Goal: Complete application form: Complete application form

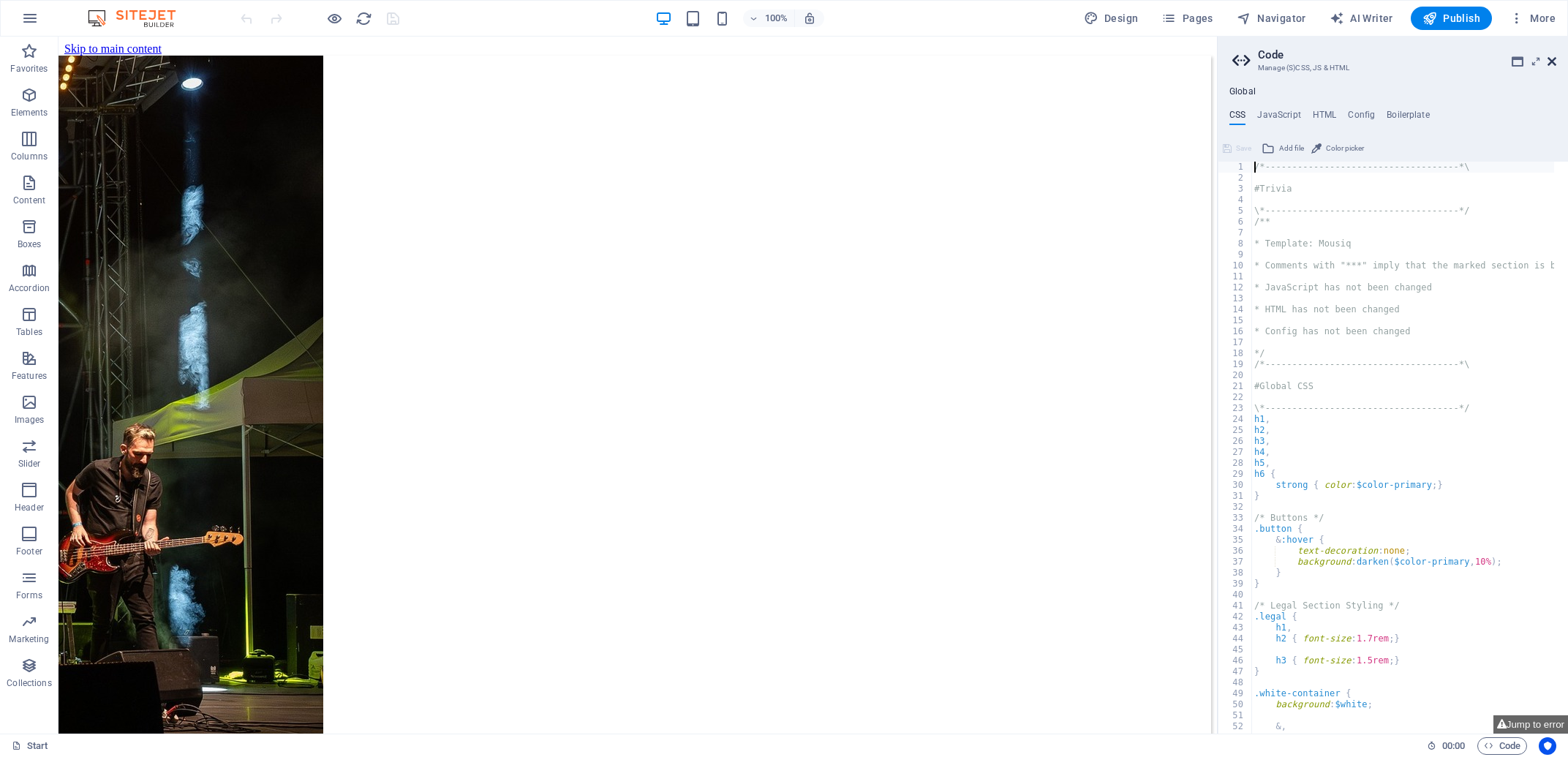
click at [1552, 58] on icon at bounding box center [1552, 61] width 9 height 11
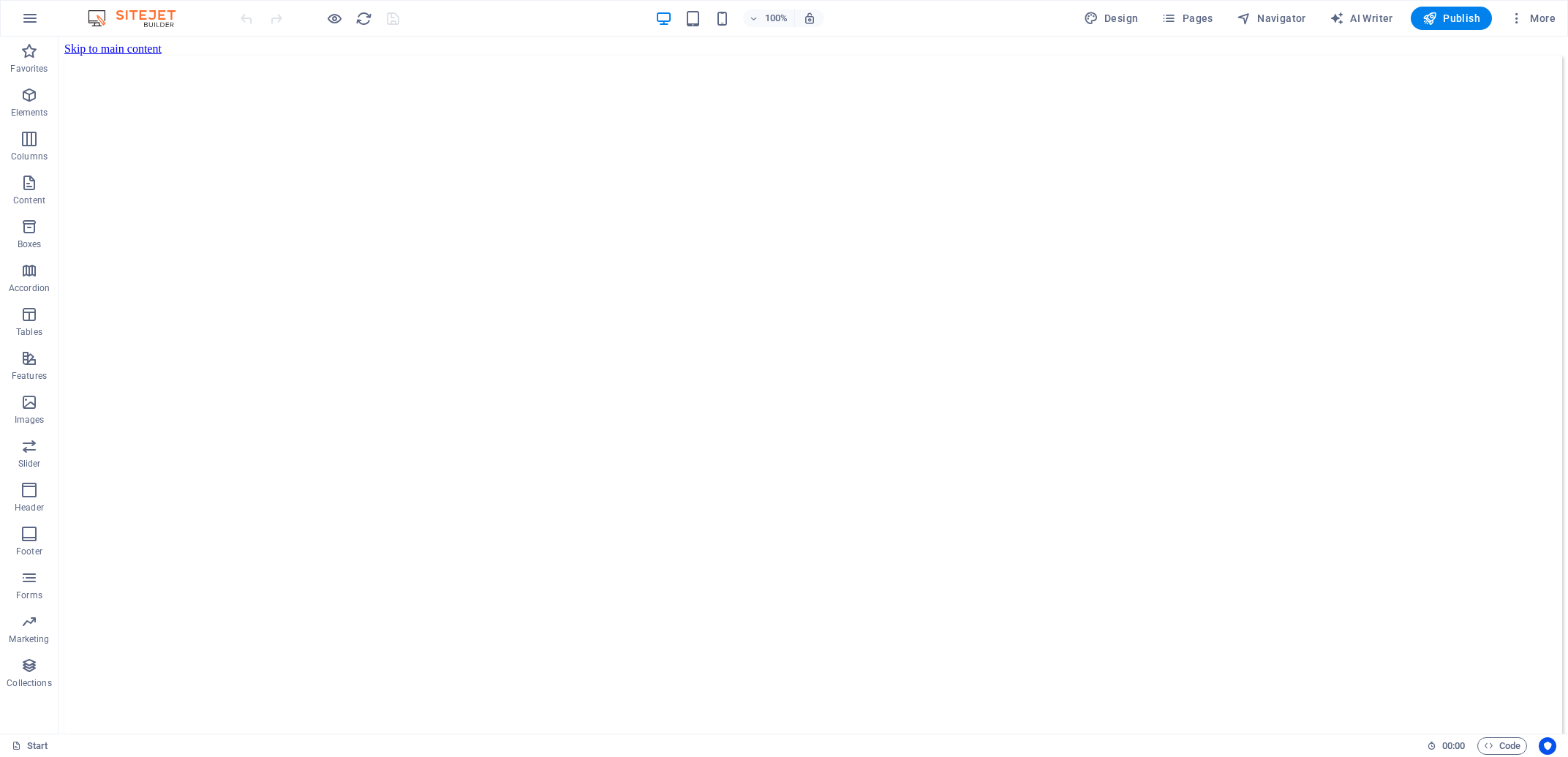
click at [711, 19] on div "100%" at bounding box center [740, 18] width 169 height 23
click at [719, 20] on icon "button" at bounding box center [722, 19] width 17 height 17
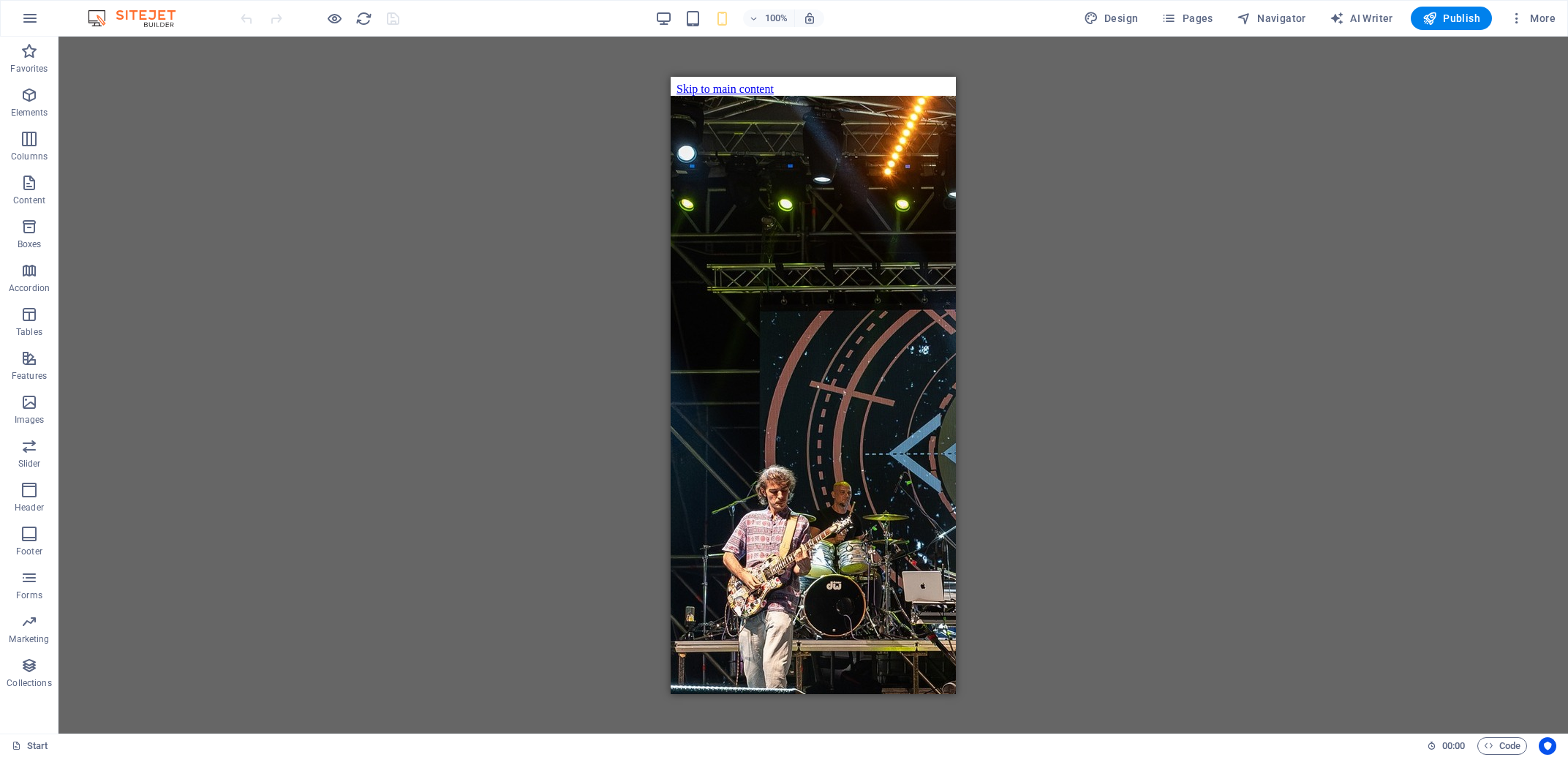
click at [1126, 547] on div "Drag here to replace the existing content. Press “Ctrl” if you want to create a…" at bounding box center [812, 384] width 1509 height 697
click at [722, 392] on button at bounding box center [729, 392] width 17 height 17
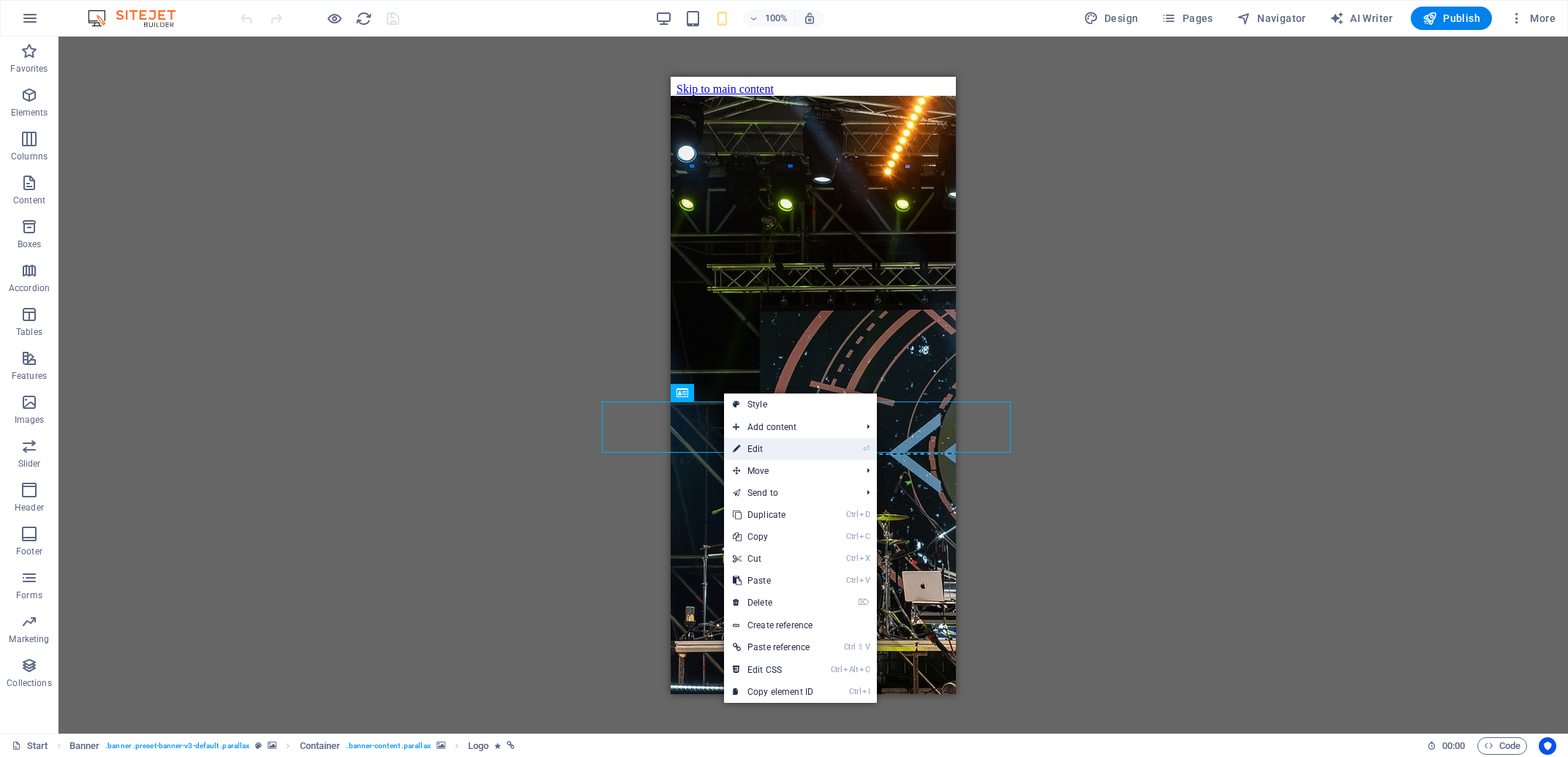
click at [747, 448] on link "⏎ Edit" at bounding box center [773, 448] width 98 height 22
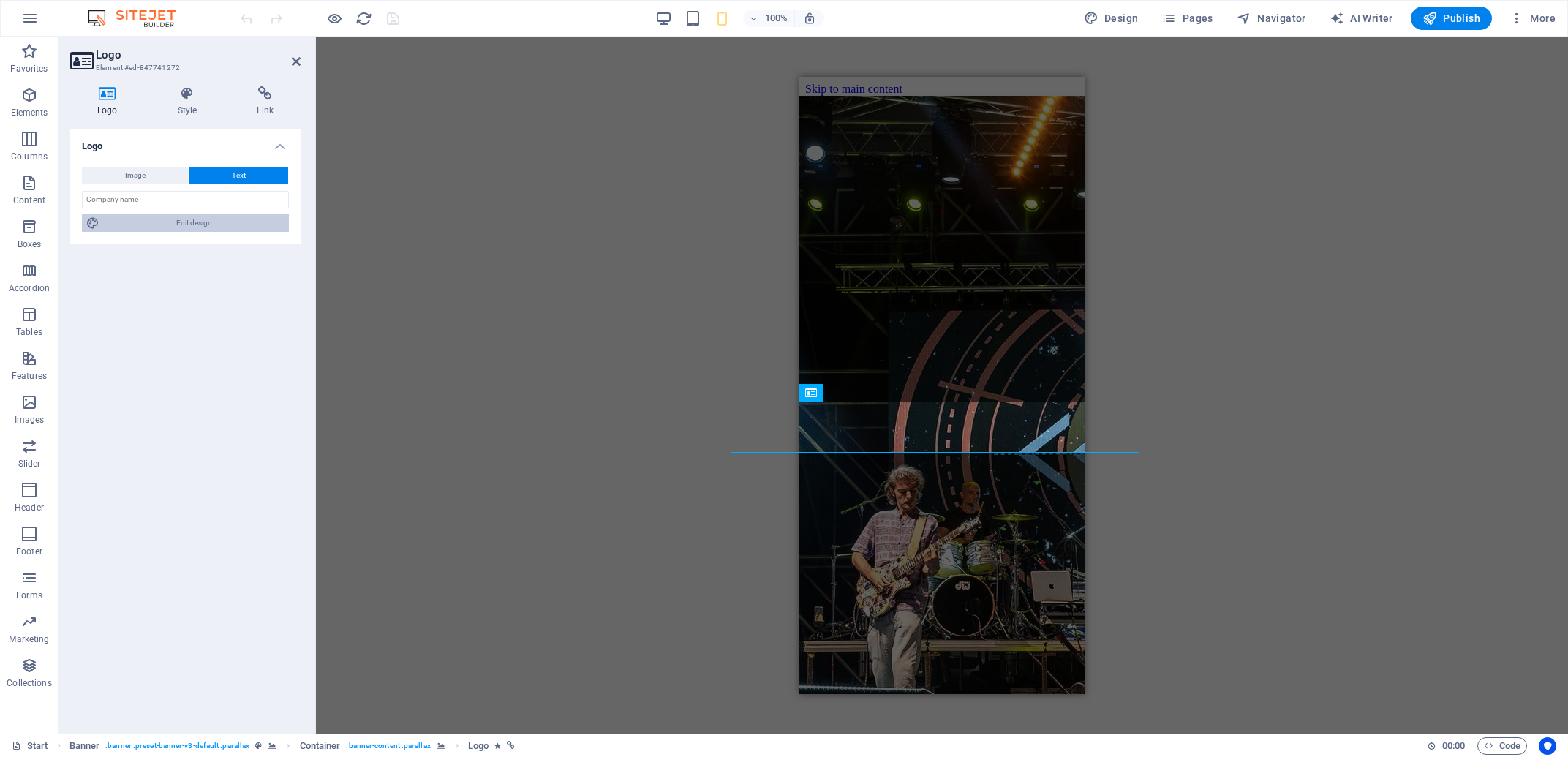
click at [258, 219] on span "Edit design" at bounding box center [194, 223] width 180 height 17
select select "px"
select select "400"
select select "px"
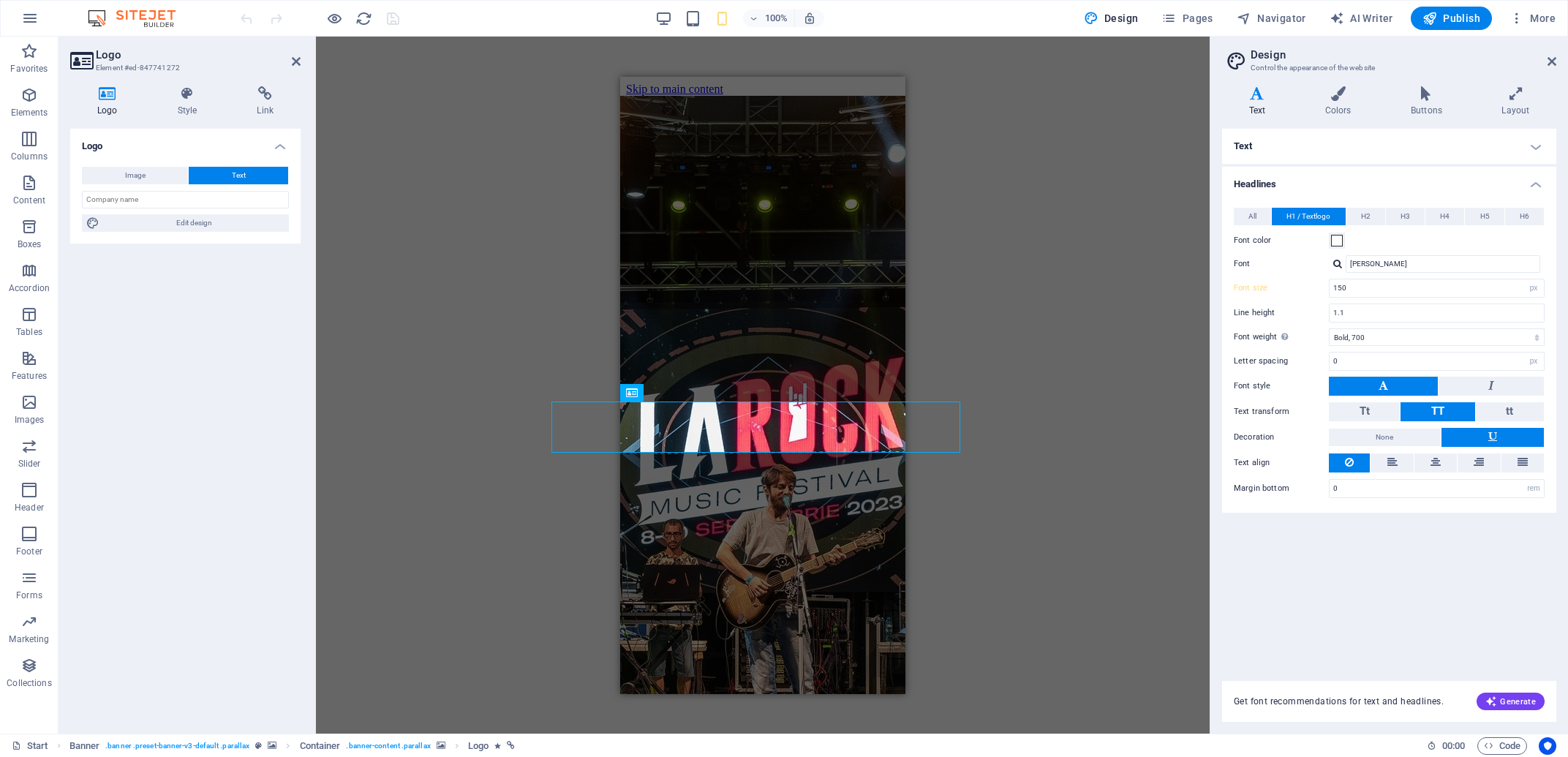
click at [1540, 252] on div "All H1 / Textlogo H2 H3 H4 H5 H6 Font color Font Josefin Sans Line height 1.1 F…" at bounding box center [1389, 352] width 340 height 319
drag, startPoint x: 1535, startPoint y: 290, endPoint x: 1259, endPoint y: 291, distance: 276.0
click at [1329, 291] on input "150" at bounding box center [1437, 288] width 214 height 17
type input "70"
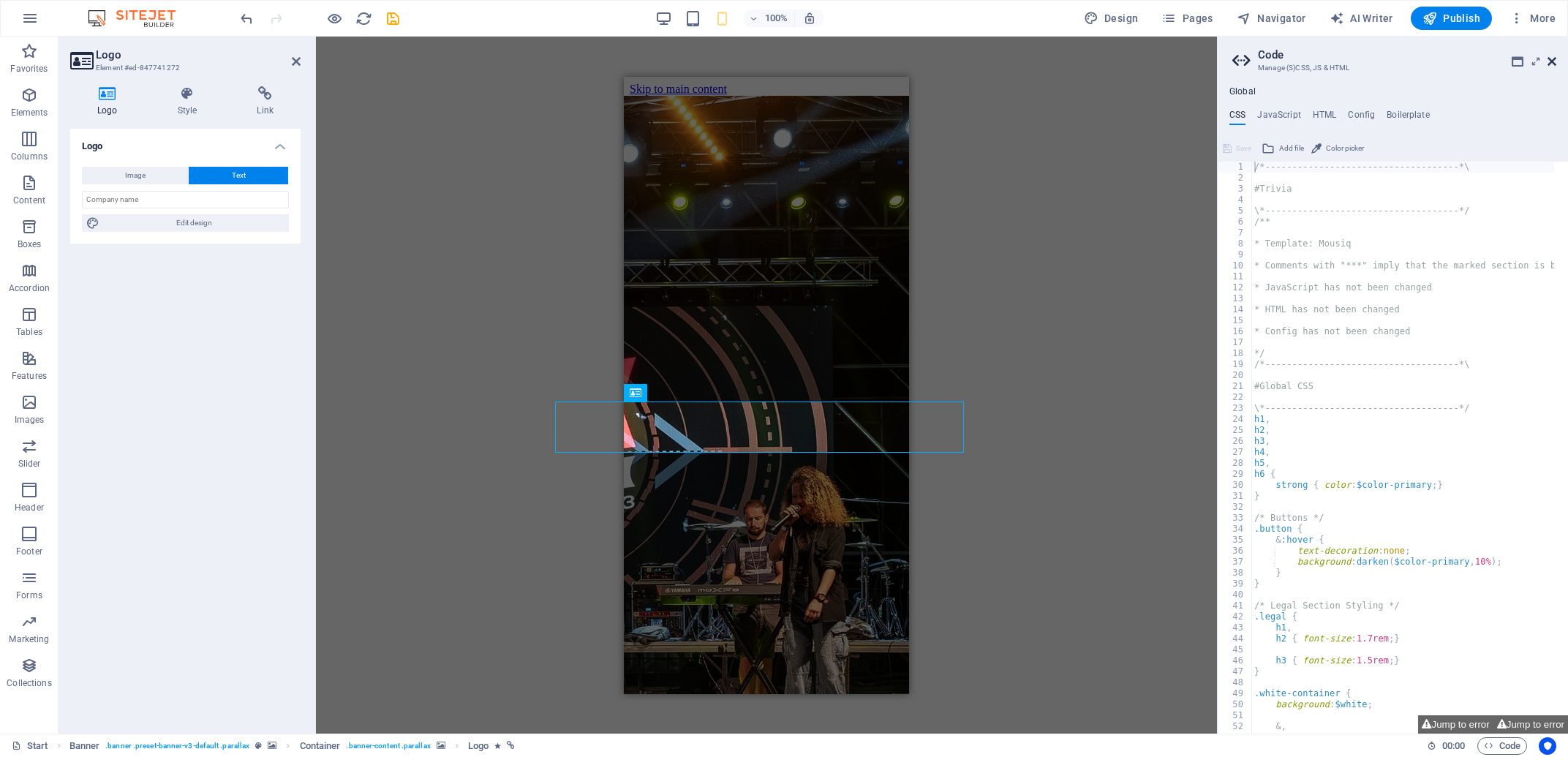
click at [1552, 65] on icon at bounding box center [1552, 61] width 9 height 11
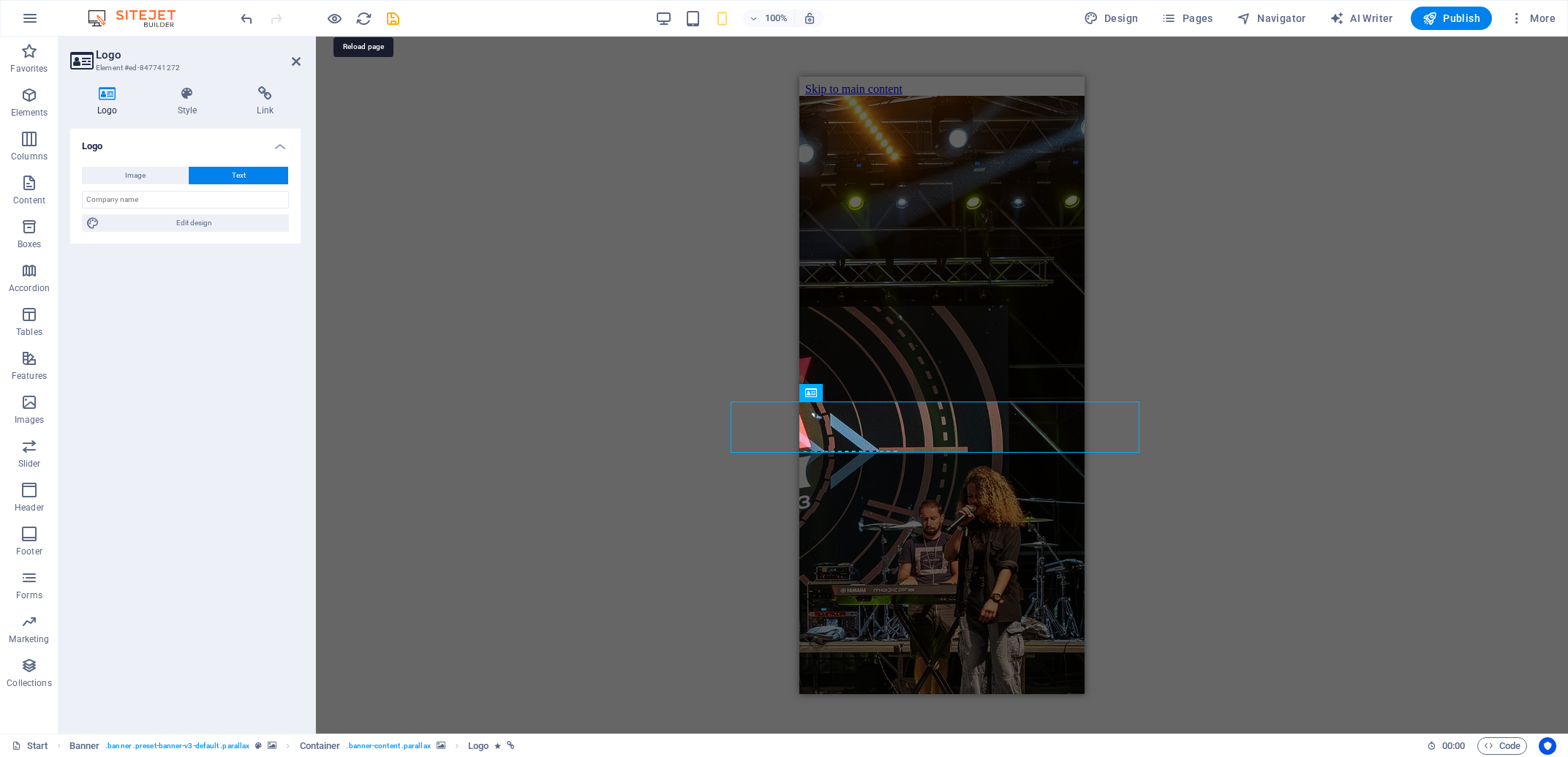
click at [383, 17] on div at bounding box center [319, 18] width 164 height 23
click at [387, 17] on icon "save" at bounding box center [393, 19] width 17 height 17
checkbox input "false"
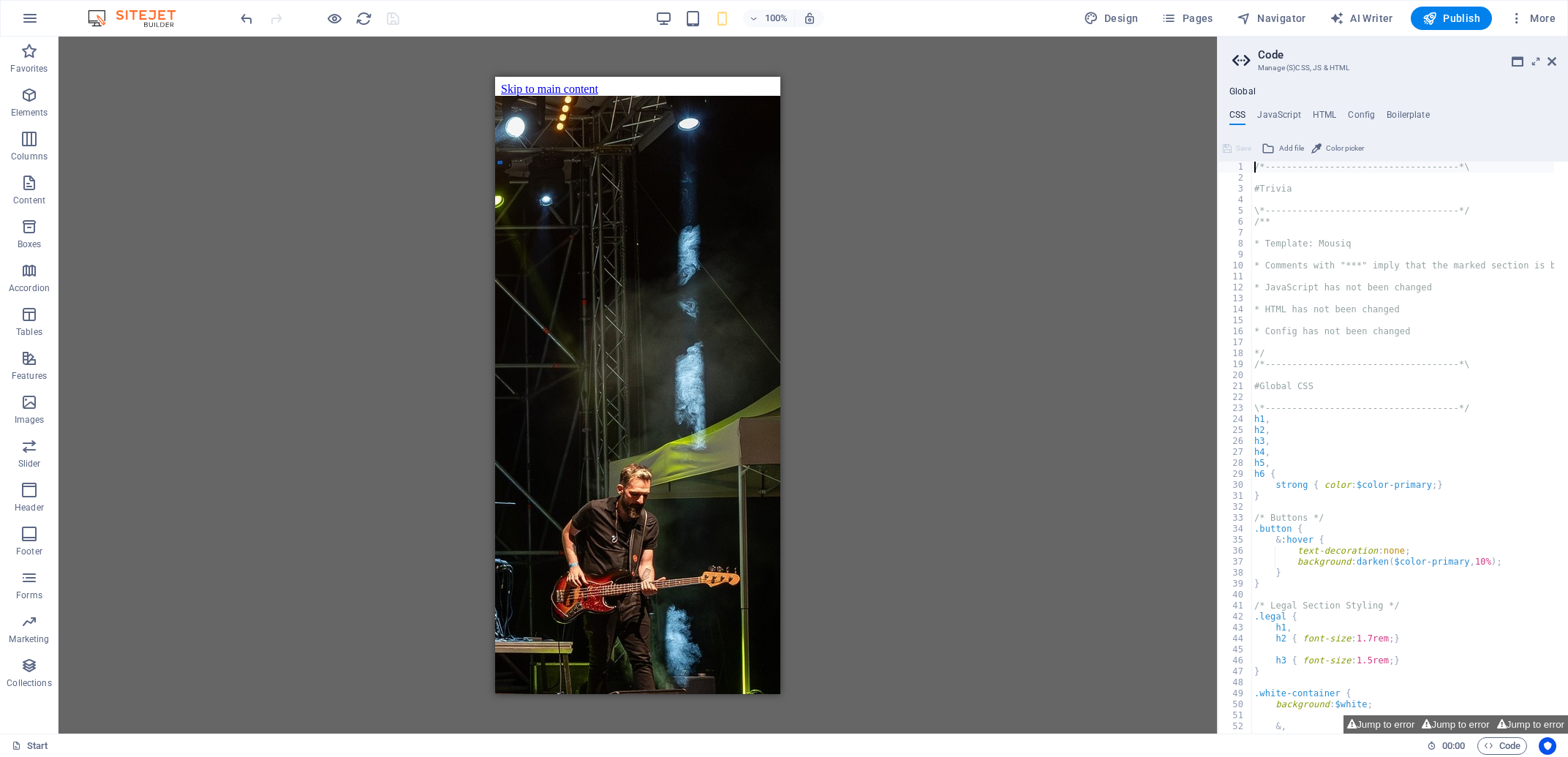
click at [1560, 66] on aside "Code Manage (S)CSS, JS & HTML Global CSS JavaScript HTML Config Boilerplate /*-…" at bounding box center [1392, 384] width 351 height 697
click at [1555, 60] on icon at bounding box center [1552, 61] width 9 height 11
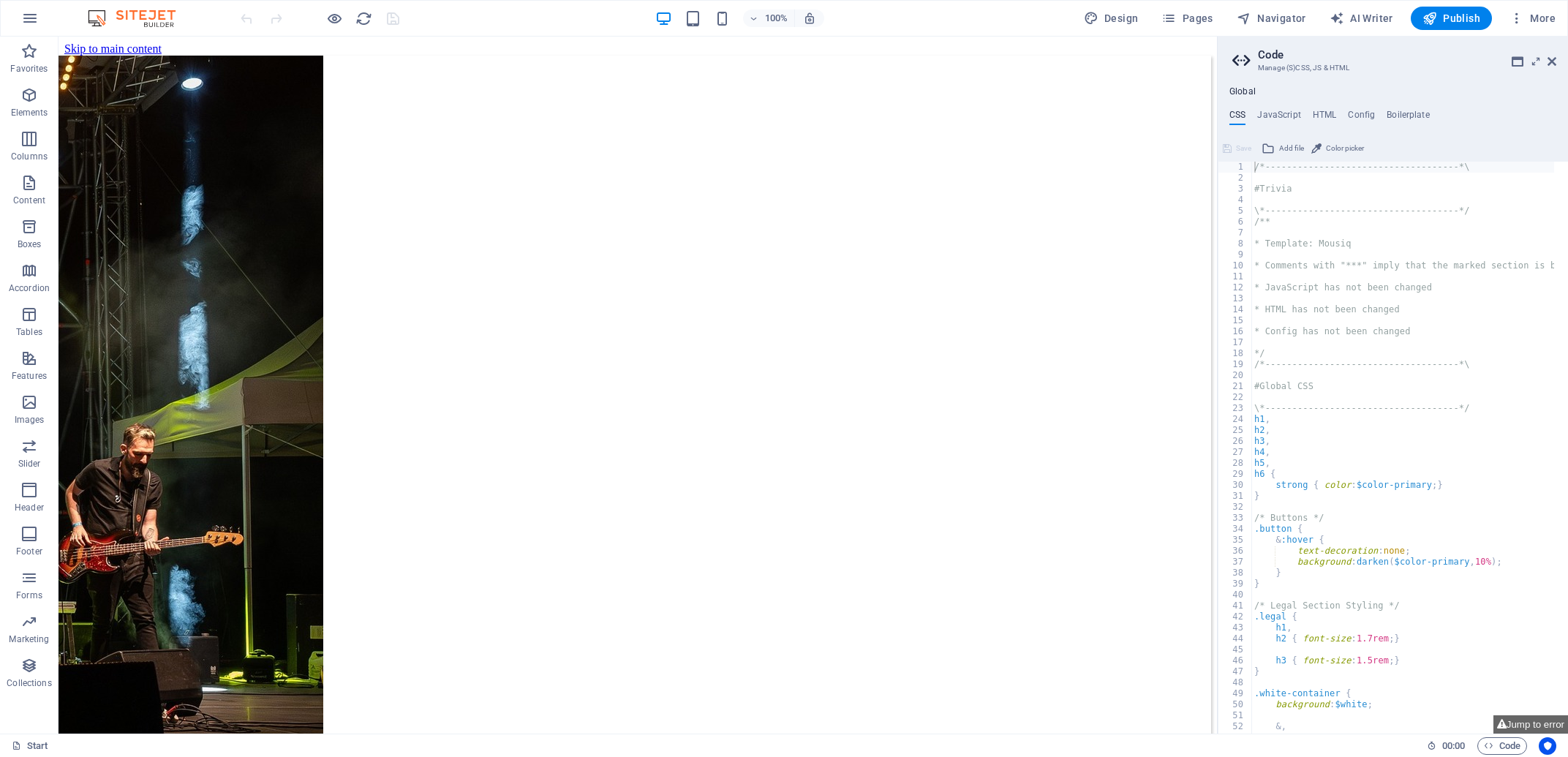
click at [1545, 60] on h2 "Code" at bounding box center [1406, 54] width 298 height 13
click at [1553, 61] on icon at bounding box center [1552, 61] width 9 height 11
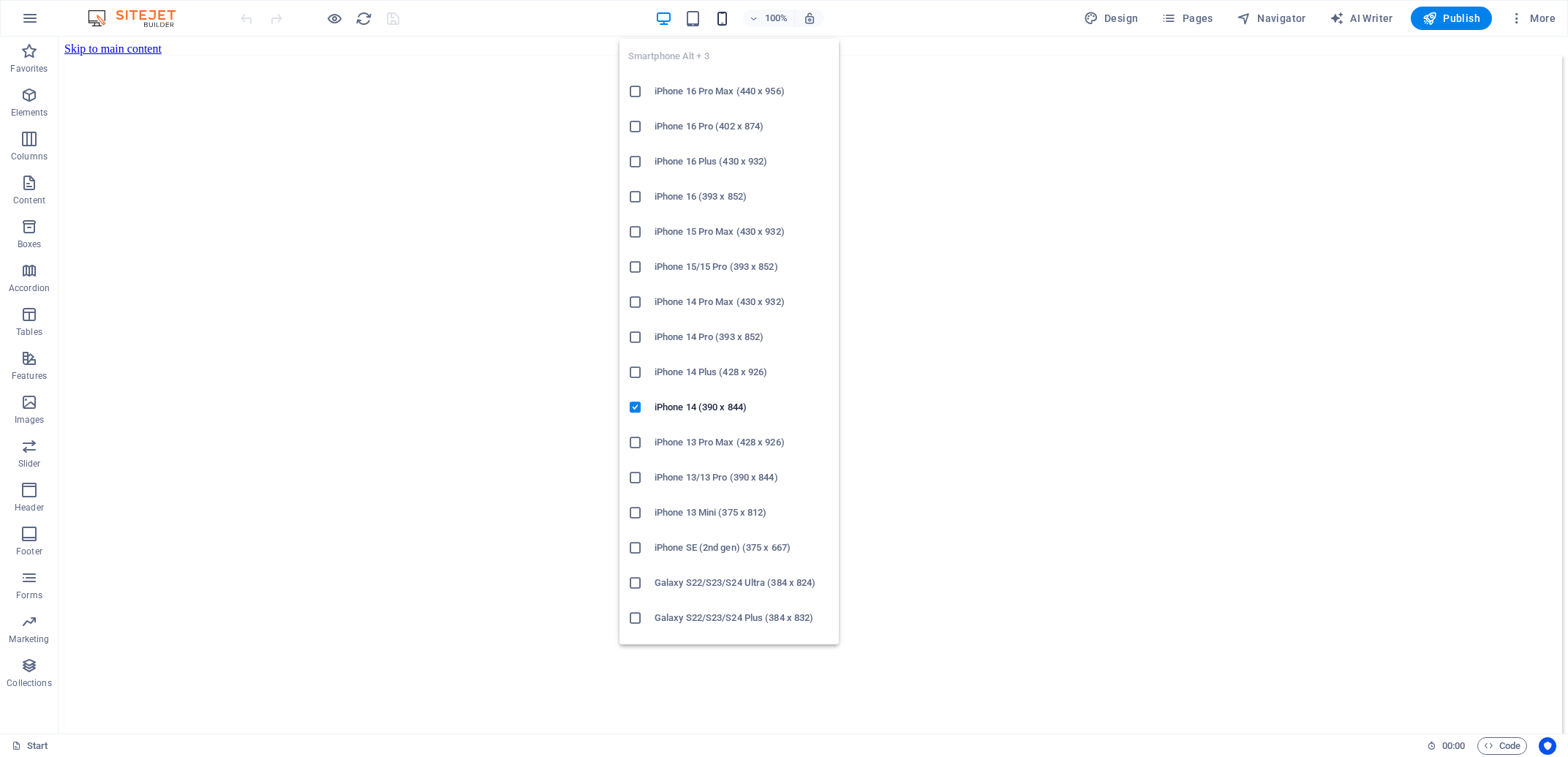
click at [720, 21] on icon "button" at bounding box center [722, 19] width 17 height 17
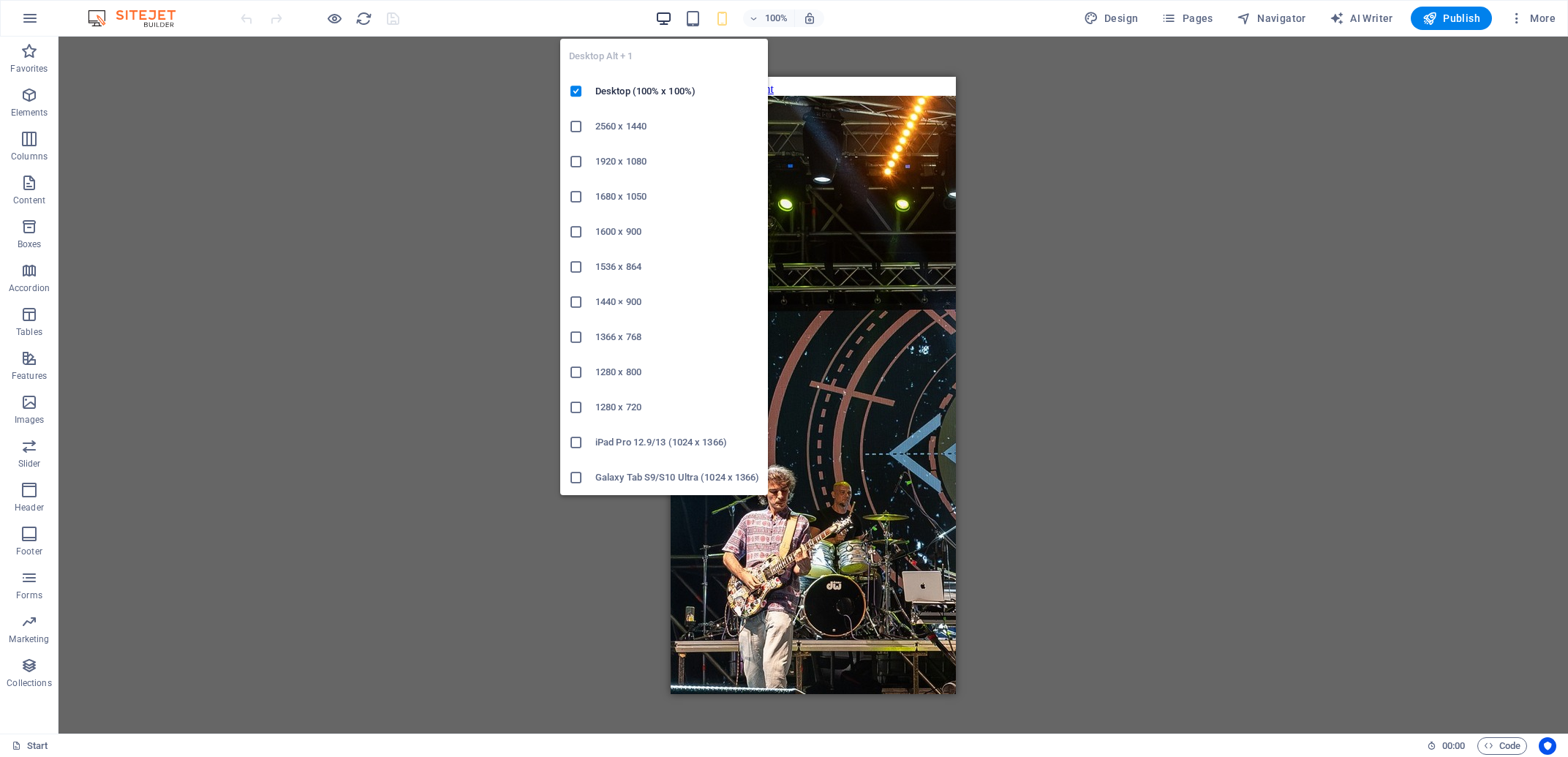
click at [665, 20] on icon "button" at bounding box center [664, 19] width 17 height 17
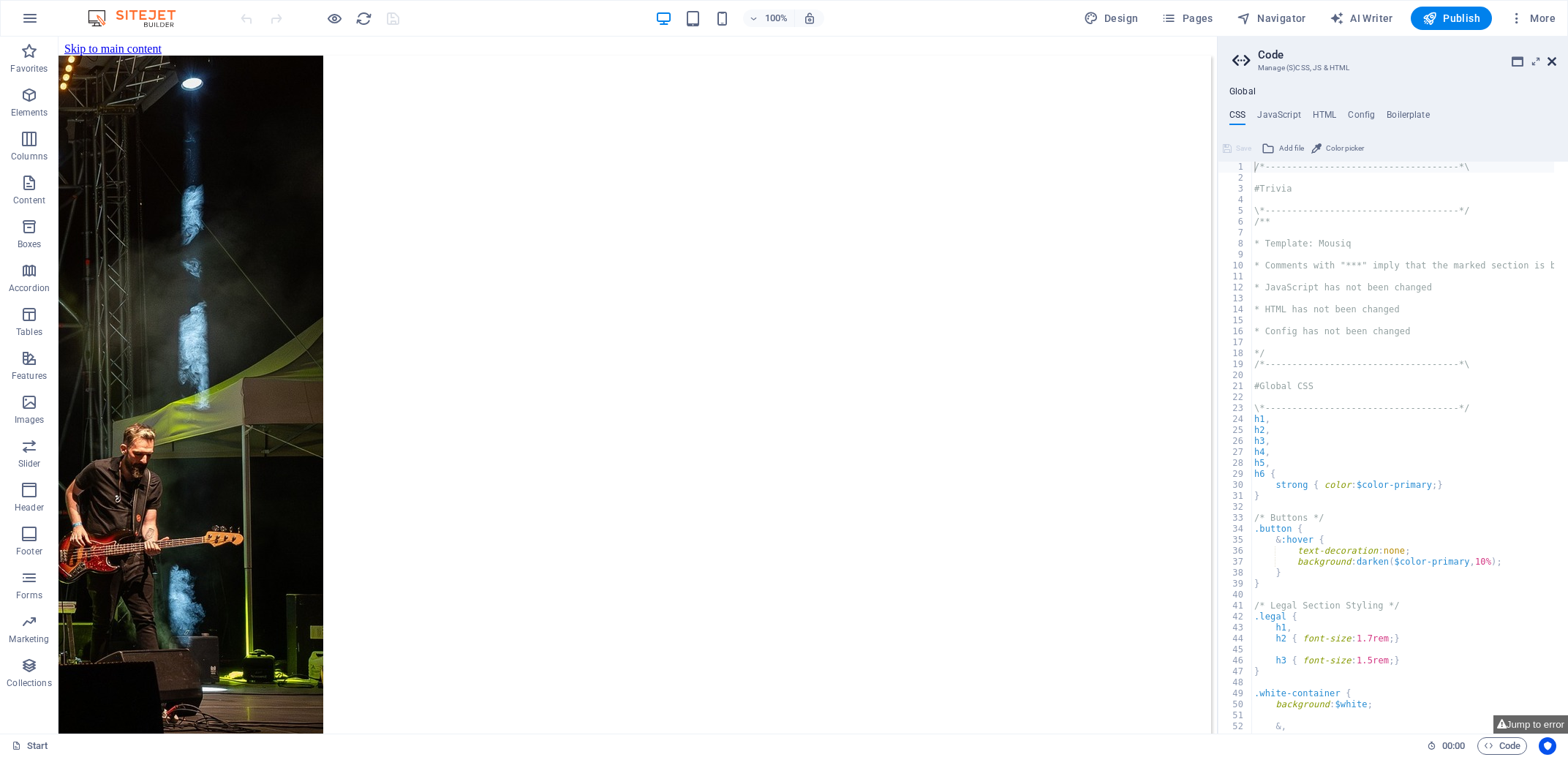
click at [1551, 64] on icon at bounding box center [1552, 61] width 9 height 11
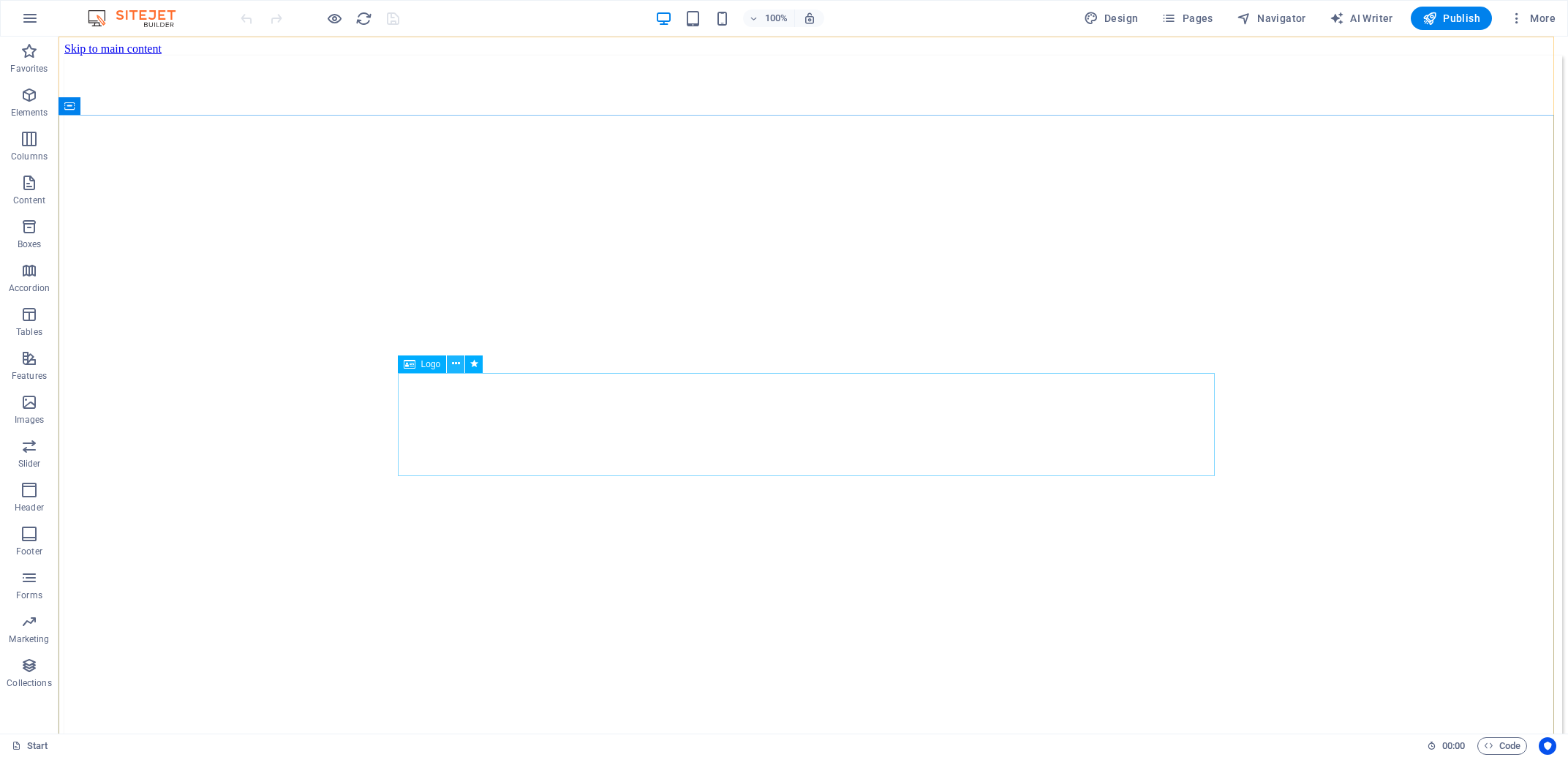
click at [454, 362] on icon at bounding box center [456, 364] width 8 height 15
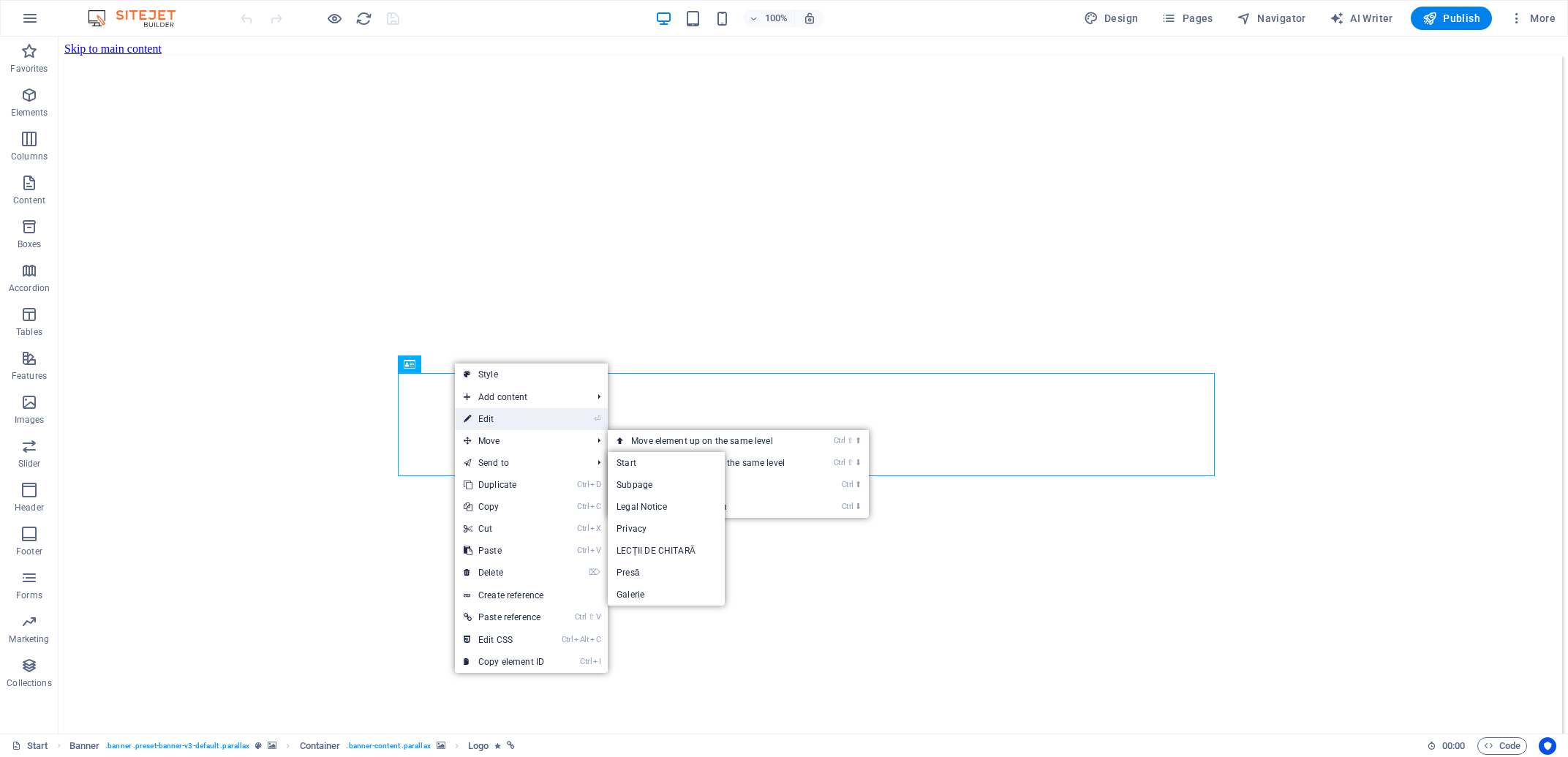
click at [525, 417] on link "⏎ Edit" at bounding box center [504, 419] width 98 height 22
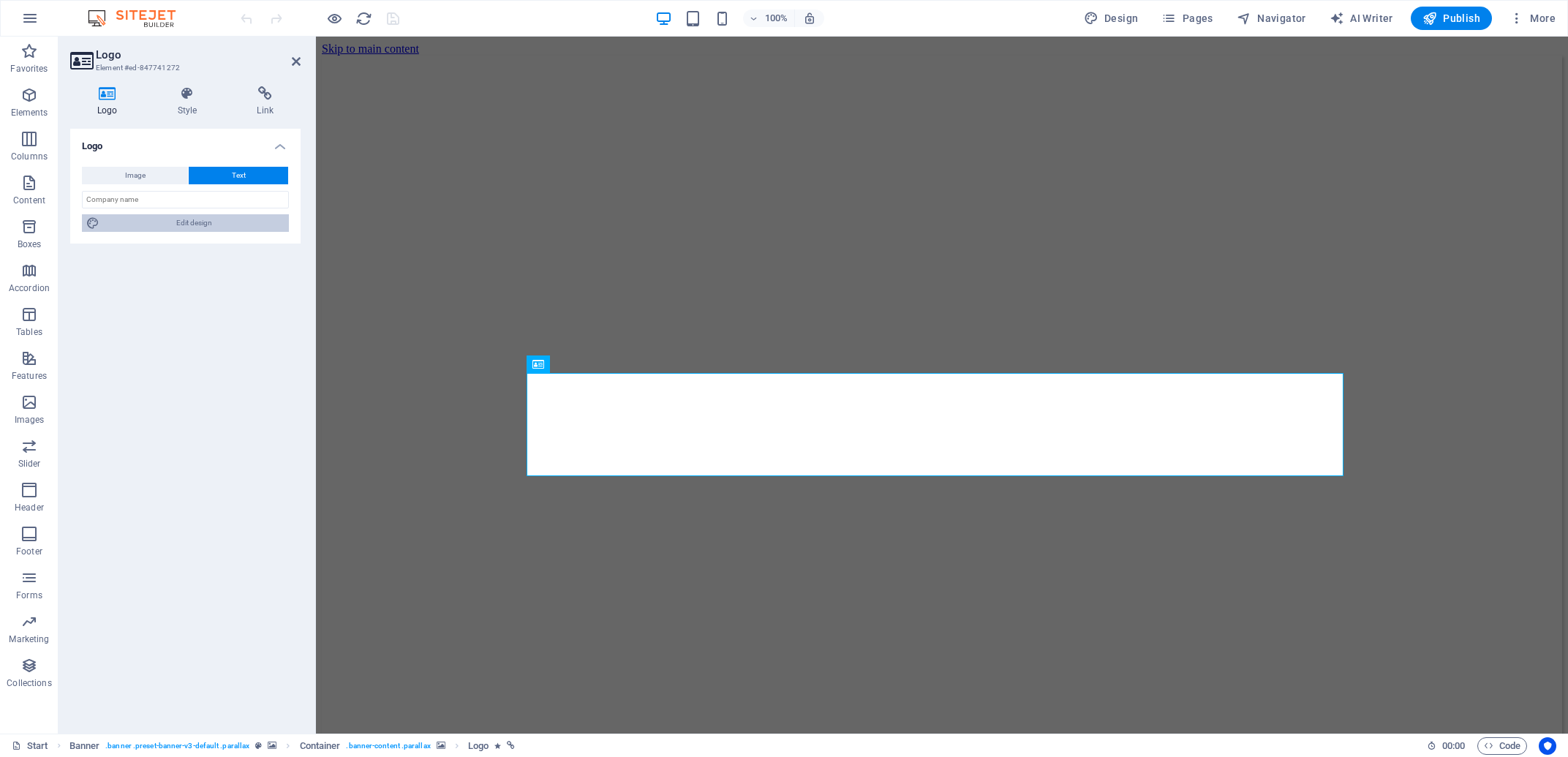
click at [262, 226] on span "Edit design" at bounding box center [194, 223] width 180 height 17
select select "px"
select select "400"
select select "px"
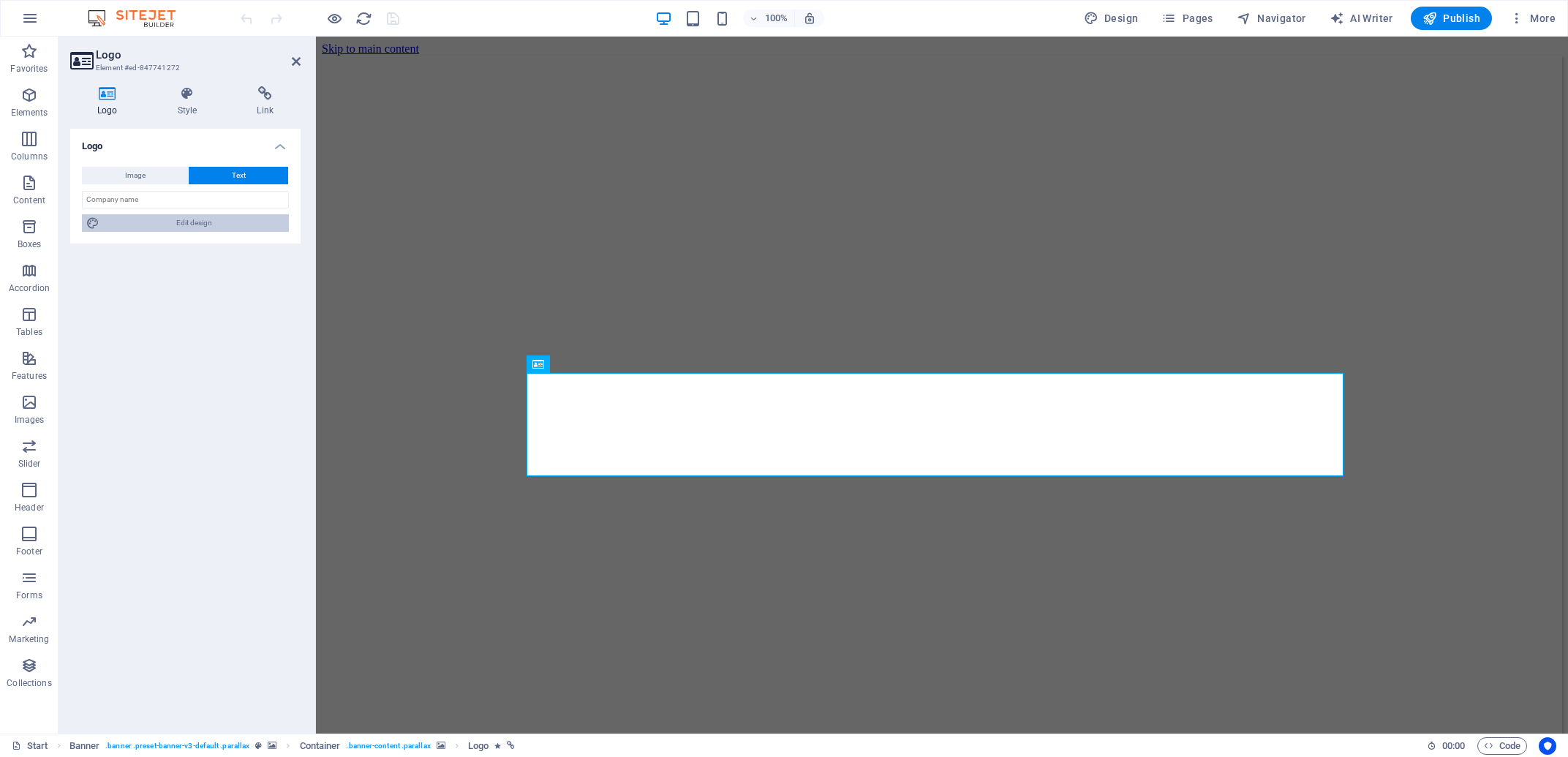
select select "700"
select select "px"
select select "rem"
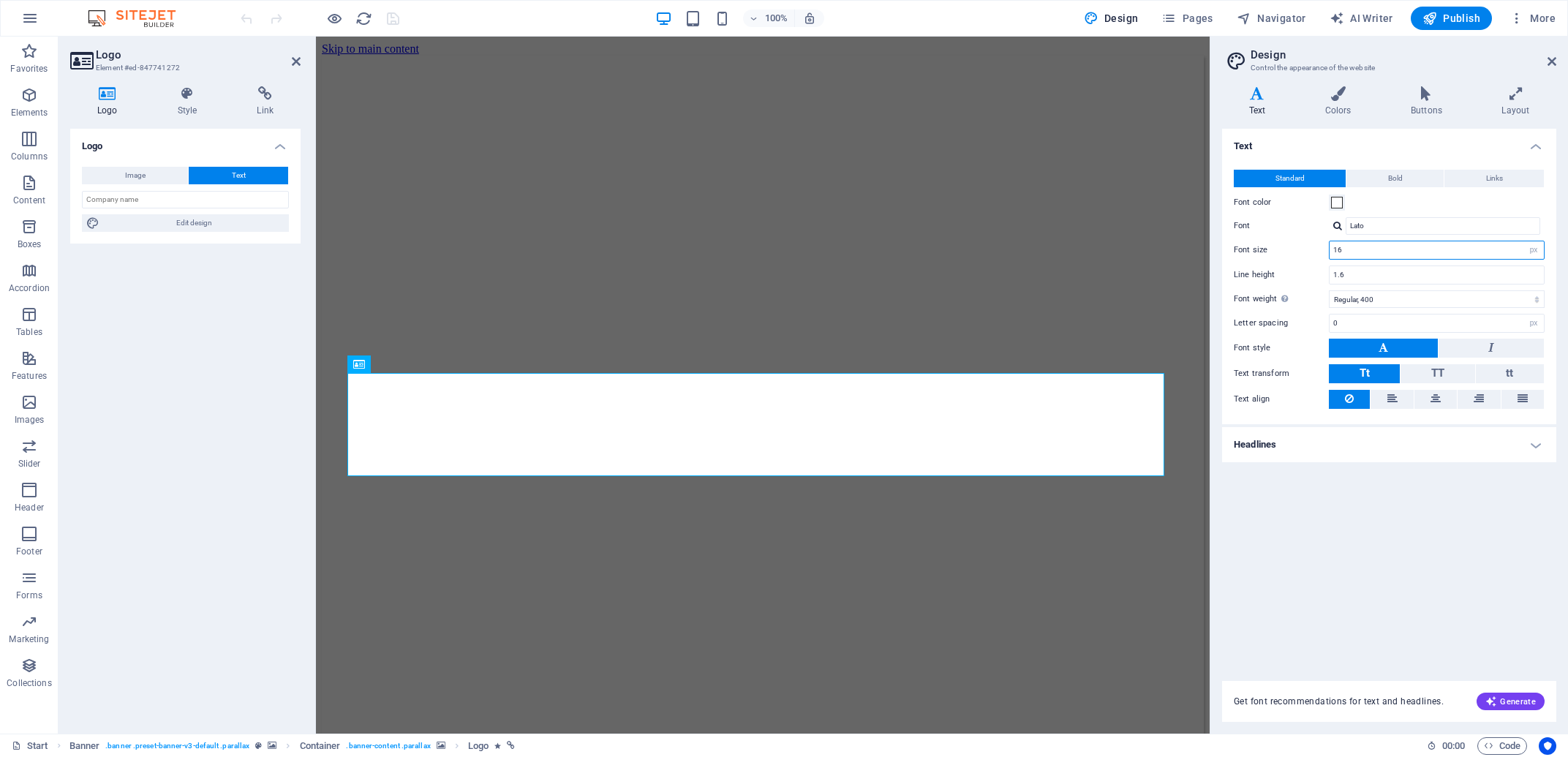
click at [1370, 257] on input "16" at bounding box center [1437, 250] width 214 height 17
click at [0, 0] on div "All H1 / Textlogo H2 H3 H4 H5 H6 Font color Font Josefin Sans Line height 1.1 F…" at bounding box center [0, 0] width 0 height 0
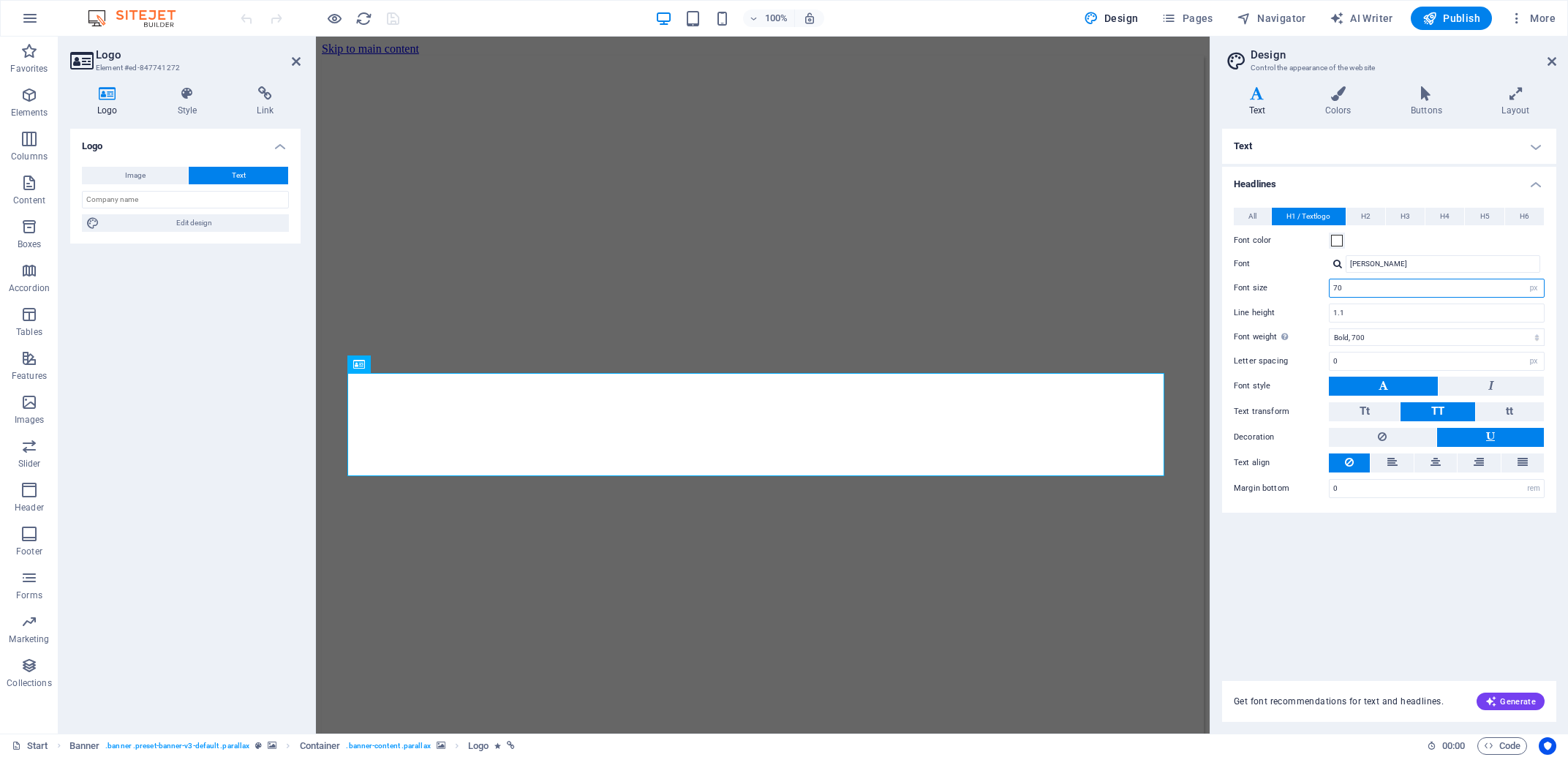
click at [1489, 286] on input "70" at bounding box center [1437, 288] width 214 height 17
click at [1375, 309] on input "1.1" at bounding box center [1437, 312] width 214 height 17
drag, startPoint x: 1375, startPoint y: 309, endPoint x: 1238, endPoint y: 294, distance: 137.8
click at [1329, 304] on input "1.1" at bounding box center [1437, 312] width 214 height 17
click at [1385, 595] on div "Text Standard Bold Links Font color Font Lato Font size 16 rem px Line height 1…" at bounding box center [1389, 395] width 334 height 534
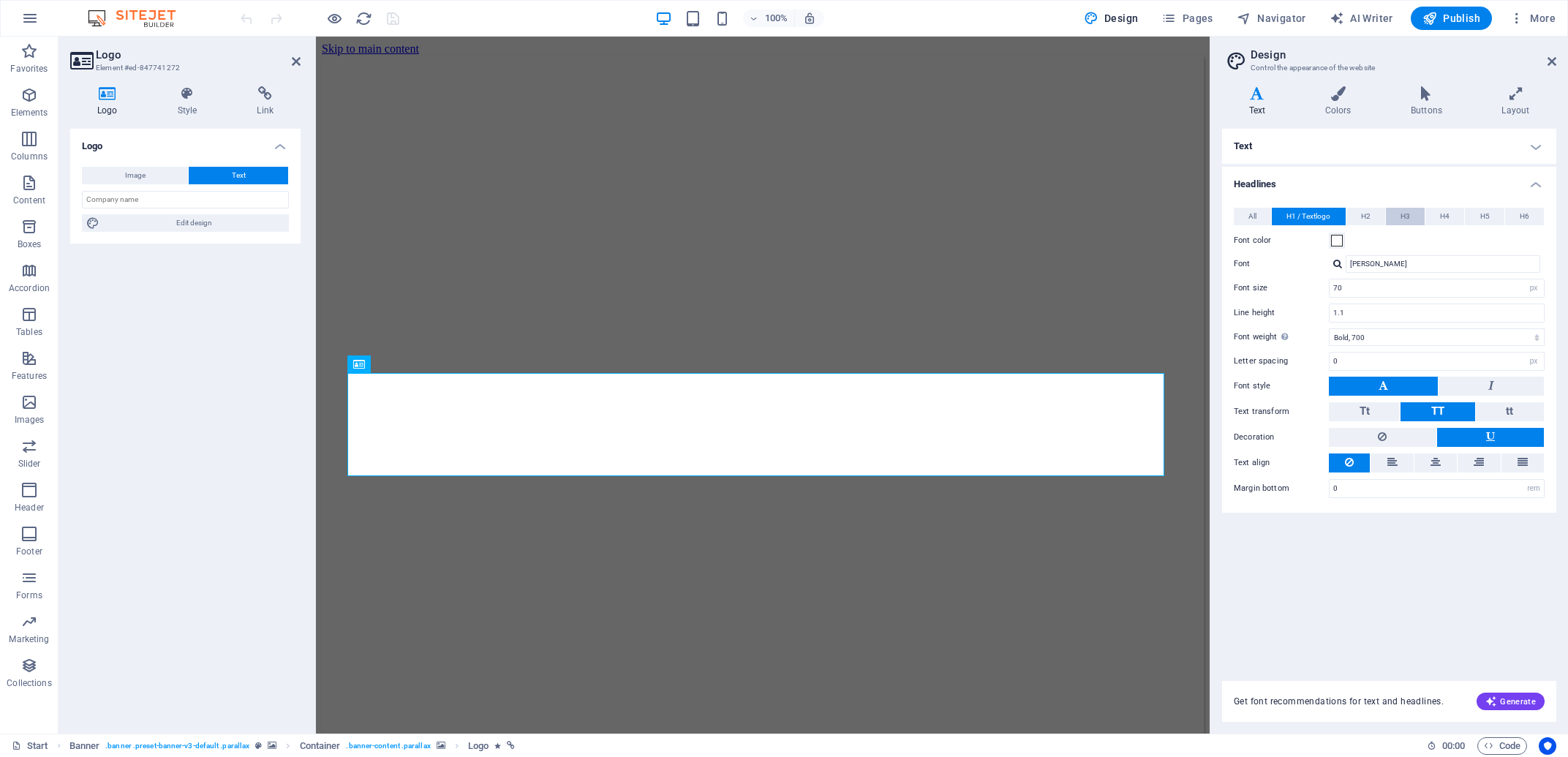
click at [1402, 218] on span "H3" at bounding box center [1405, 216] width 10 height 17
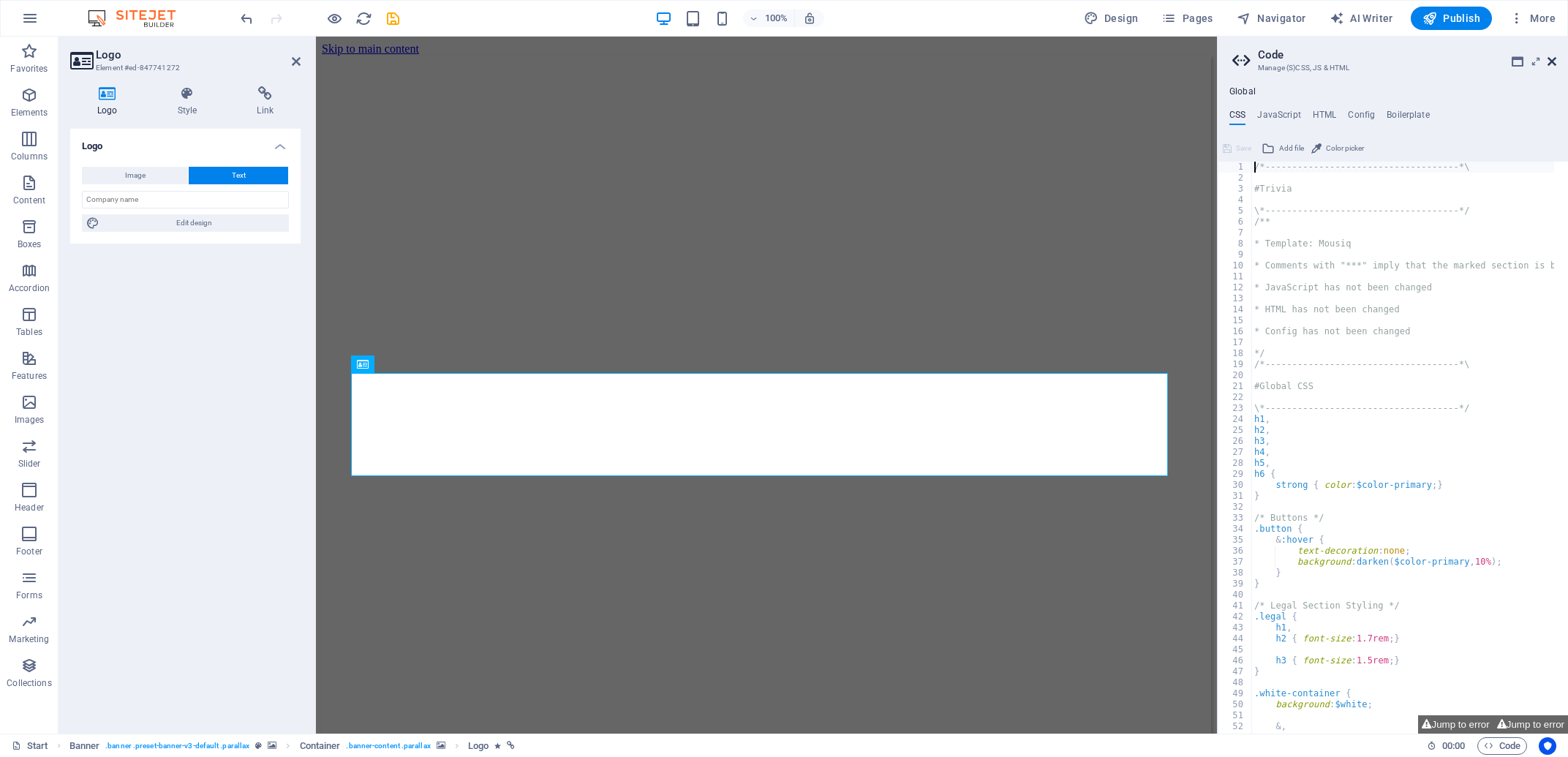
click at [1554, 60] on icon at bounding box center [1552, 61] width 9 height 11
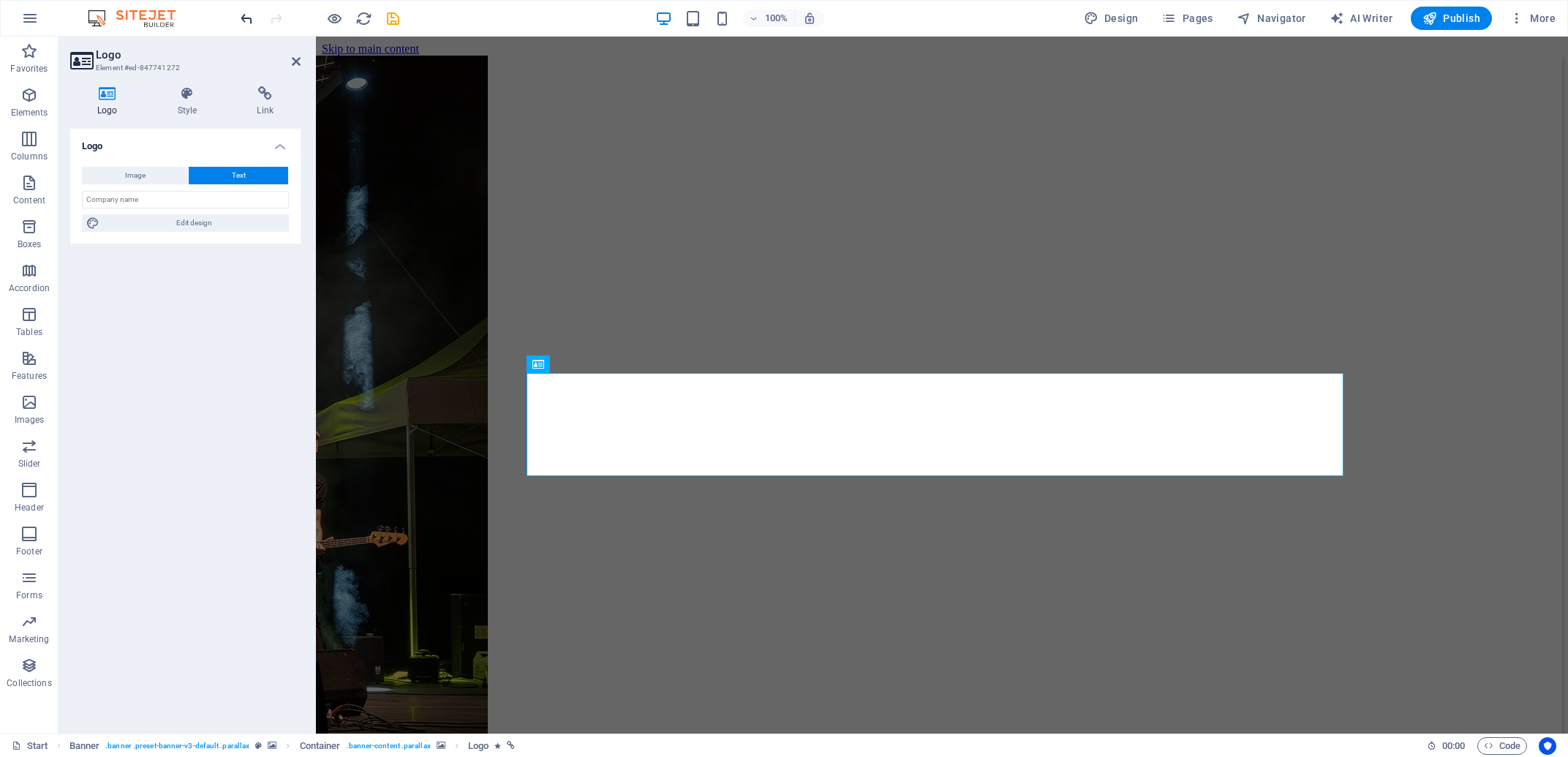
click at [252, 20] on icon "undo" at bounding box center [247, 19] width 17 height 17
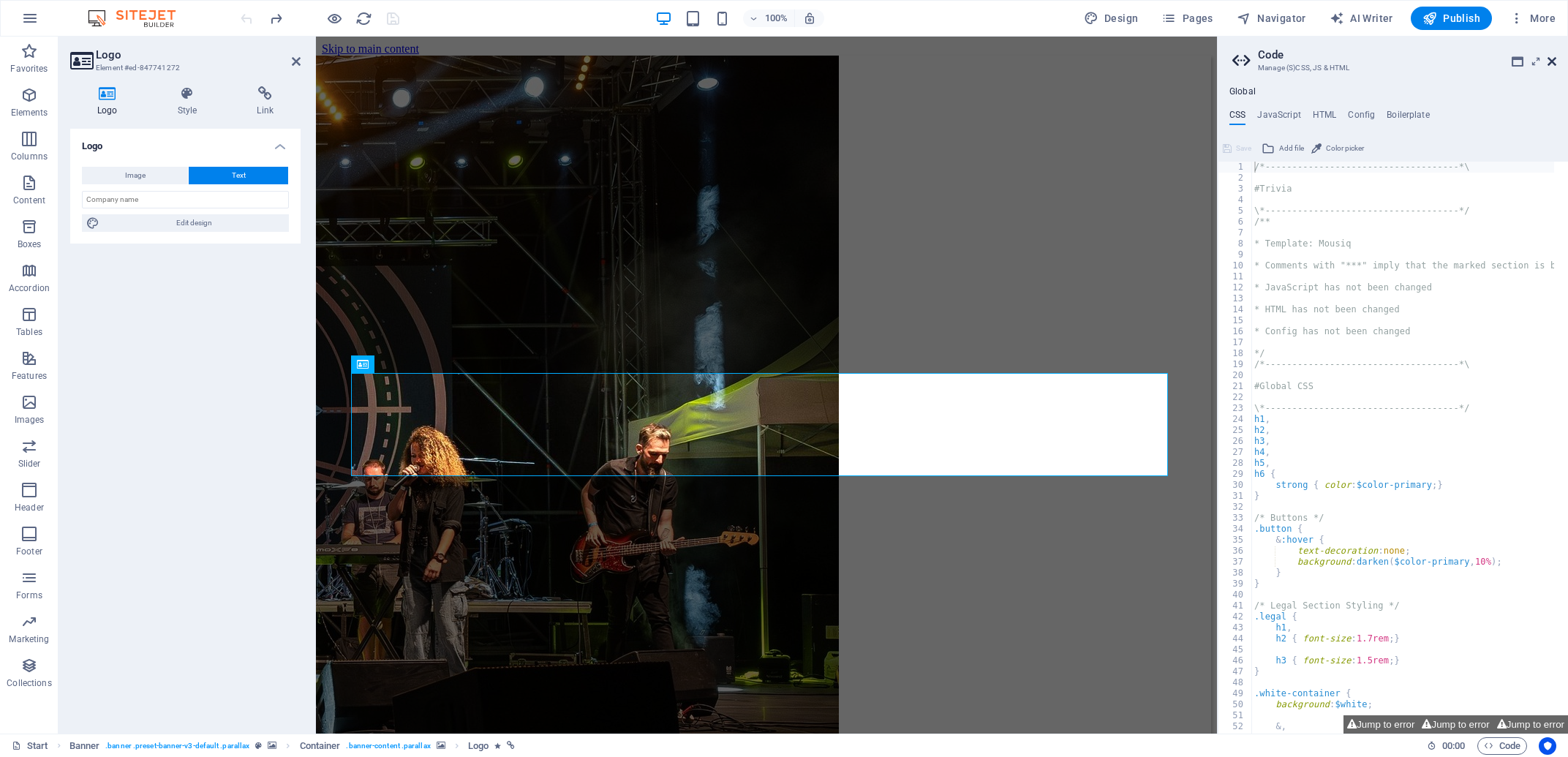
click at [1550, 57] on icon at bounding box center [1552, 61] width 9 height 11
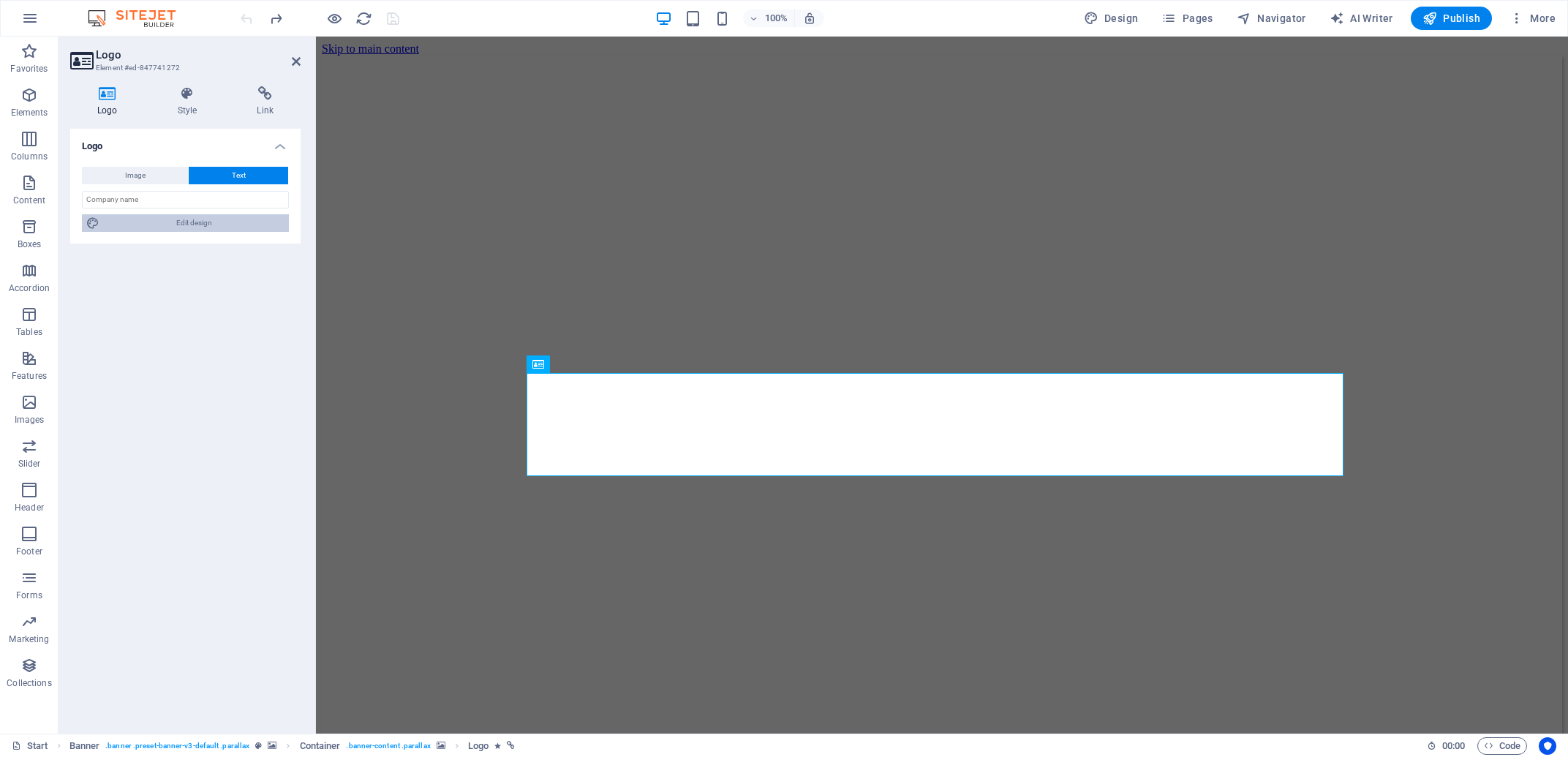
click at [244, 222] on span "Edit design" at bounding box center [194, 223] width 180 height 17
select select "px"
select select "700"
select select "px"
select select "rem"
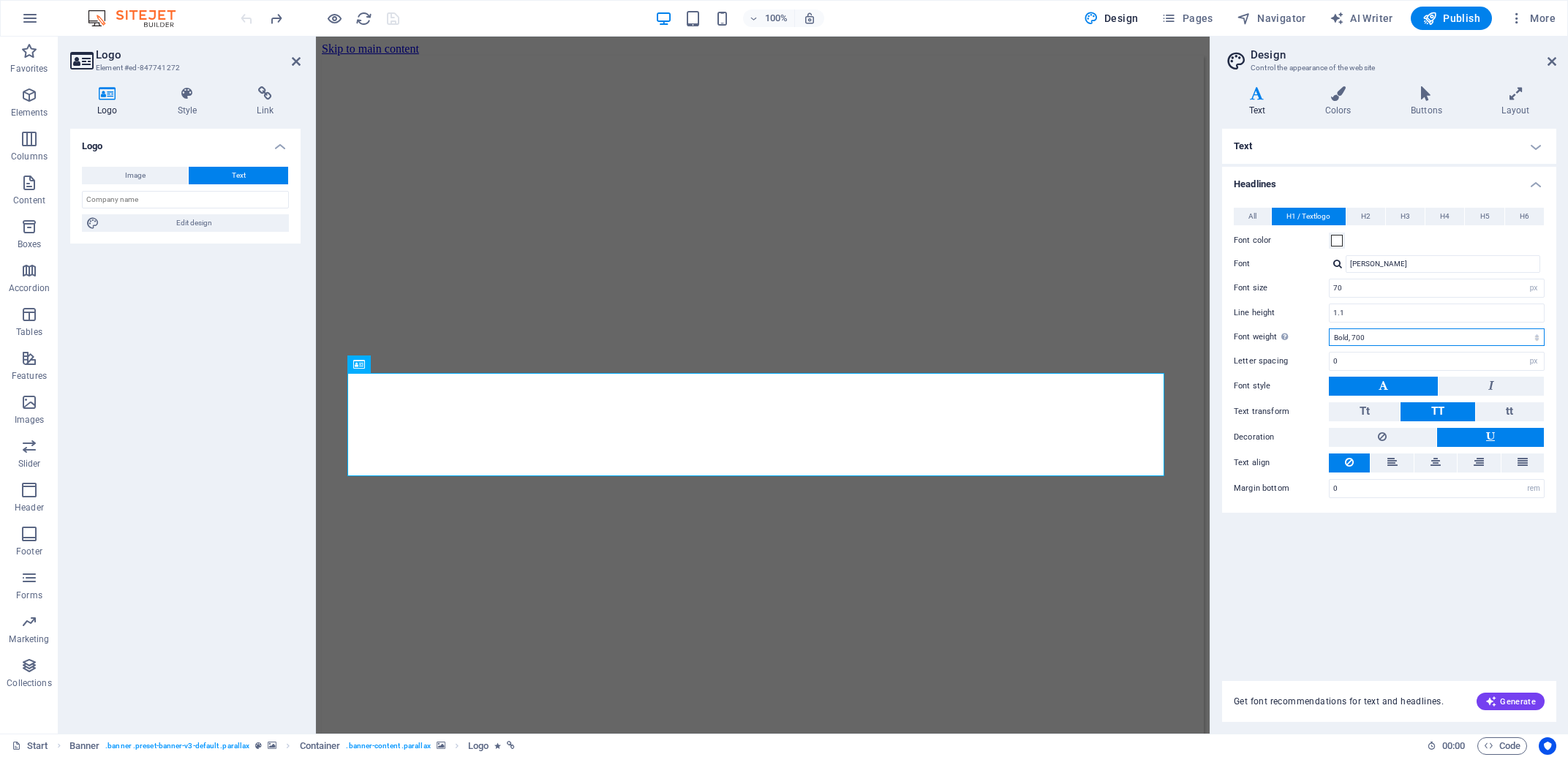
select select "600"
click option "Semi-bold, 600" at bounding box center [0, 0] width 0 height 0
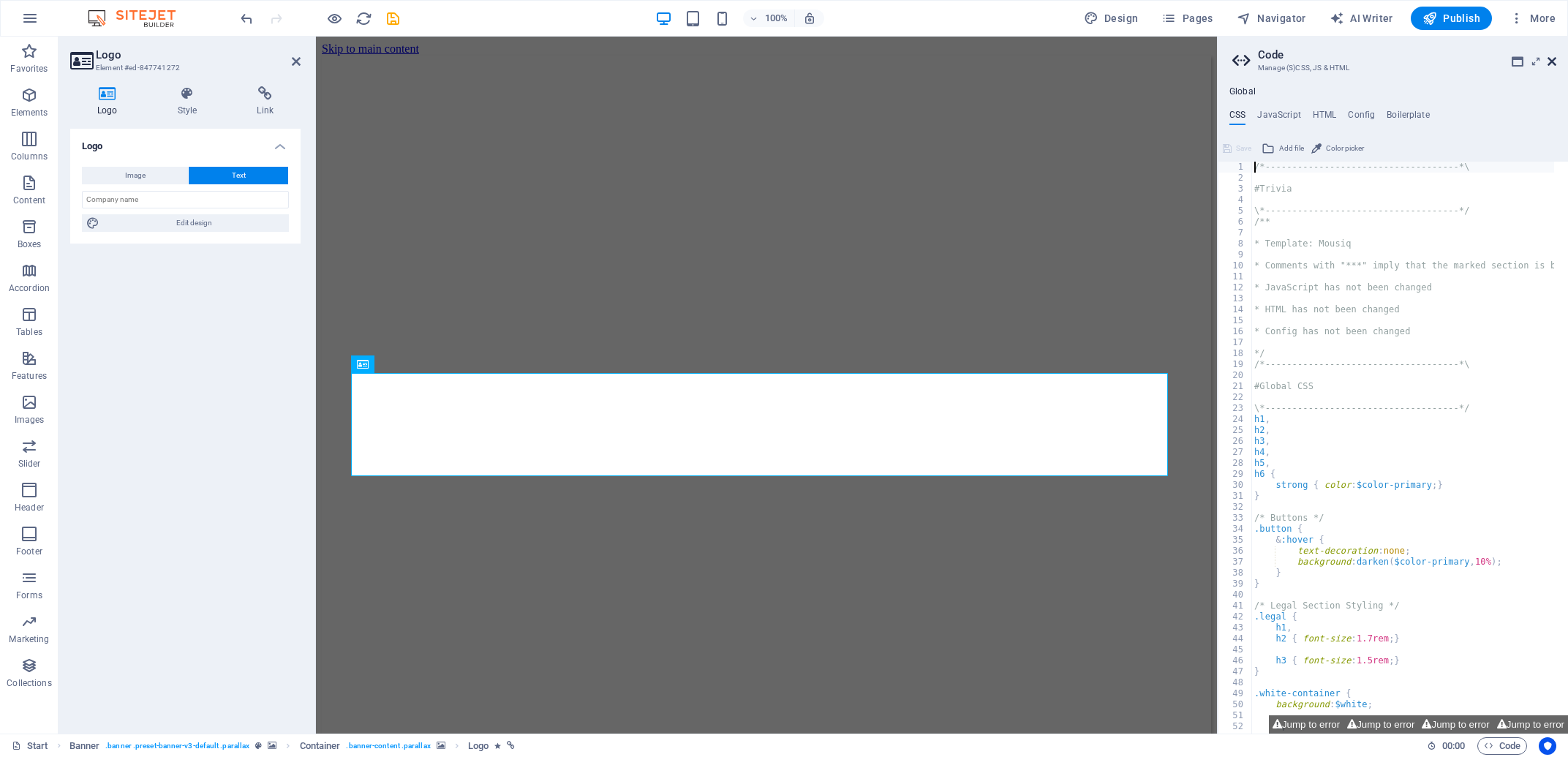
click at [1551, 60] on icon at bounding box center [1552, 61] width 9 height 11
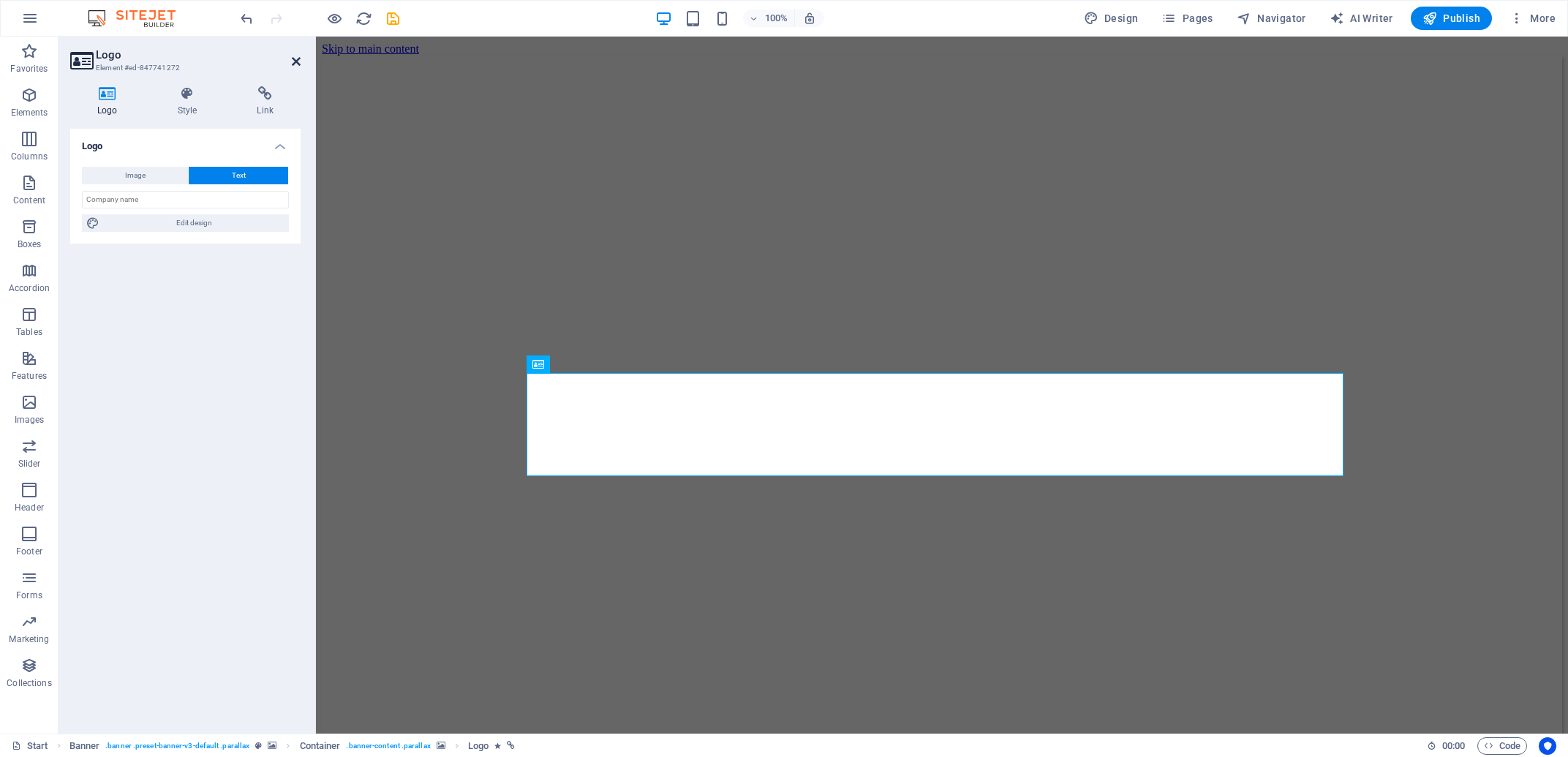
click at [295, 62] on icon at bounding box center [296, 61] width 9 height 11
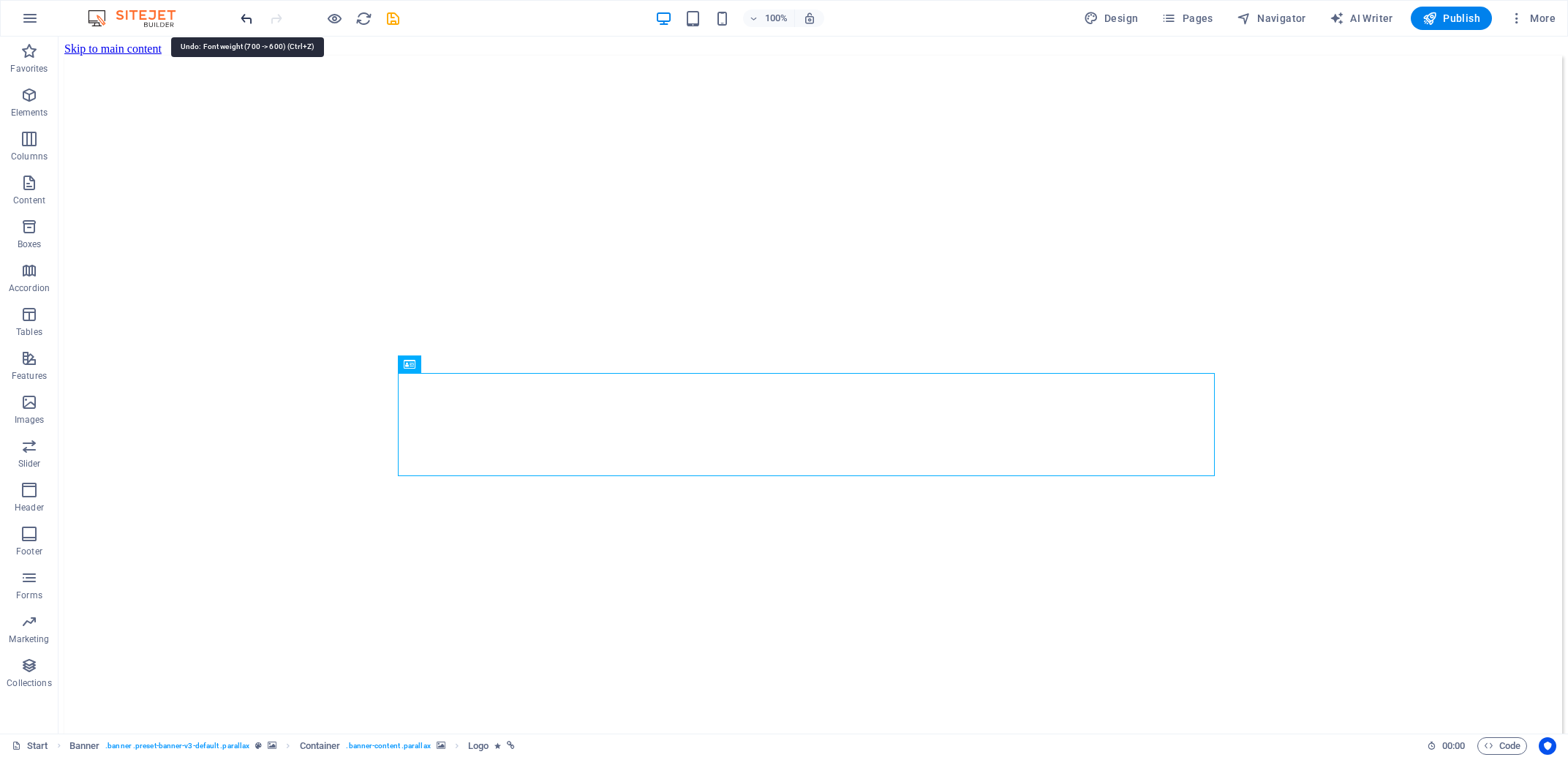
click at [245, 17] on icon "undo" at bounding box center [247, 19] width 17 height 17
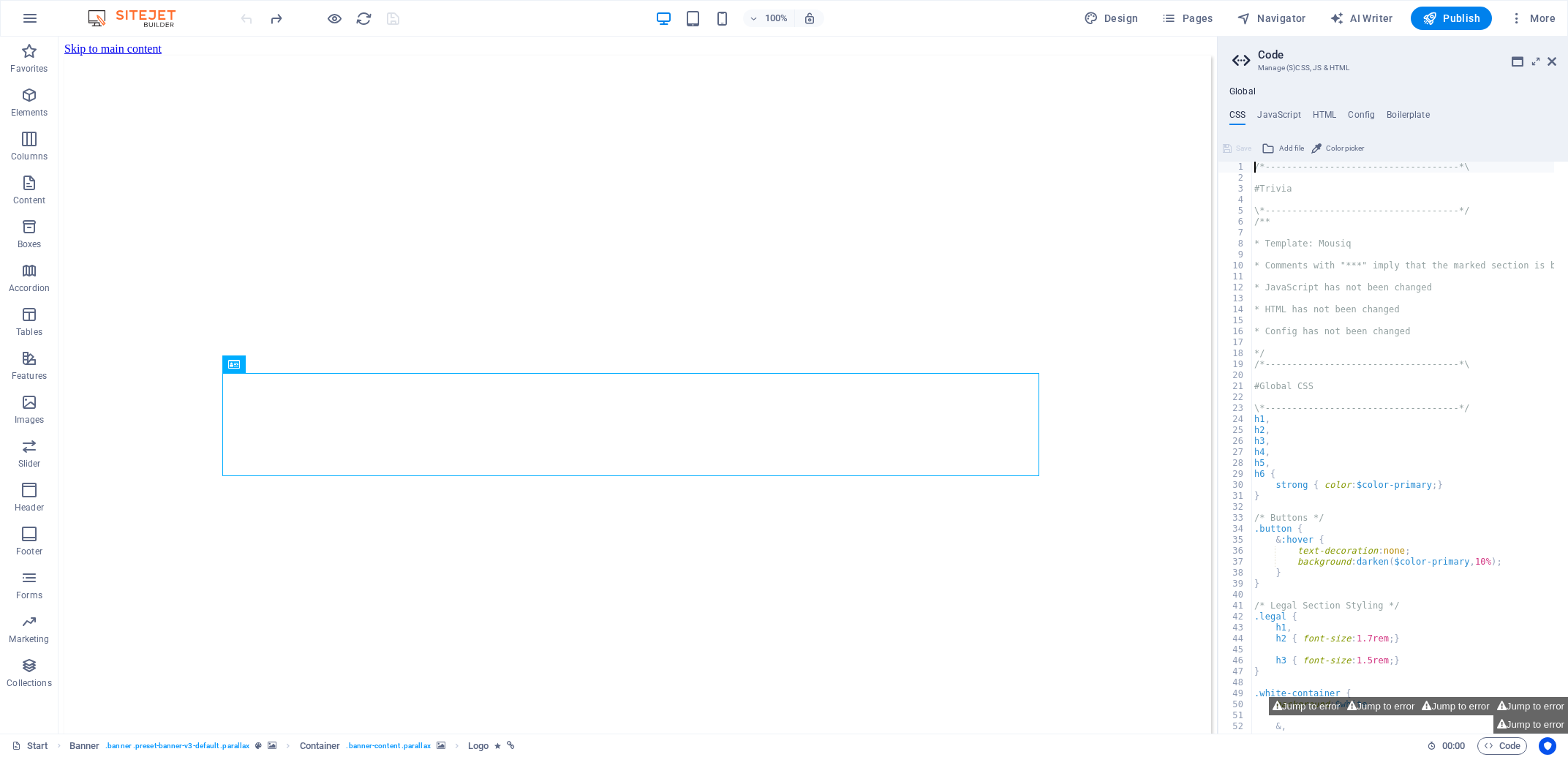
click at [1559, 61] on aside "Code Manage (S)CSS, JS & HTML Global CSS JavaScript HTML Config Boilerplate /*-…" at bounding box center [1392, 384] width 351 height 697
click at [1554, 62] on icon at bounding box center [1552, 61] width 9 height 11
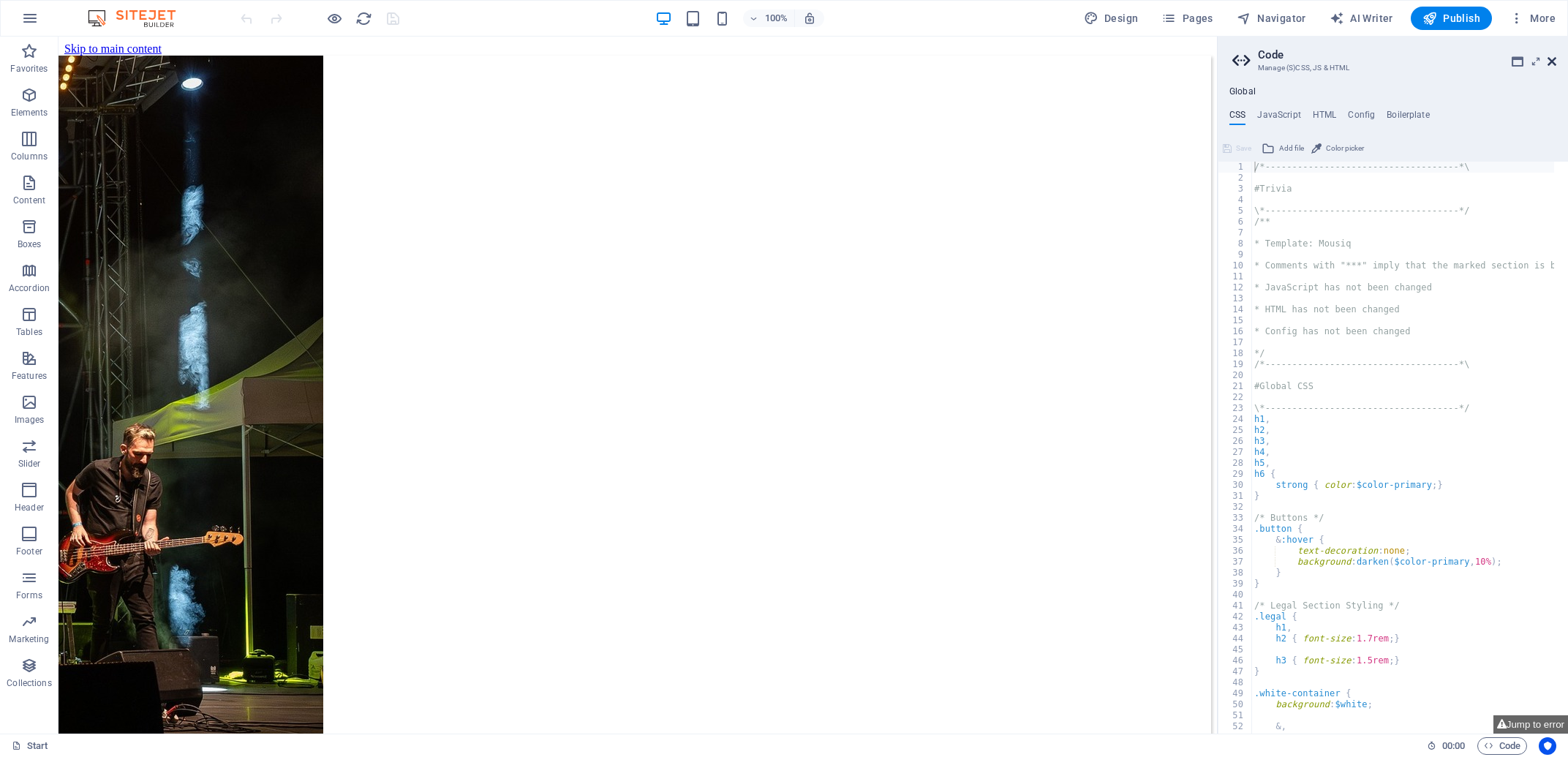
click at [1550, 58] on icon at bounding box center [1552, 61] width 9 height 11
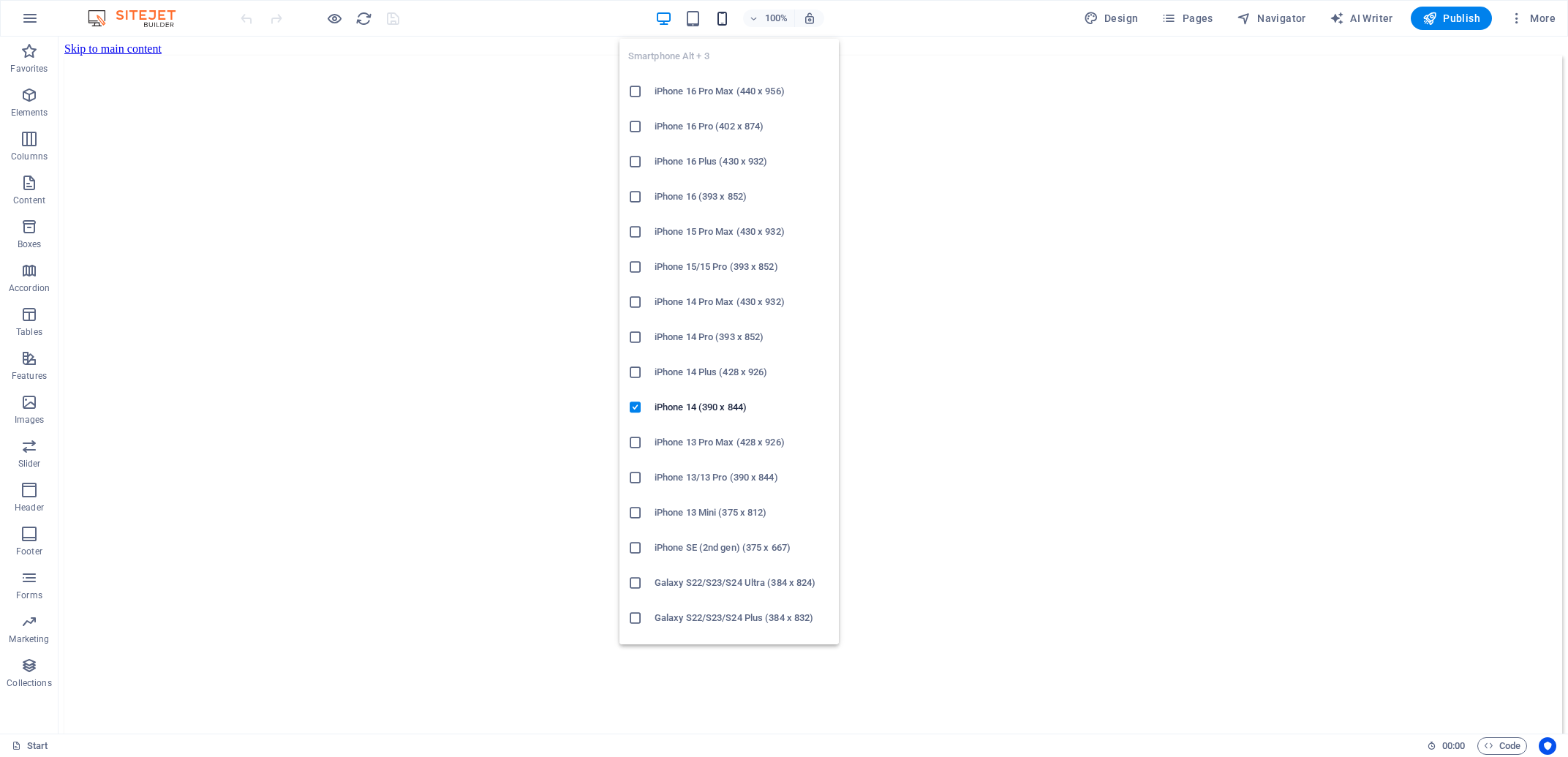
click at [727, 17] on icon "button" at bounding box center [722, 19] width 17 height 17
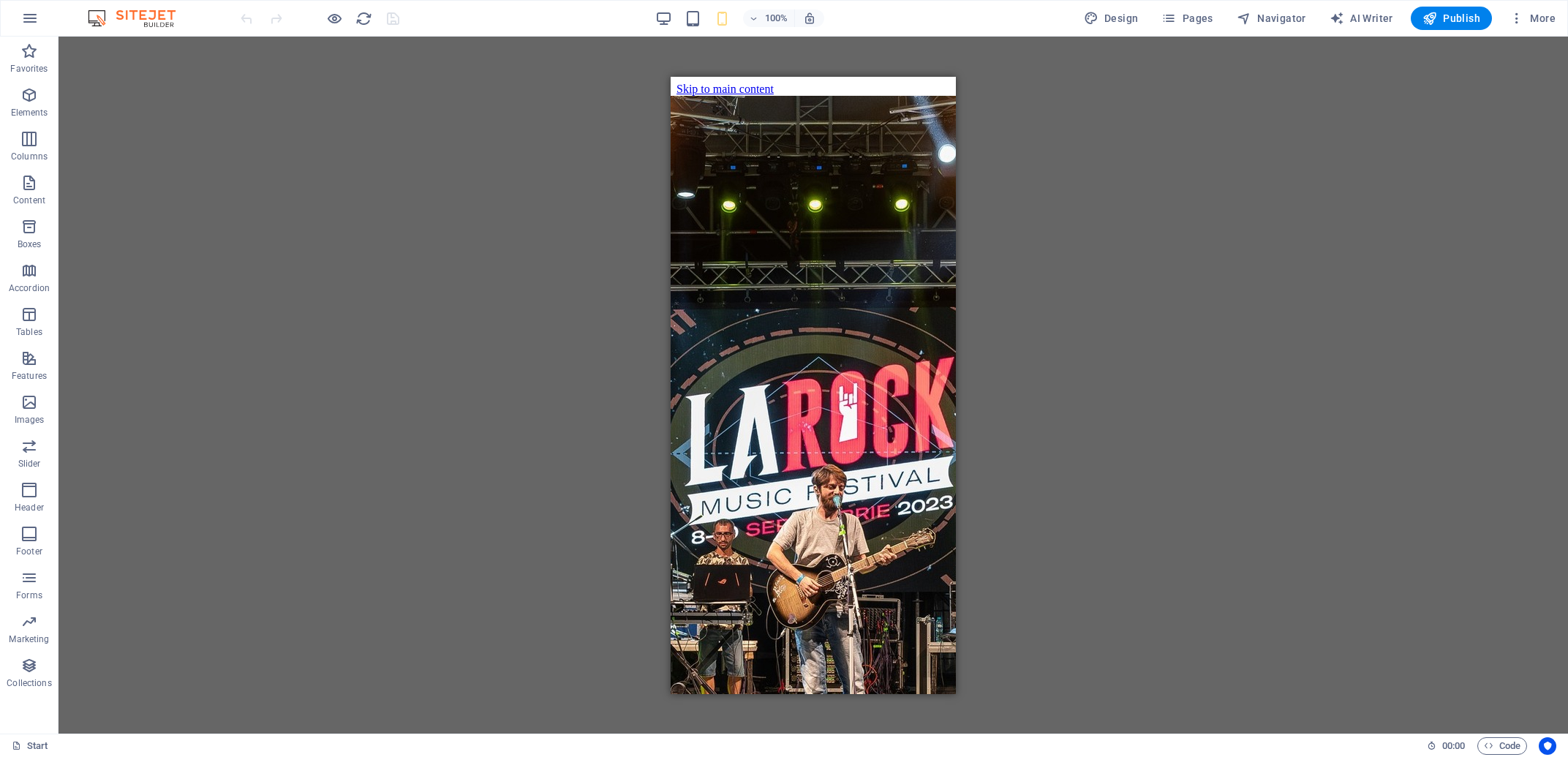
click at [1064, 456] on div "Drag here to replace the existing content. Press “Ctrl” if you want to create a…" at bounding box center [812, 384] width 1509 height 697
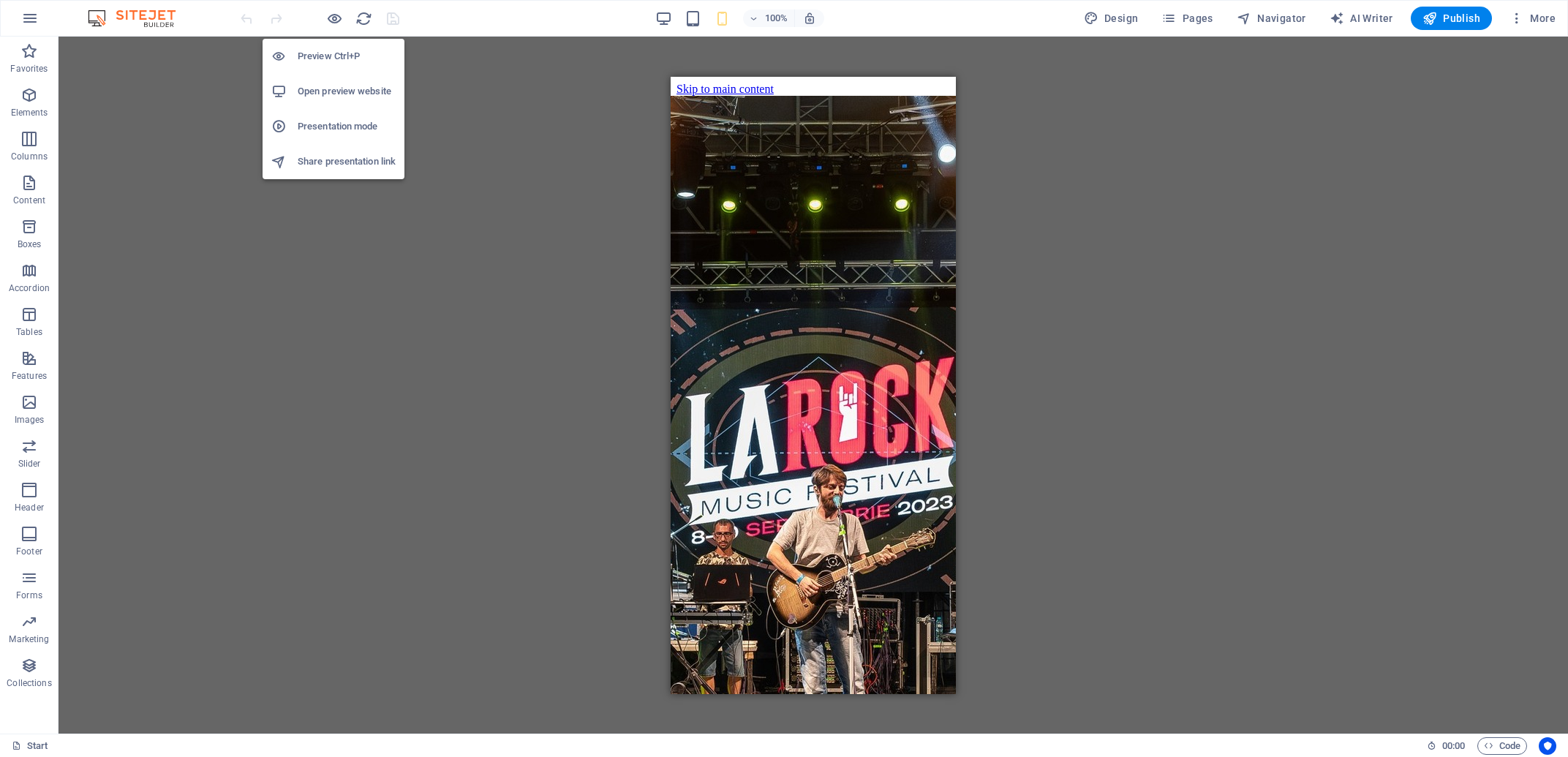
click at [345, 20] on div at bounding box center [319, 18] width 164 height 23
click at [332, 22] on icon "button" at bounding box center [334, 19] width 17 height 17
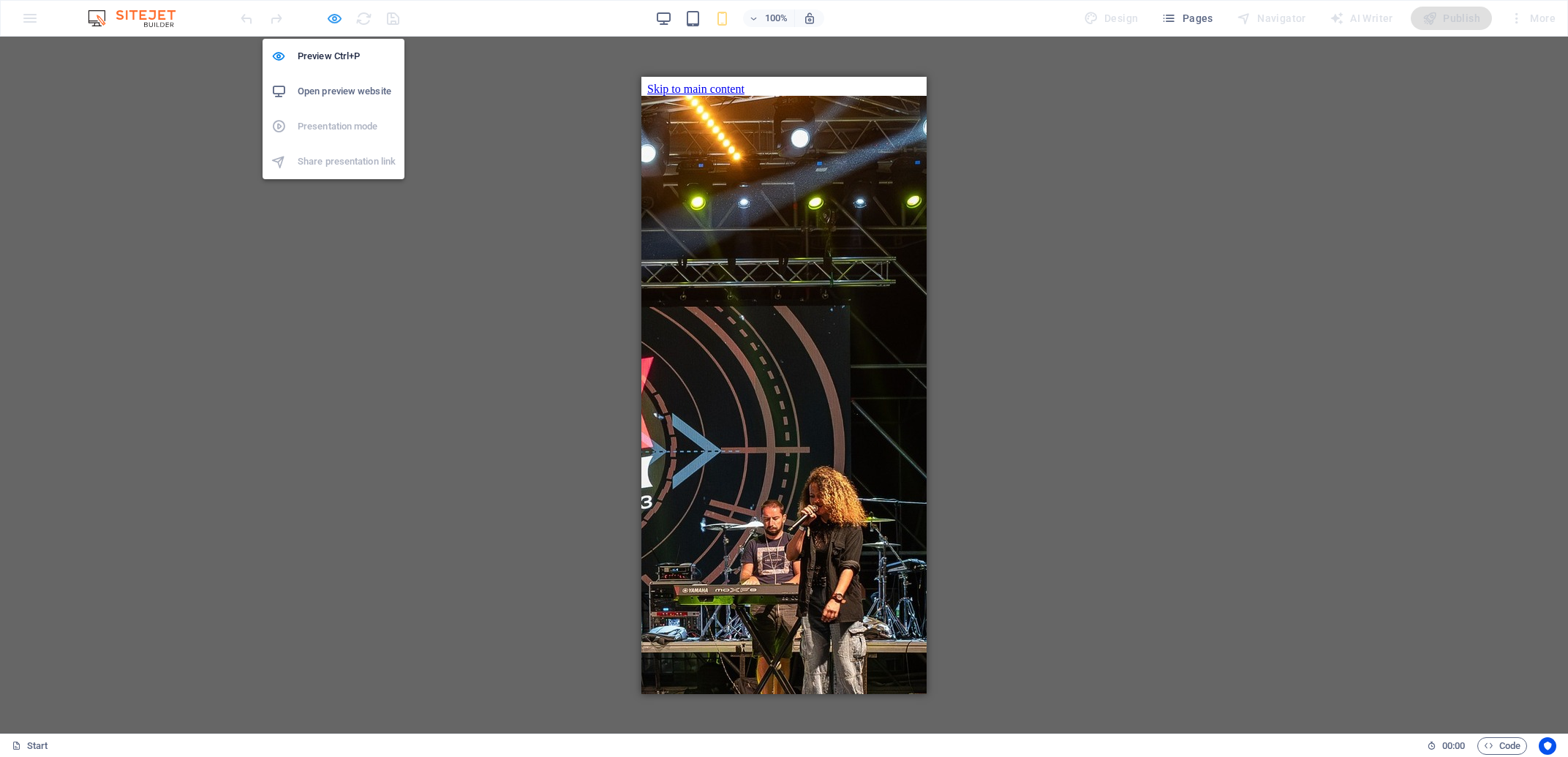
click at [331, 19] on icon "button" at bounding box center [334, 19] width 17 height 17
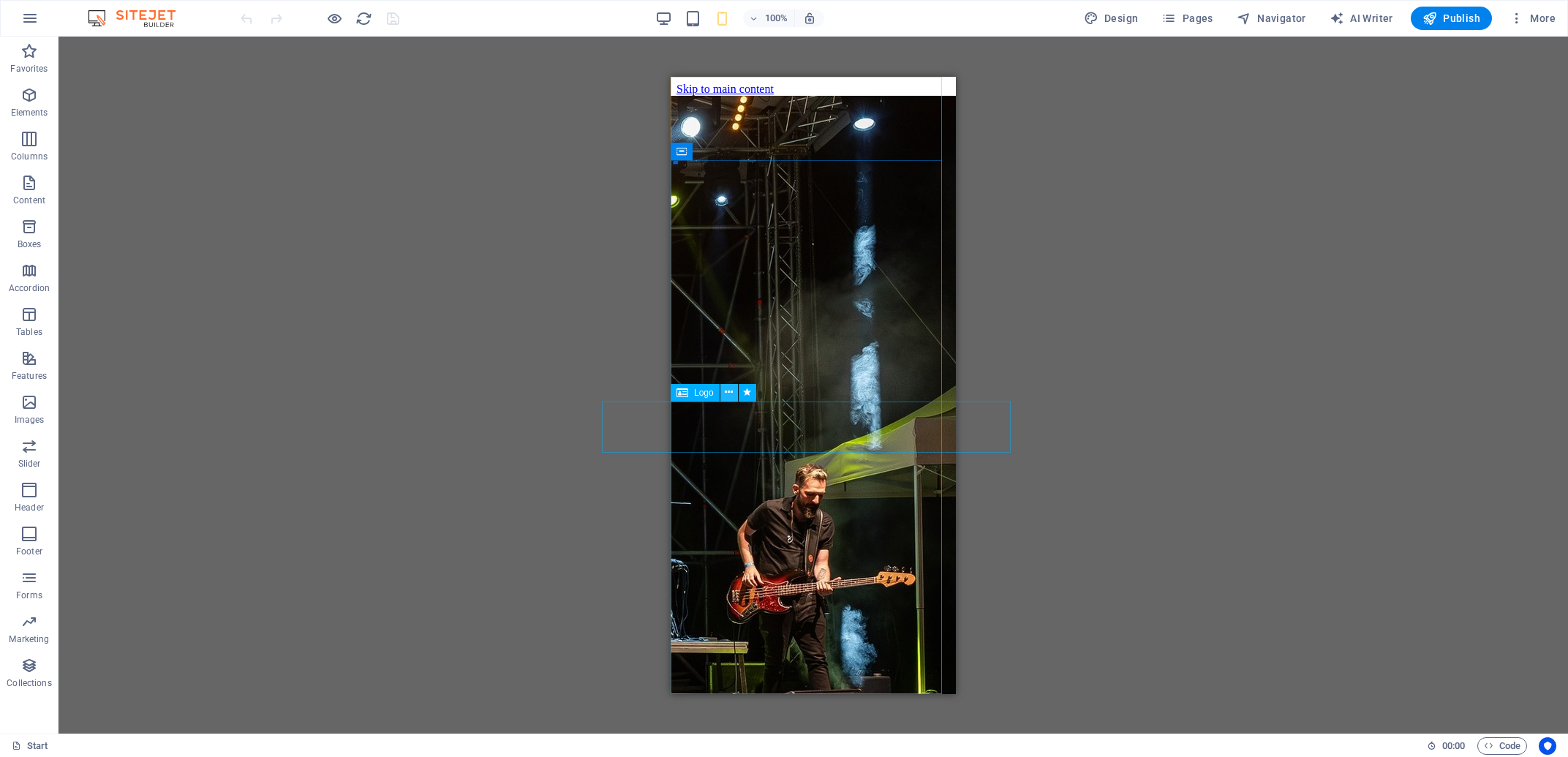
click at [728, 391] on icon at bounding box center [729, 392] width 8 height 15
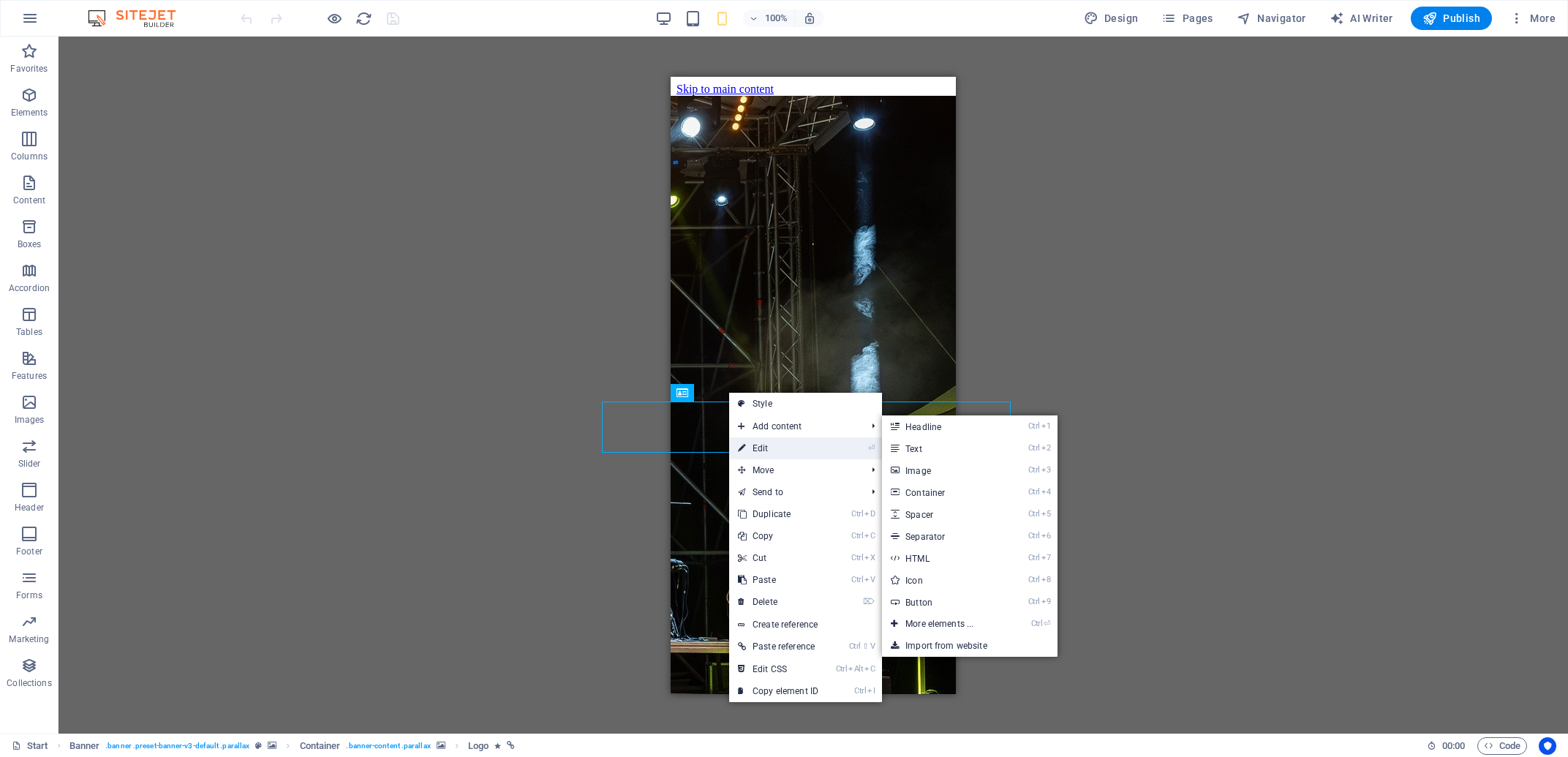
click at [759, 448] on link "⏎ Edit" at bounding box center [778, 448] width 98 height 22
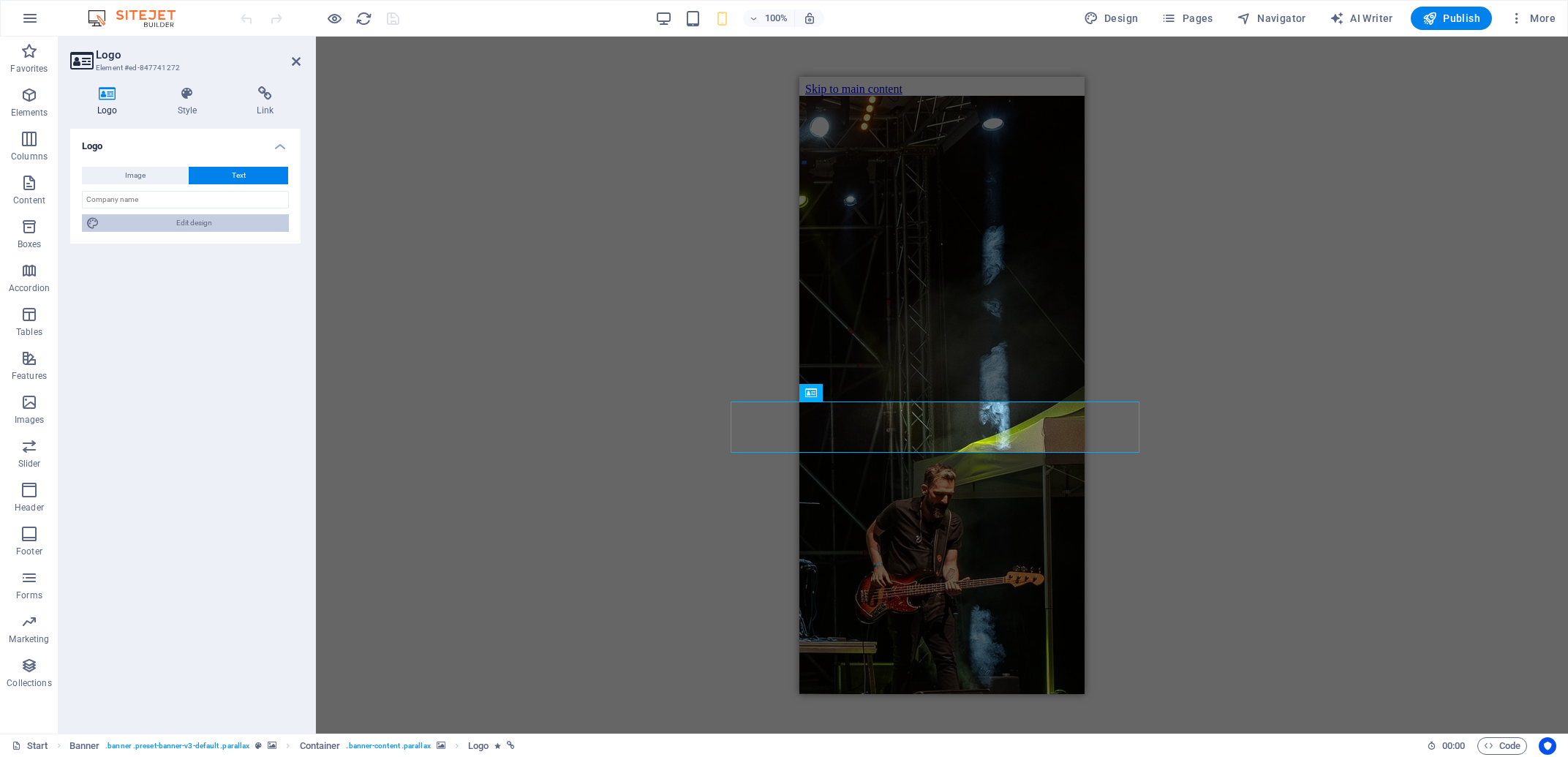
click at [176, 223] on span "Edit design" at bounding box center [194, 223] width 180 height 17
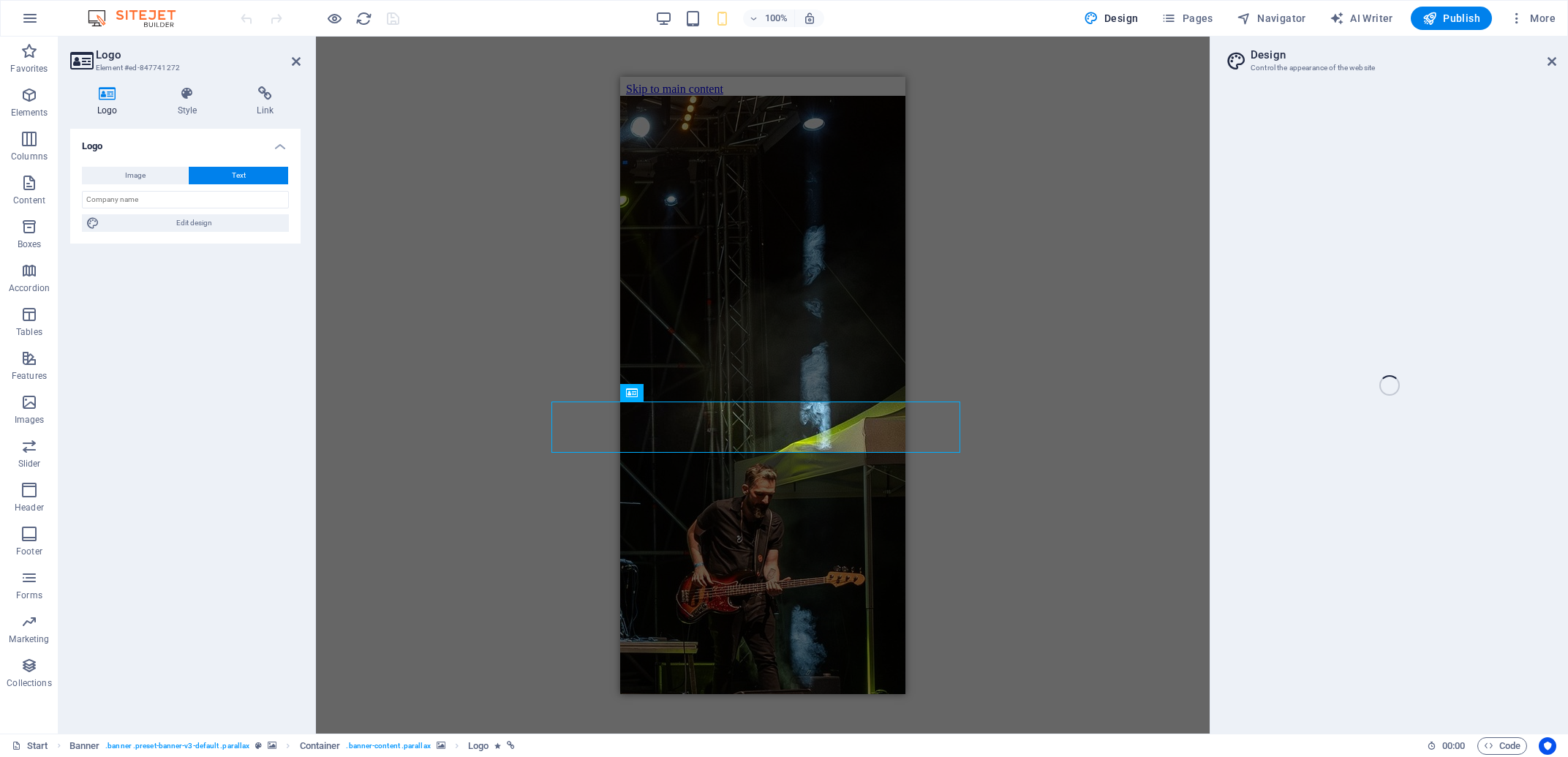
select select "px"
select select "400"
select select "px"
select select "700"
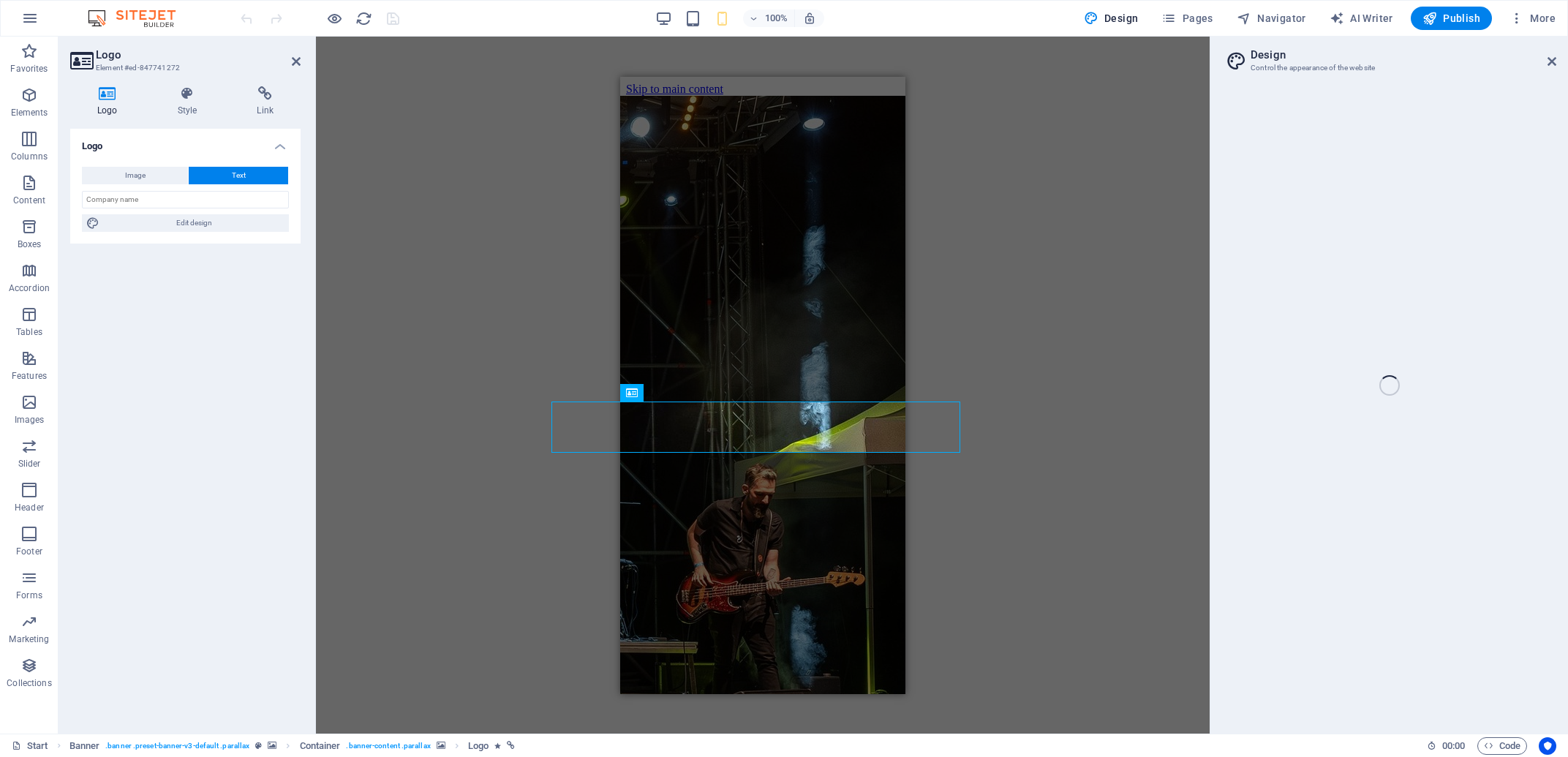
select select "px"
select select "rem"
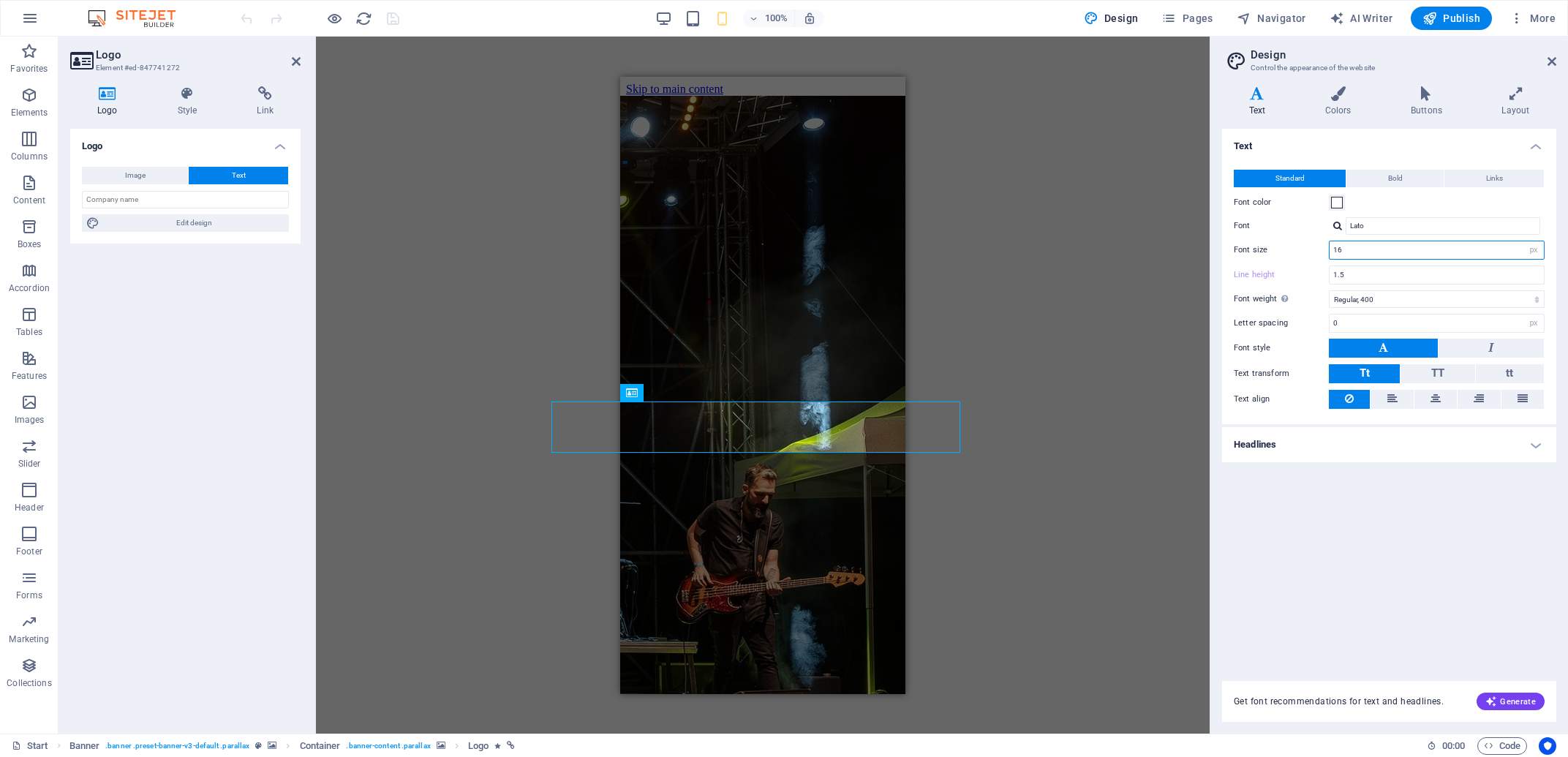
drag, startPoint x: 1360, startPoint y: 245, endPoint x: 1255, endPoint y: 245, distance: 105.0
click at [1329, 245] on input "16" at bounding box center [1437, 250] width 214 height 17
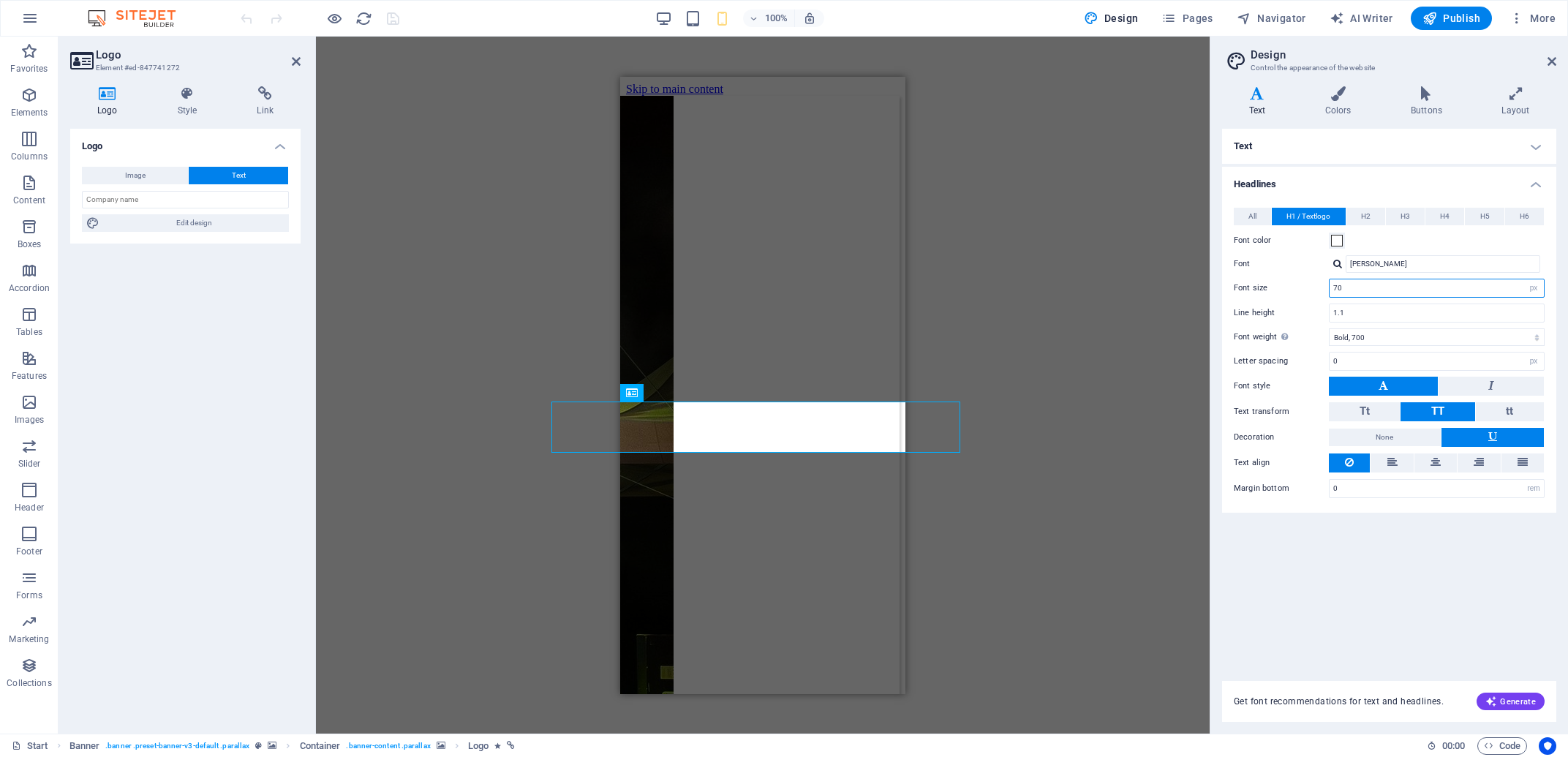
click at [1344, 288] on input "70" at bounding box center [1437, 288] width 214 height 17
click at [1554, 67] on icon at bounding box center [1552, 61] width 9 height 11
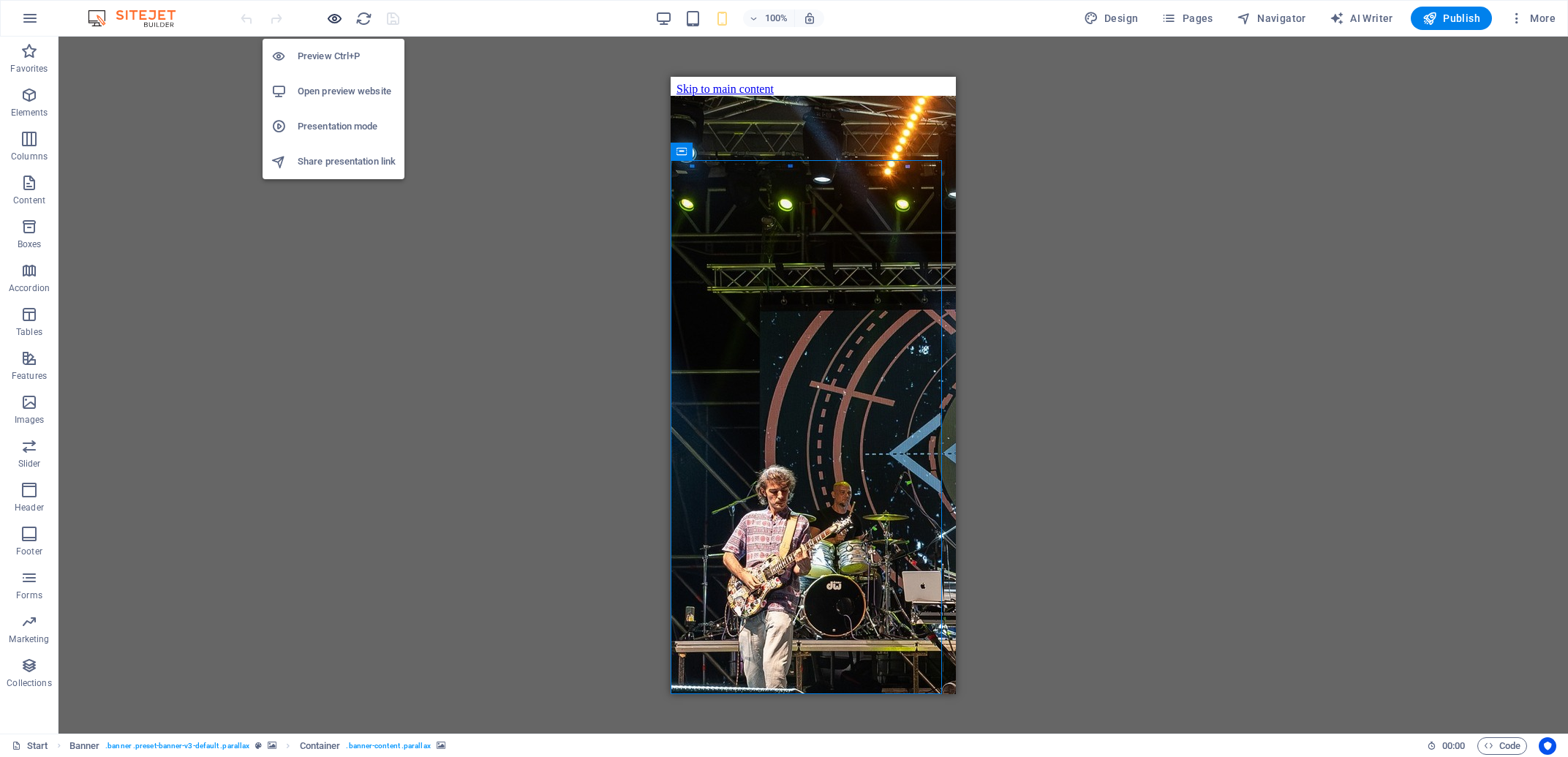
click at [328, 15] on icon "button" at bounding box center [334, 19] width 17 height 17
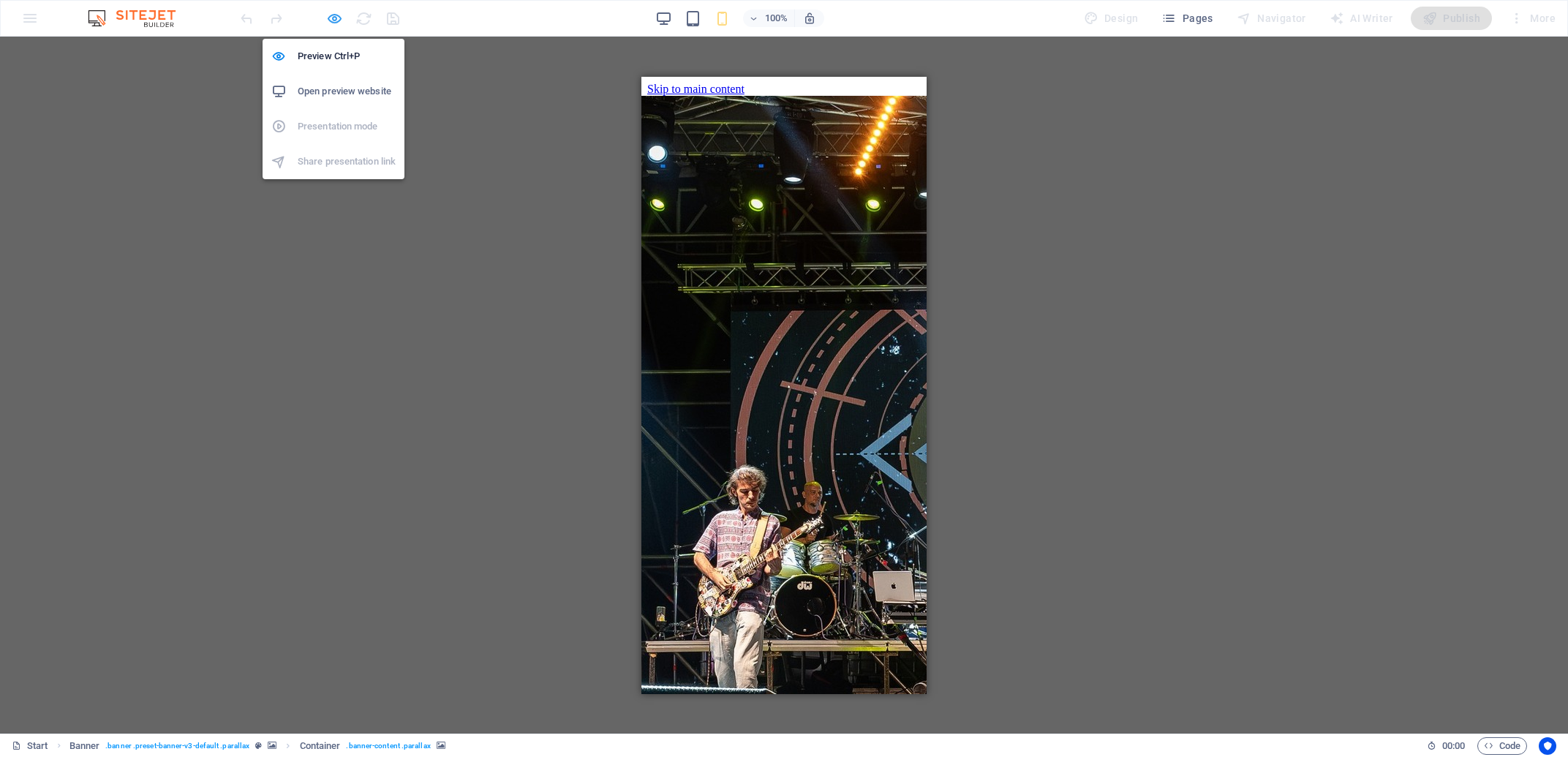
click at [334, 15] on icon "button" at bounding box center [334, 19] width 17 height 17
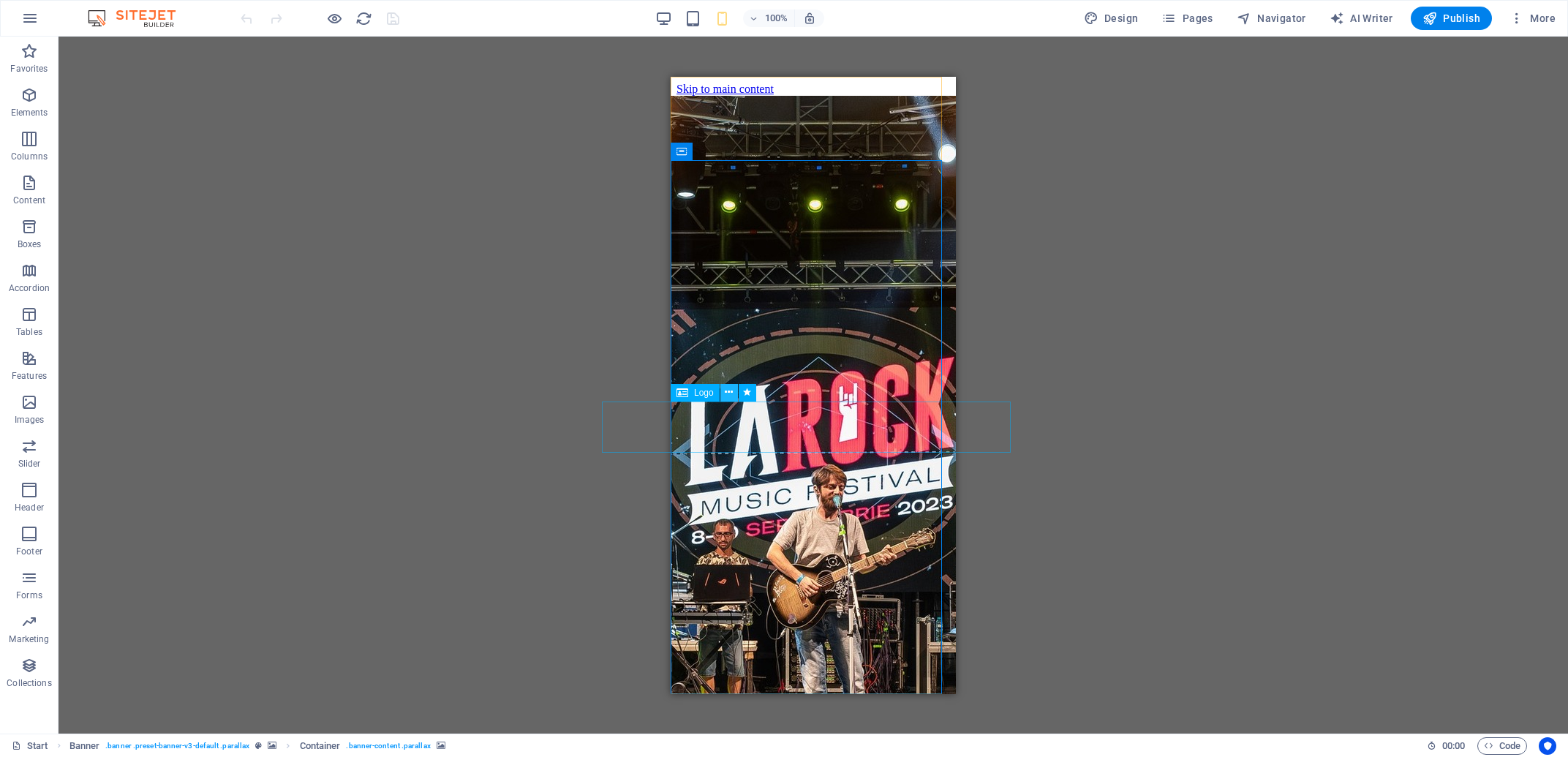
click at [724, 390] on button at bounding box center [729, 392] width 17 height 17
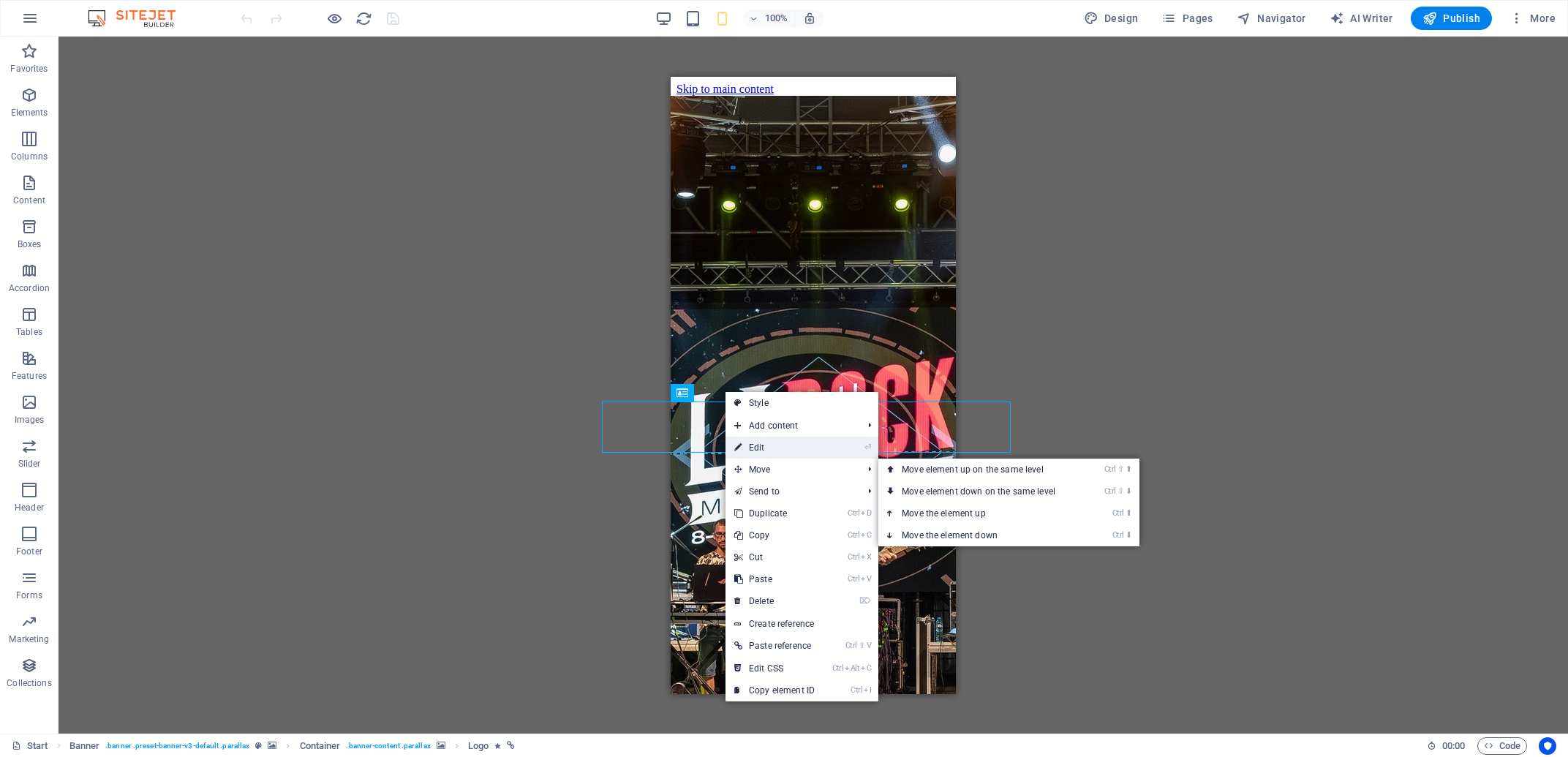
click at [776, 448] on link "⏎ Edit" at bounding box center [775, 447] width 98 height 22
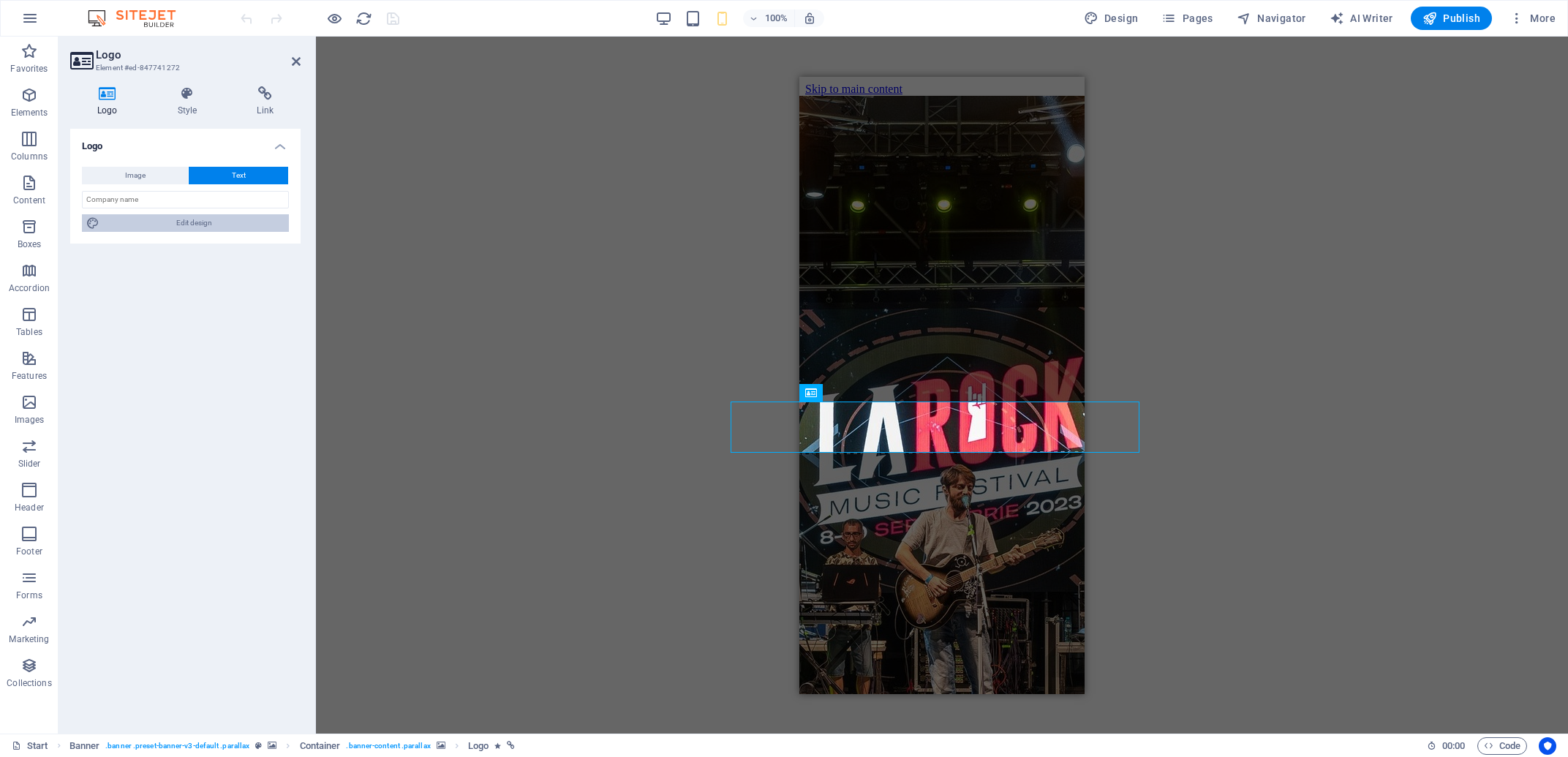
click at [220, 228] on span "Edit design" at bounding box center [194, 223] width 180 height 17
select select "px"
select select "700"
select select "px"
select select "rem"
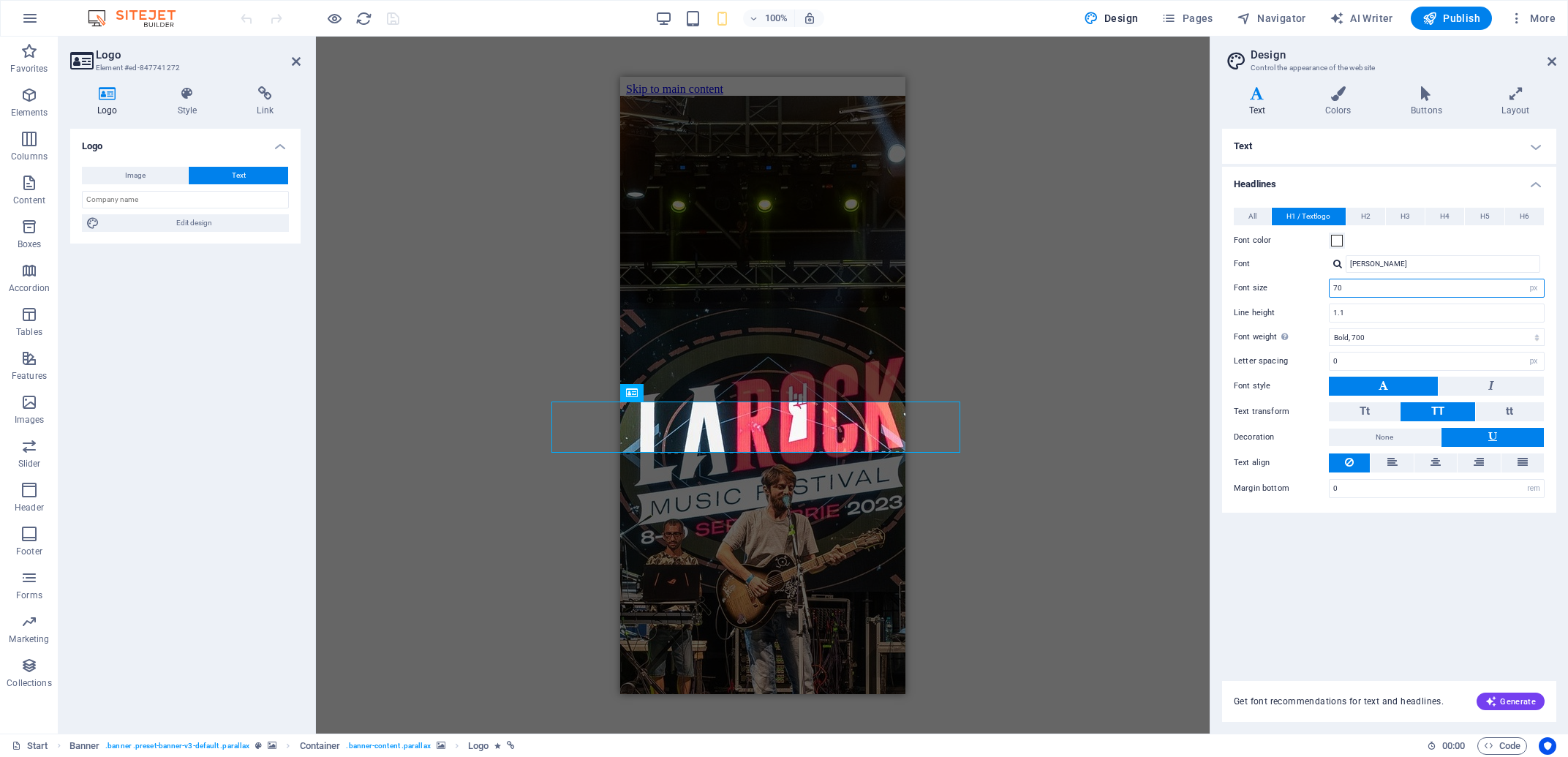
drag, startPoint x: 1301, startPoint y: 282, endPoint x: 1215, endPoint y: 268, distance: 87.1
click at [1329, 279] on input "70" at bounding box center [1437, 288] width 214 height 17
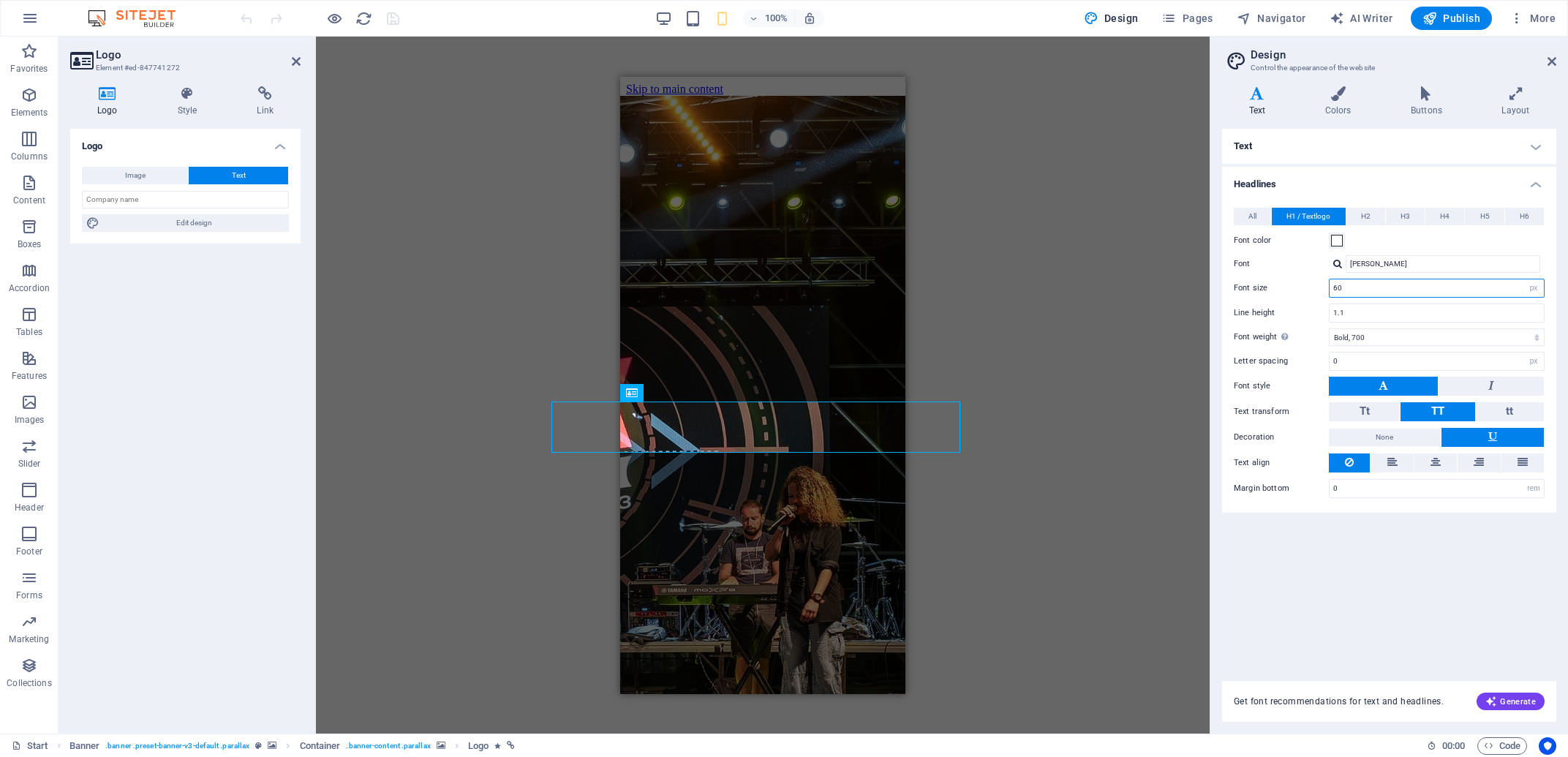
type input "60"
click at [1547, 63] on header "Design Control the appearance of the website" at bounding box center [1390, 55] width 331 height 38
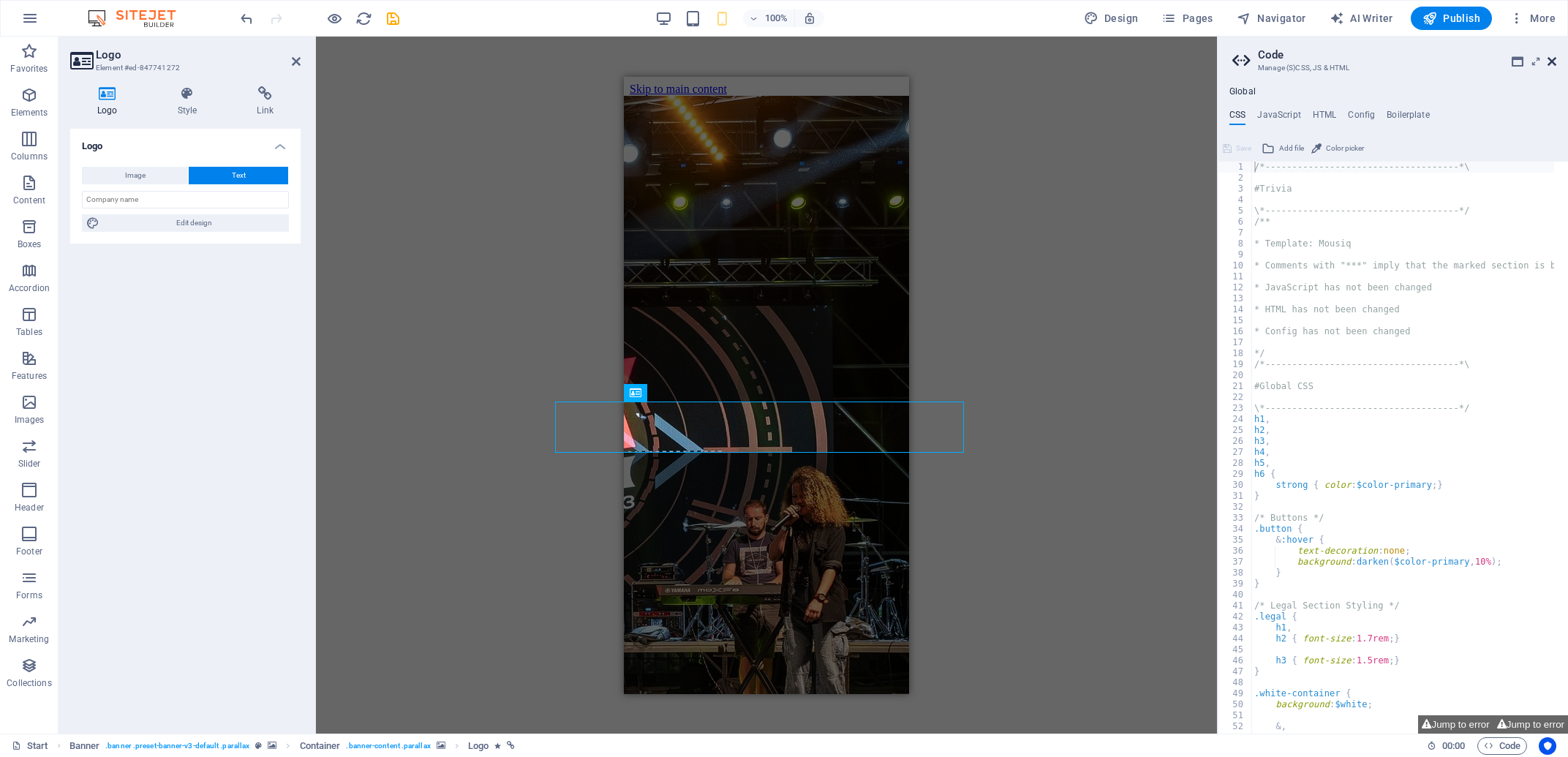
click at [1551, 62] on icon at bounding box center [1552, 61] width 9 height 11
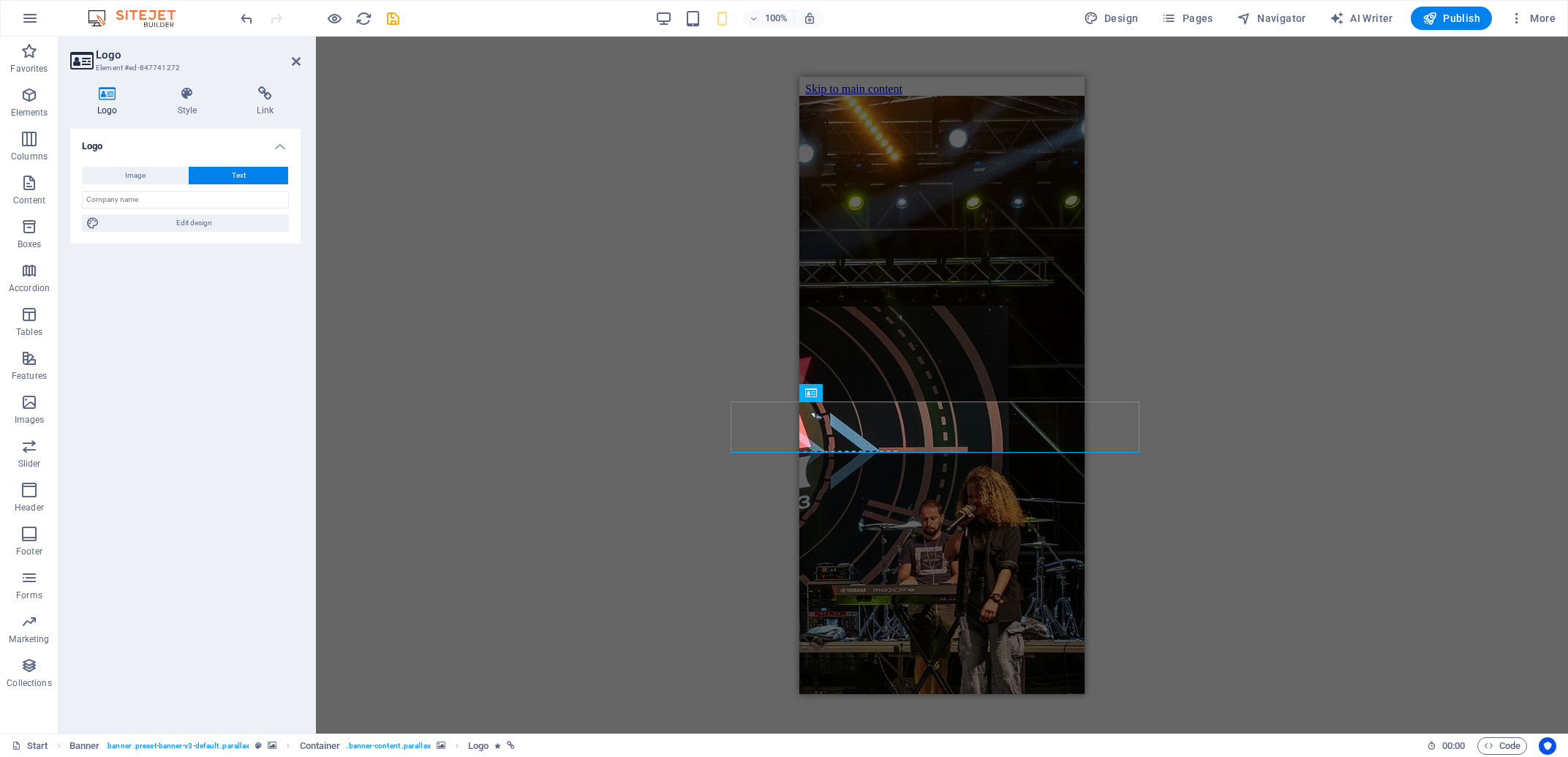
click at [568, 335] on div "H2 Wide image with text Container Menu Banner Banner Menu Bar Facebook Logo Con…" at bounding box center [941, 384] width 1252 height 697
click at [385, 16] on icon "save" at bounding box center [393, 19] width 17 height 17
checkbox input "false"
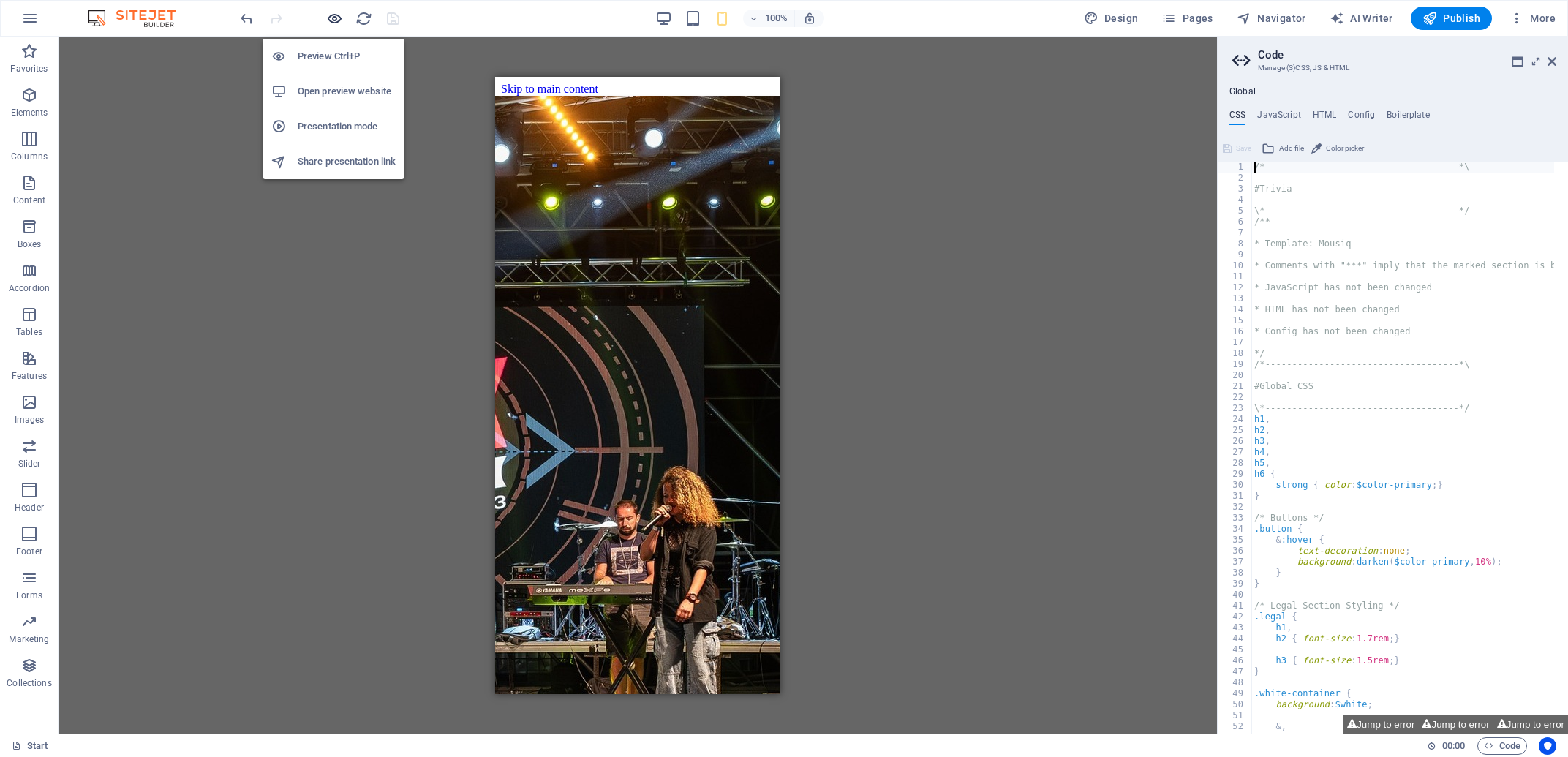
click at [334, 13] on icon "button" at bounding box center [334, 19] width 17 height 17
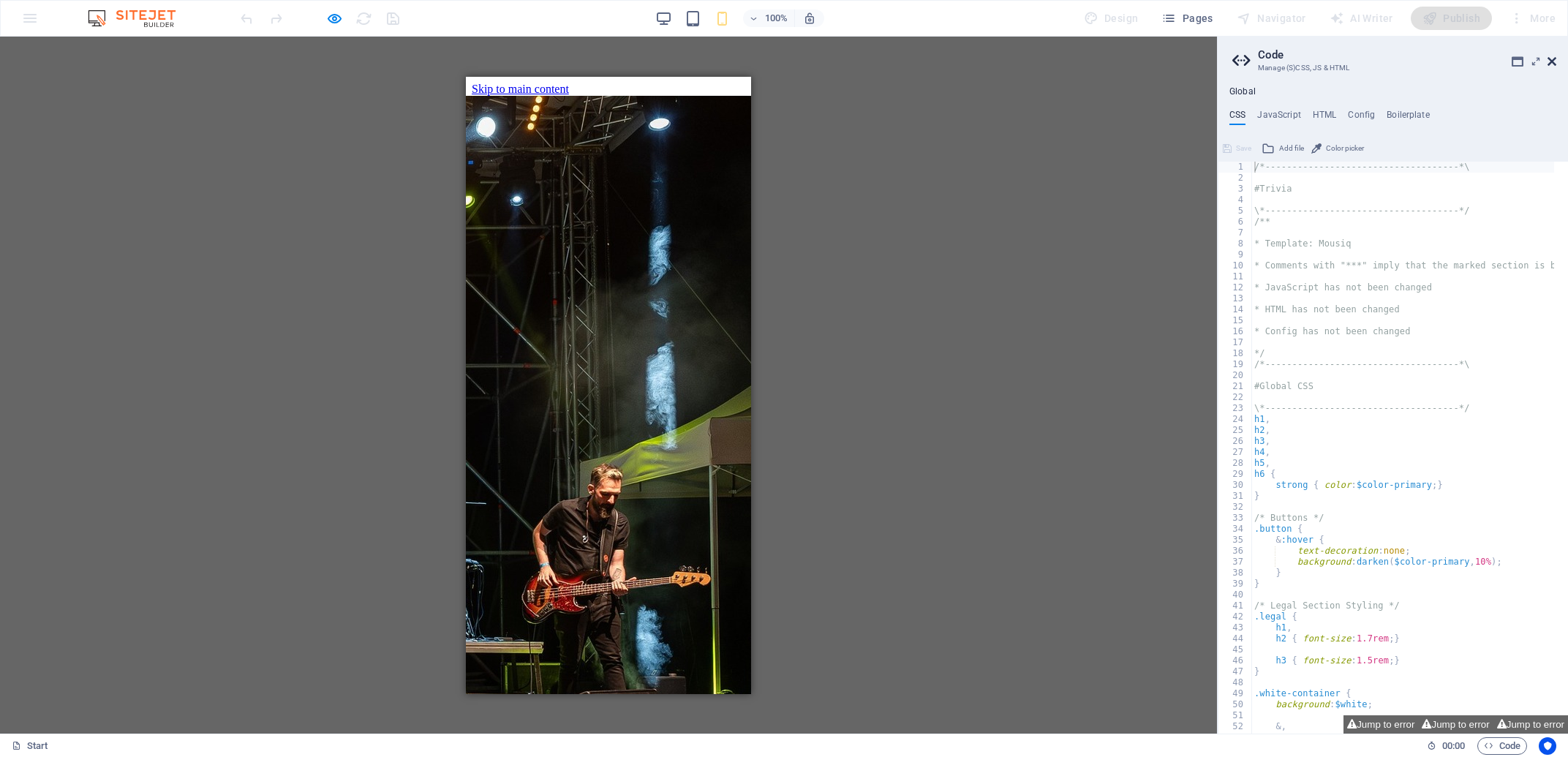
click at [1553, 57] on icon at bounding box center [1552, 61] width 9 height 11
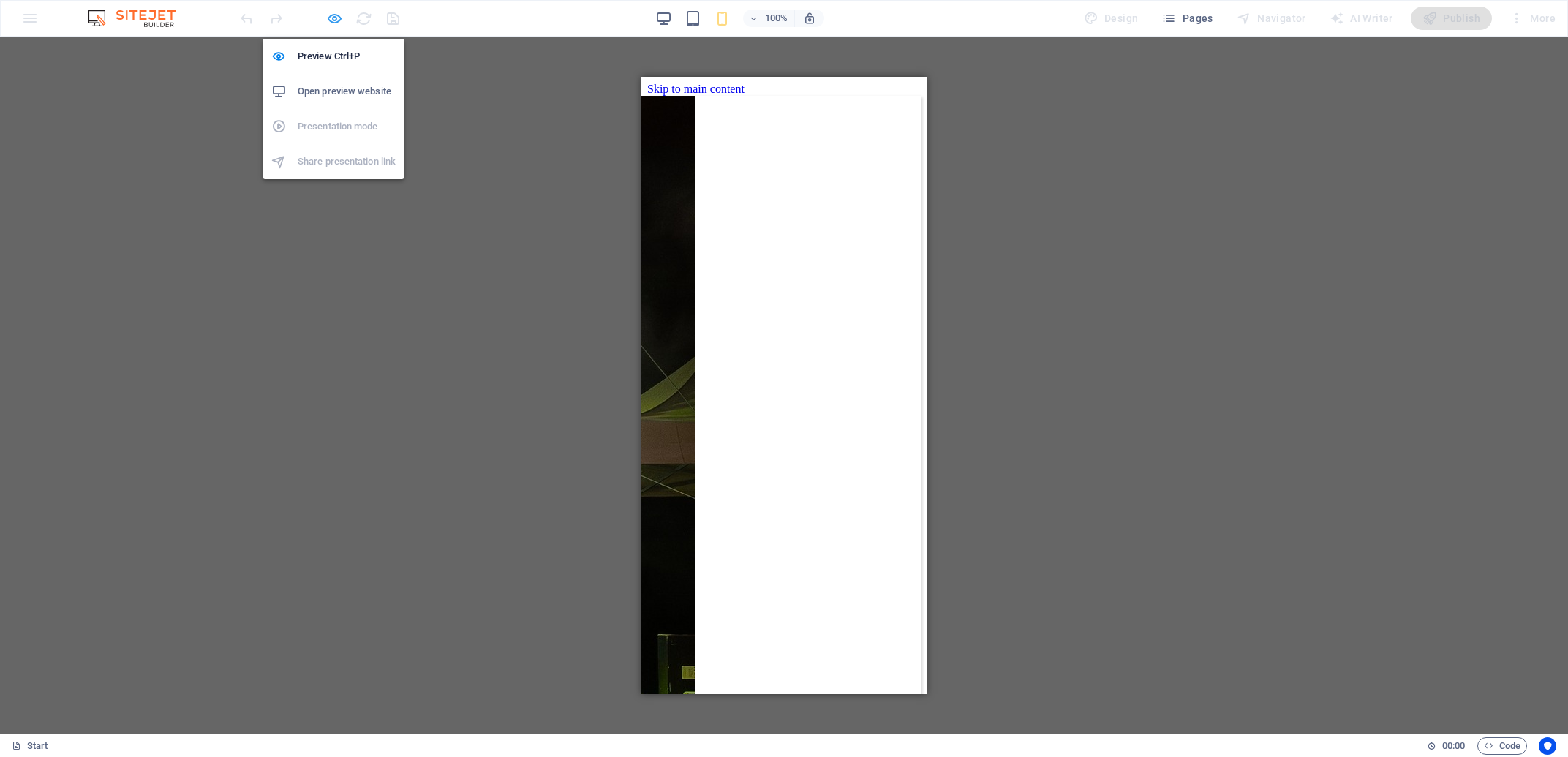
click at [330, 16] on icon "button" at bounding box center [334, 19] width 17 height 17
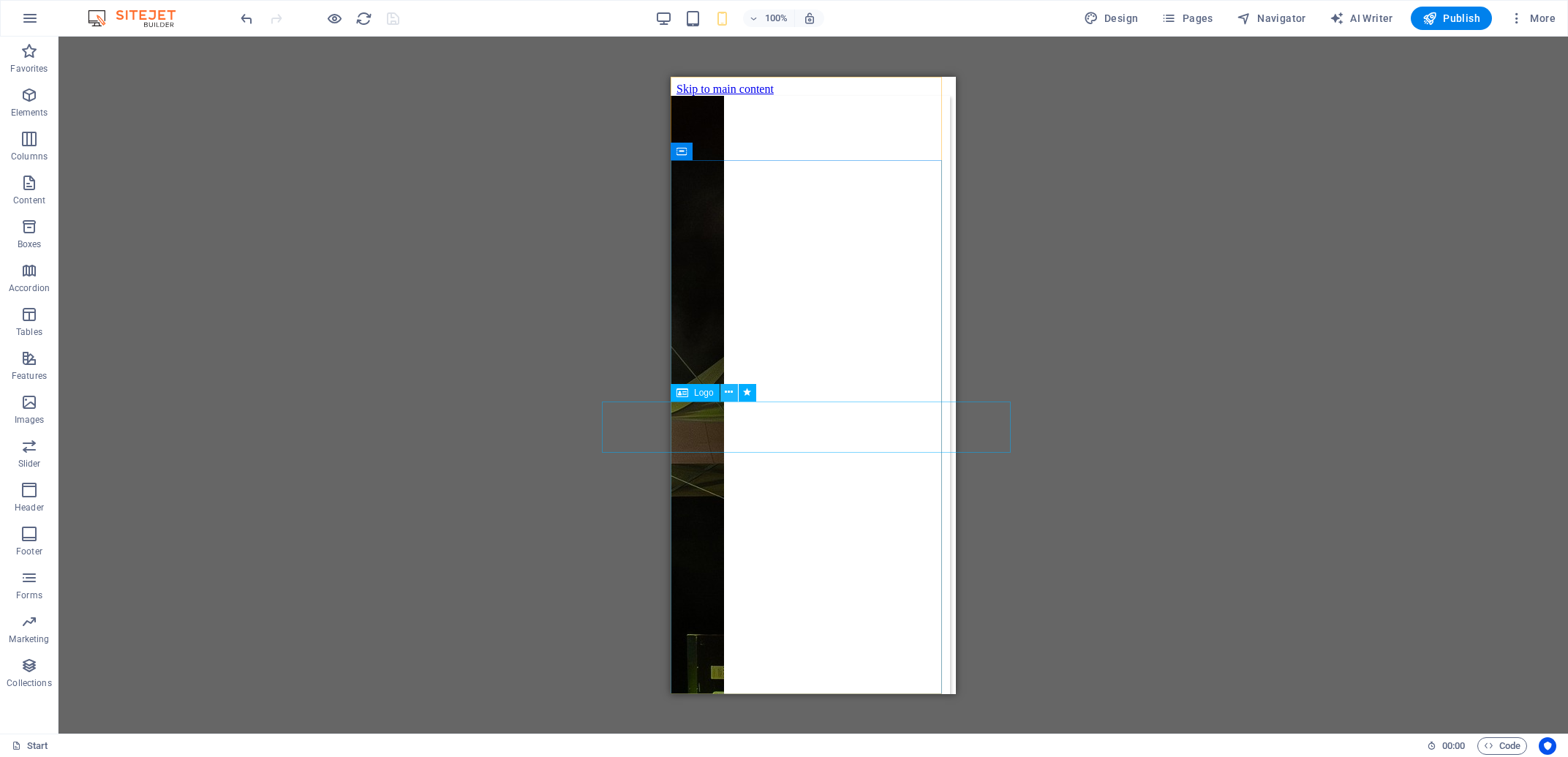
click at [729, 397] on icon at bounding box center [729, 392] width 8 height 15
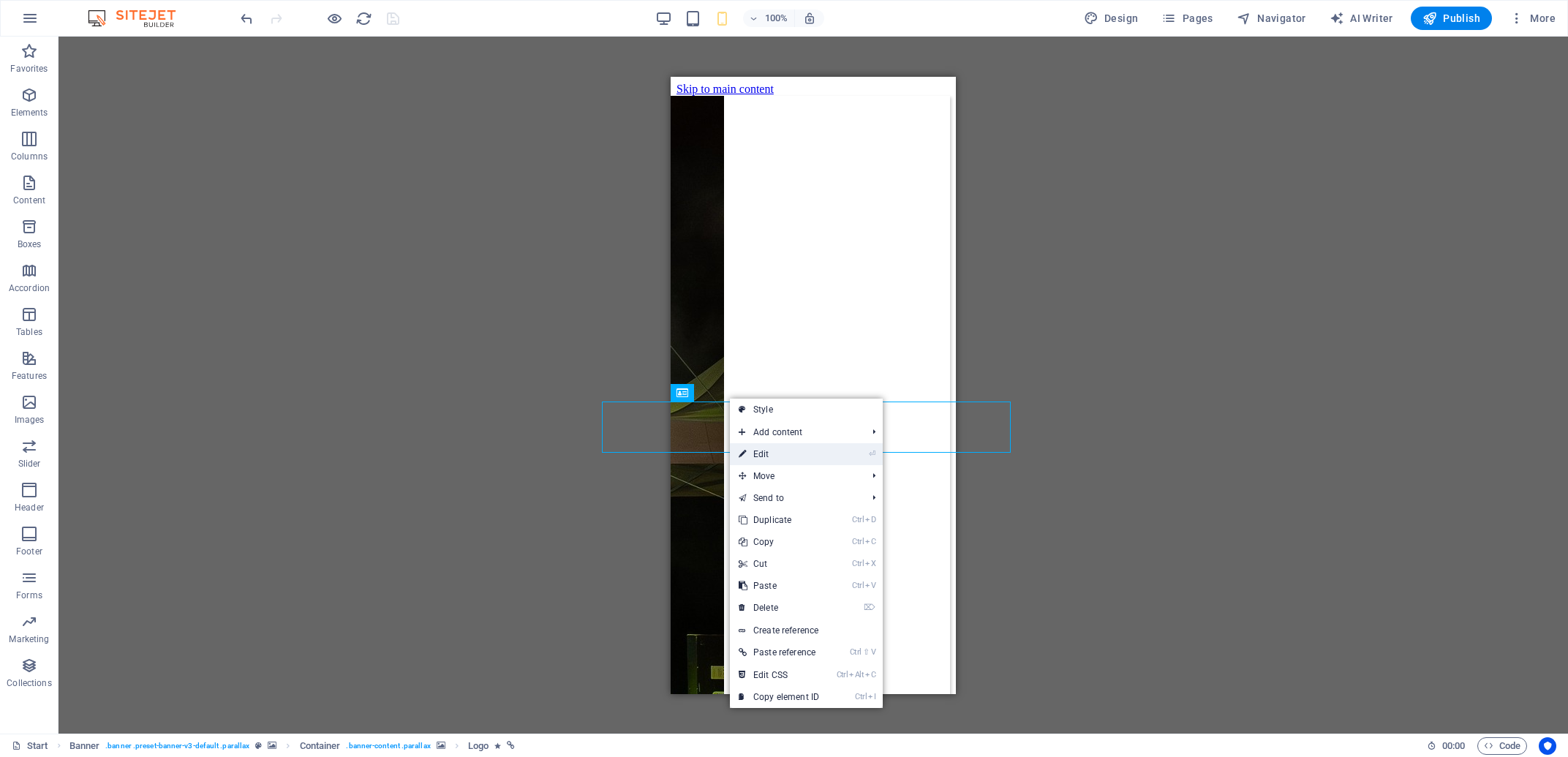
click at [769, 461] on link "⏎ Edit" at bounding box center [779, 454] width 98 height 22
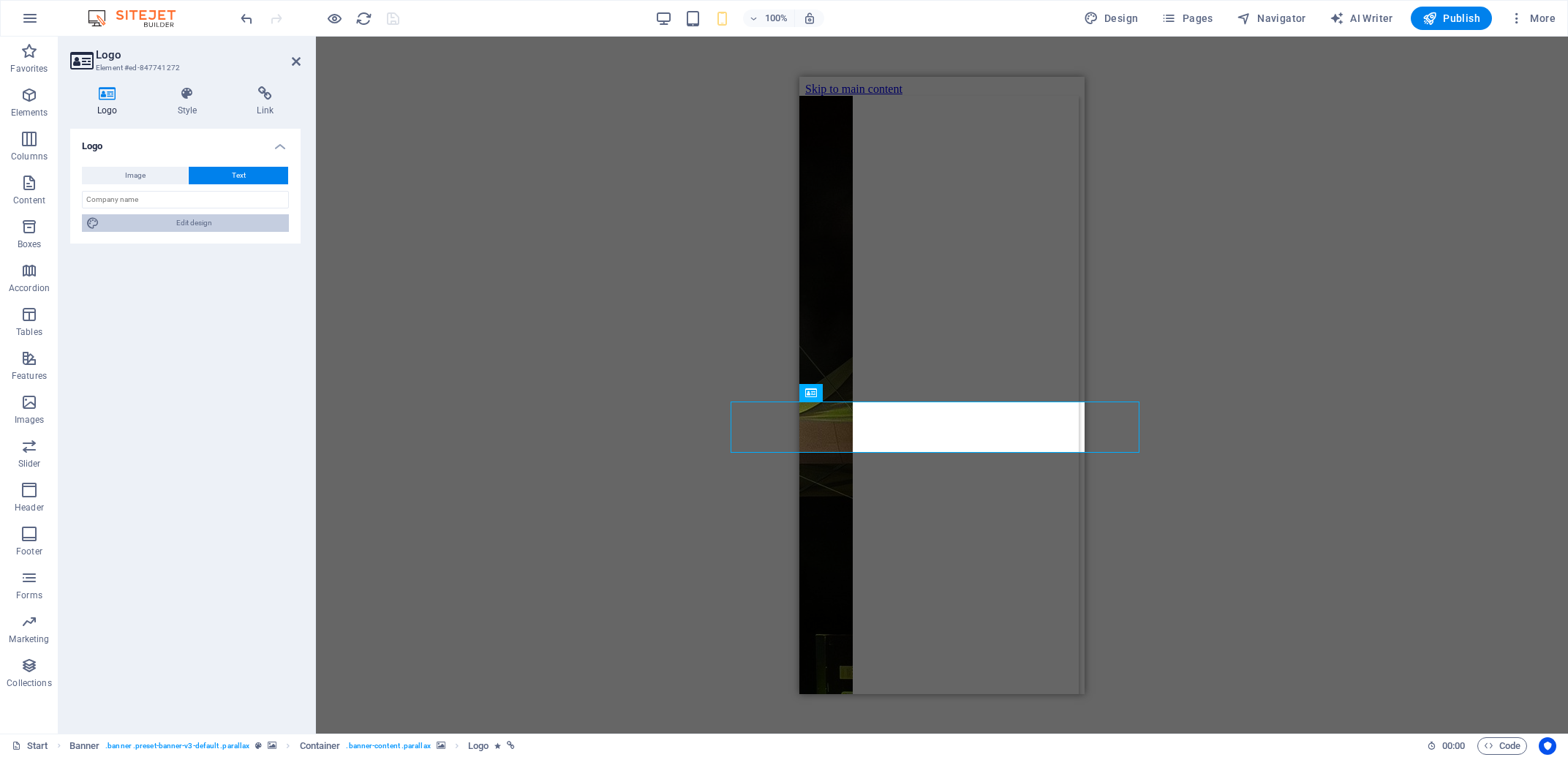
click at [213, 223] on span "Edit design" at bounding box center [194, 223] width 180 height 17
select select "px"
select select "700"
select select "px"
select select "rem"
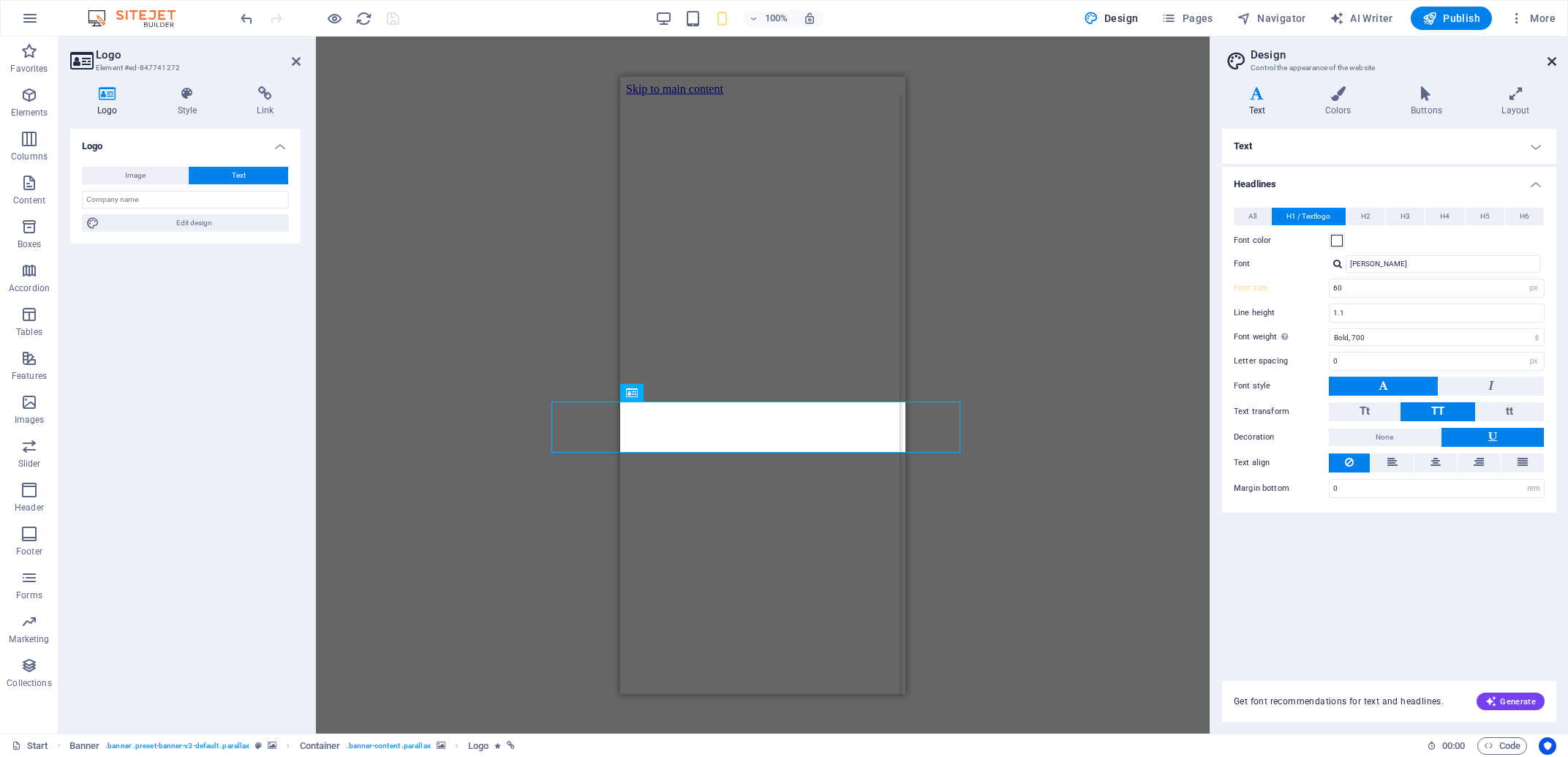
click at [1551, 60] on icon at bounding box center [1552, 61] width 9 height 11
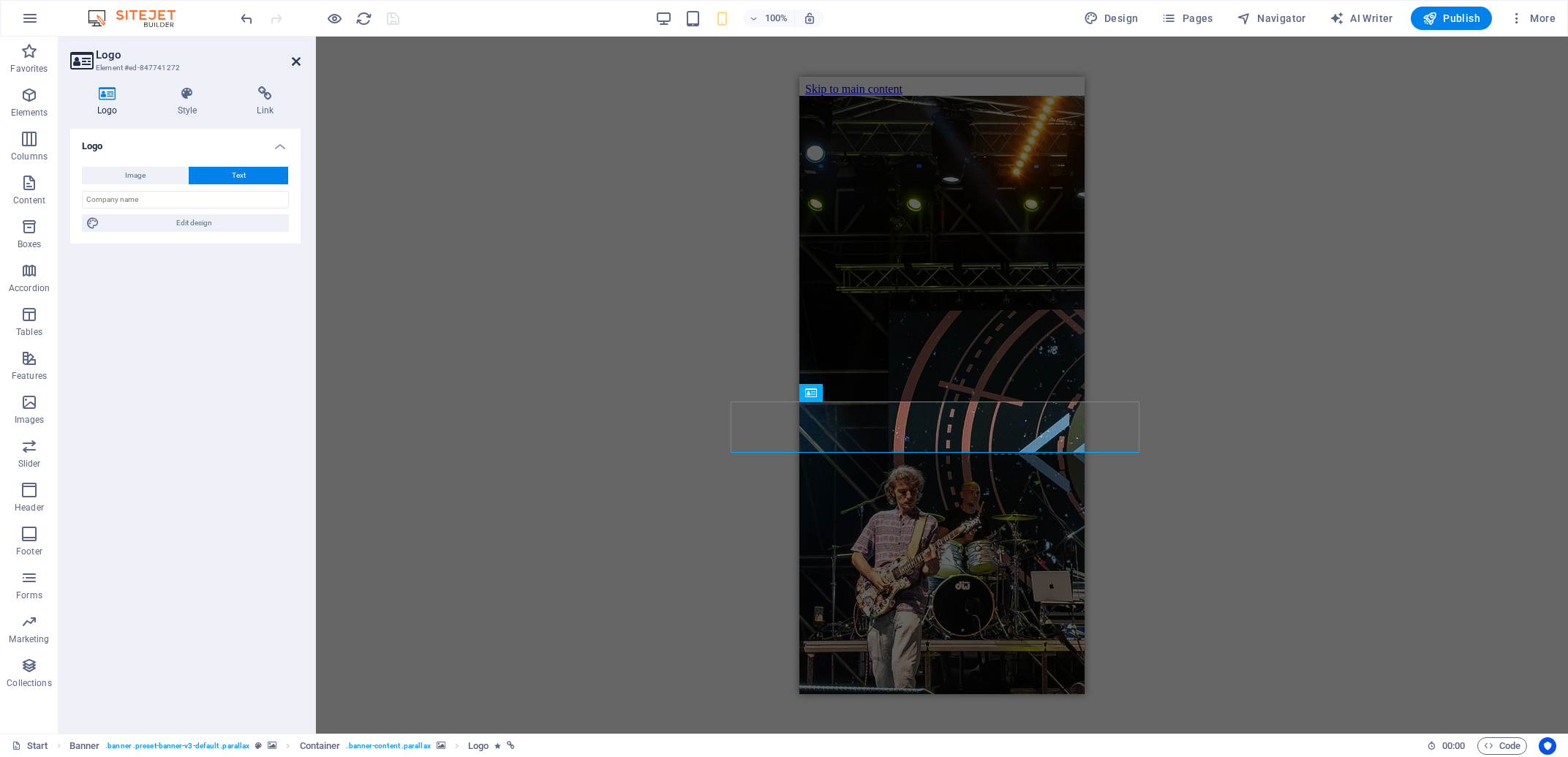
click at [297, 58] on icon at bounding box center [296, 61] width 9 height 11
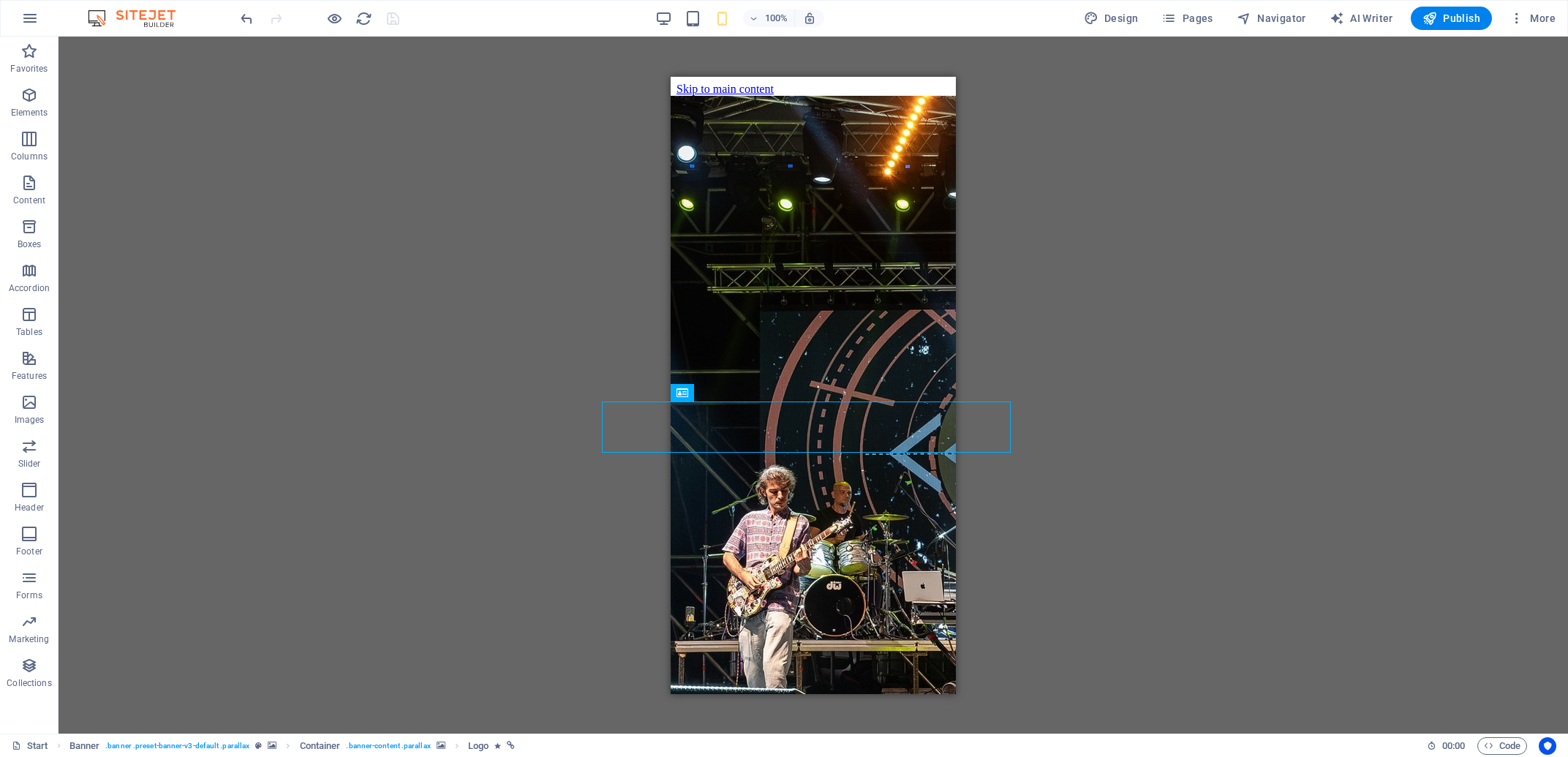
click at [345, 114] on div "H2 Wide image with text Container Menu Banner Banner Menu Bar Facebook Logo Con…" at bounding box center [812, 384] width 1509 height 697
click at [326, 26] on span "button" at bounding box center [334, 19] width 17 height 17
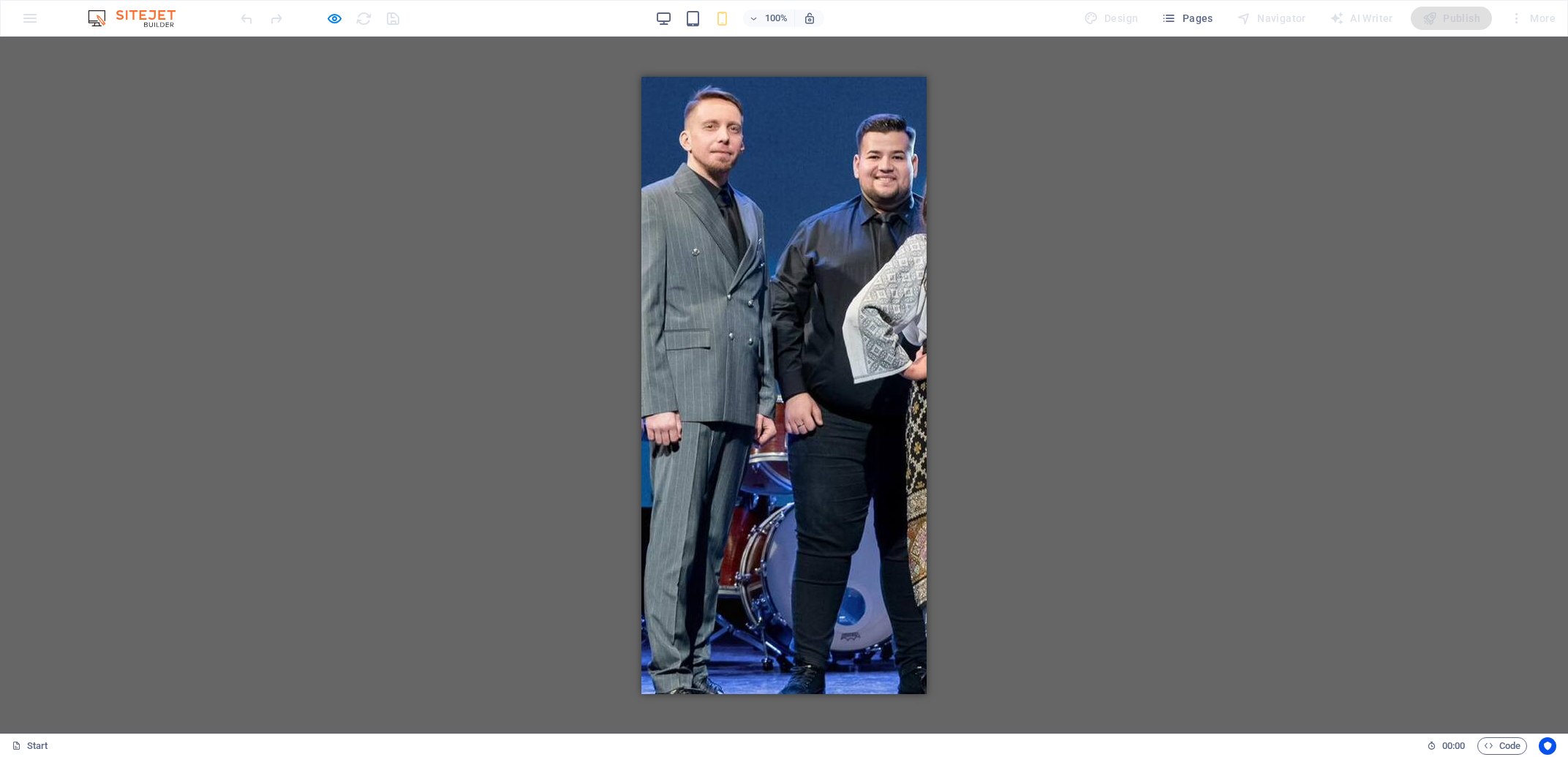
scroll to position [3966, 0]
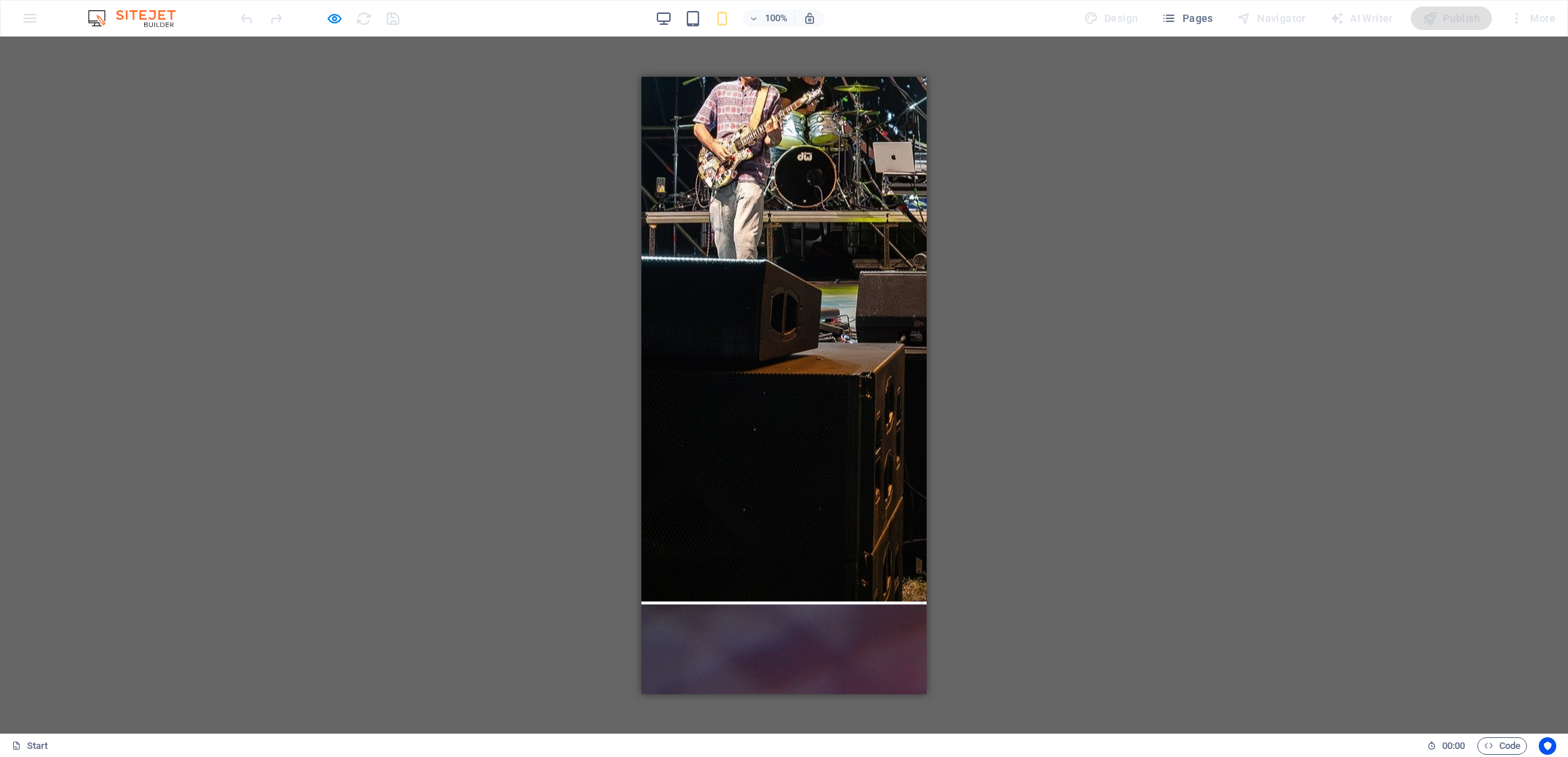
scroll to position [613, 0]
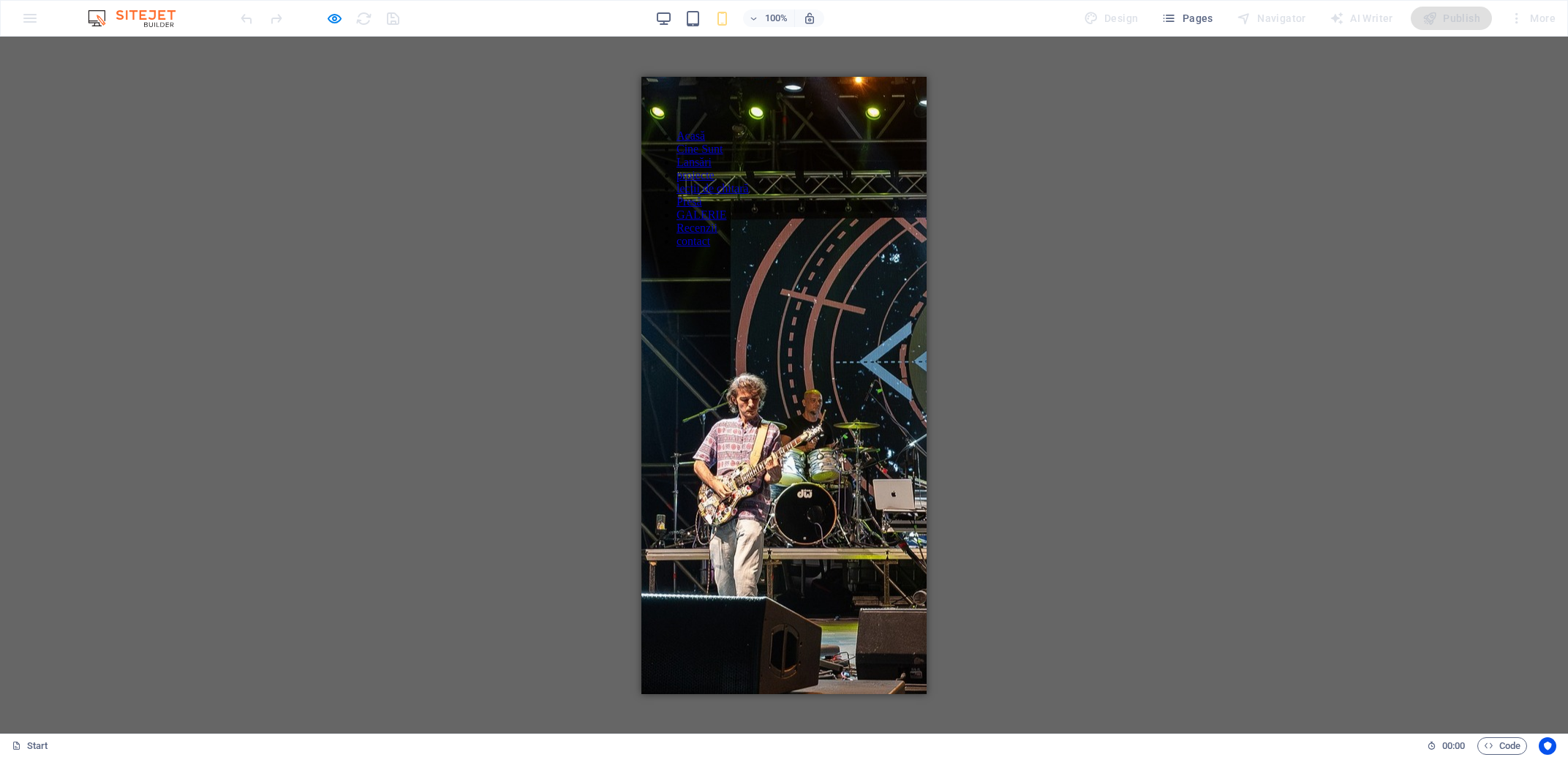
drag, startPoint x: 916, startPoint y: 238, endPoint x: 1572, endPoint y: 215, distance: 656.4
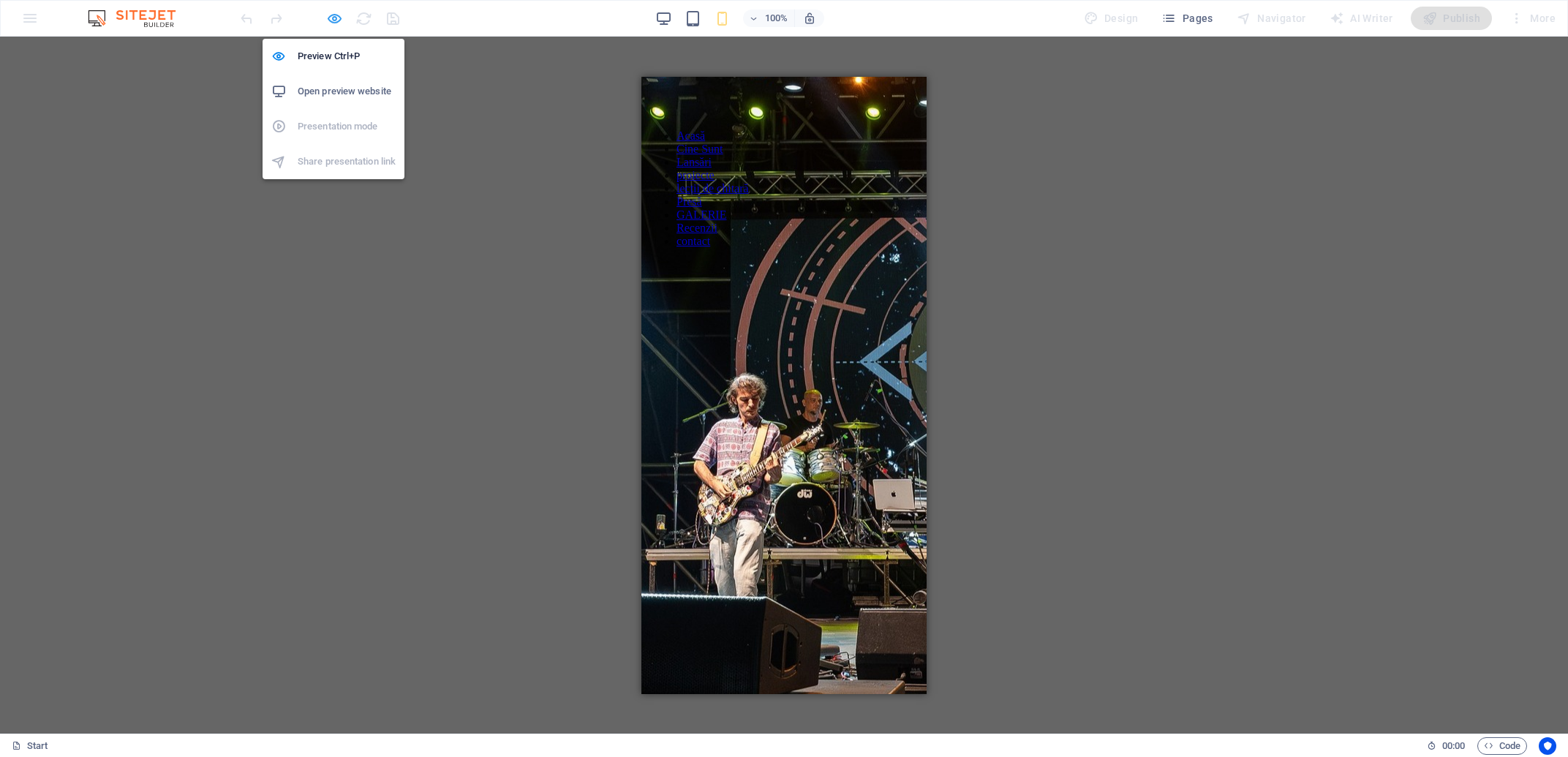
click at [341, 14] on icon "button" at bounding box center [334, 19] width 17 height 17
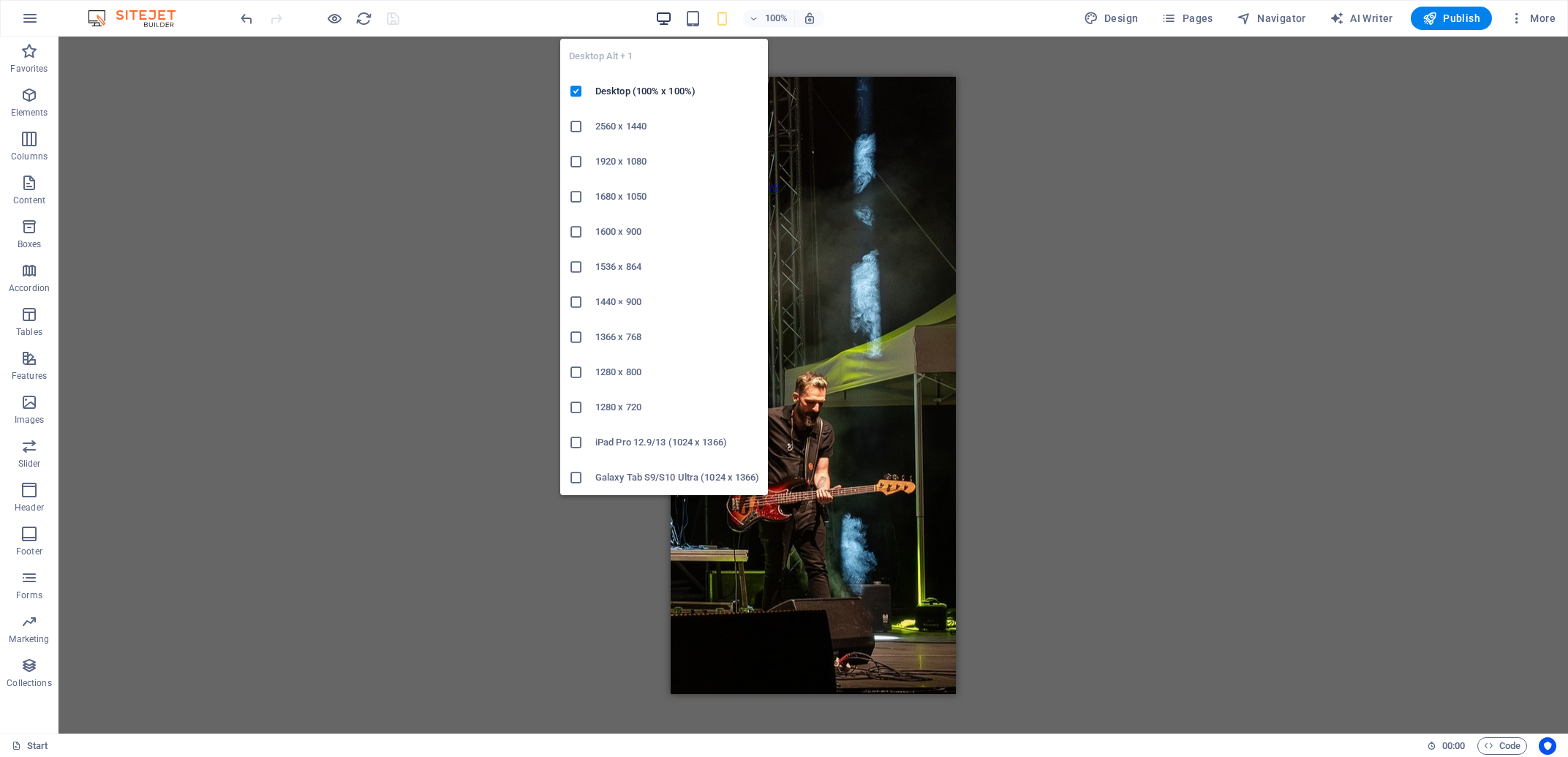
click at [660, 16] on icon "button" at bounding box center [664, 19] width 17 height 17
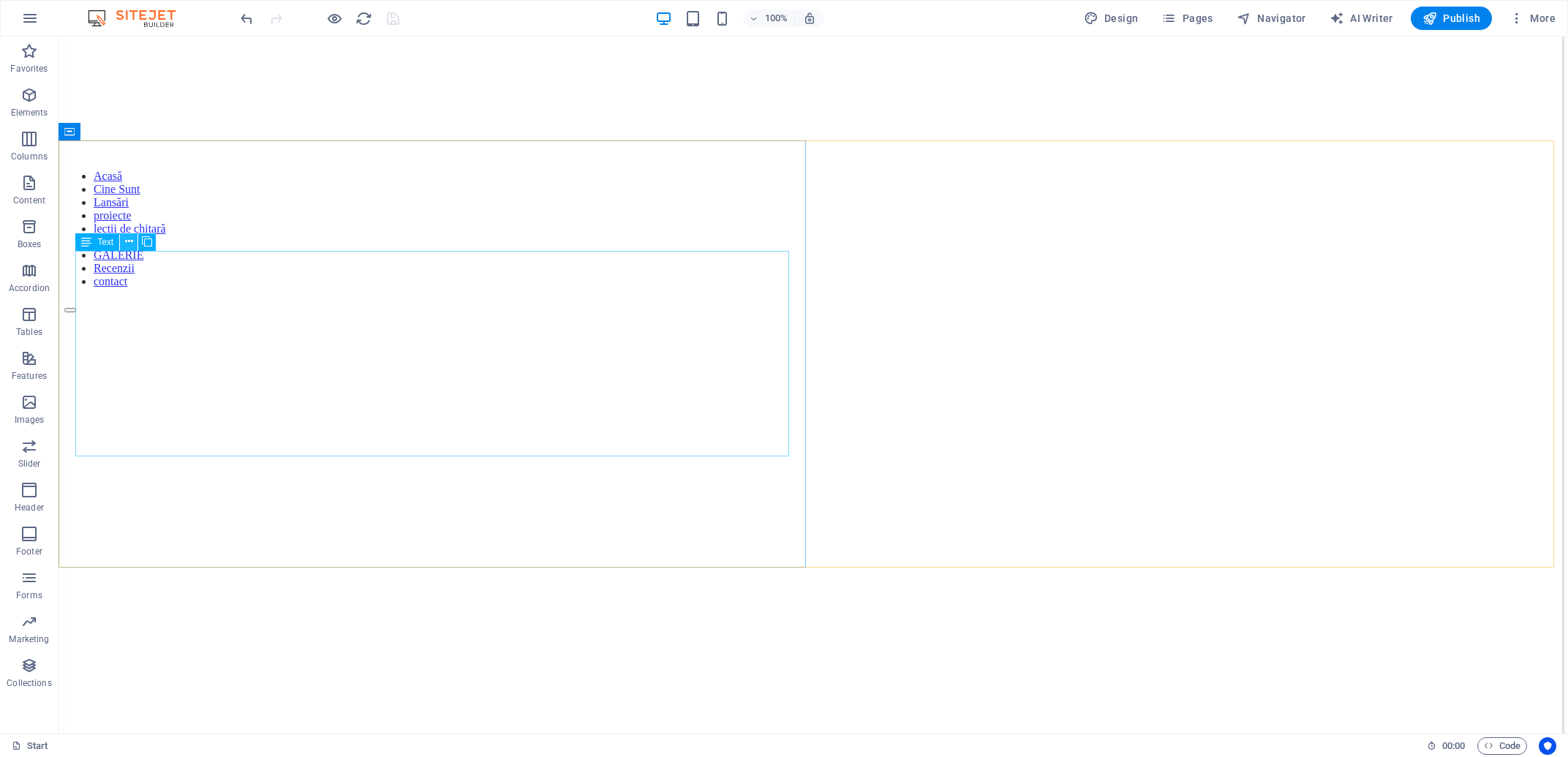
click at [128, 245] on icon at bounding box center [129, 242] width 8 height 15
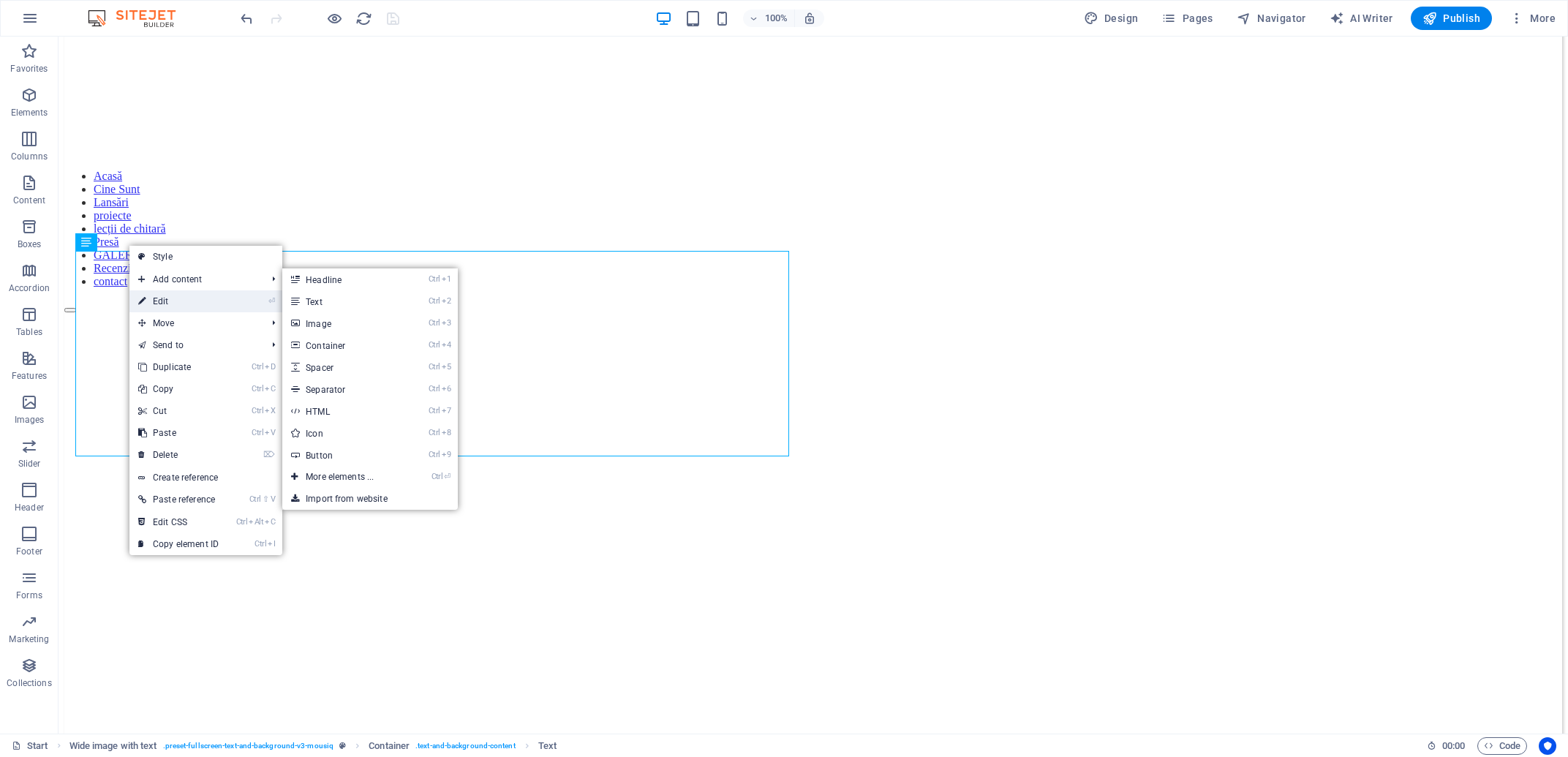
click at [168, 300] on link "⏎ Edit" at bounding box center [178, 301] width 98 height 22
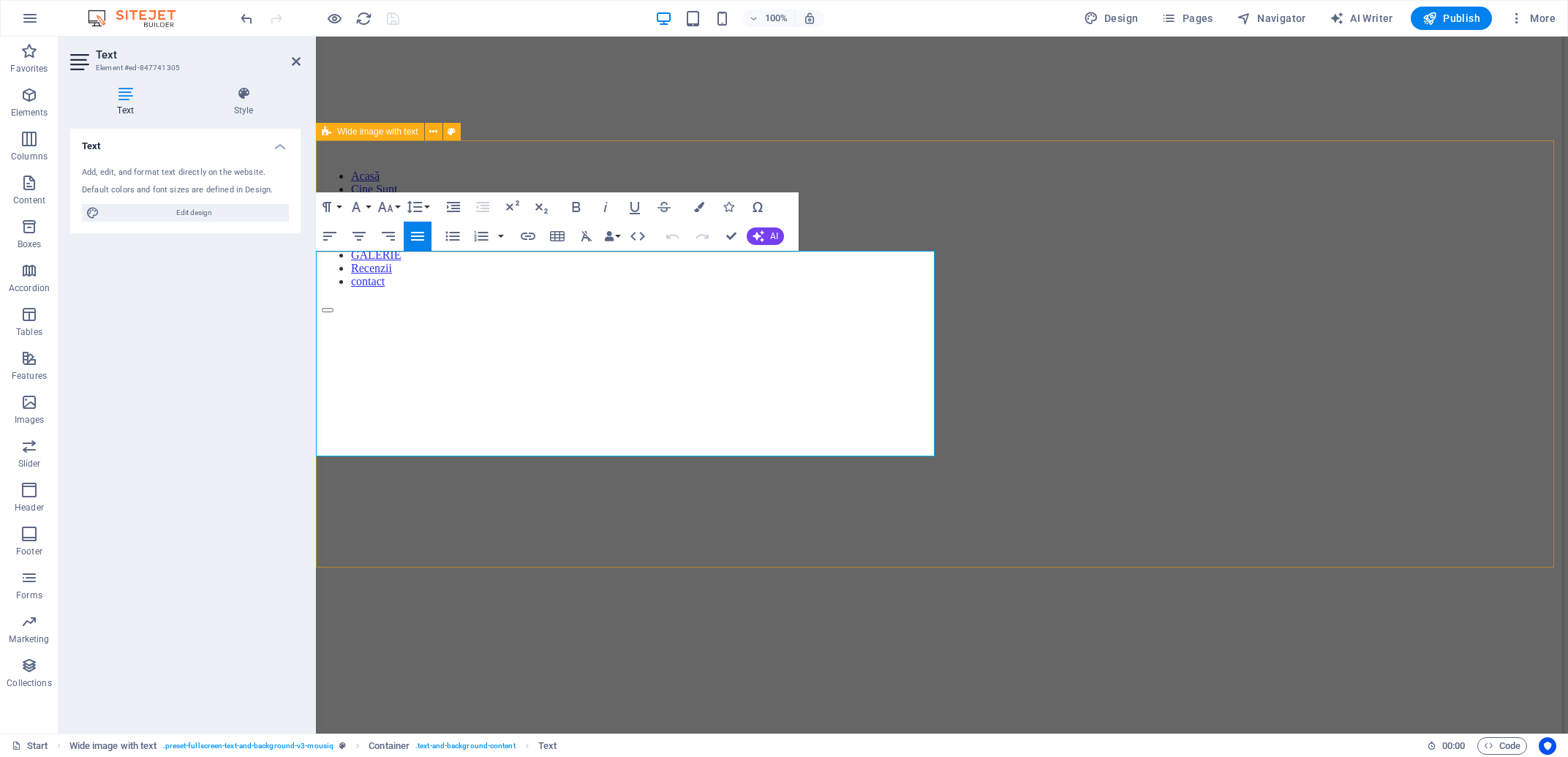
drag, startPoint x: 873, startPoint y: 430, endPoint x: 315, endPoint y: 254, distance: 585.1
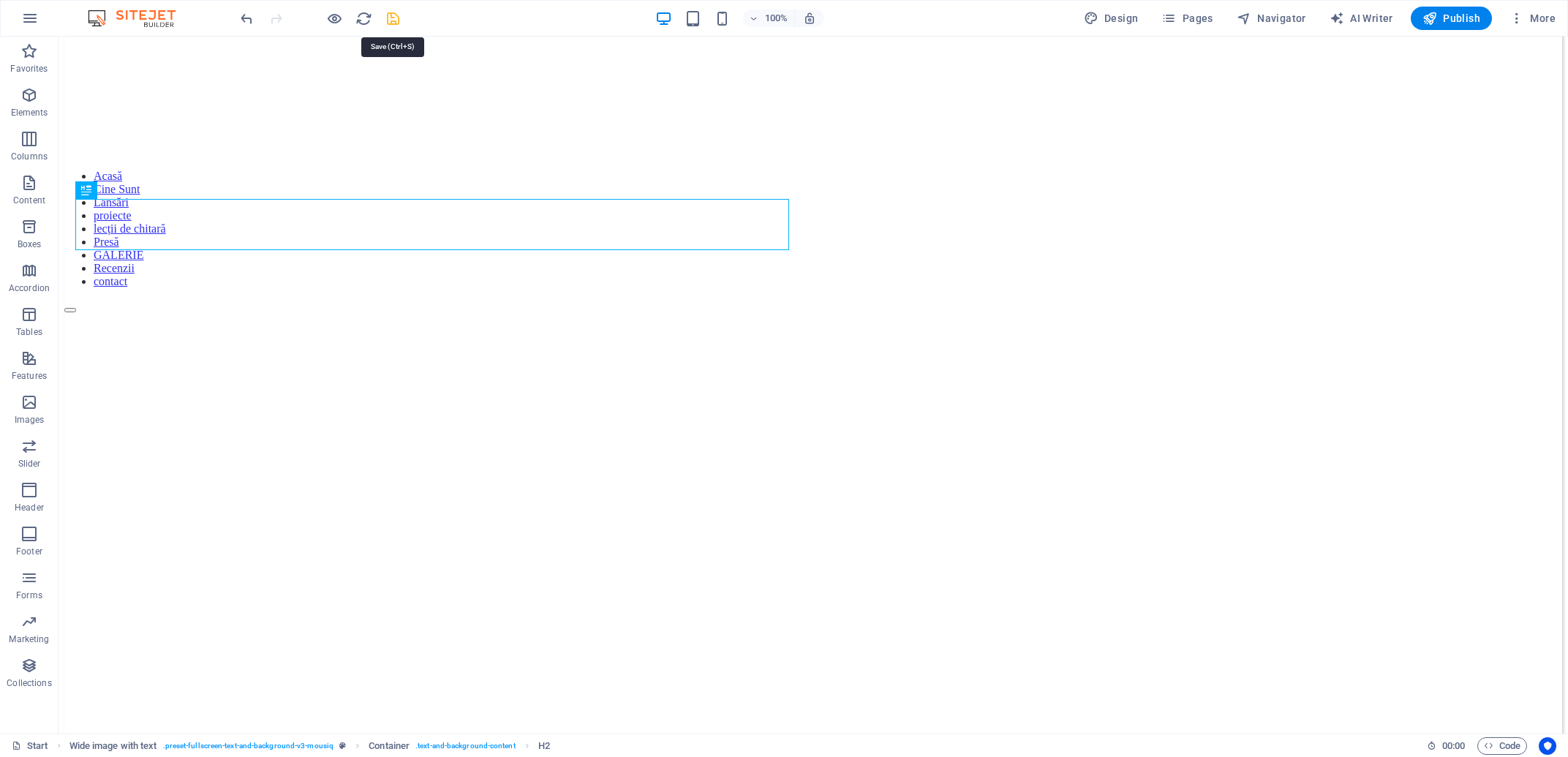
click at [390, 19] on icon "save" at bounding box center [393, 19] width 17 height 17
checkbox input "false"
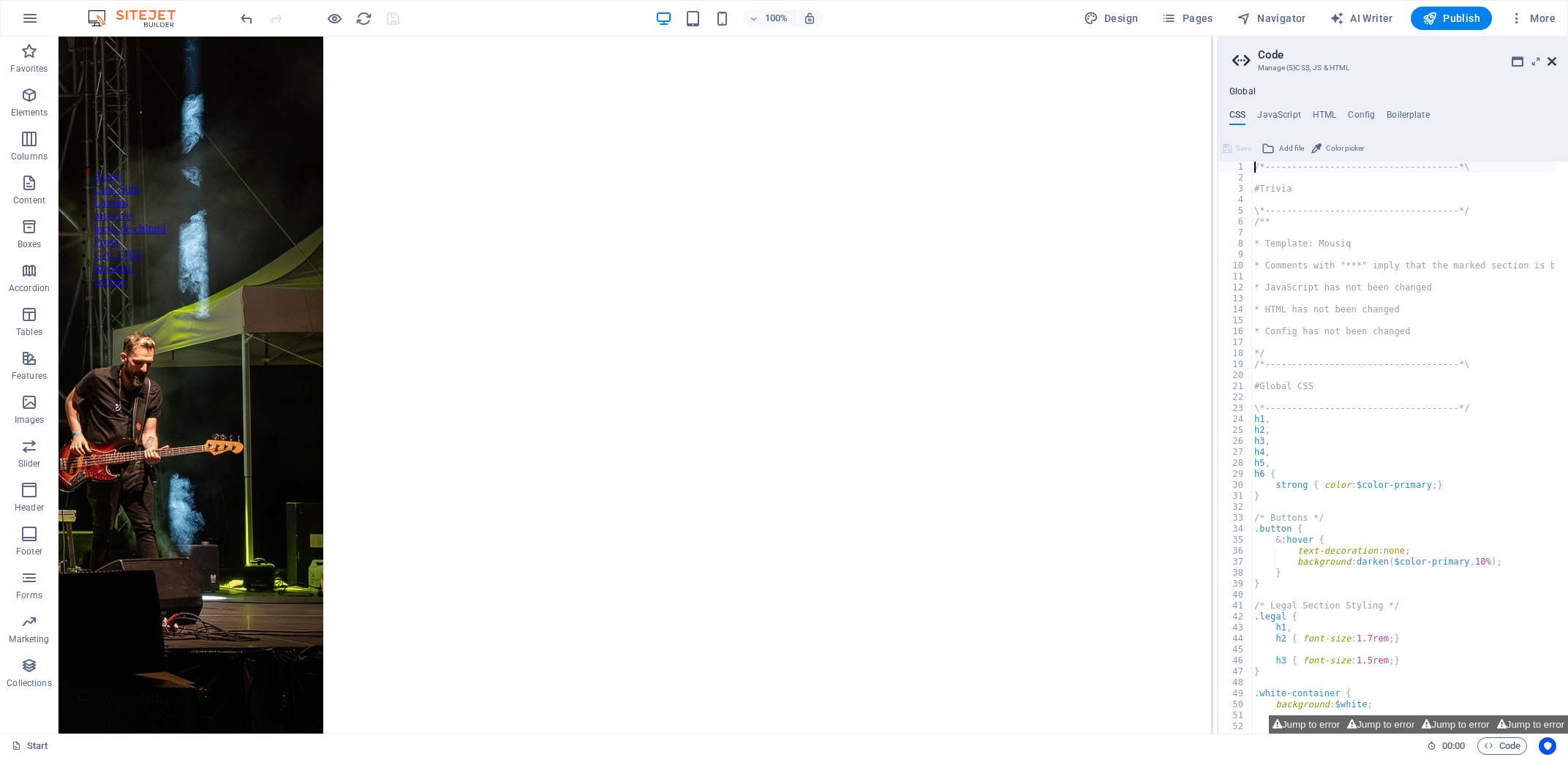
click at [1548, 61] on icon at bounding box center [1552, 61] width 9 height 11
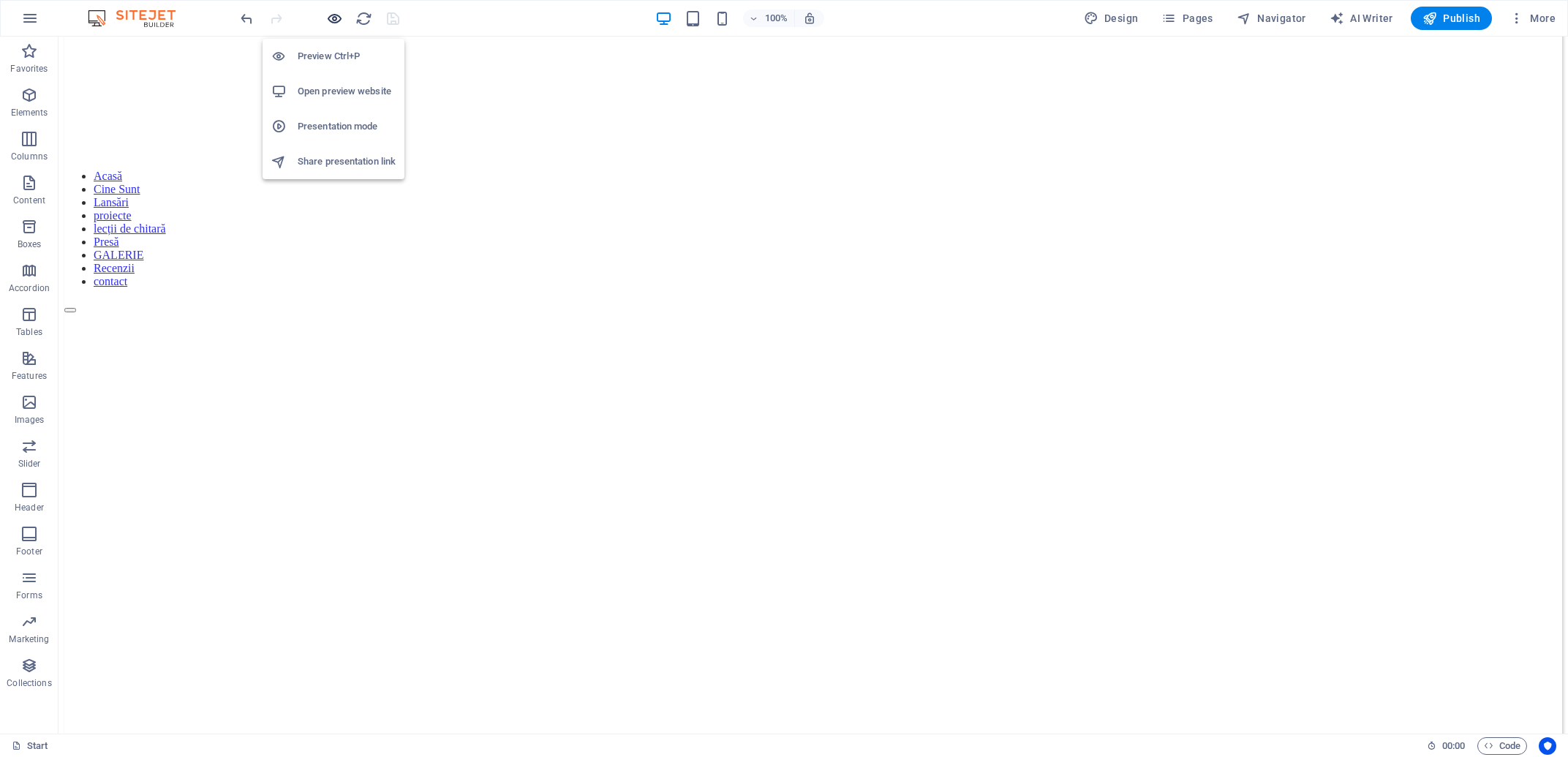
click at [341, 18] on icon "button" at bounding box center [334, 19] width 17 height 17
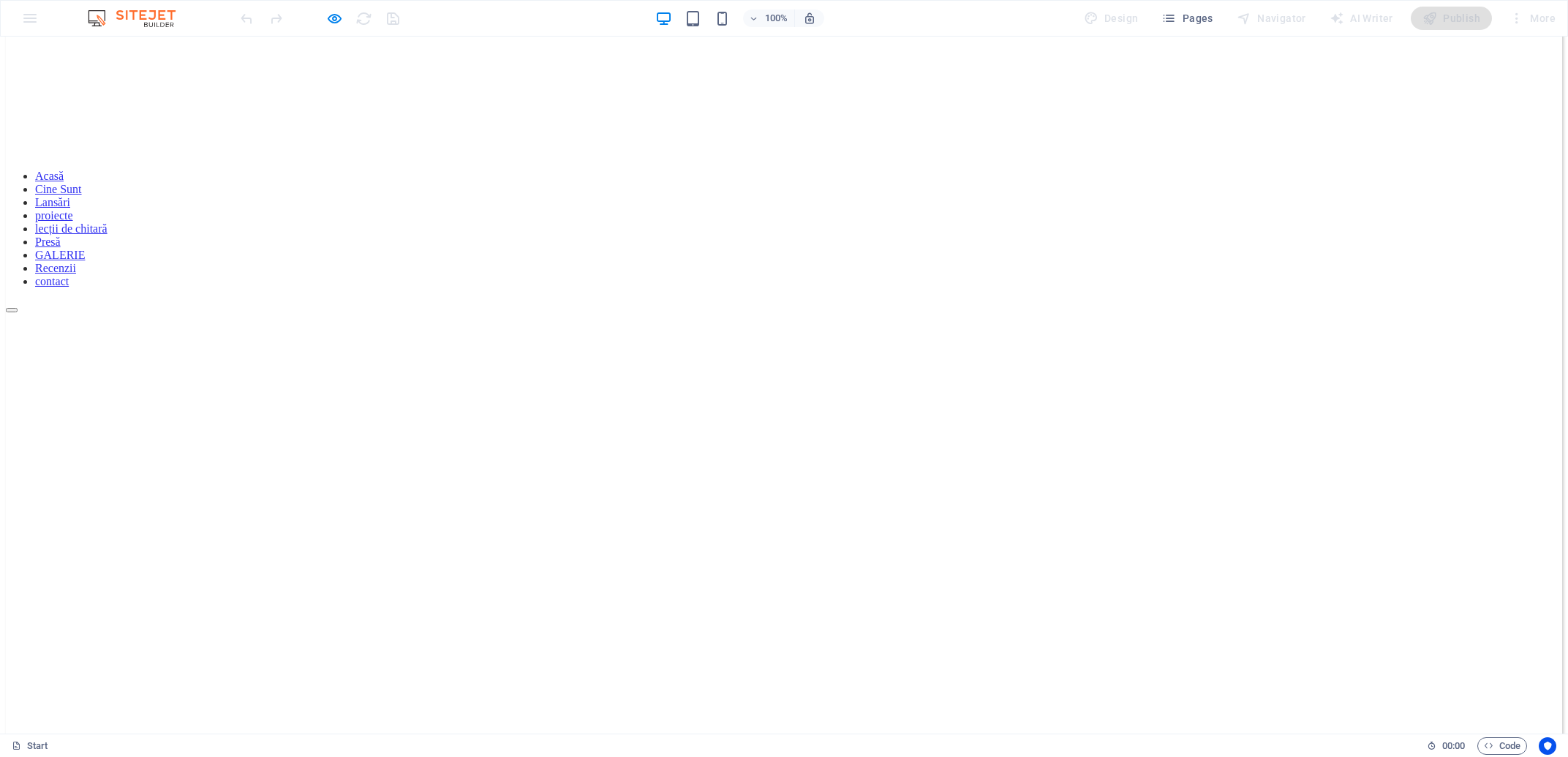
click at [107, 222] on link "lecții de chitară" at bounding box center [71, 228] width 72 height 12
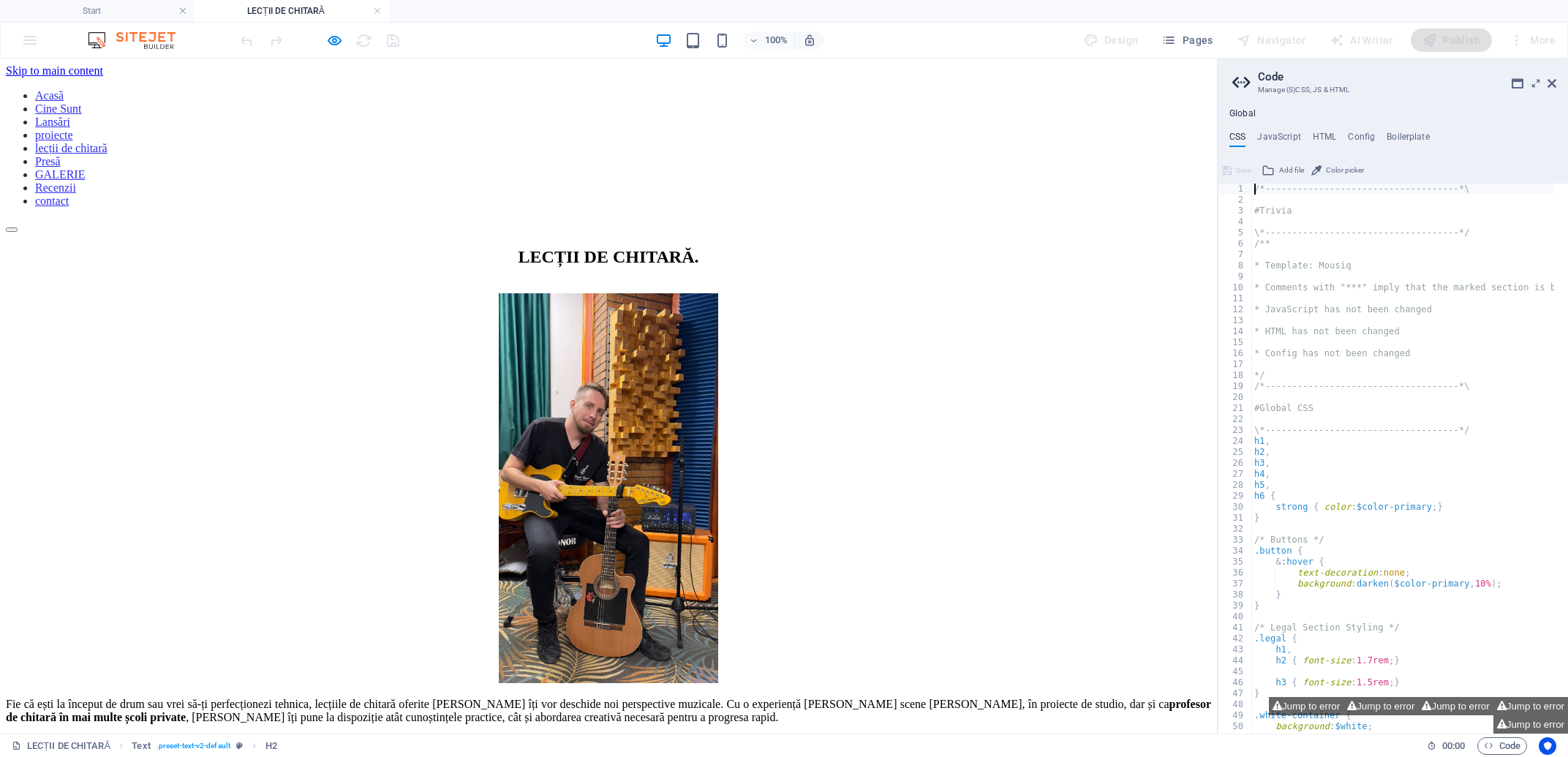
scroll to position [197, 0]
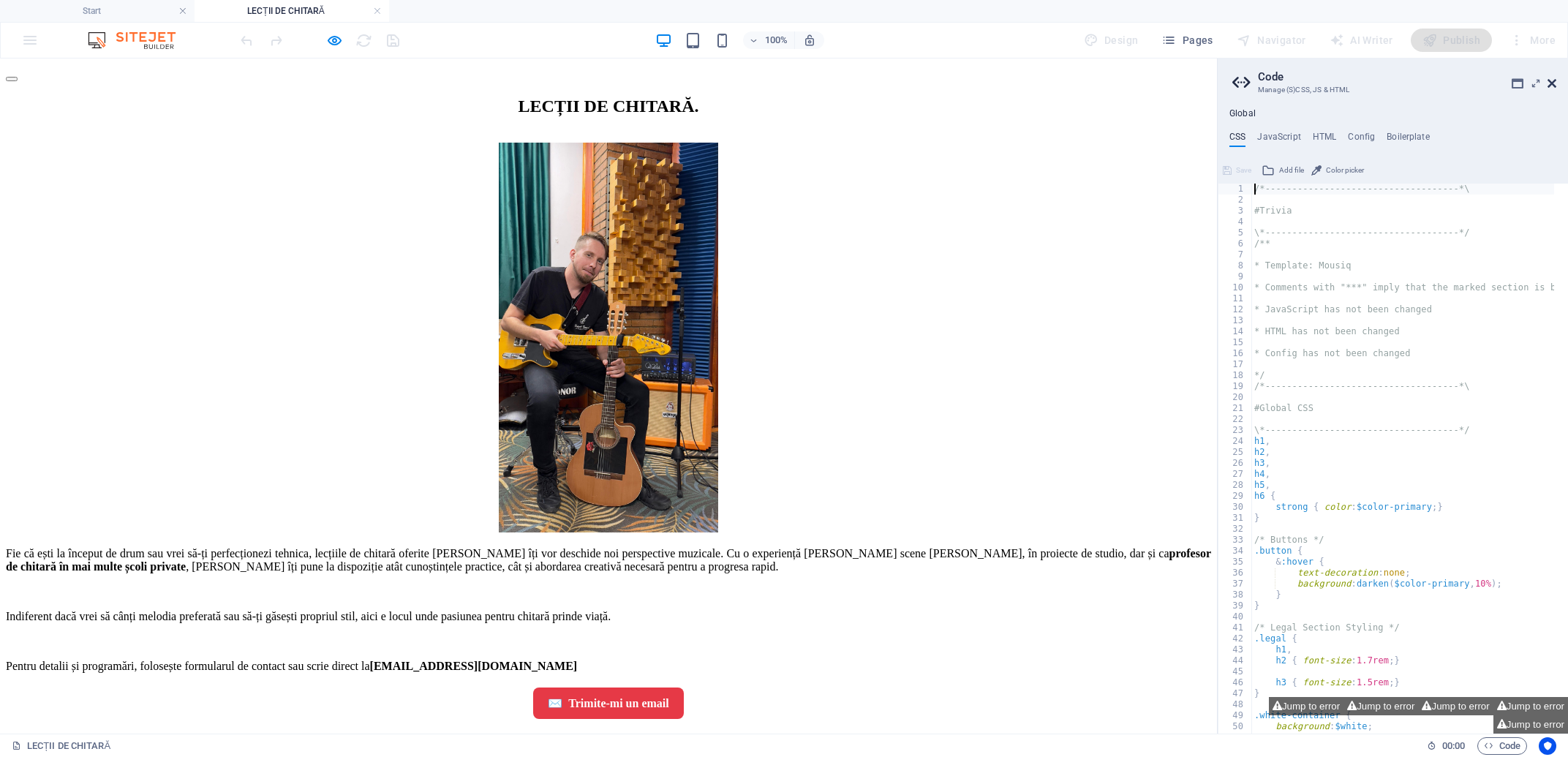
click at [1554, 84] on icon at bounding box center [1552, 83] width 9 height 11
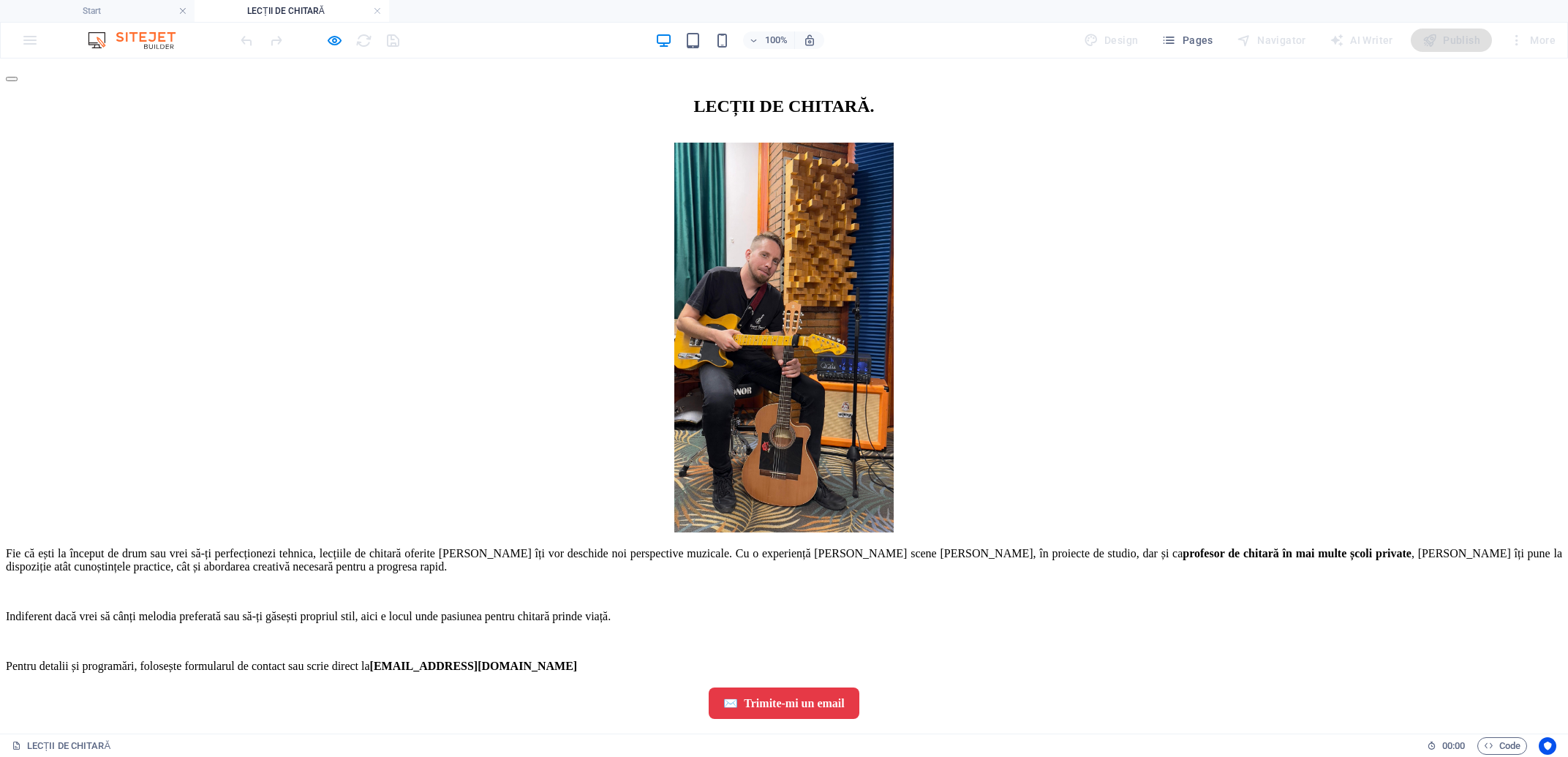
click at [759, 688] on div "✉️ Trimite-mi un email" at bounding box center [784, 703] width 1556 height 32
click at [807, 688] on div "✉️ Trimite-mi un email" at bounding box center [784, 703] width 1556 height 32
click at [306, 14] on h4 "LECȚII DE CHITARĂ" at bounding box center [292, 11] width 195 height 16
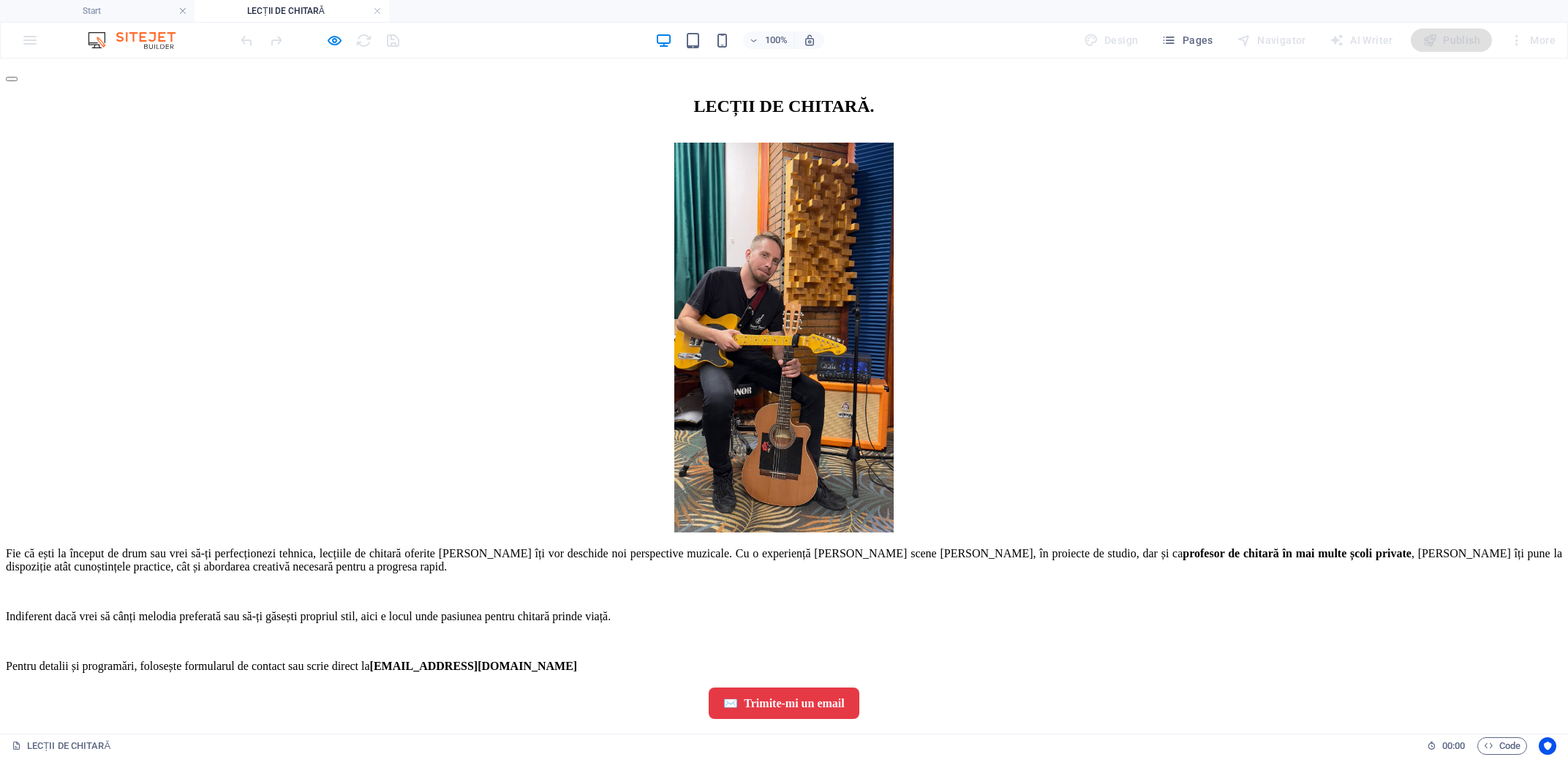
click at [323, 6] on h4 "LECȚII DE CHITARĂ" at bounding box center [292, 11] width 195 height 16
click at [122, 10] on h4 "Start" at bounding box center [97, 11] width 195 height 16
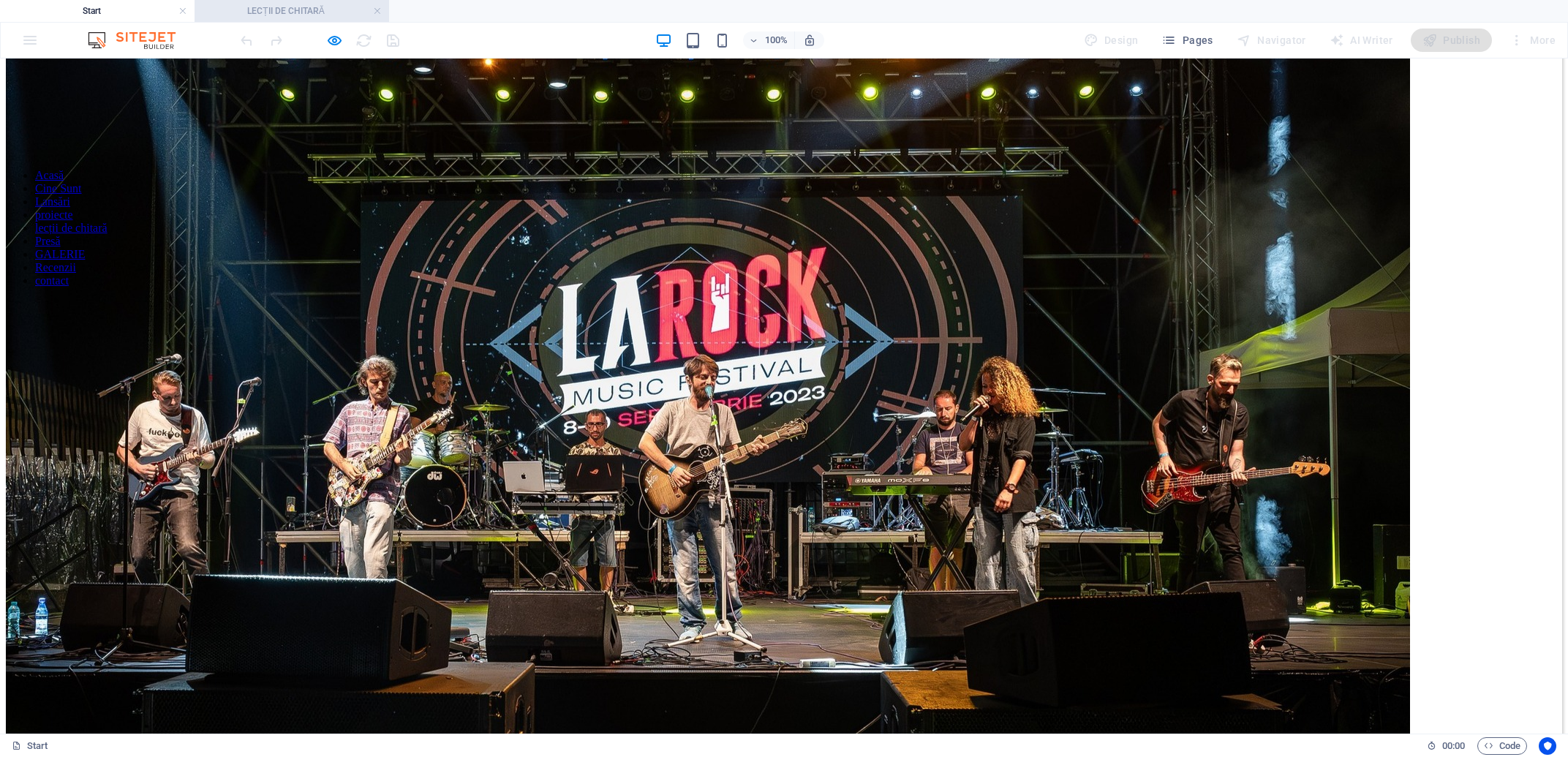
click at [263, 10] on h4 "LECȚII DE CHITARĂ" at bounding box center [292, 11] width 195 height 16
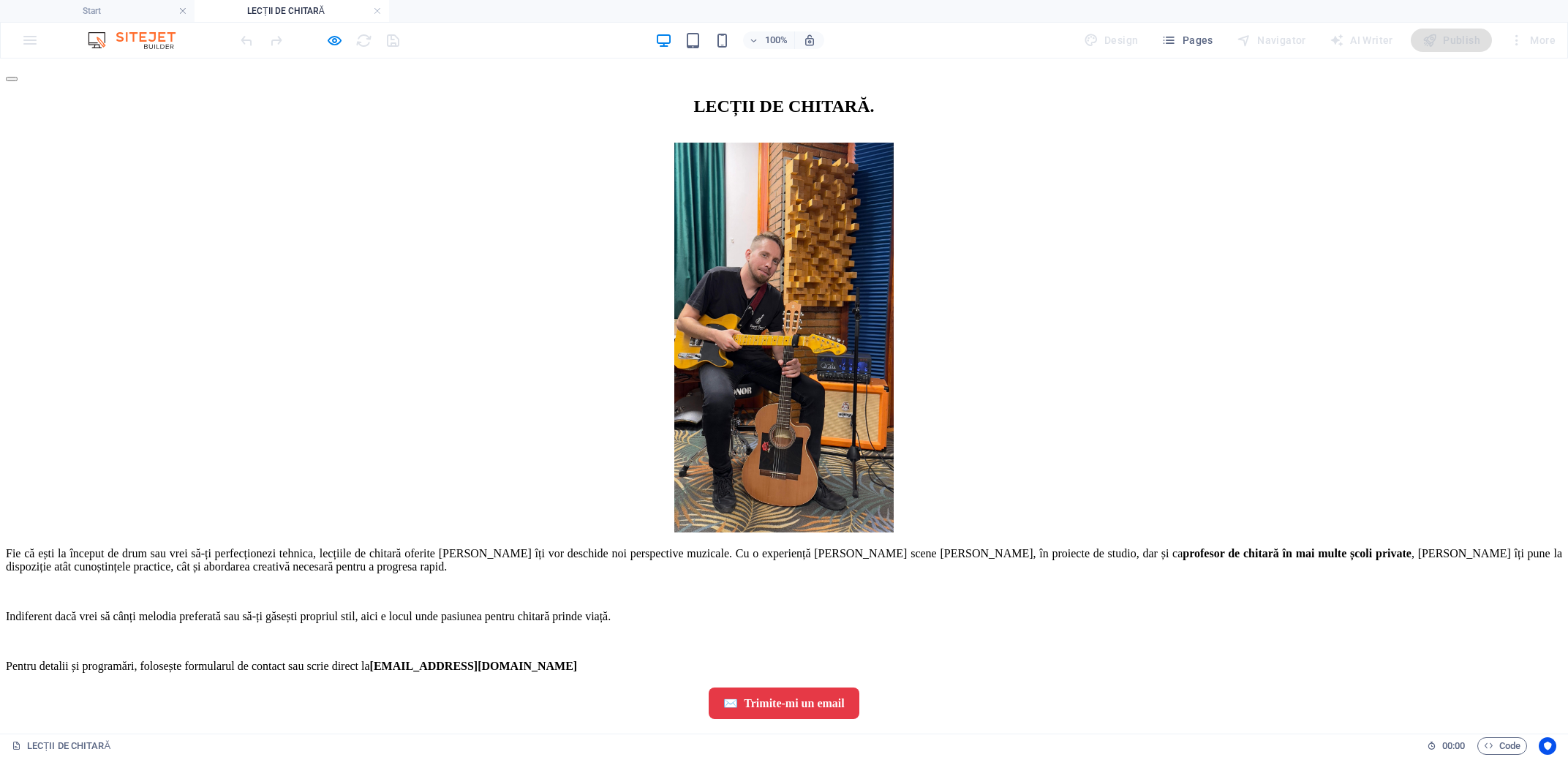
scroll to position [191, 0]
click at [762, 688] on div "✉️ Trimite-mi un email" at bounding box center [784, 703] width 1556 height 32
click at [888, 592] on div "LECȚII DE CHITARĂ . Fie că ești la început de drum sau vrei să-ți perfecționezi…" at bounding box center [784, 408] width 1556 height 622
drag, startPoint x: 618, startPoint y: 85, endPoint x: 412, endPoint y: 100, distance: 206.5
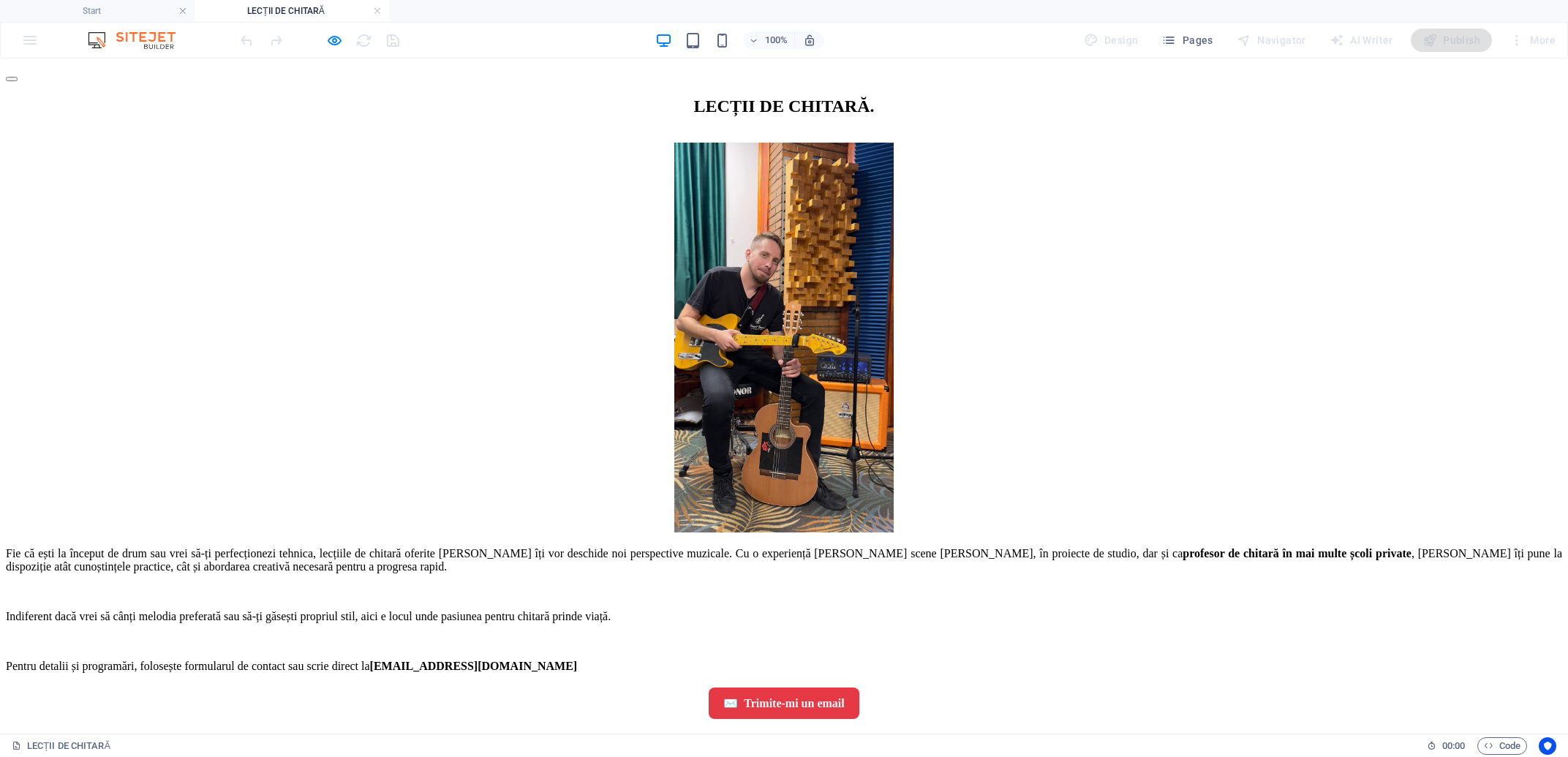
click at [377, 11] on link at bounding box center [377, 11] width 9 height 14
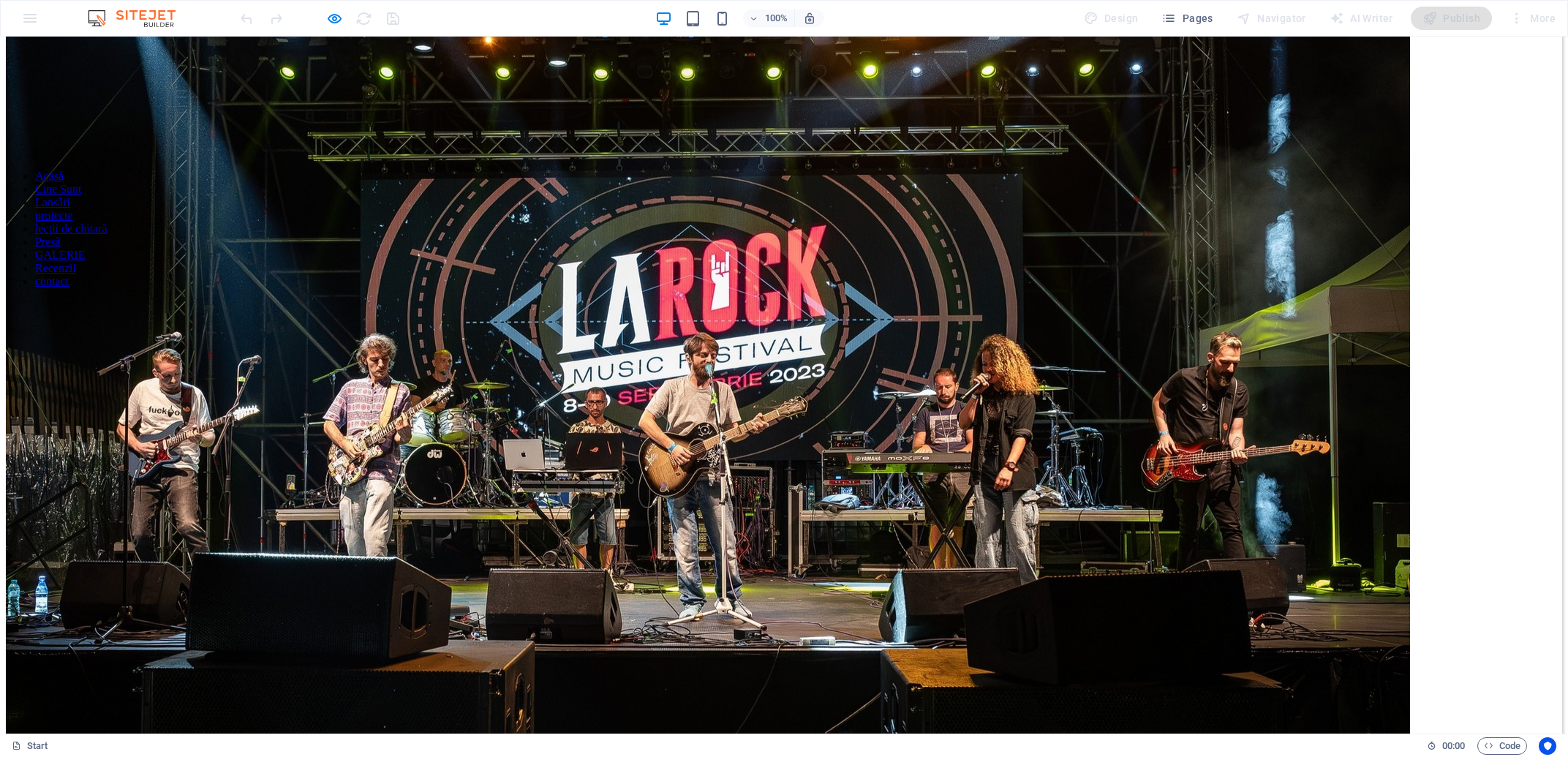
click at [63, 170] on link "Acasă" at bounding box center [49, 176] width 29 height 12
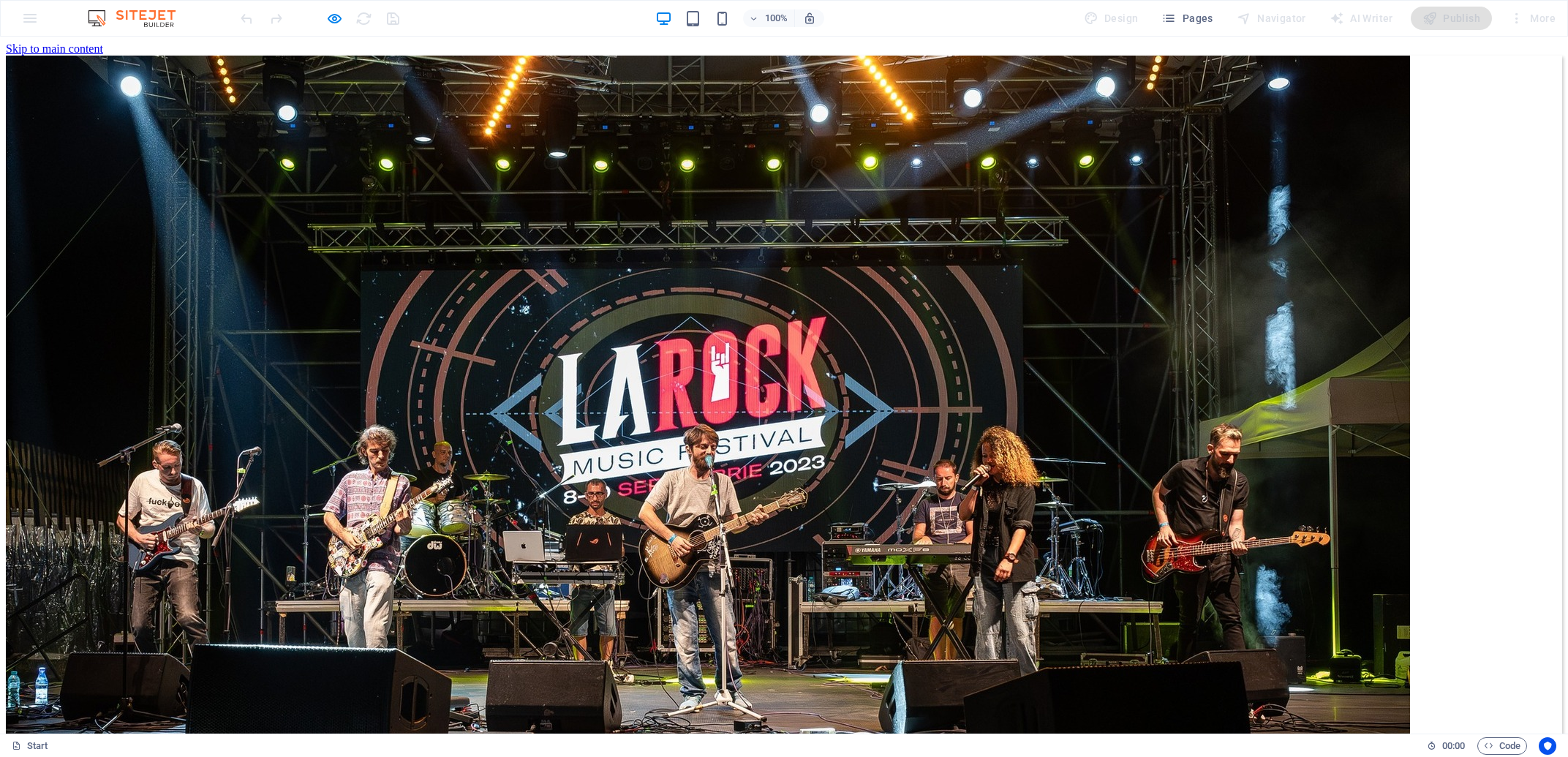
scroll to position [78, 0]
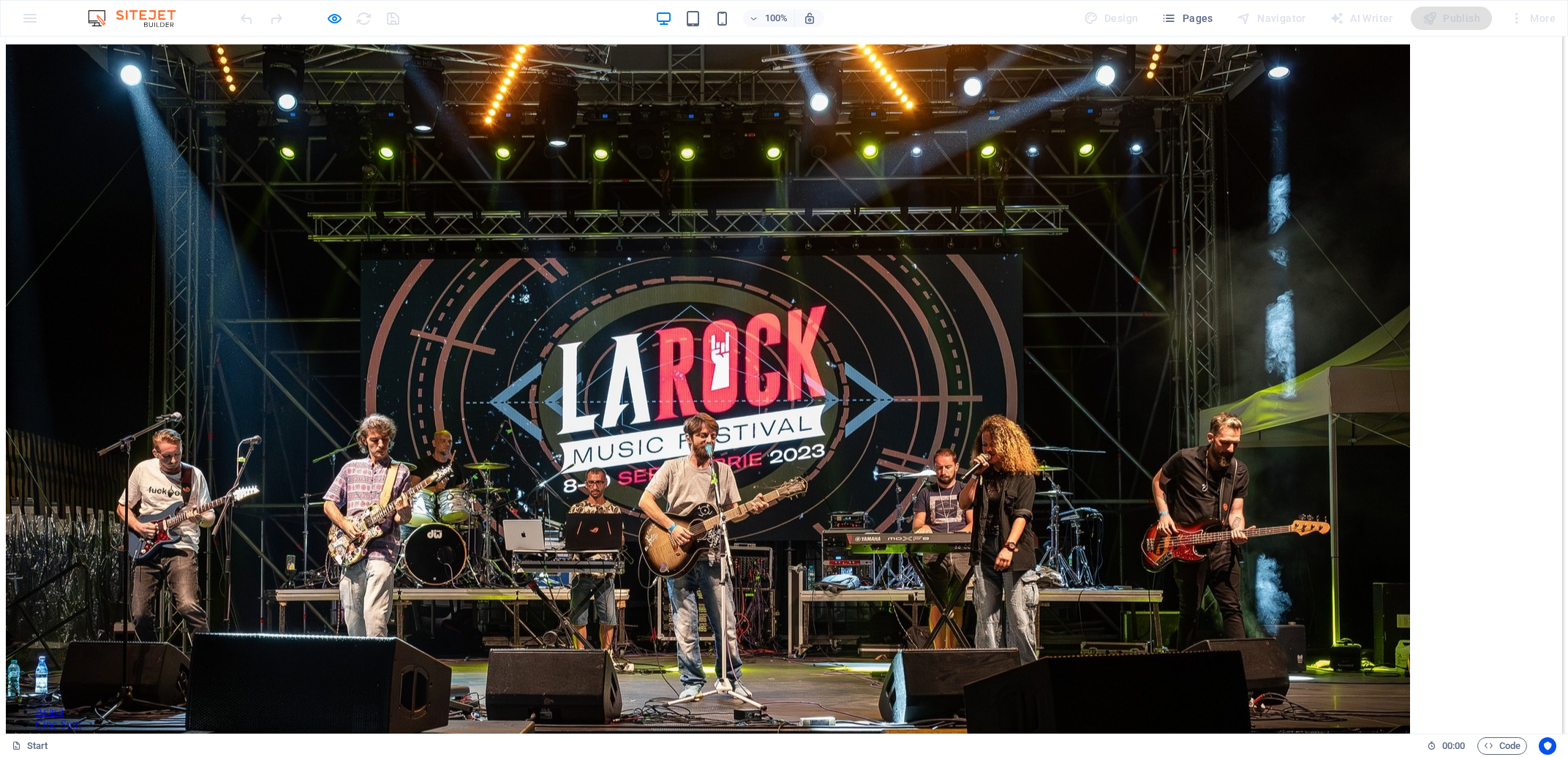
click at [107, 756] on link "lecții de chitară" at bounding box center [71, 764] width 72 height 12
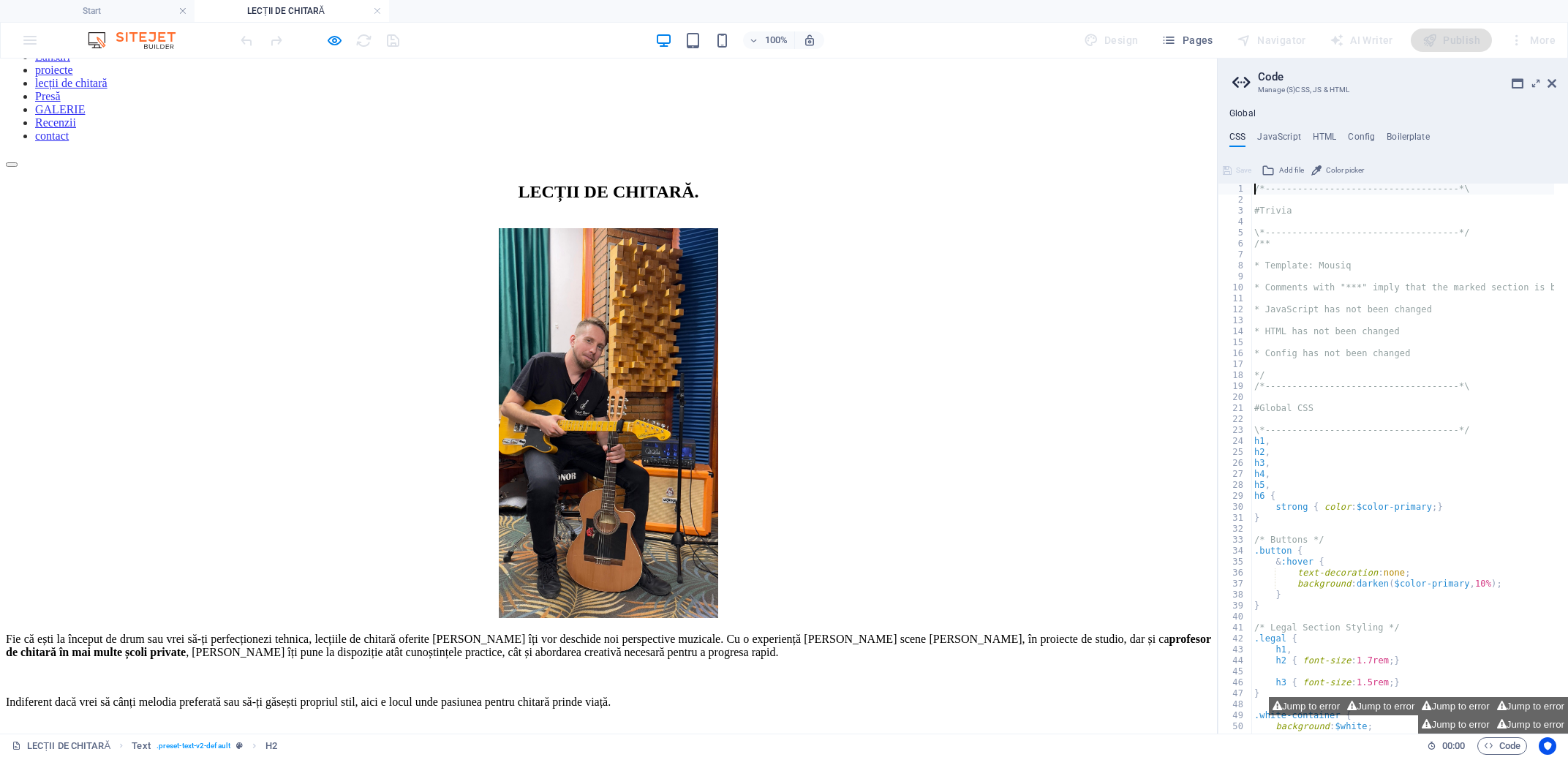
scroll to position [197, 0]
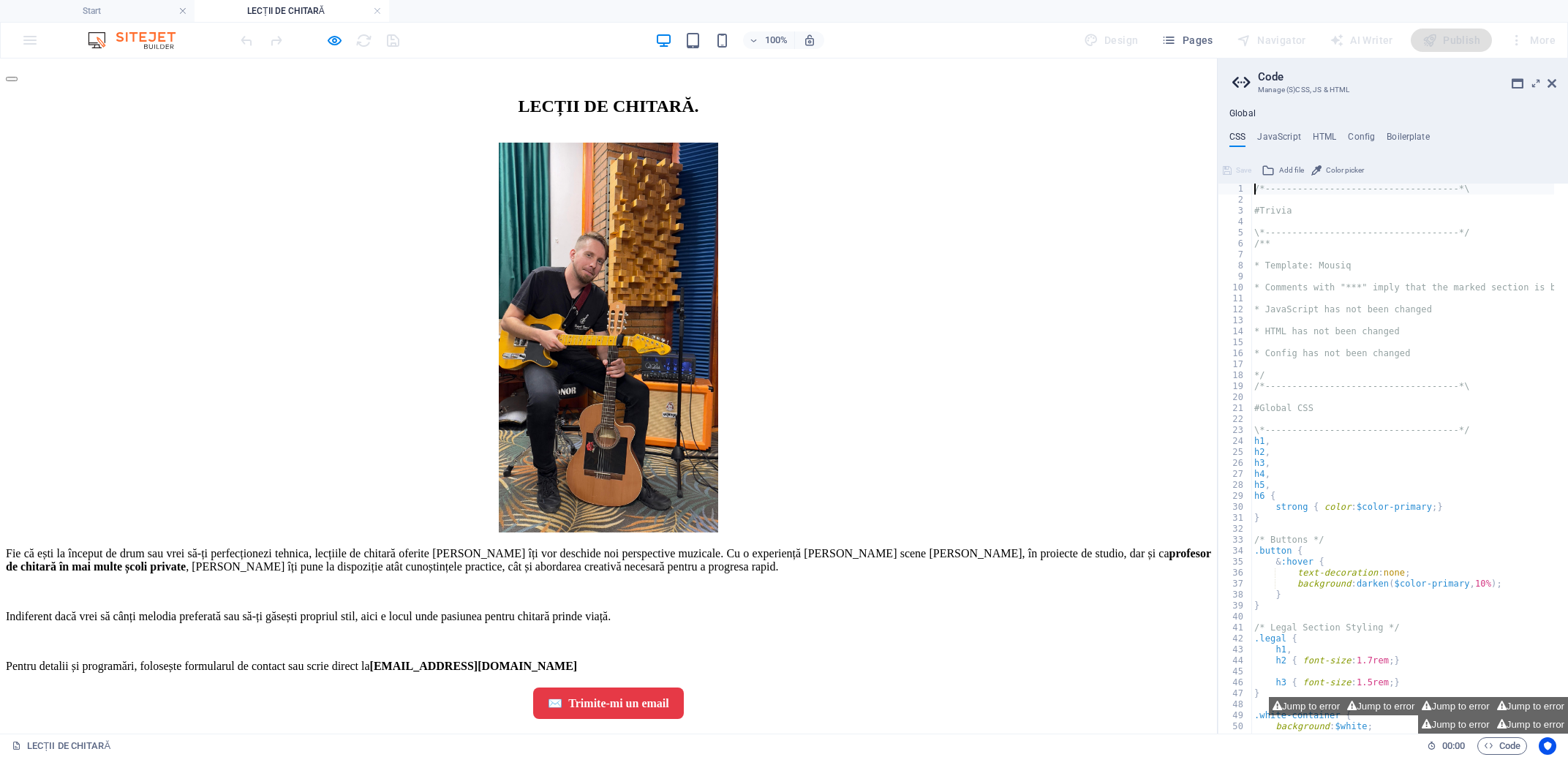
click at [617, 688] on div "✉️ Trimite-mi un email" at bounding box center [608, 703] width 1205 height 32
click at [767, 688] on div "✉️ Trimite-mi un email" at bounding box center [608, 703] width 1205 height 32
click at [329, 42] on icon "button" at bounding box center [334, 41] width 17 height 17
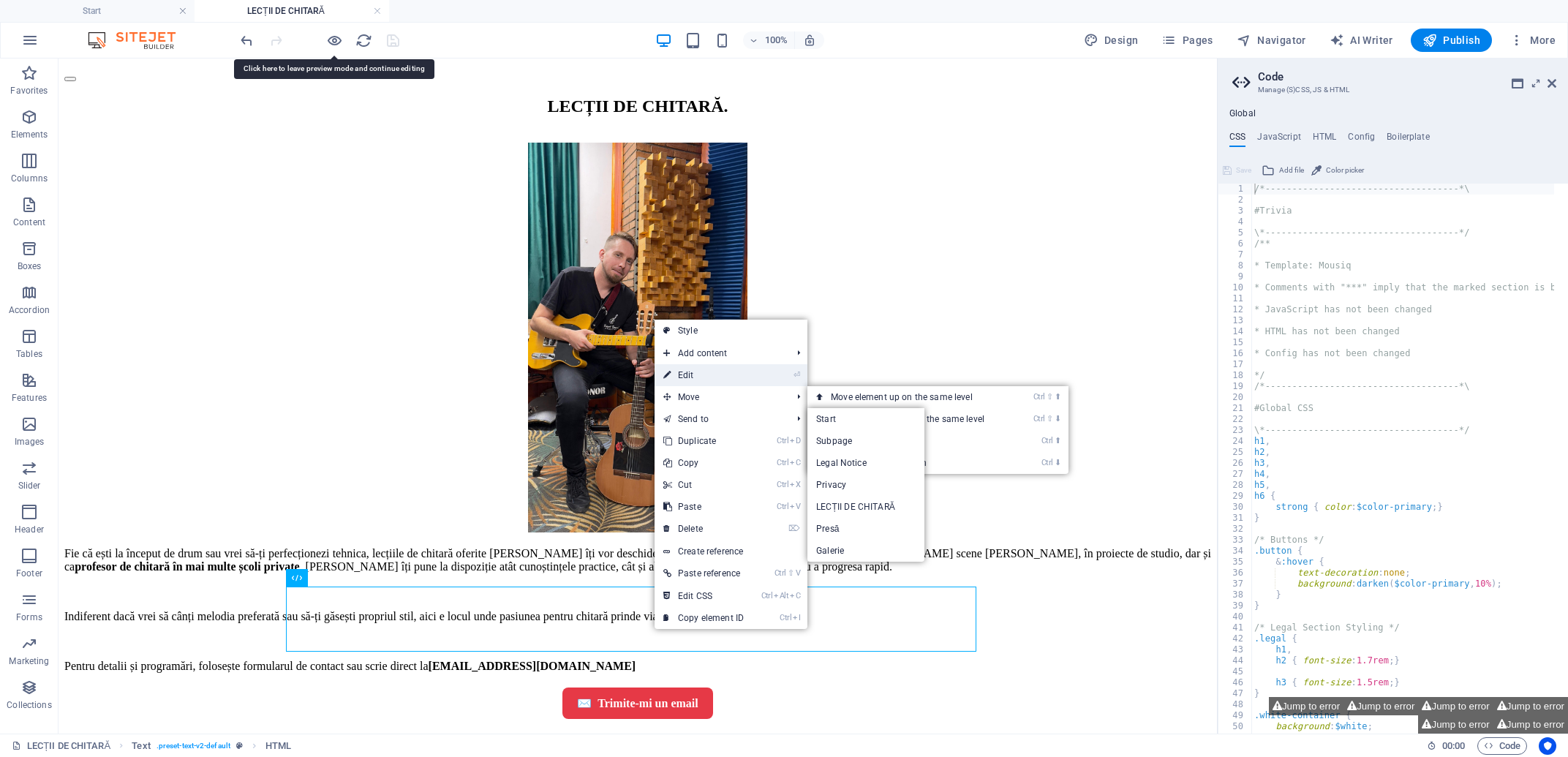
click at [703, 376] on link "⏎ Edit" at bounding box center [704, 374] width 98 height 22
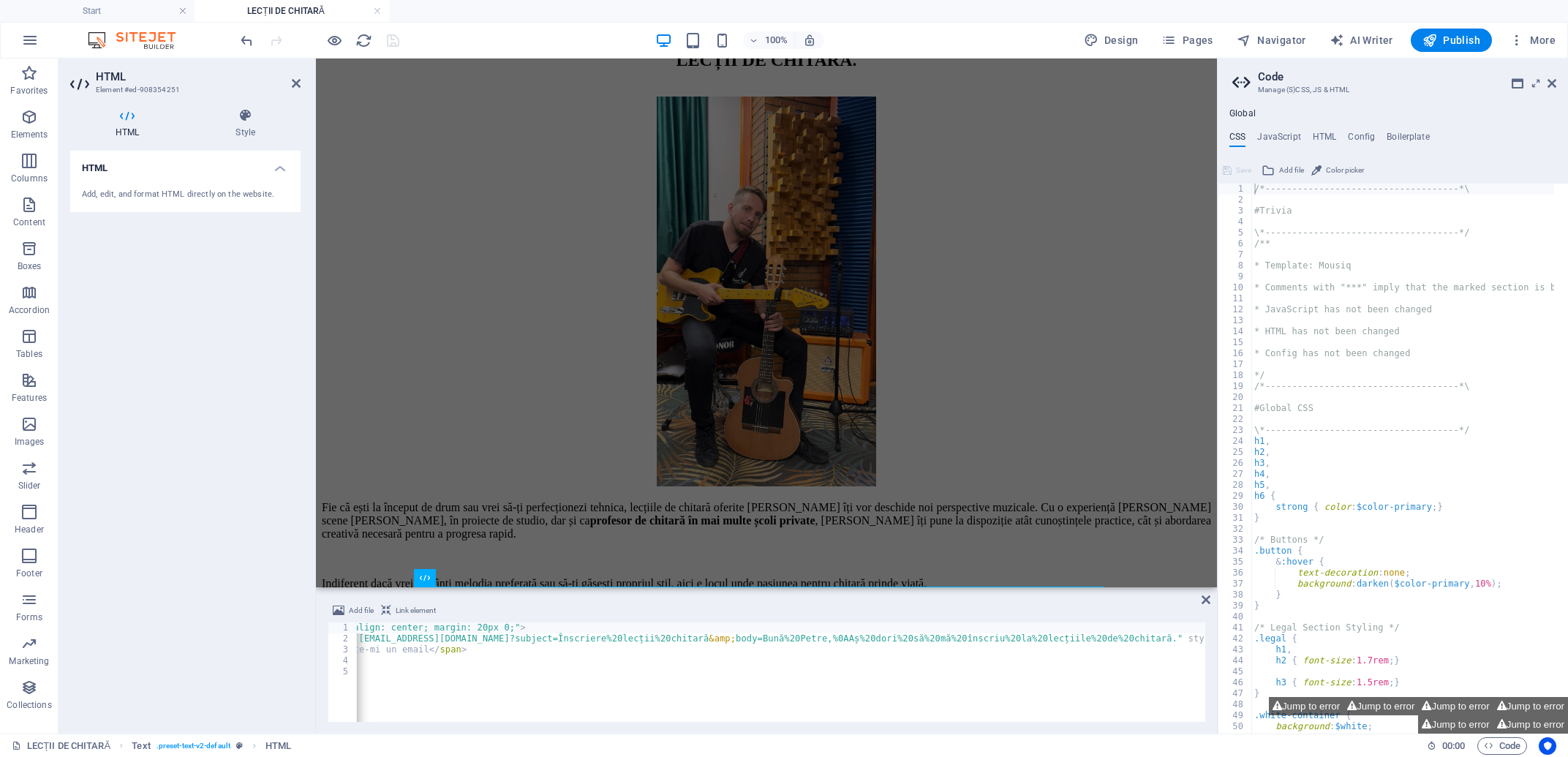
scroll to position [0, 98]
drag, startPoint x: 606, startPoint y: 715, endPoint x: 759, endPoint y: 510, distance: 255.8
click at [1551, 83] on icon at bounding box center [1552, 83] width 9 height 11
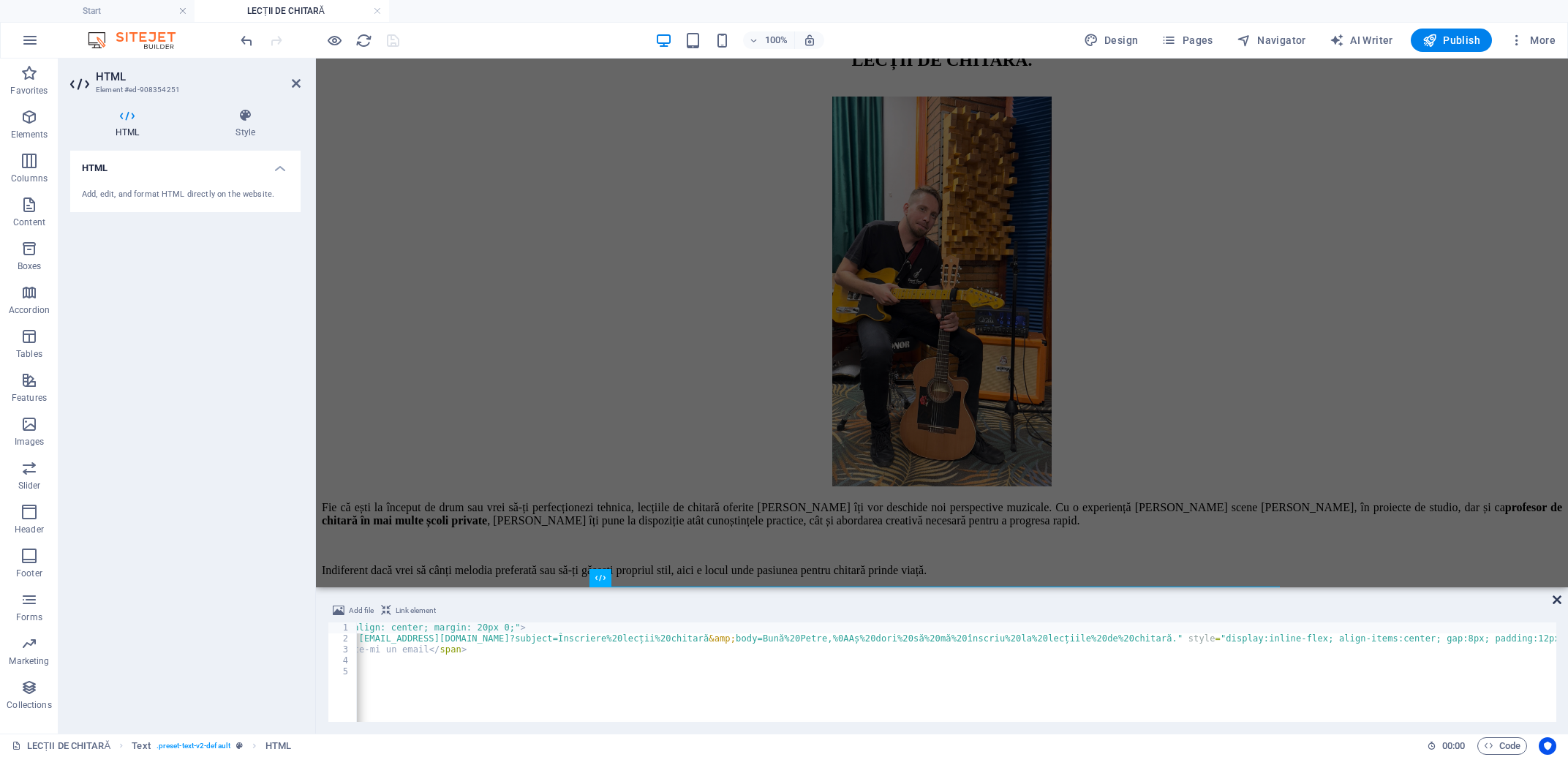
click at [1560, 599] on icon at bounding box center [1557, 599] width 9 height 11
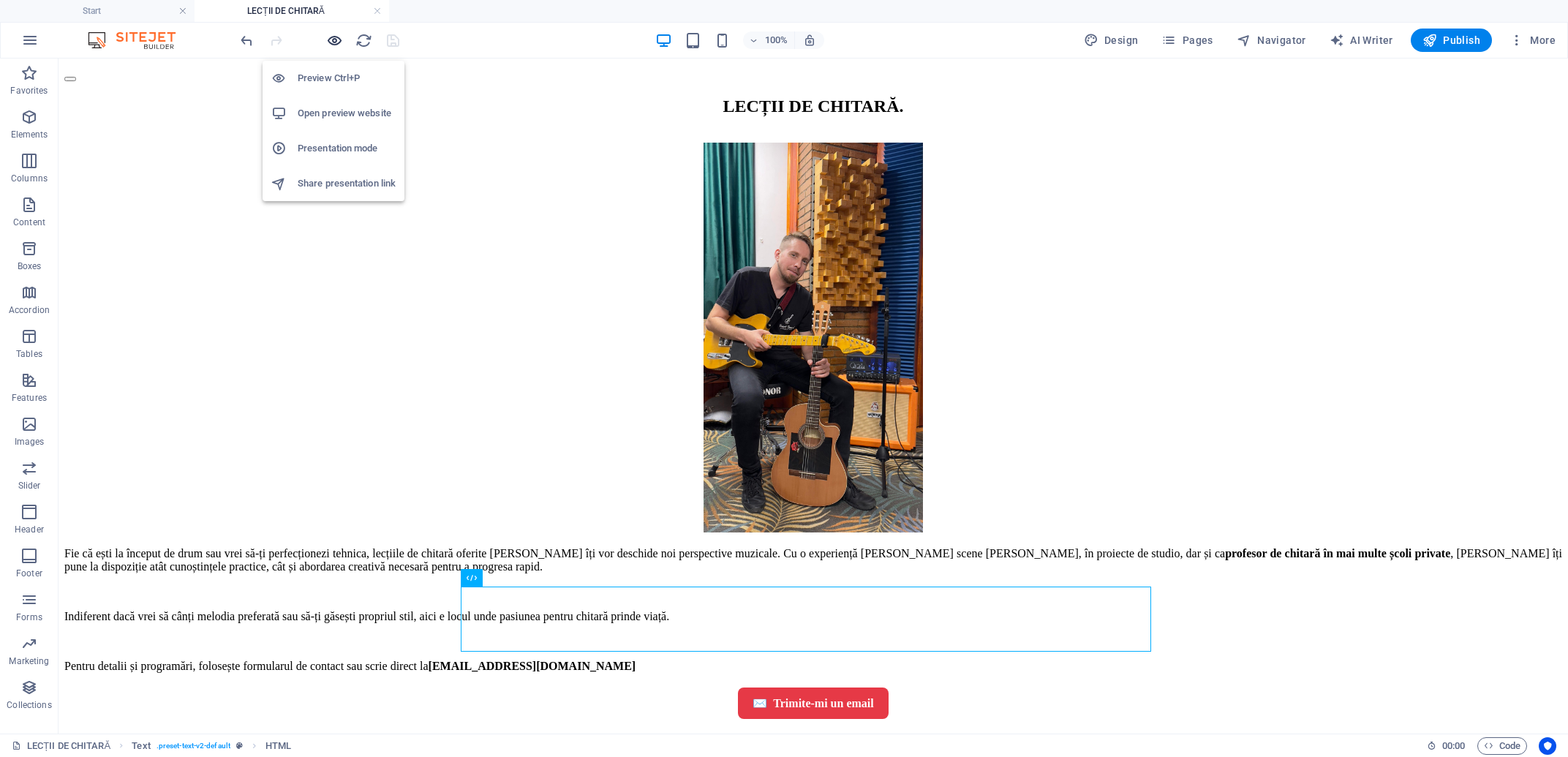
click at [336, 37] on icon "button" at bounding box center [334, 41] width 17 height 17
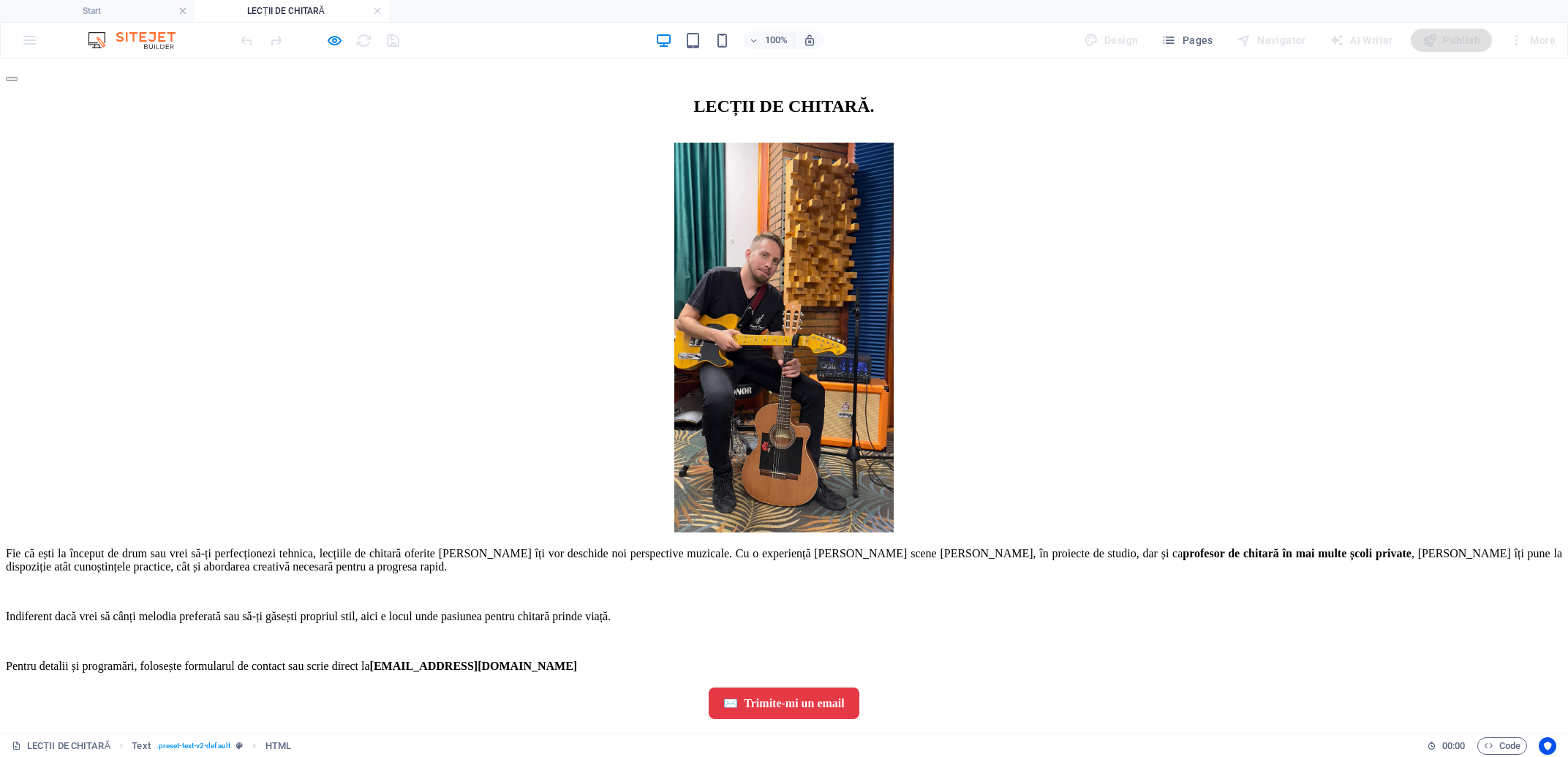
click at [779, 697] on span "Trimite-mi un email" at bounding box center [793, 703] width 100 height 13
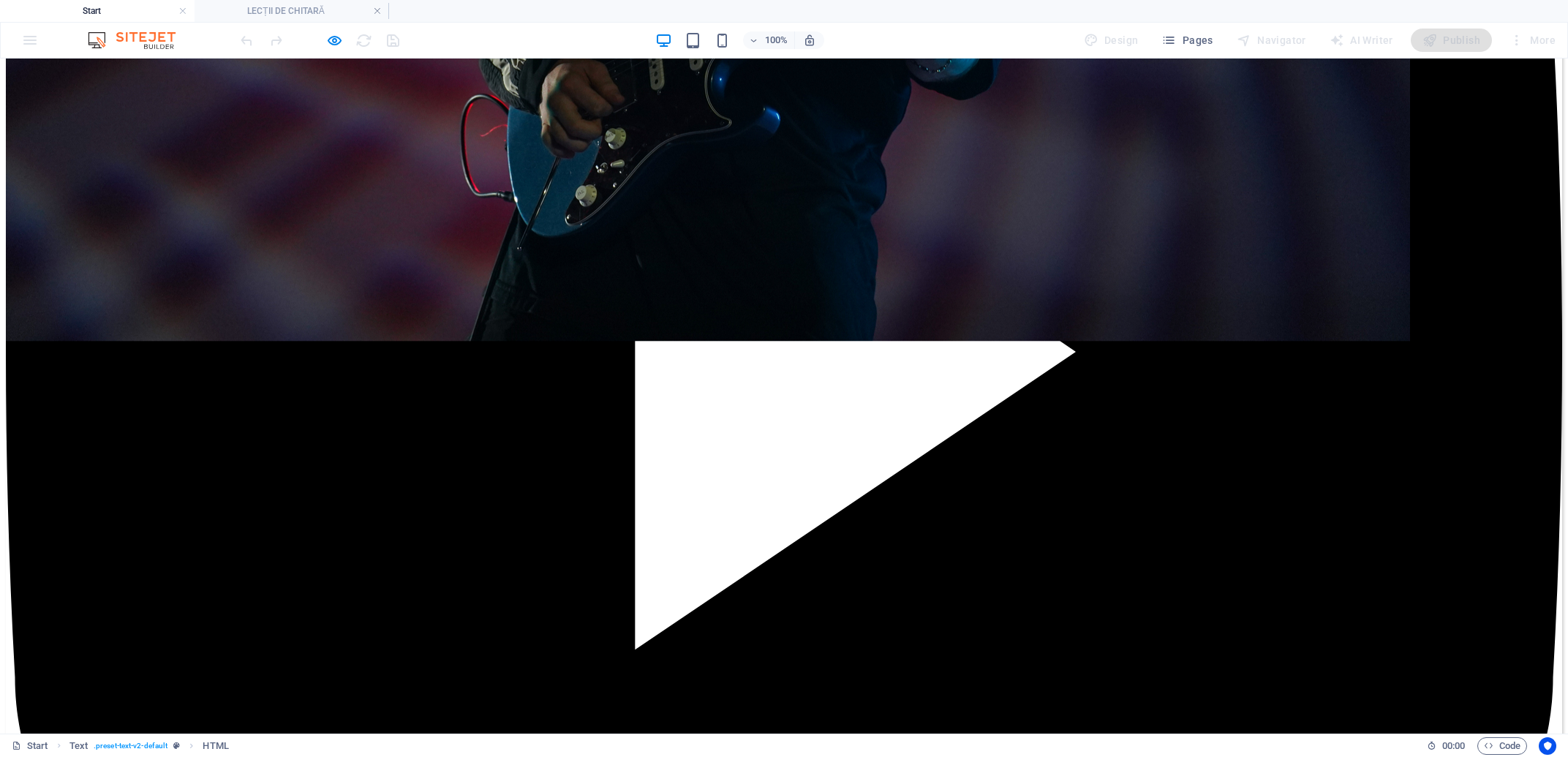
scroll to position [6701, 0]
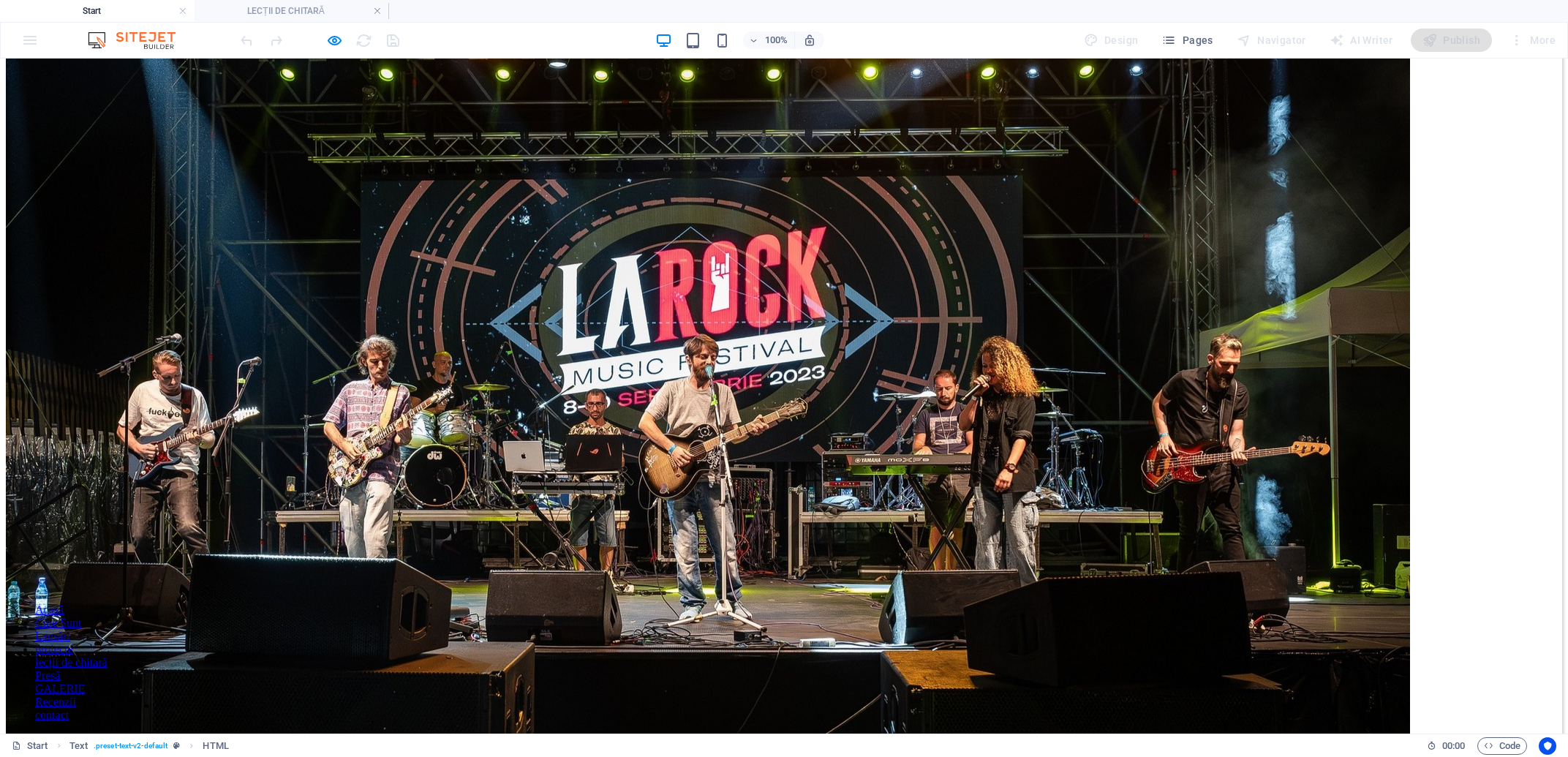
scroll to position [78, 0]
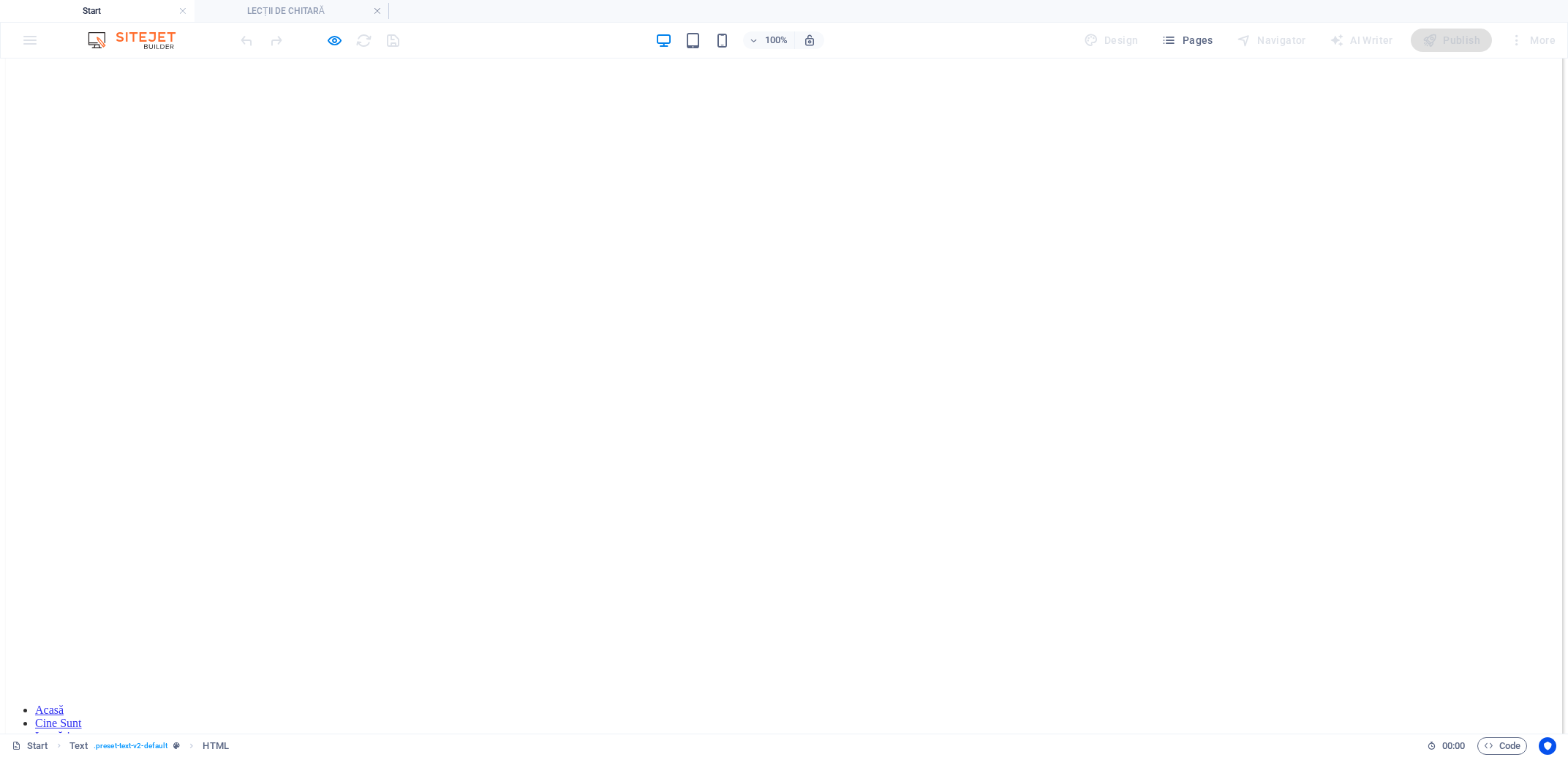
click at [334, 42] on icon "button" at bounding box center [334, 41] width 17 height 17
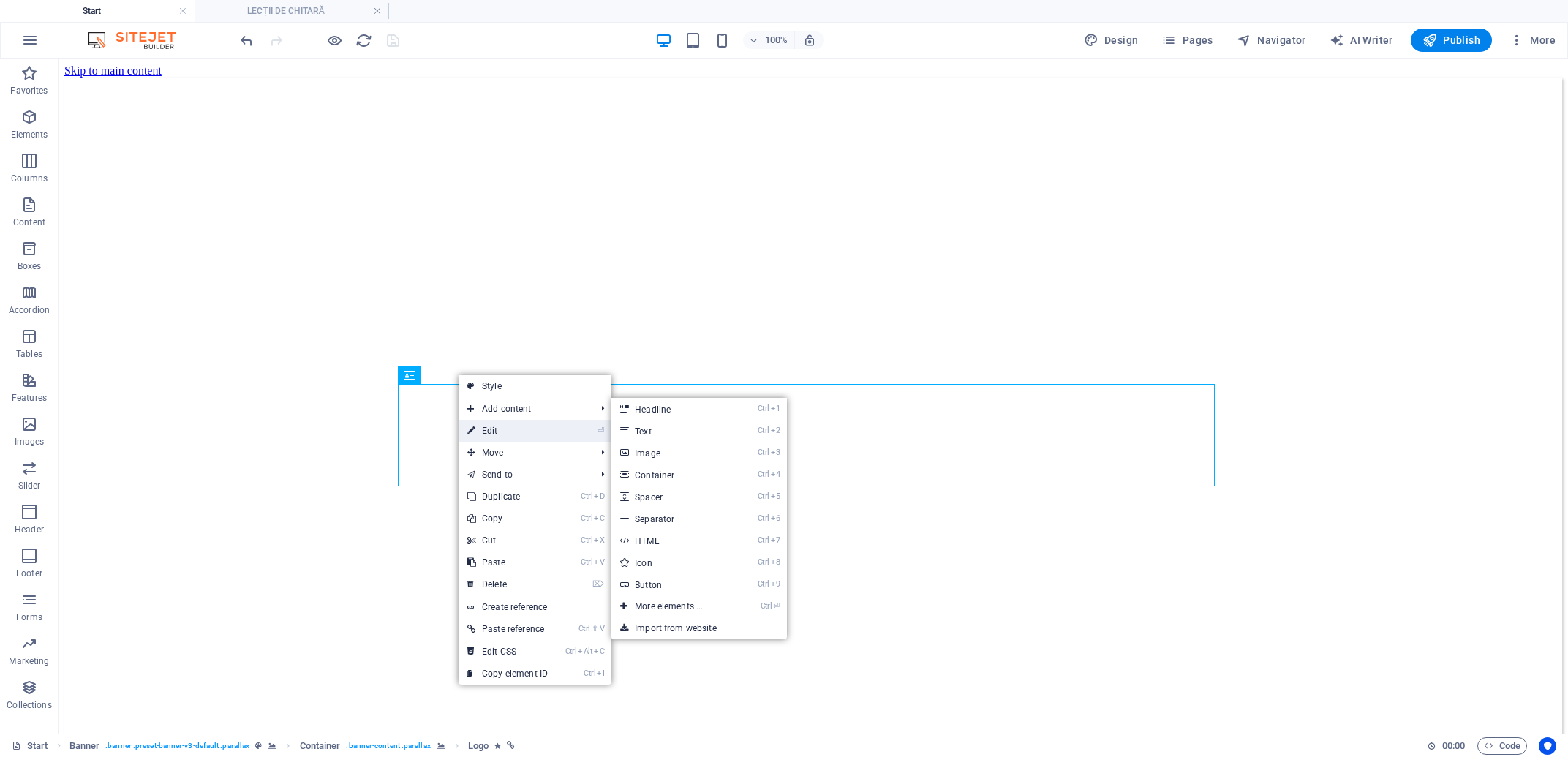
click at [516, 435] on link "⏎ Edit" at bounding box center [507, 430] width 98 height 22
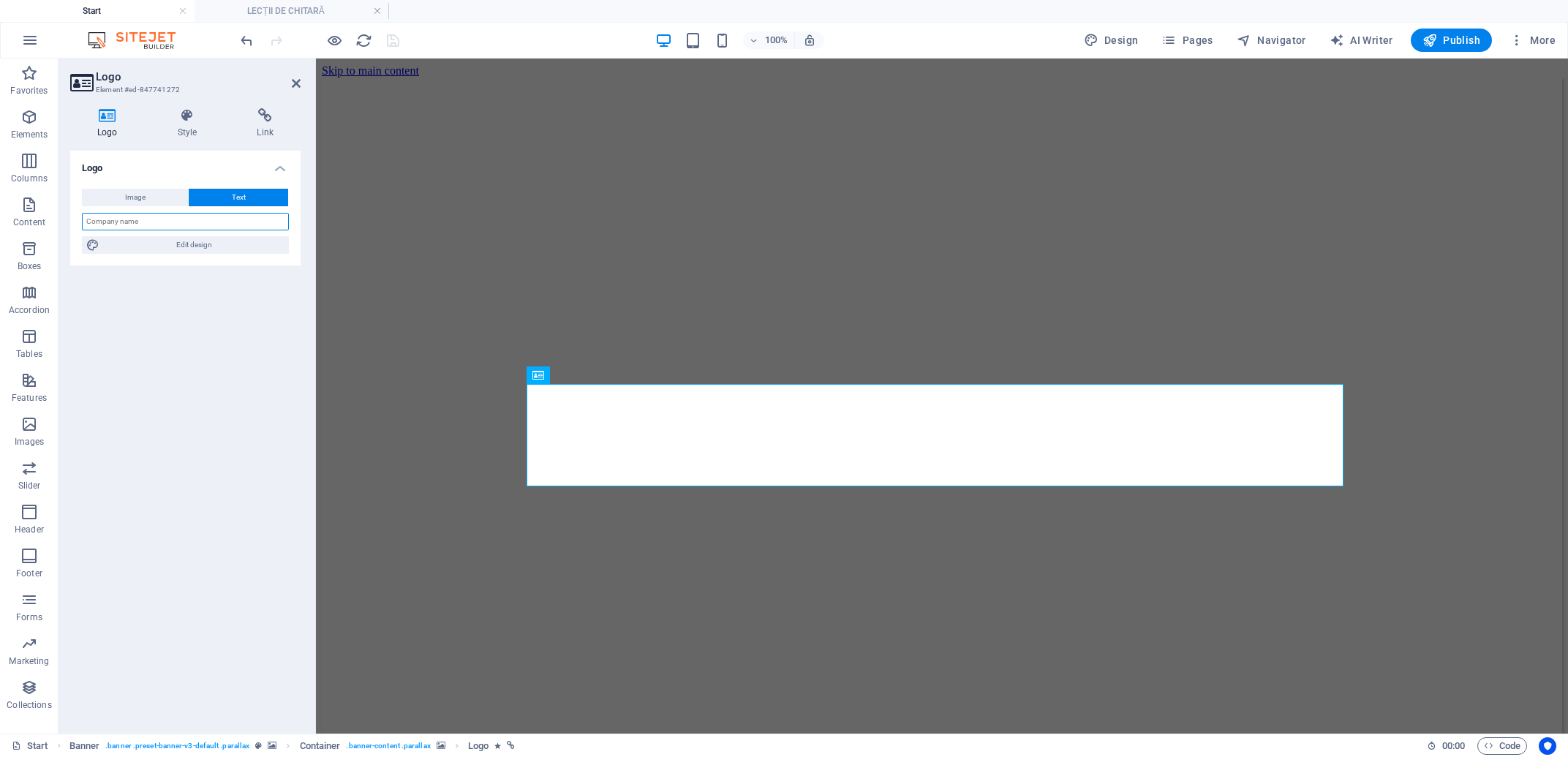
click at [204, 222] on input "text" at bounding box center [185, 221] width 207 height 17
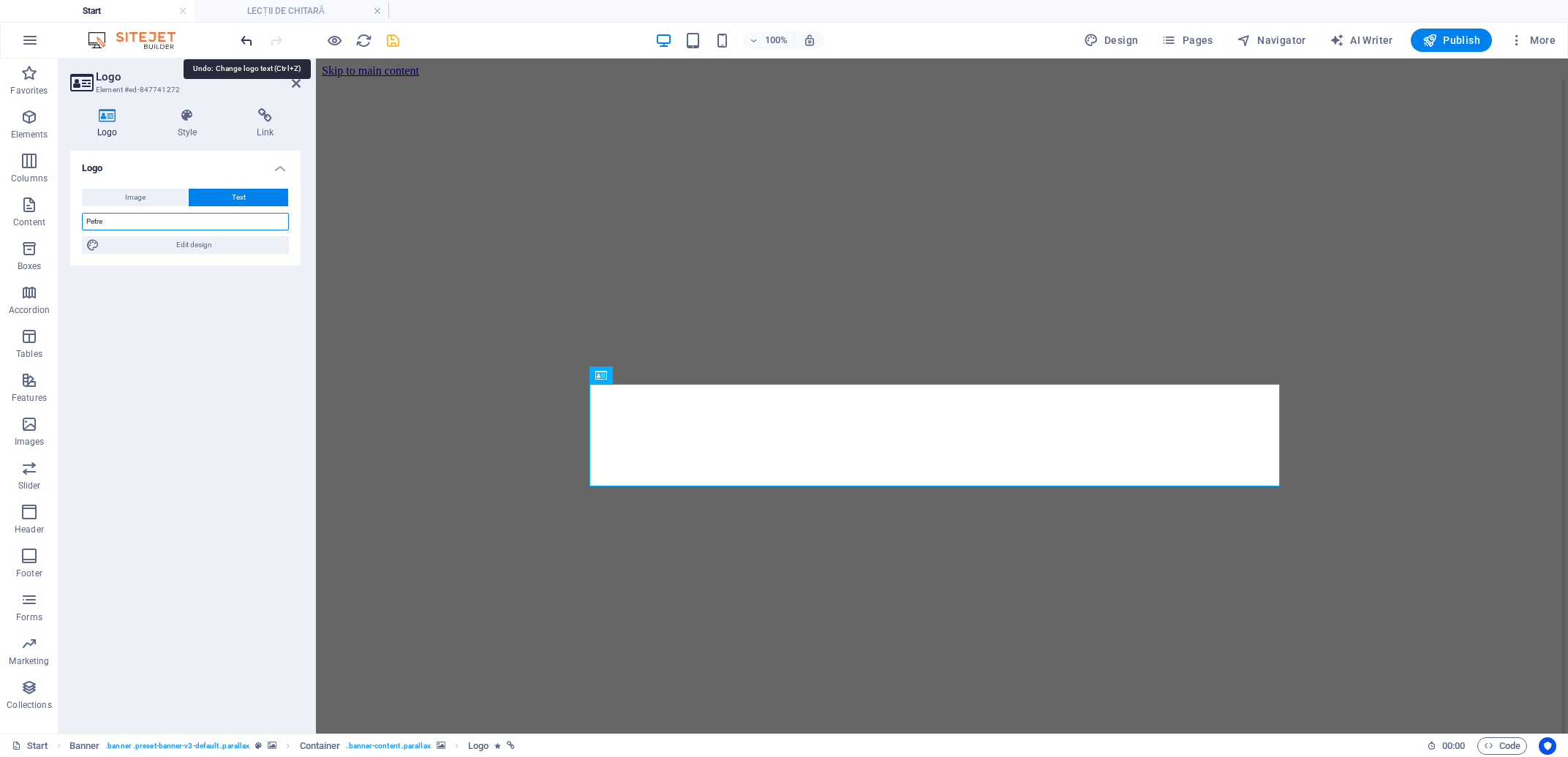
type input "Petre"
click at [245, 40] on icon "undo" at bounding box center [247, 41] width 17 height 17
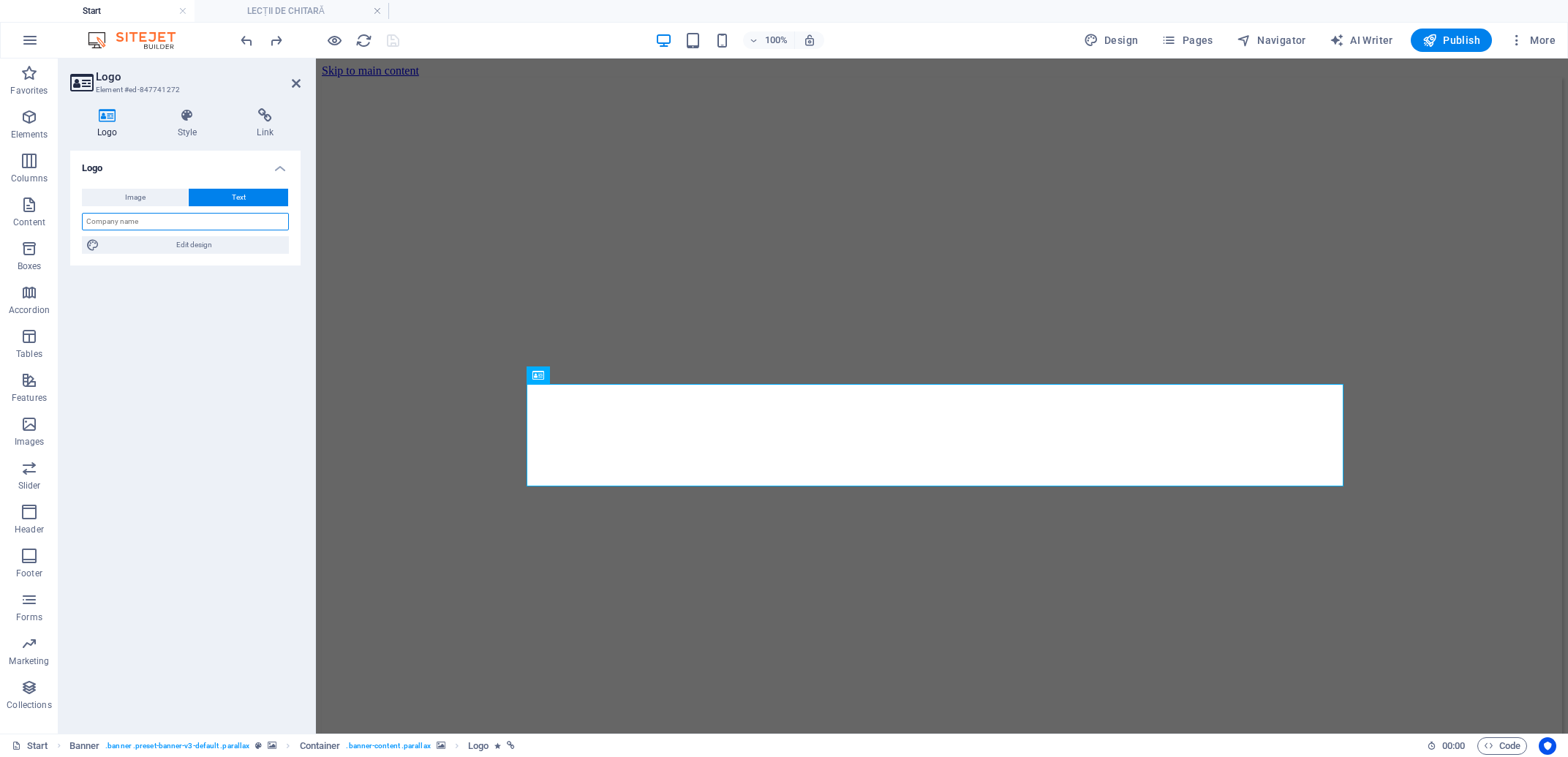
click at [172, 217] on input "text" at bounding box center [185, 221] width 207 height 17
click at [164, 324] on div "Logo Image Text Drag files here, click to choose files or select files from Fil…" at bounding box center [185, 436] width 230 height 571
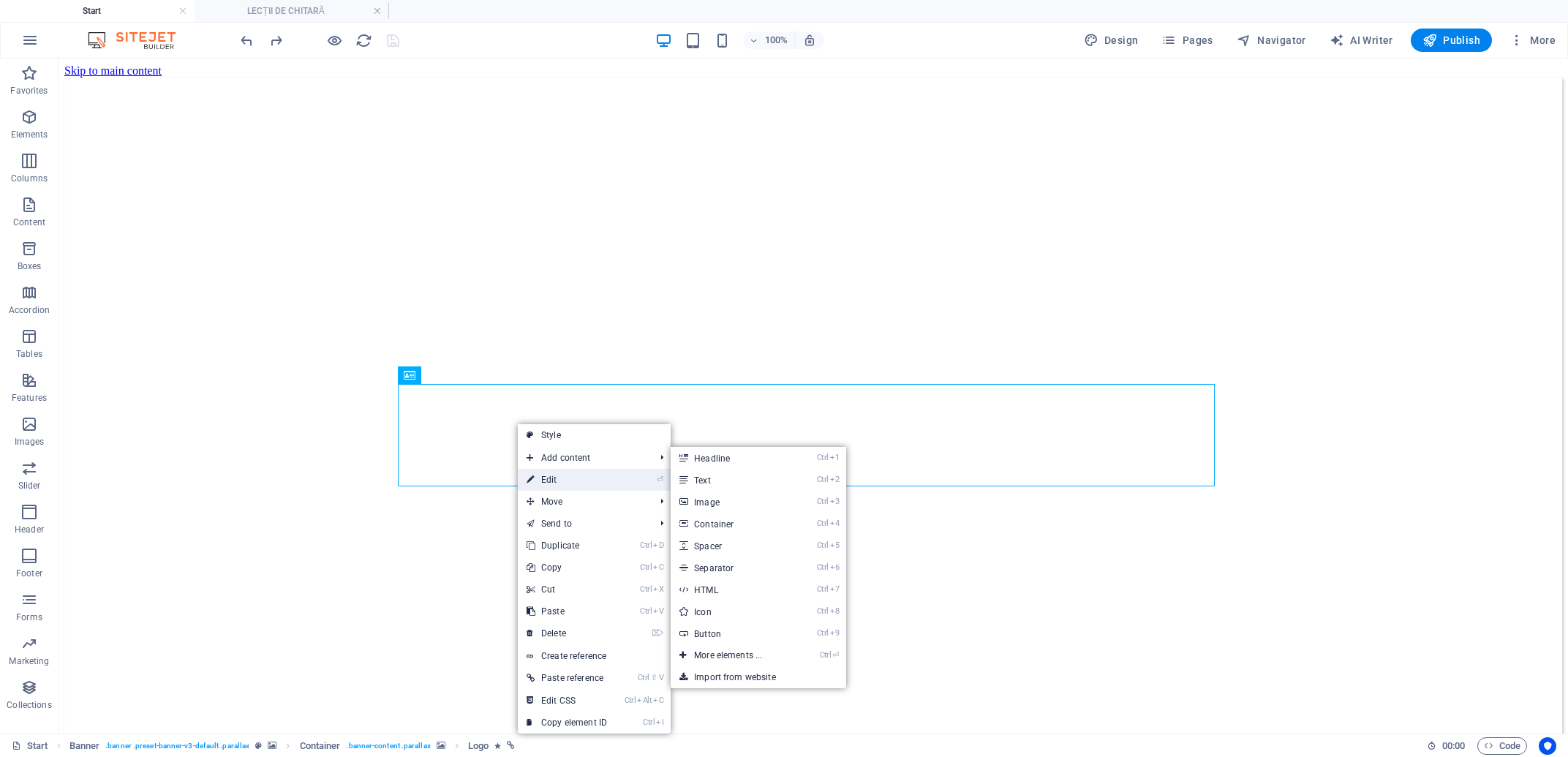
drag, startPoint x: 548, startPoint y: 475, endPoint x: 371, endPoint y: 371, distance: 205.3
click at [548, 475] on link "⏎ Edit" at bounding box center [567, 479] width 98 height 22
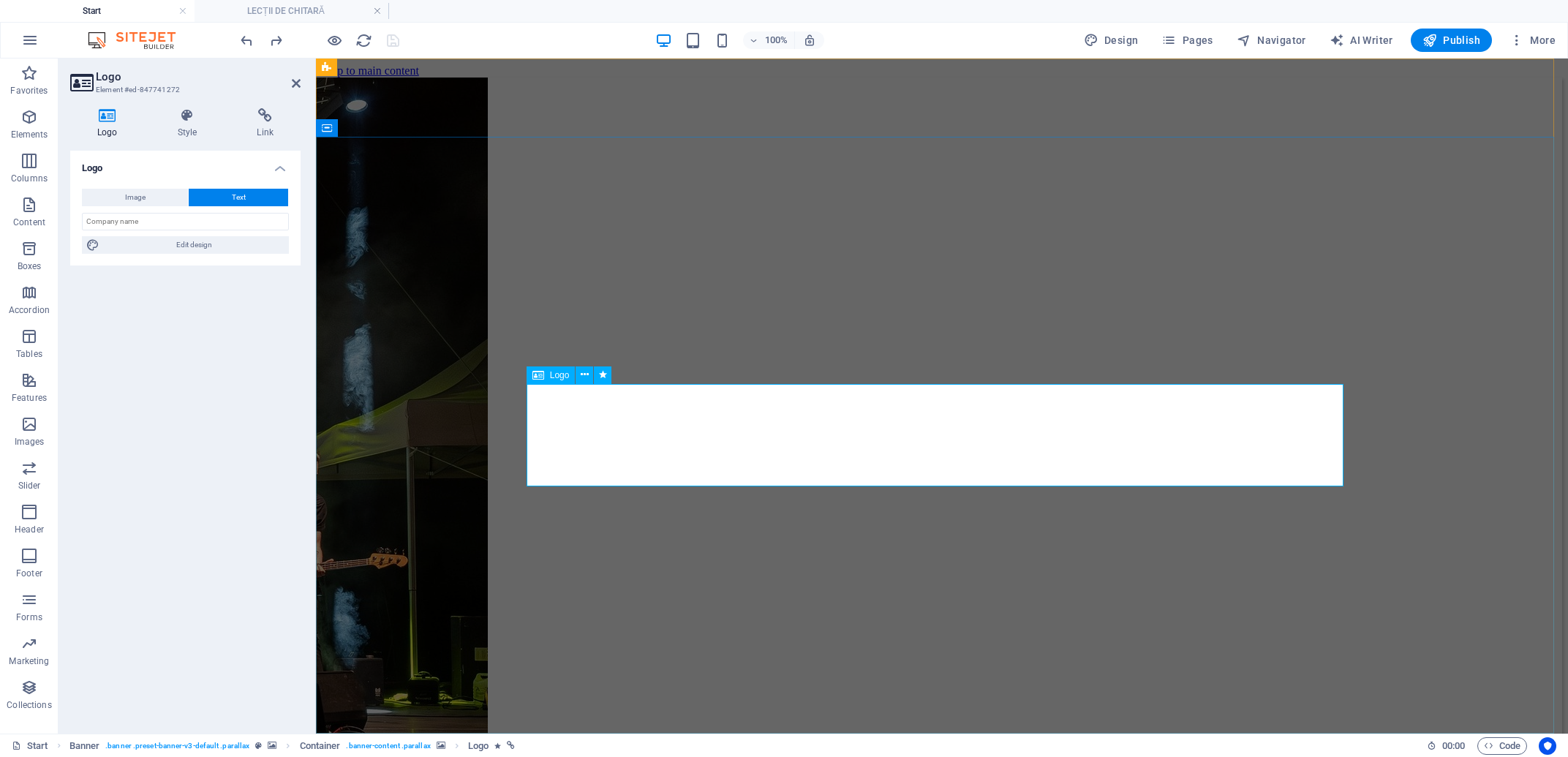
click at [198, 246] on span "Edit design" at bounding box center [194, 245] width 180 height 17
select select "px"
select select "700"
select select "px"
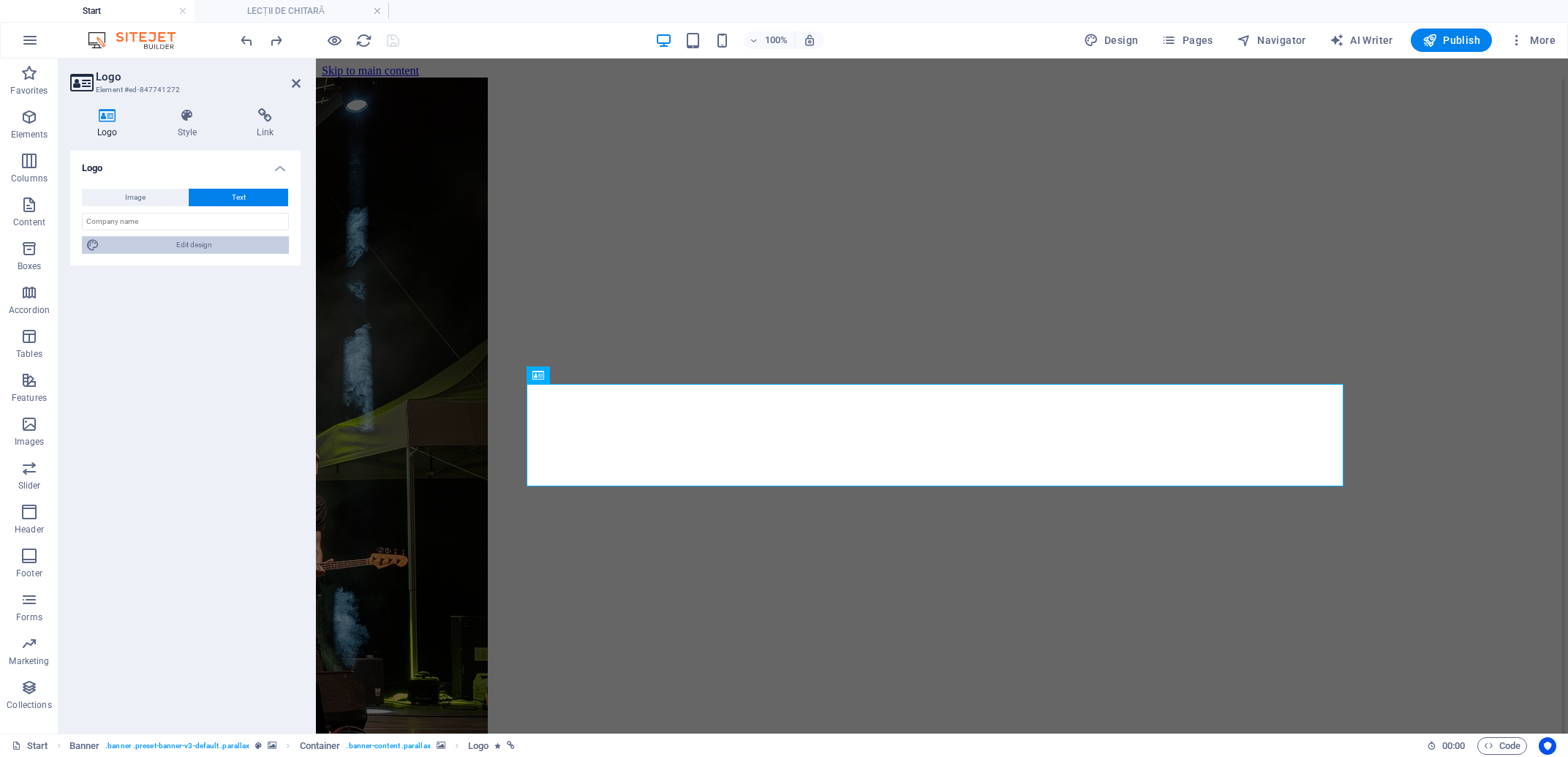
select select "rem"
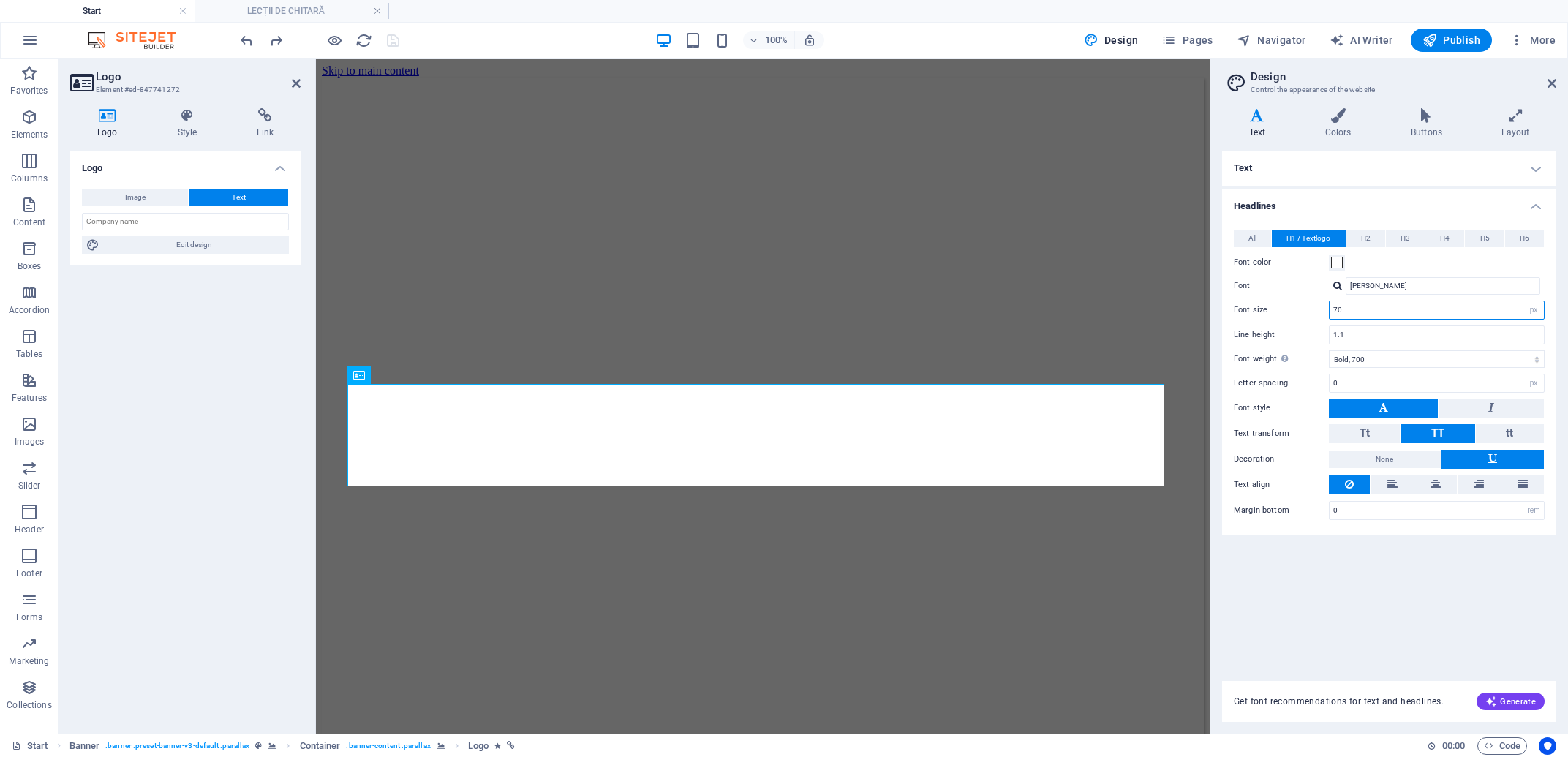
drag, startPoint x: 1372, startPoint y: 310, endPoint x: 1155, endPoint y: 300, distance: 217.2
click at [1329, 301] on input "70" at bounding box center [1437, 309] width 214 height 17
type input "60"
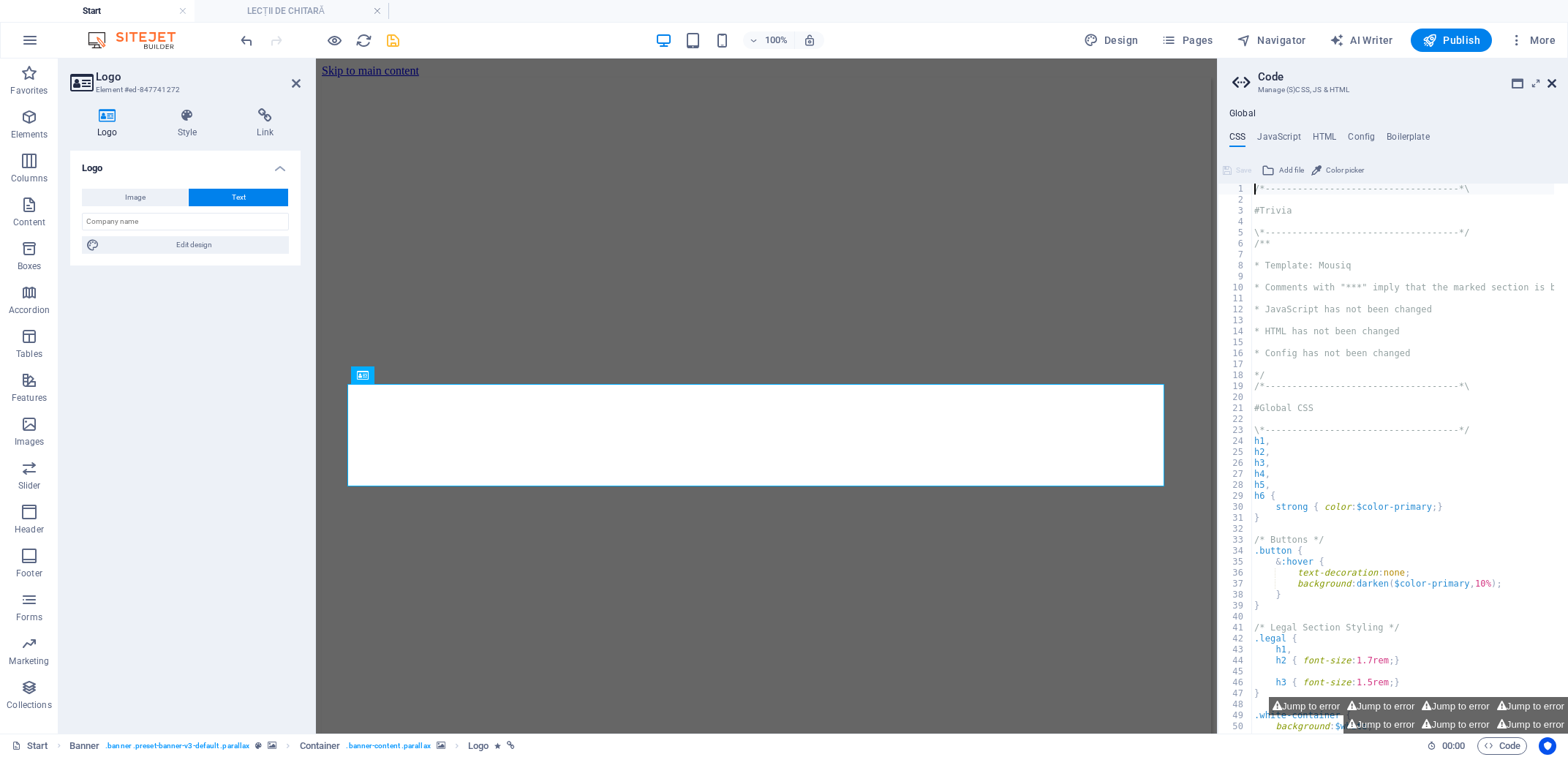
click at [1555, 82] on icon at bounding box center [1552, 83] width 9 height 11
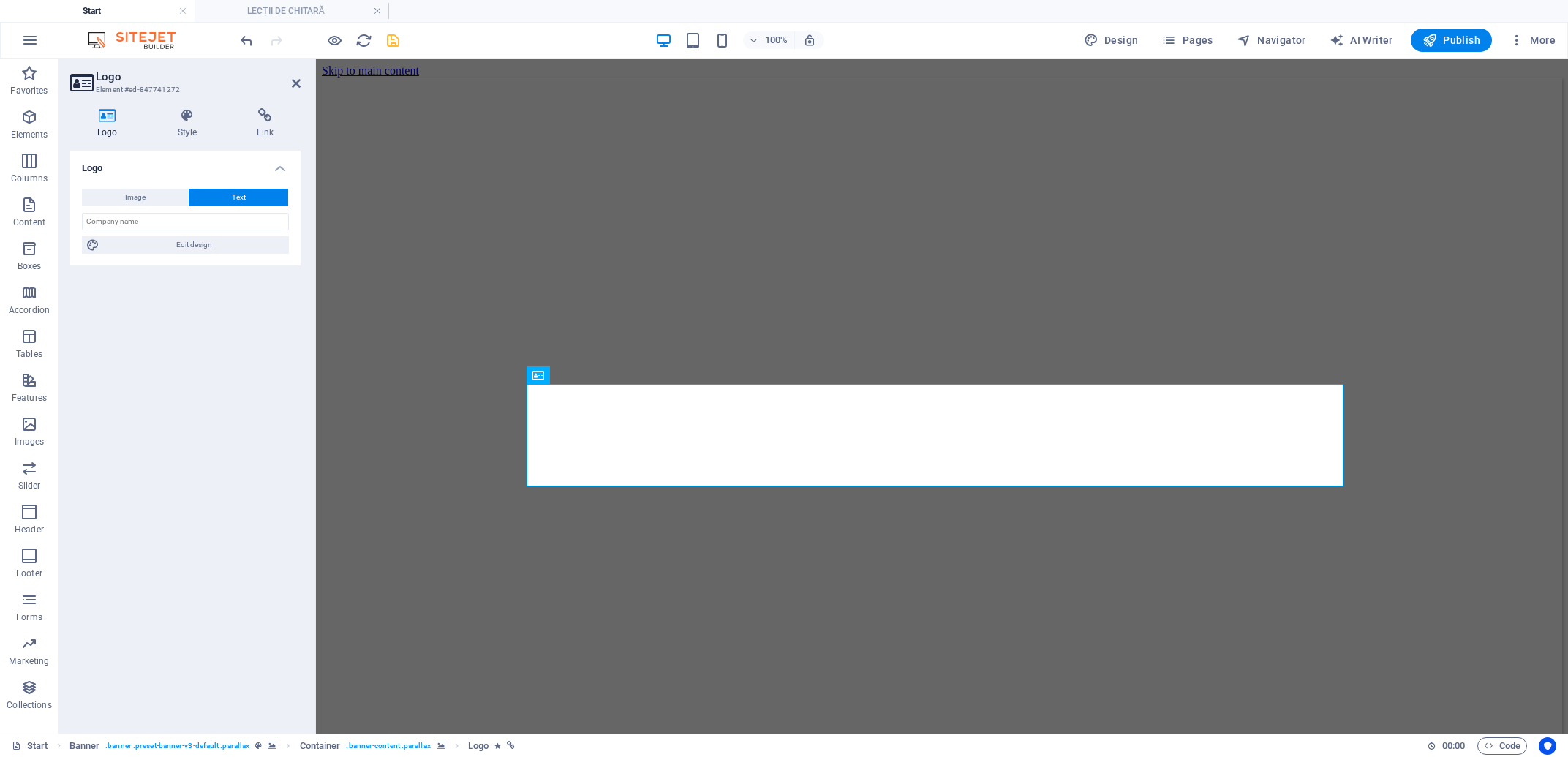
click at [289, 82] on h2 "Logo" at bounding box center [198, 76] width 205 height 13
drag, startPoint x: 298, startPoint y: 82, endPoint x: 245, endPoint y: 21, distance: 80.8
click at [298, 82] on icon at bounding box center [296, 83] width 9 height 11
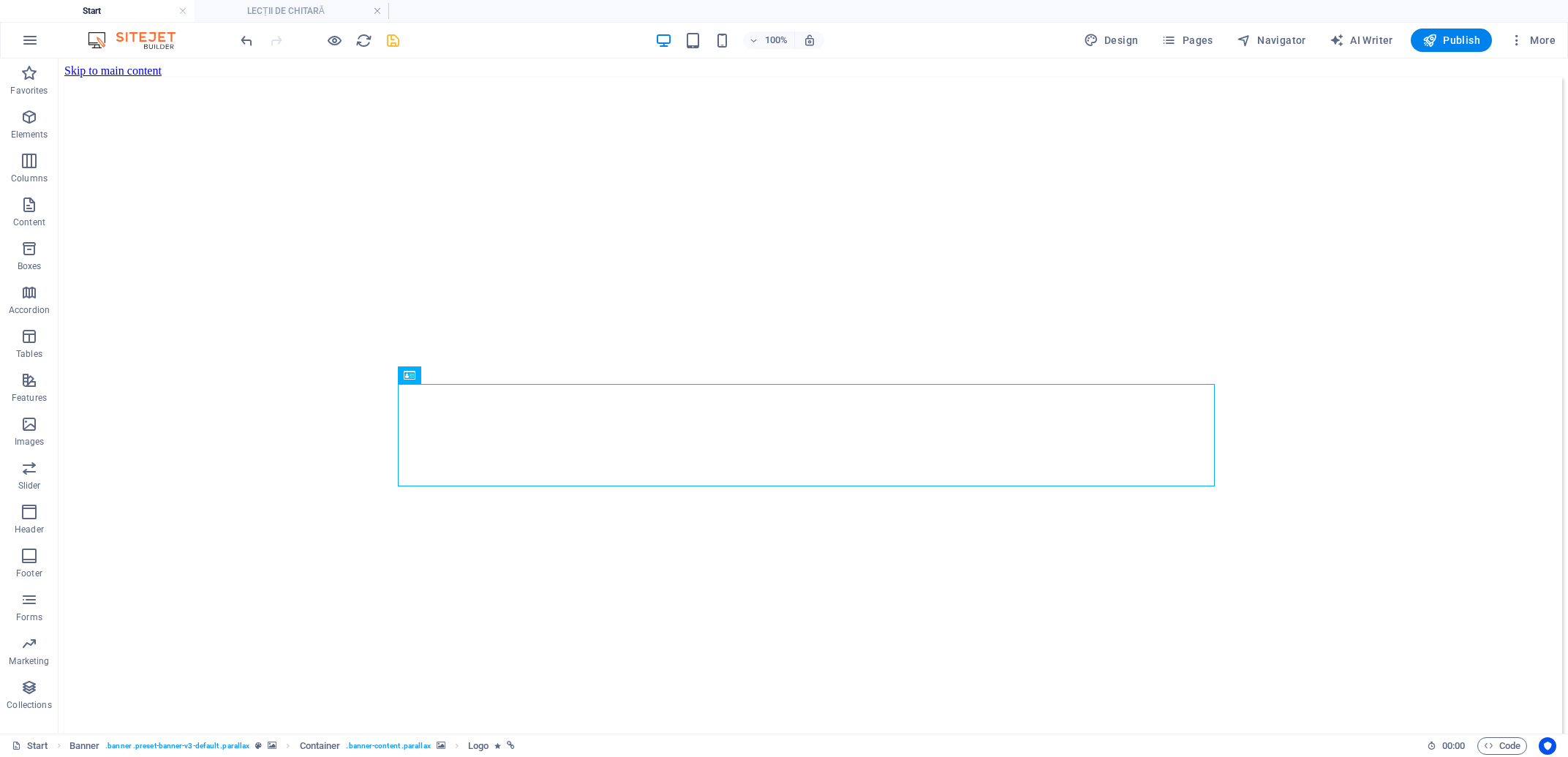
click at [402, 40] on div "100% Design Pages Navigator AI Writer Publish More" at bounding box center [899, 40] width 1323 height 23
click at [391, 42] on icon "save" at bounding box center [393, 41] width 17 height 17
checkbox input "false"
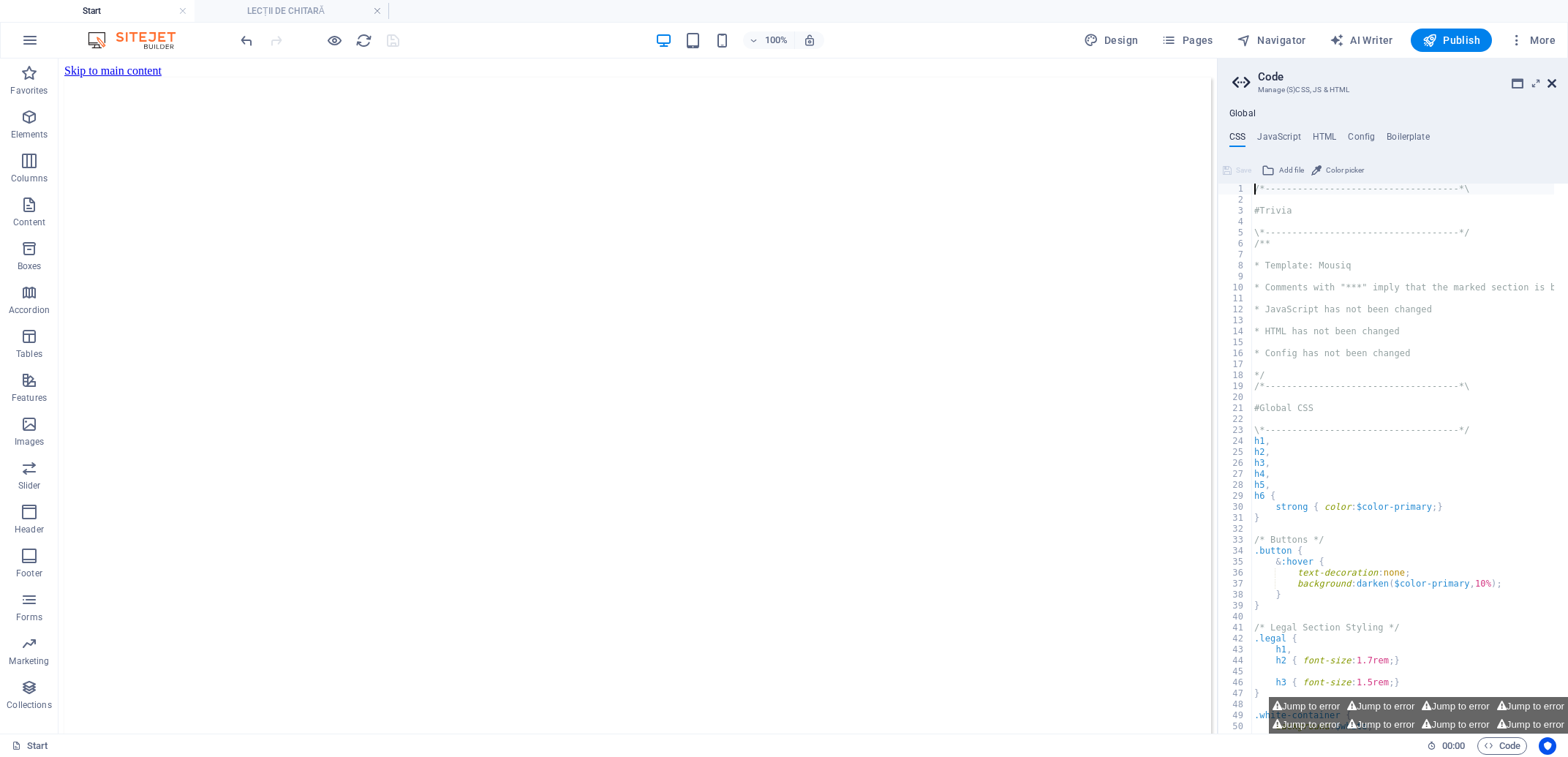
click at [1551, 82] on icon at bounding box center [1552, 83] width 9 height 11
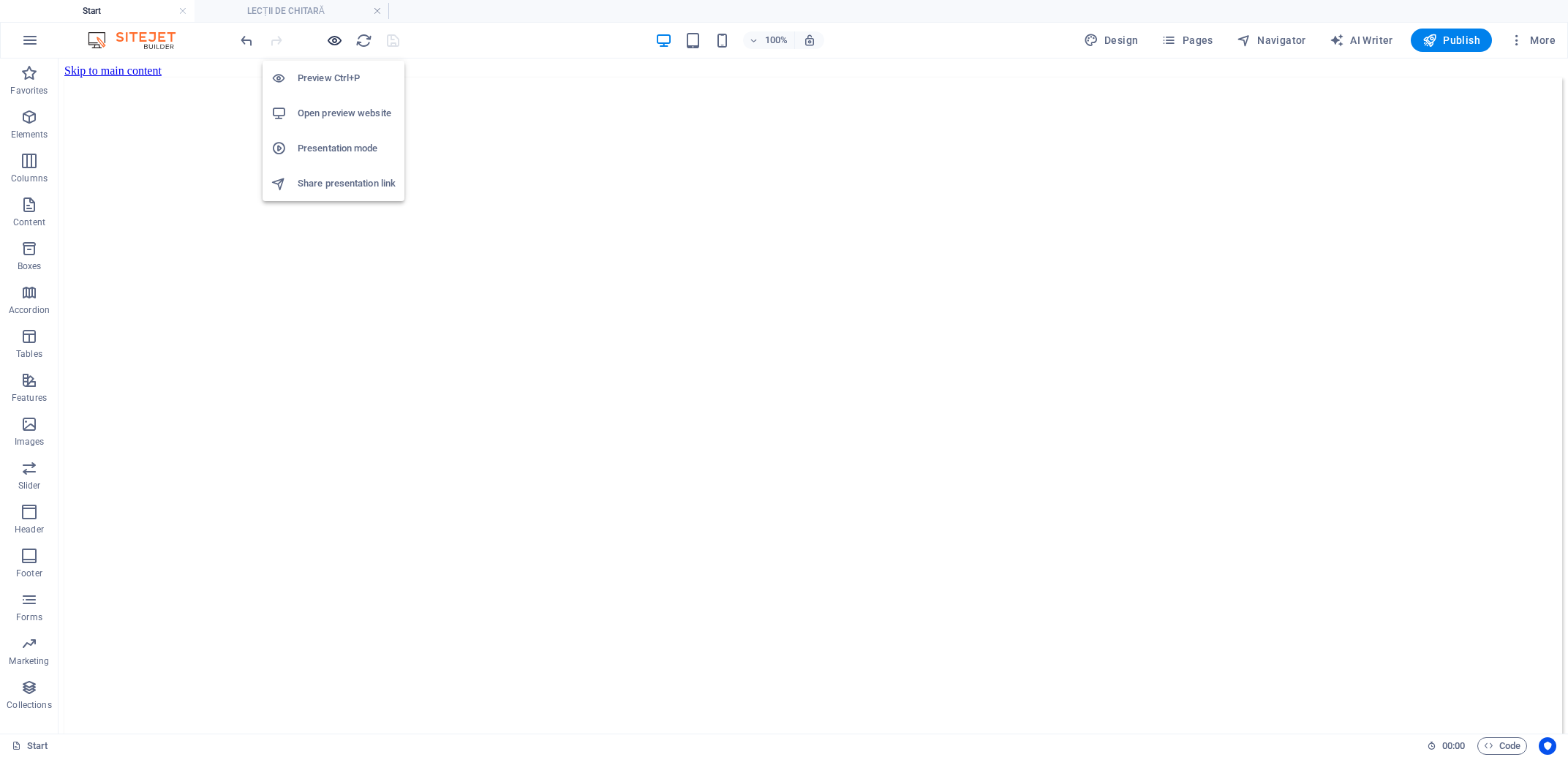
click at [336, 37] on icon "button" at bounding box center [334, 41] width 17 height 17
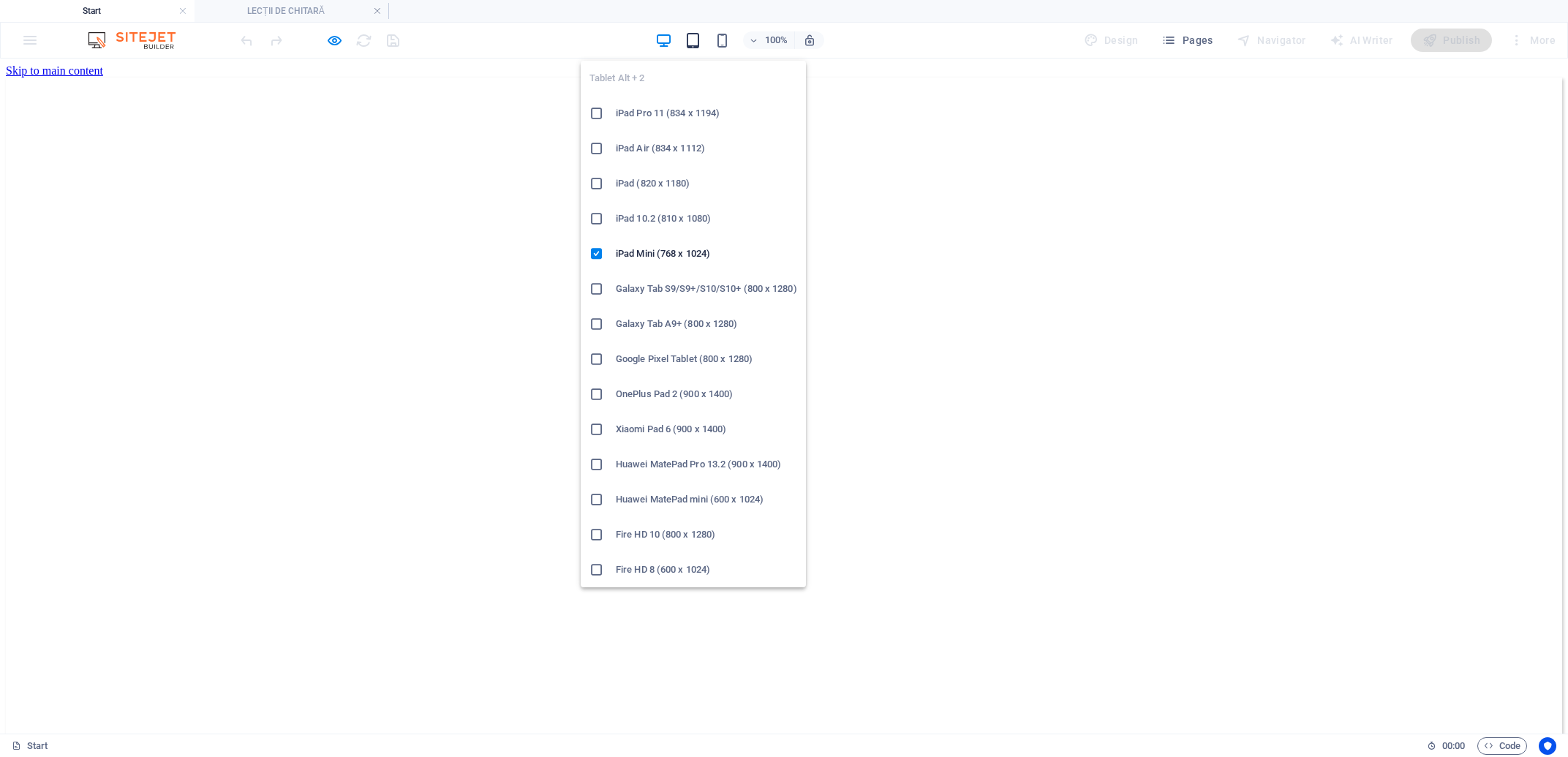
click at [700, 42] on icon "button" at bounding box center [693, 41] width 17 height 17
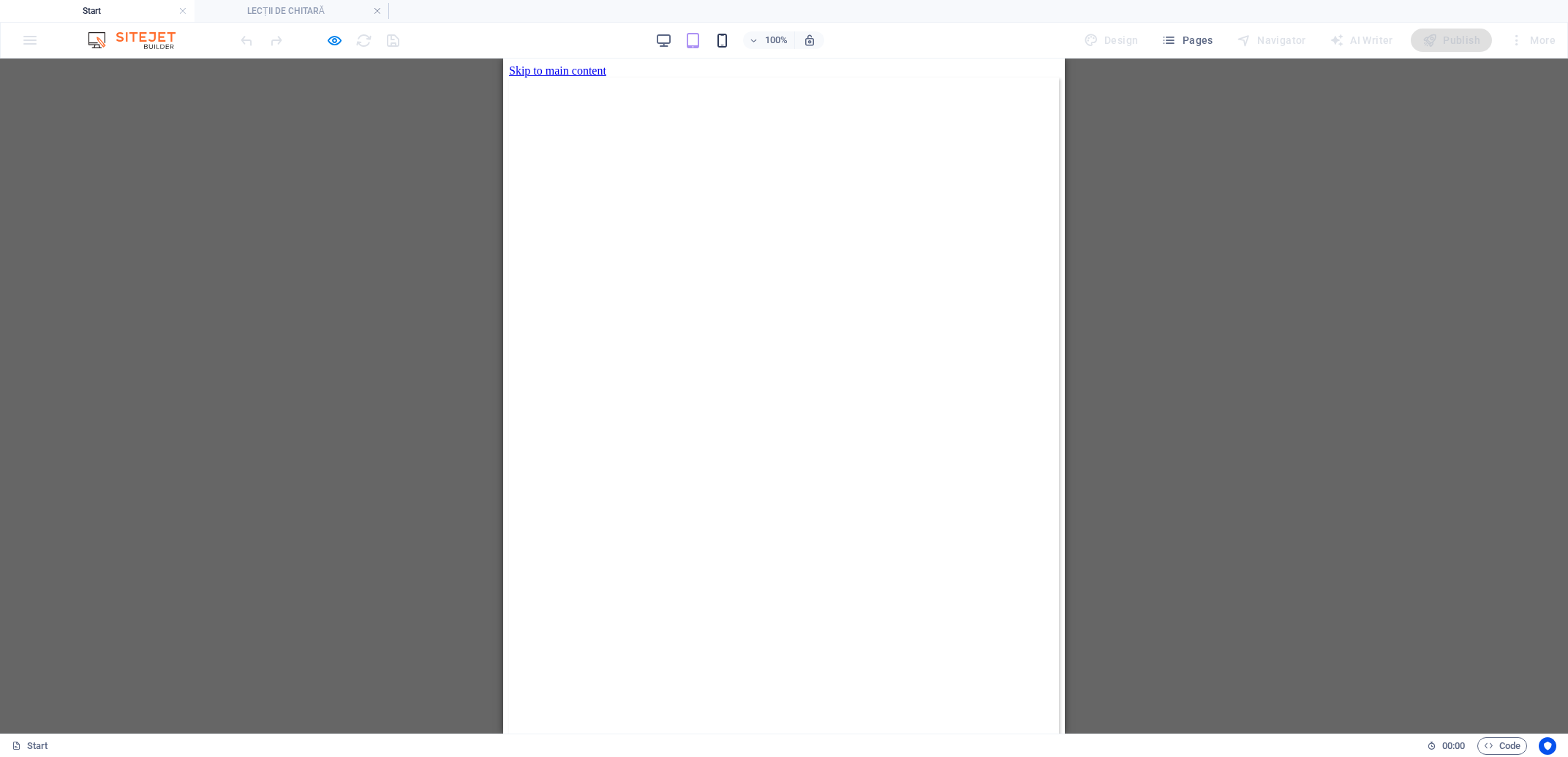
click at [723, 40] on icon "button" at bounding box center [722, 41] width 17 height 17
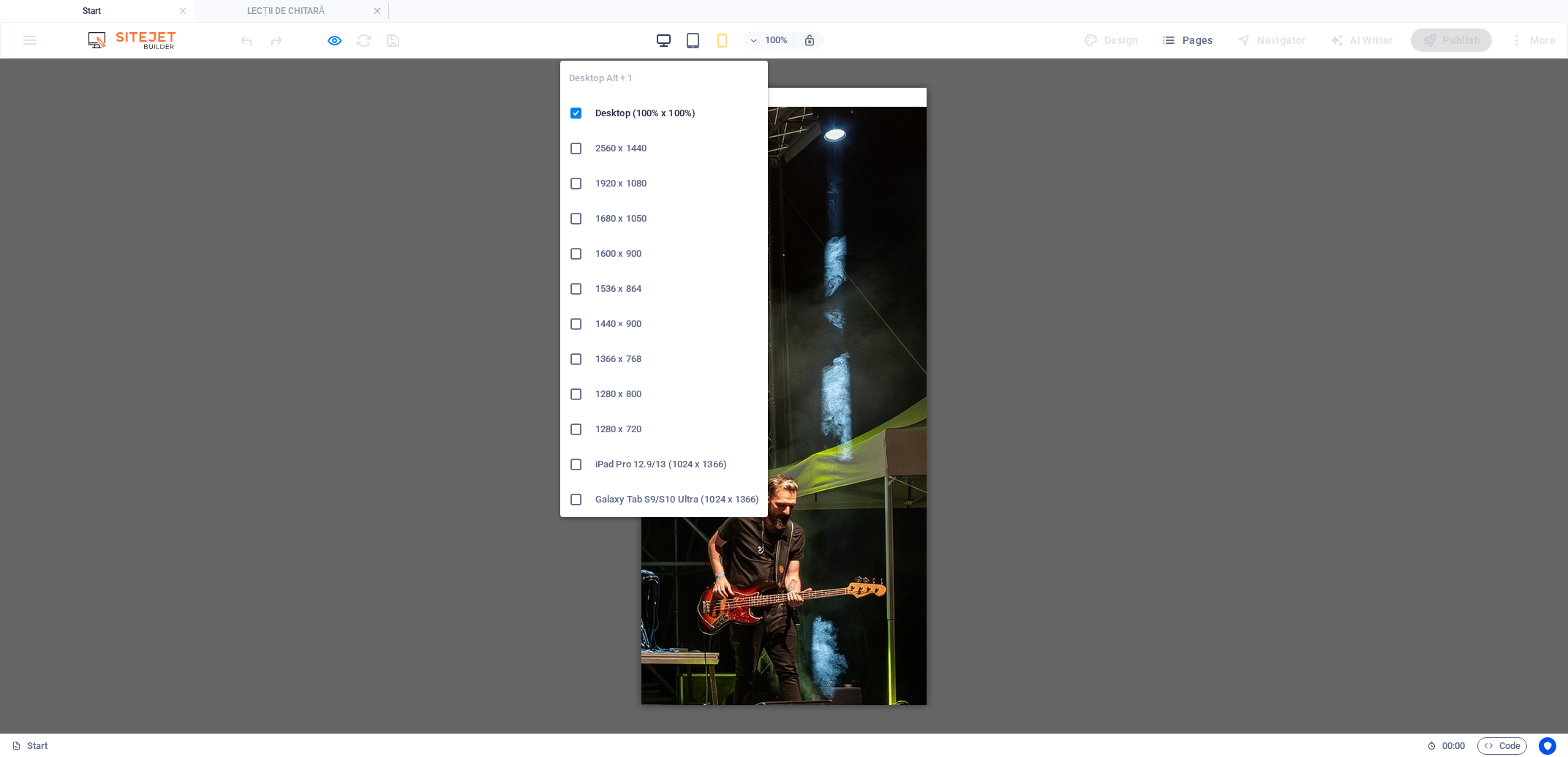
click at [664, 38] on icon "button" at bounding box center [664, 41] width 17 height 17
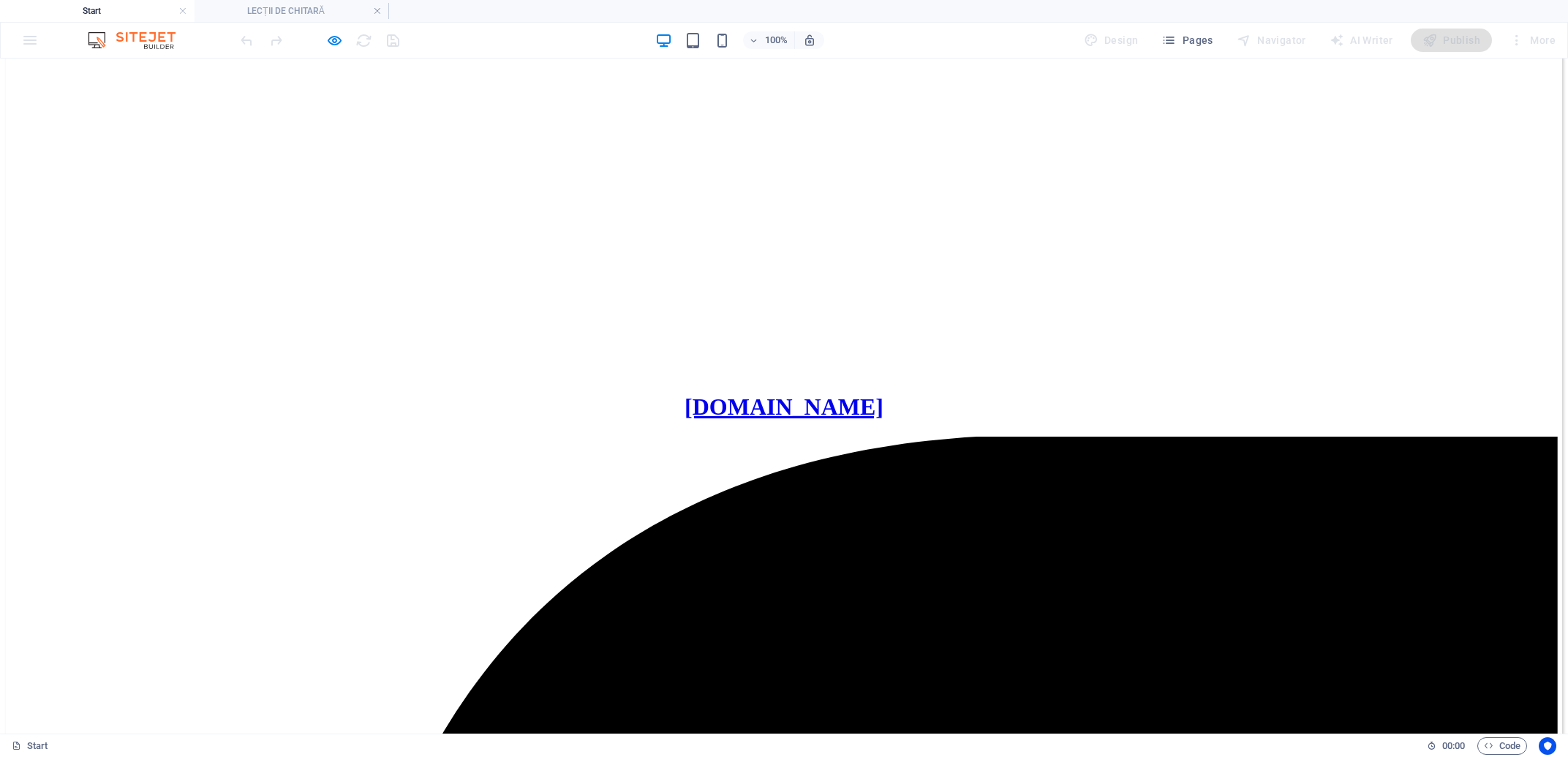
scroll to position [548, 0]
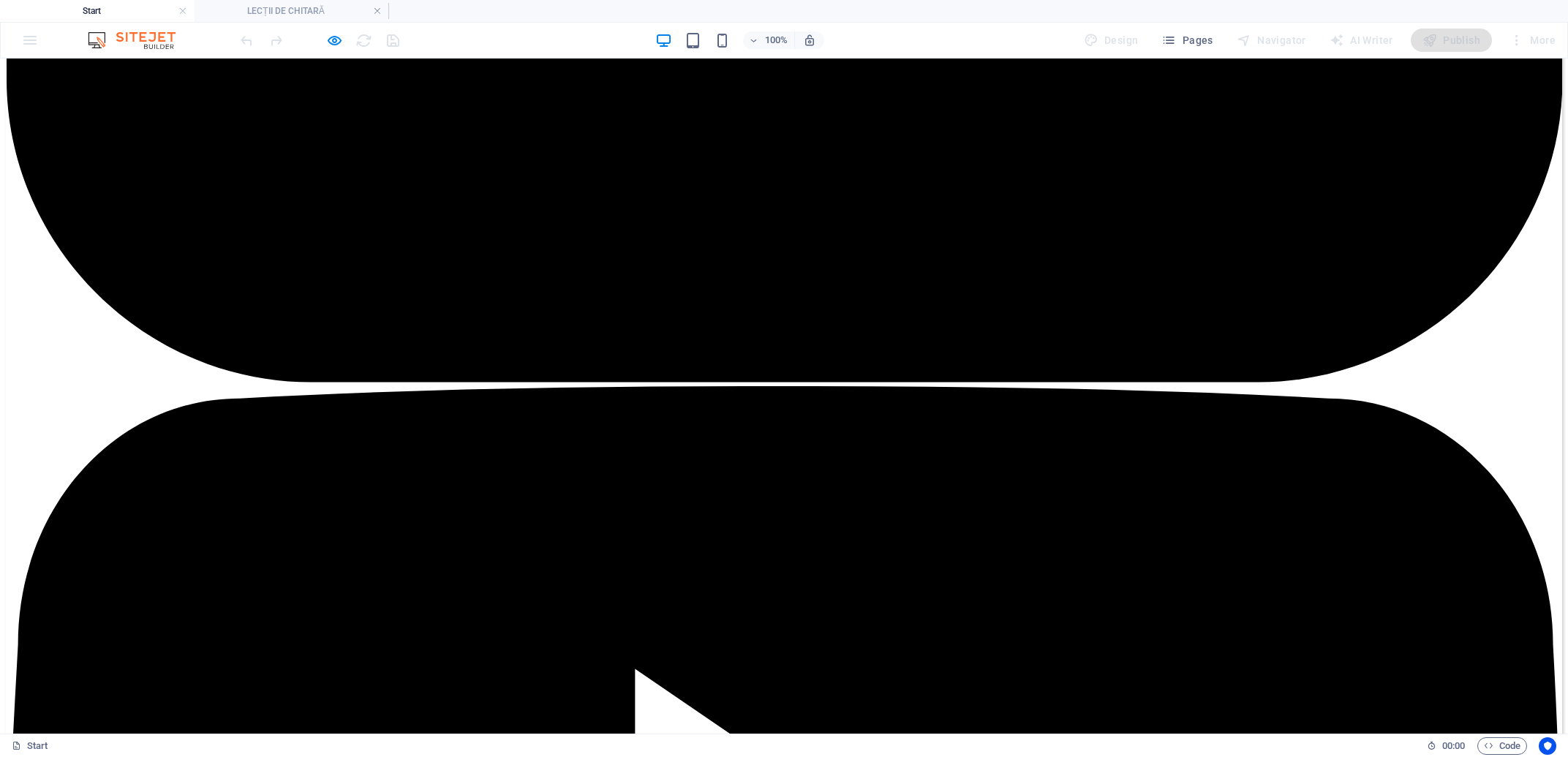
scroll to position [6895, 0]
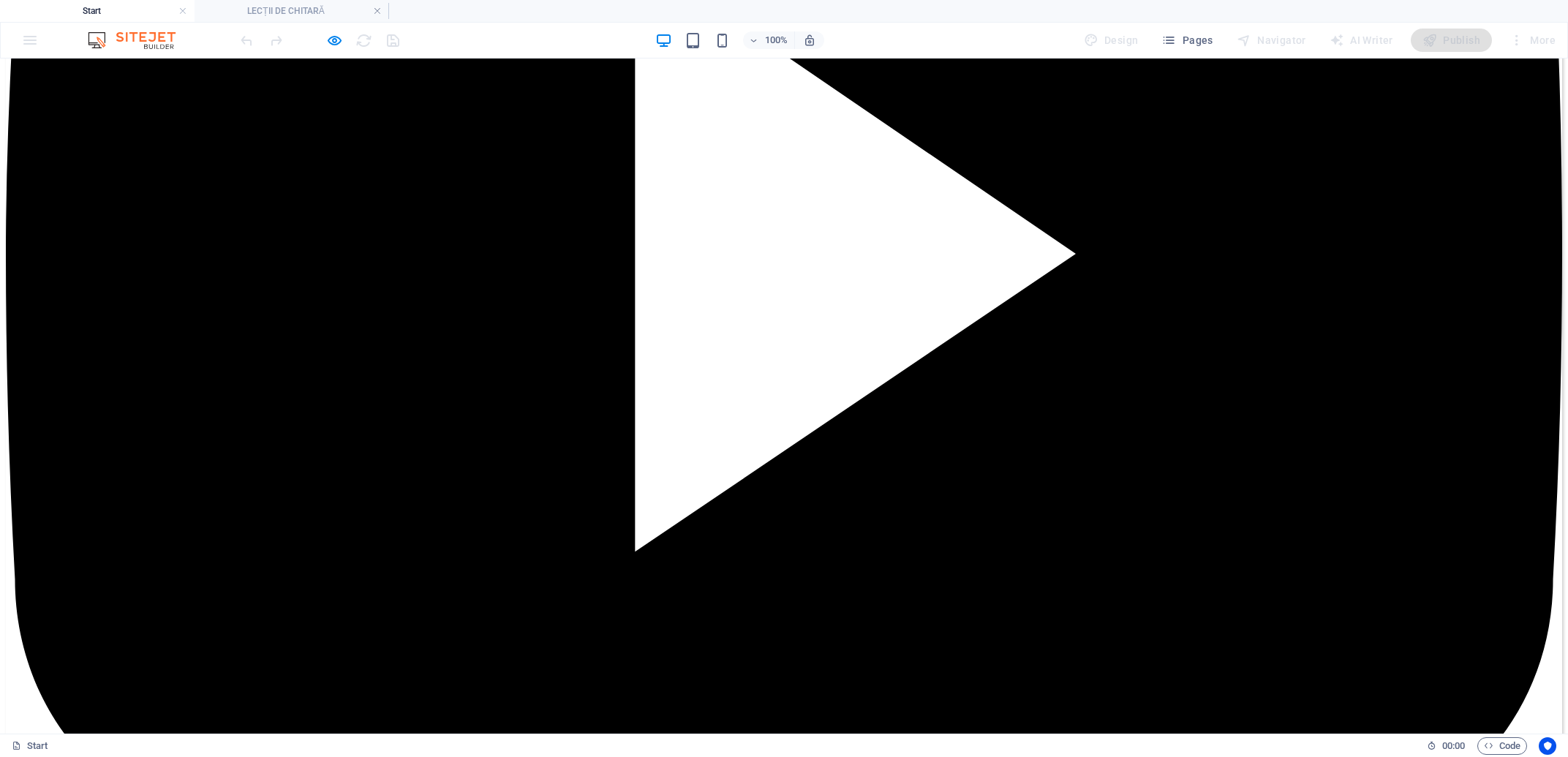
type input "idsdfsd"
type input "[EMAIL_ADDRESS][DOMAIN_NAME]"
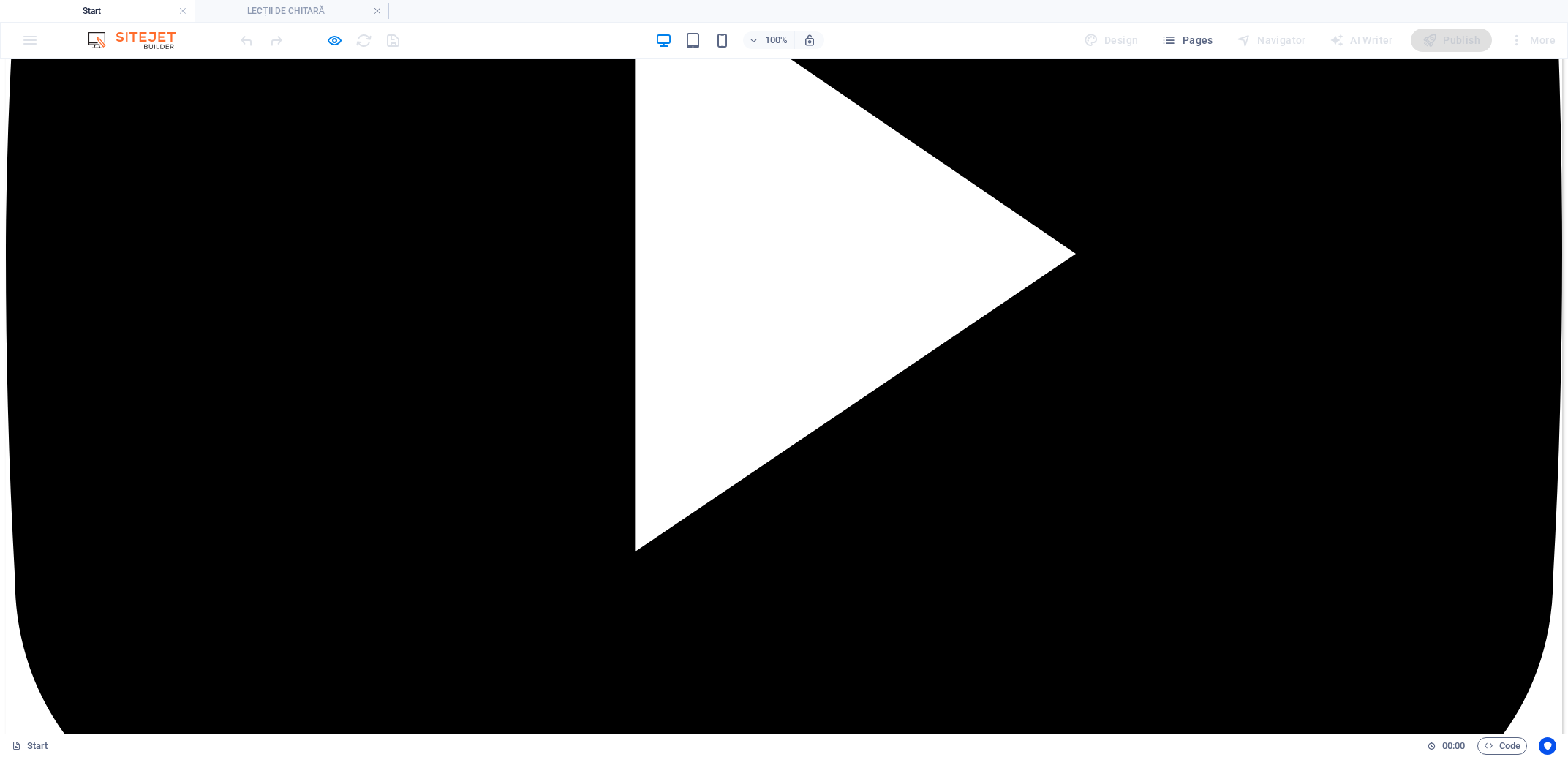
type textarea "test"
drag, startPoint x: 140, startPoint y: 258, endPoint x: 127, endPoint y: 262, distance: 13.6
drag, startPoint x: 120, startPoint y: 266, endPoint x: 0, endPoint y: 259, distance: 120.2
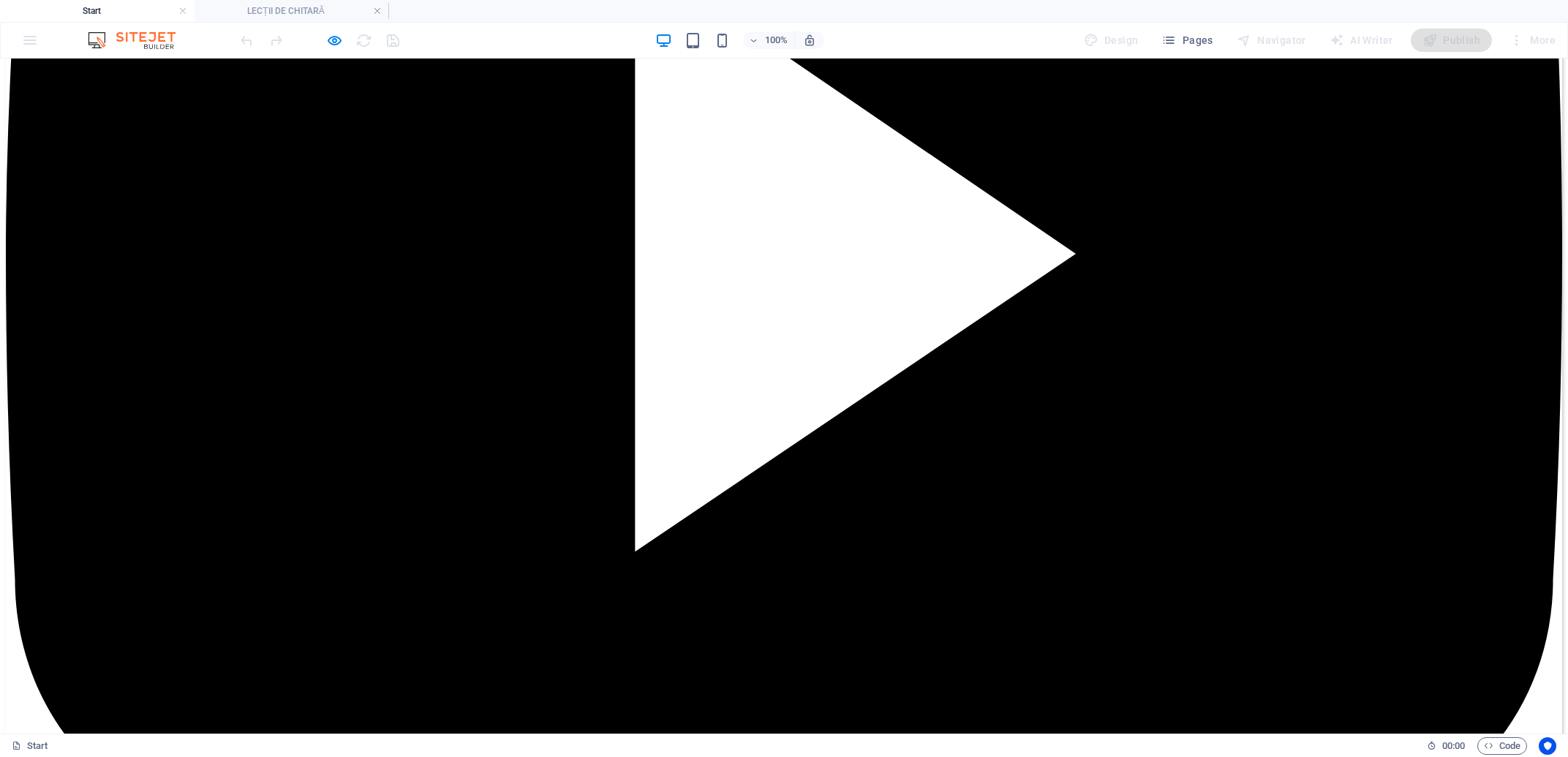
type input "[PERSON_NAME]"
checkbox input "true"
type input "A9FXPD"
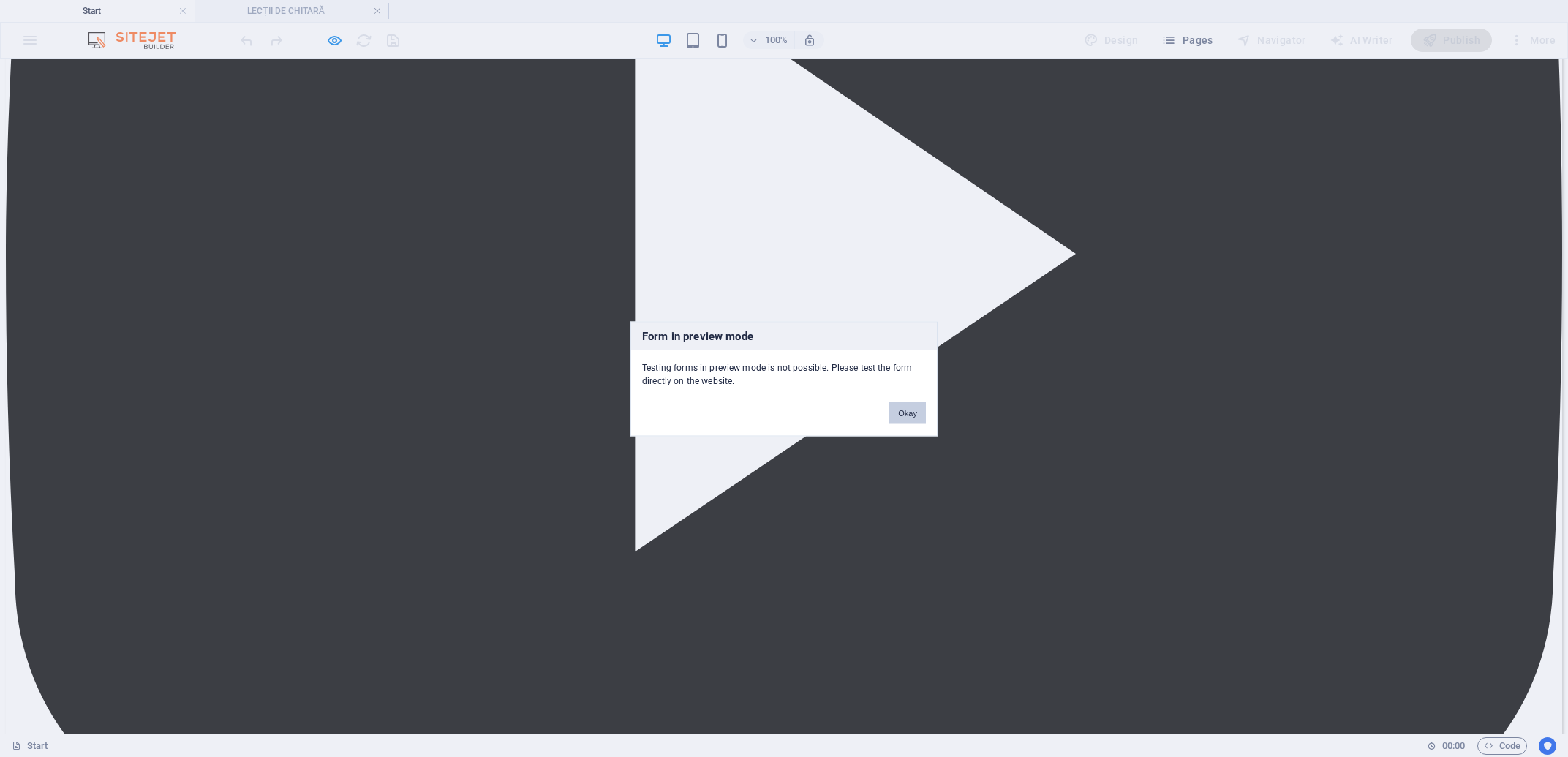
click at [915, 408] on button "Okay" at bounding box center [907, 412] width 36 height 22
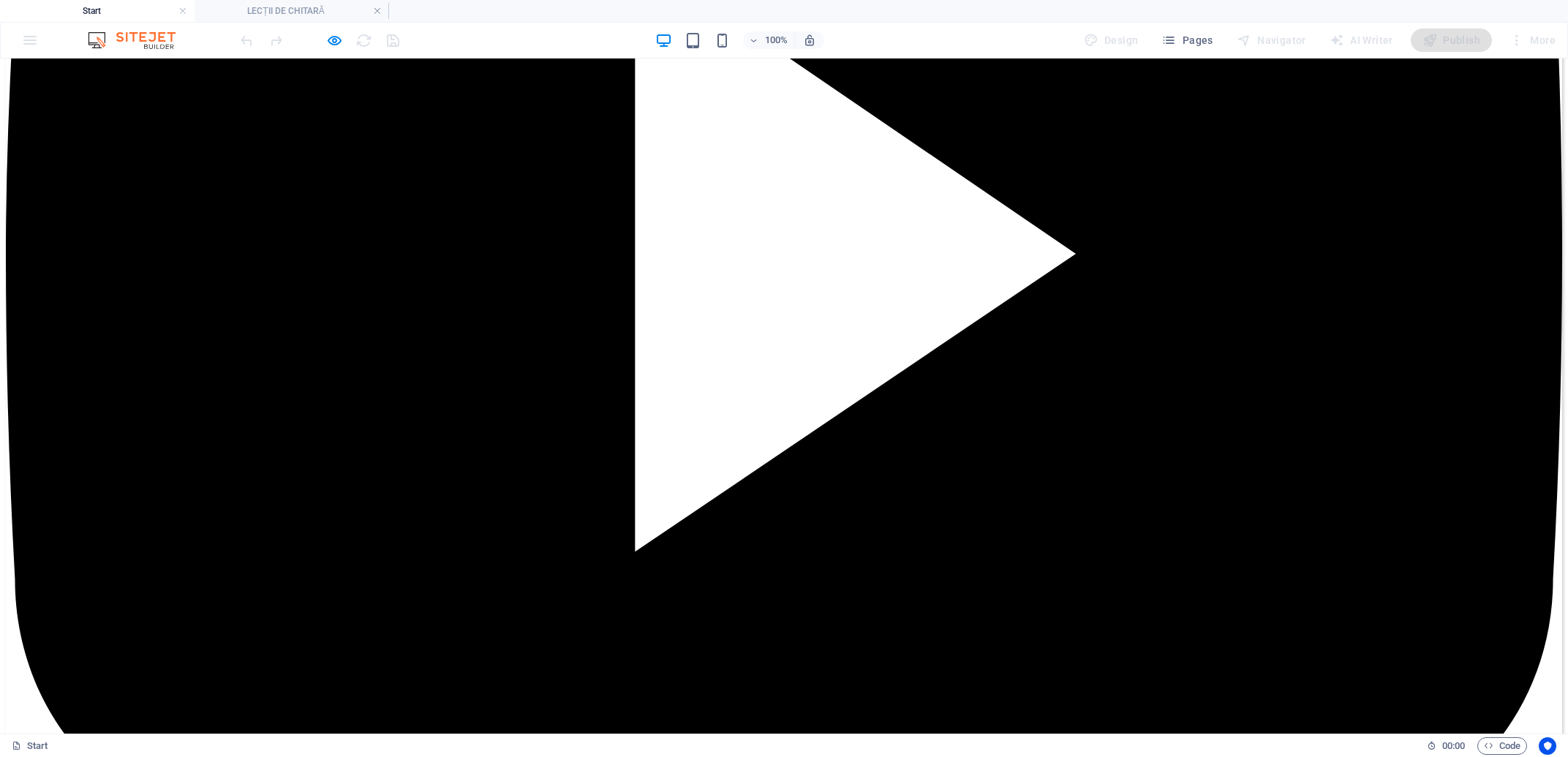
drag, startPoint x: 101, startPoint y: 390, endPoint x: 199, endPoint y: 481, distance: 133.7
type textarea "SDFSDF"
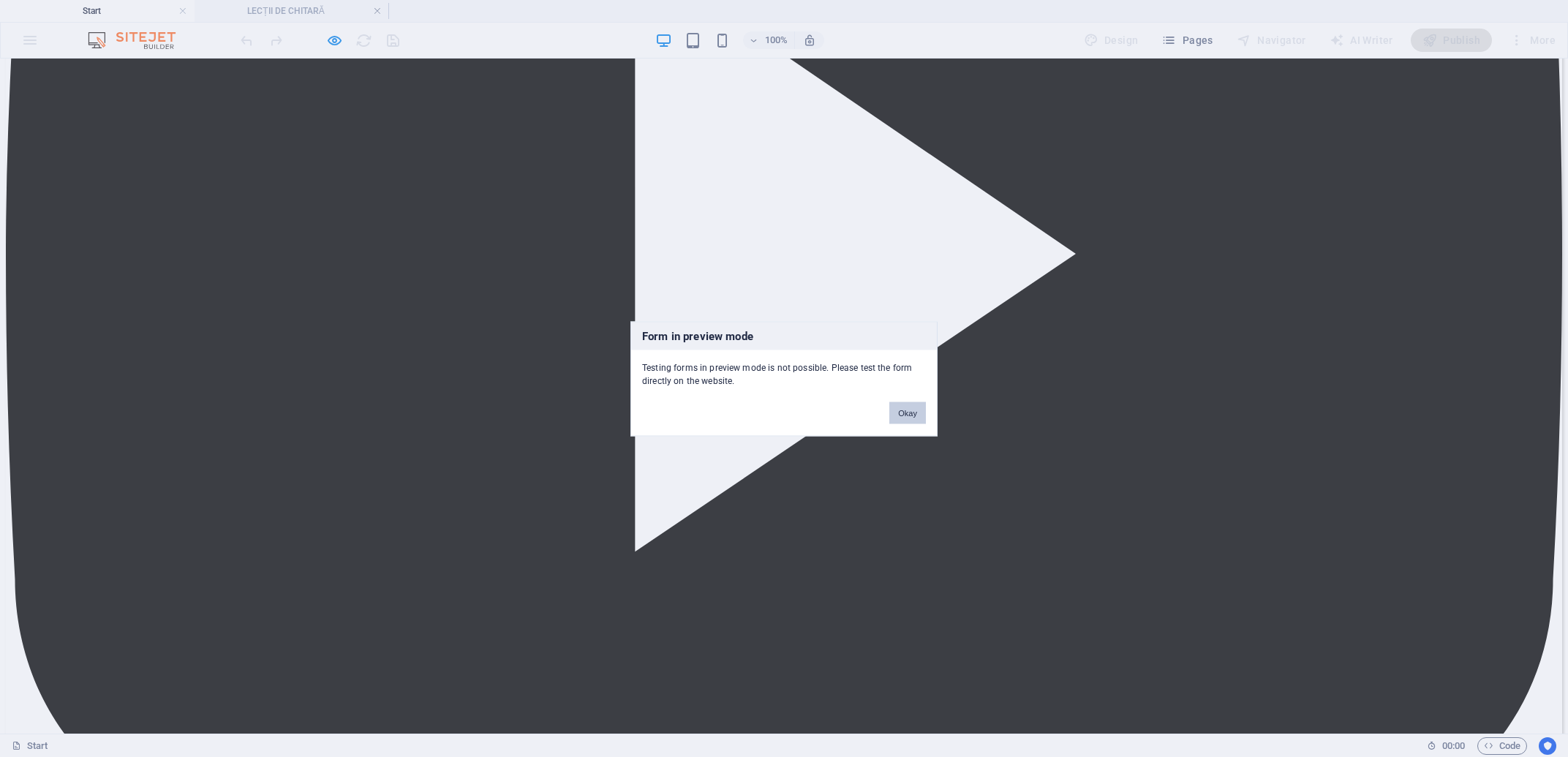
click at [901, 408] on button "Okay" at bounding box center [907, 412] width 36 height 22
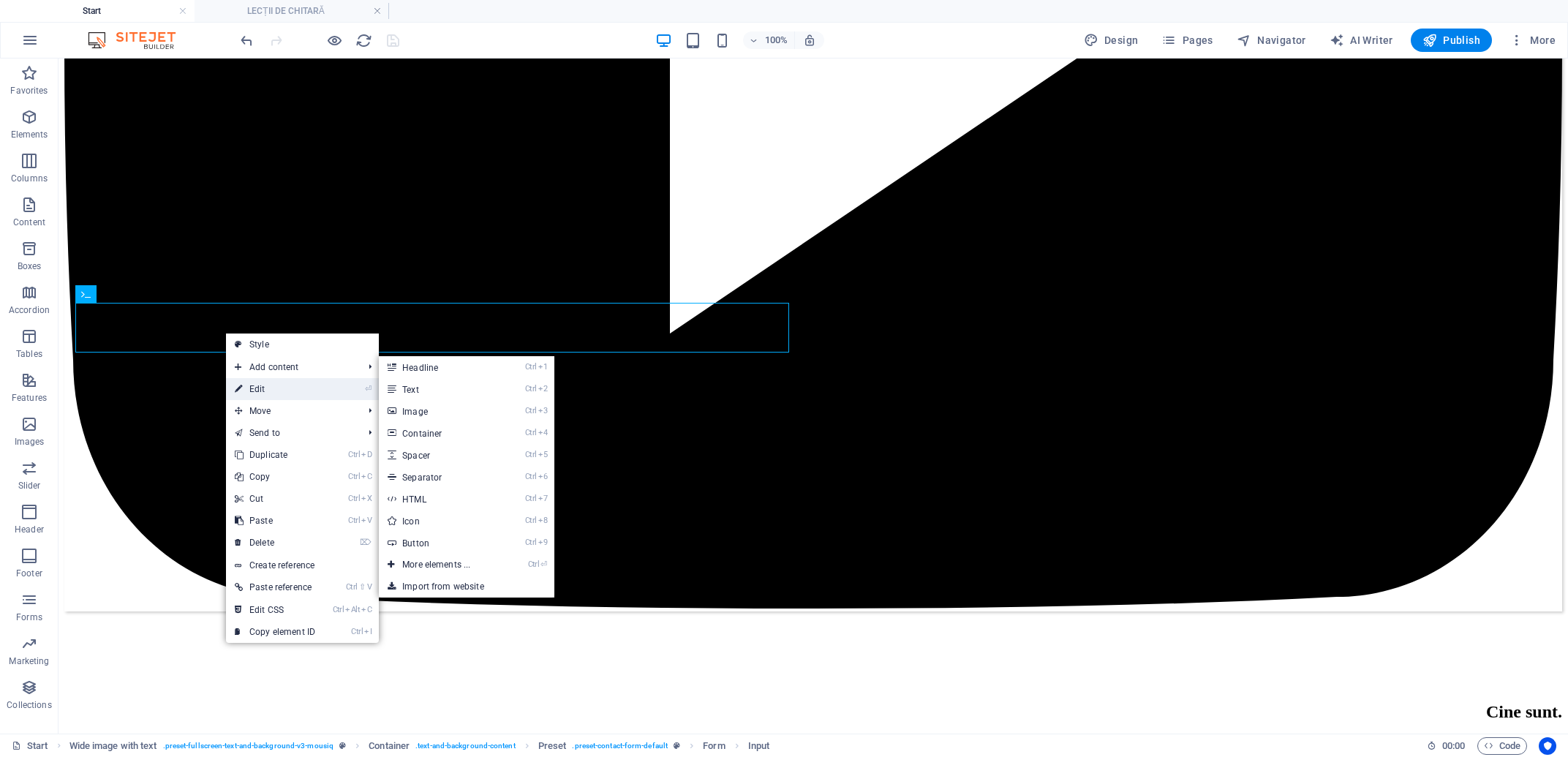
click at [281, 391] on link "⏎ Edit" at bounding box center [275, 389] width 98 height 22
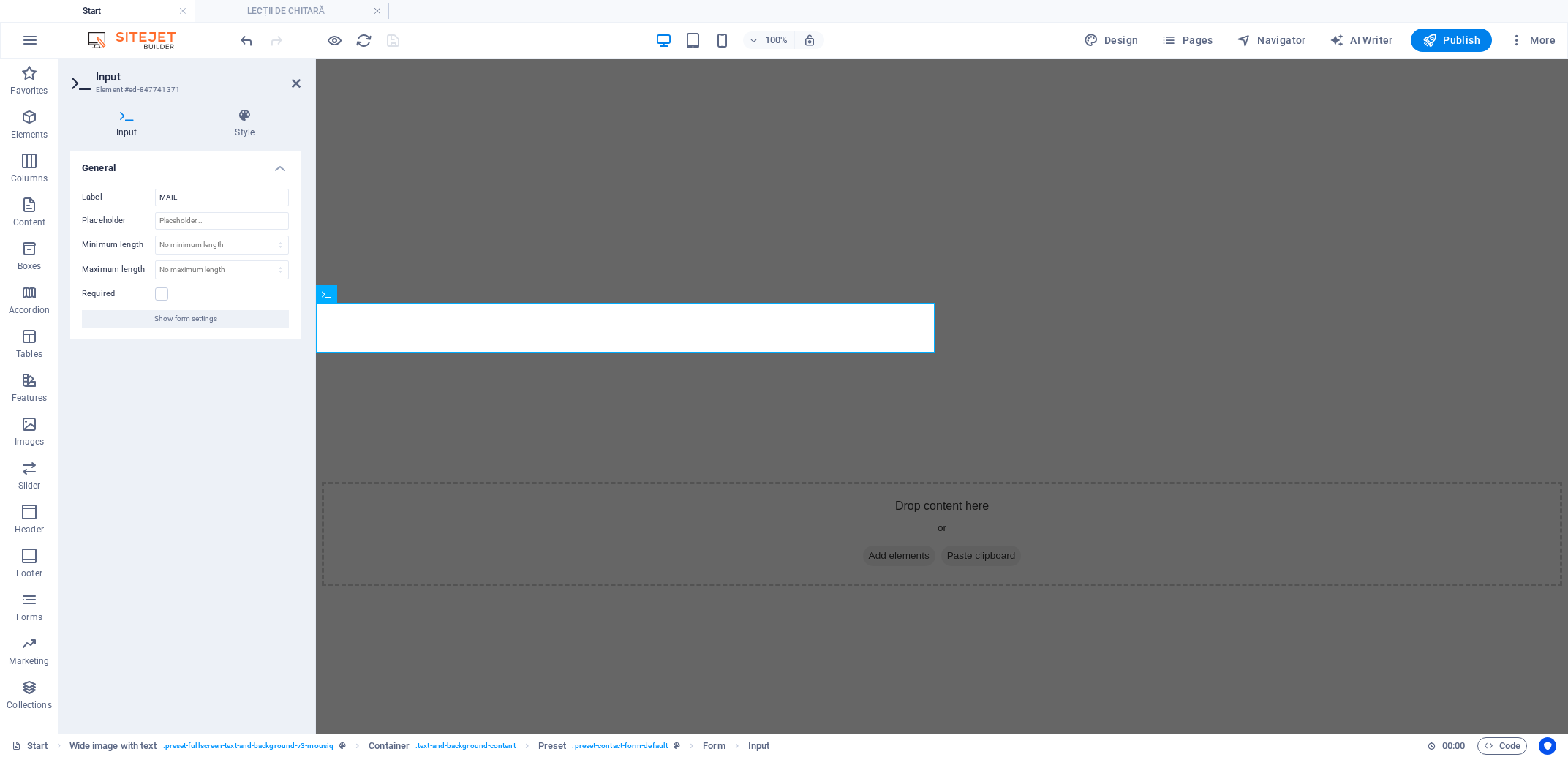
scroll to position [6914, 0]
drag, startPoint x: 460, startPoint y: 330, endPoint x: 240, endPoint y: 327, distance: 220.0
click at [291, 84] on header "Input Element #ed-847741371" at bounding box center [185, 77] width 230 height 38
click at [297, 82] on icon at bounding box center [296, 83] width 9 height 11
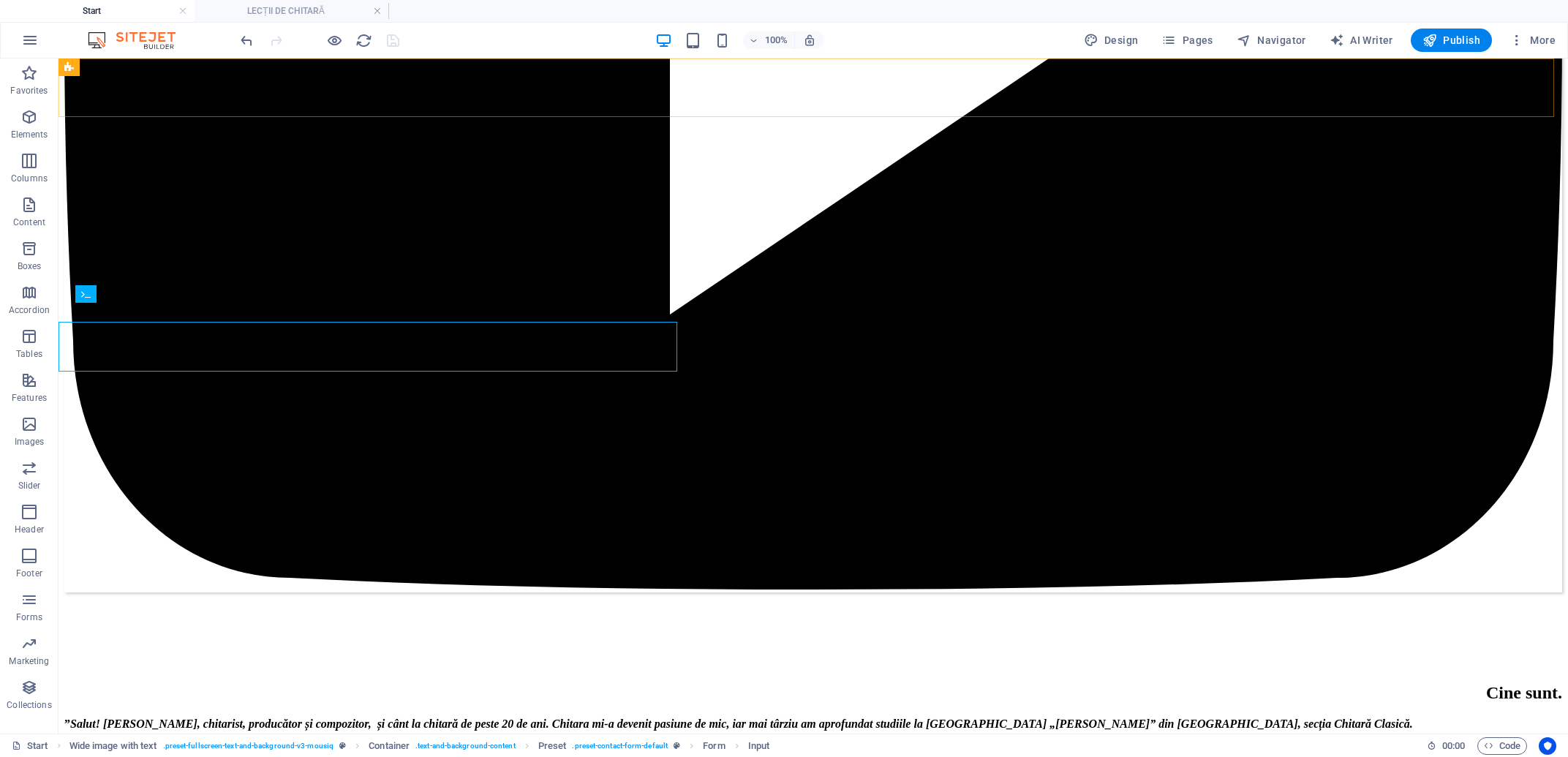
scroll to position [6895, 0]
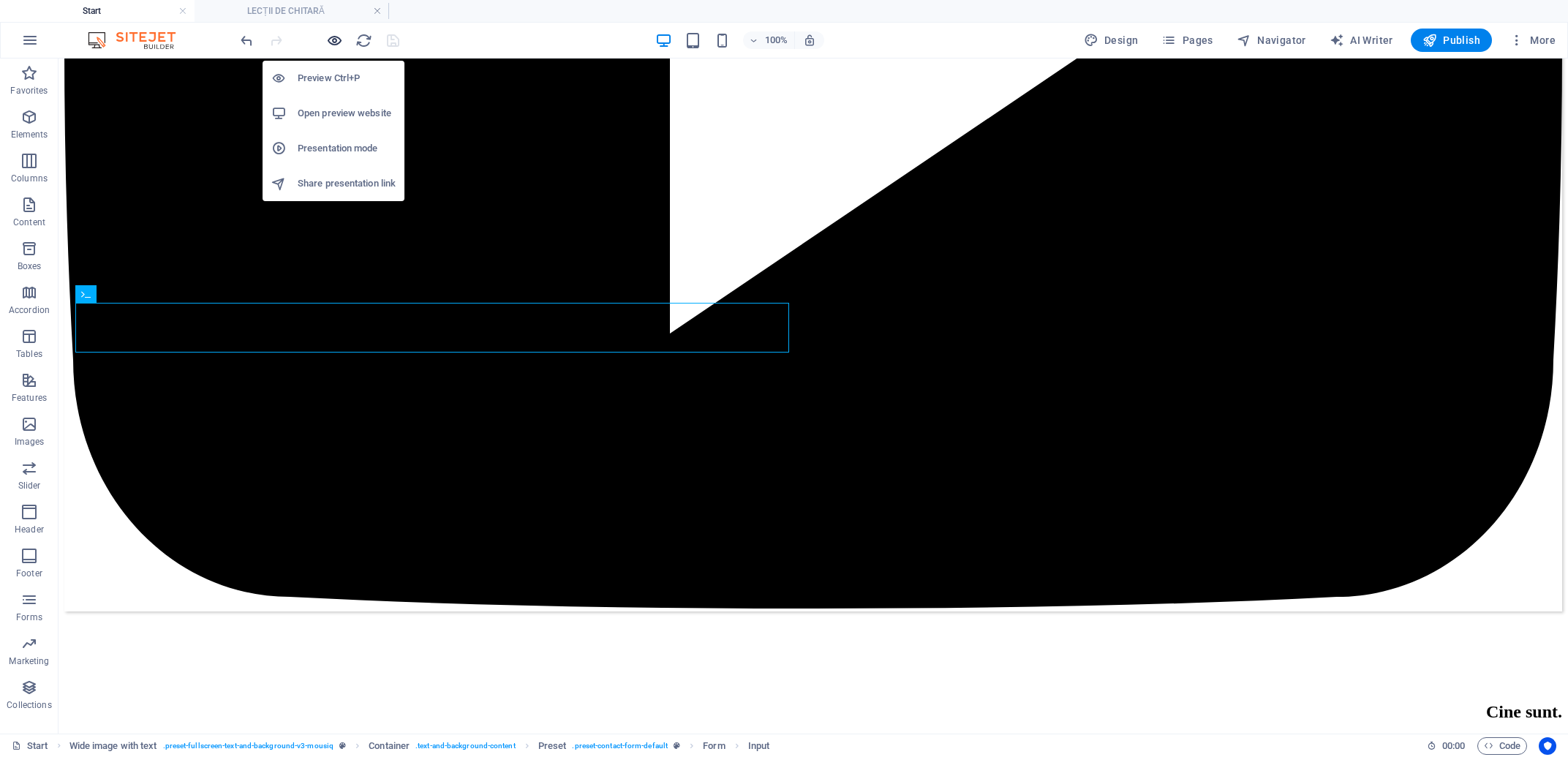
click at [331, 36] on icon "button" at bounding box center [334, 41] width 17 height 17
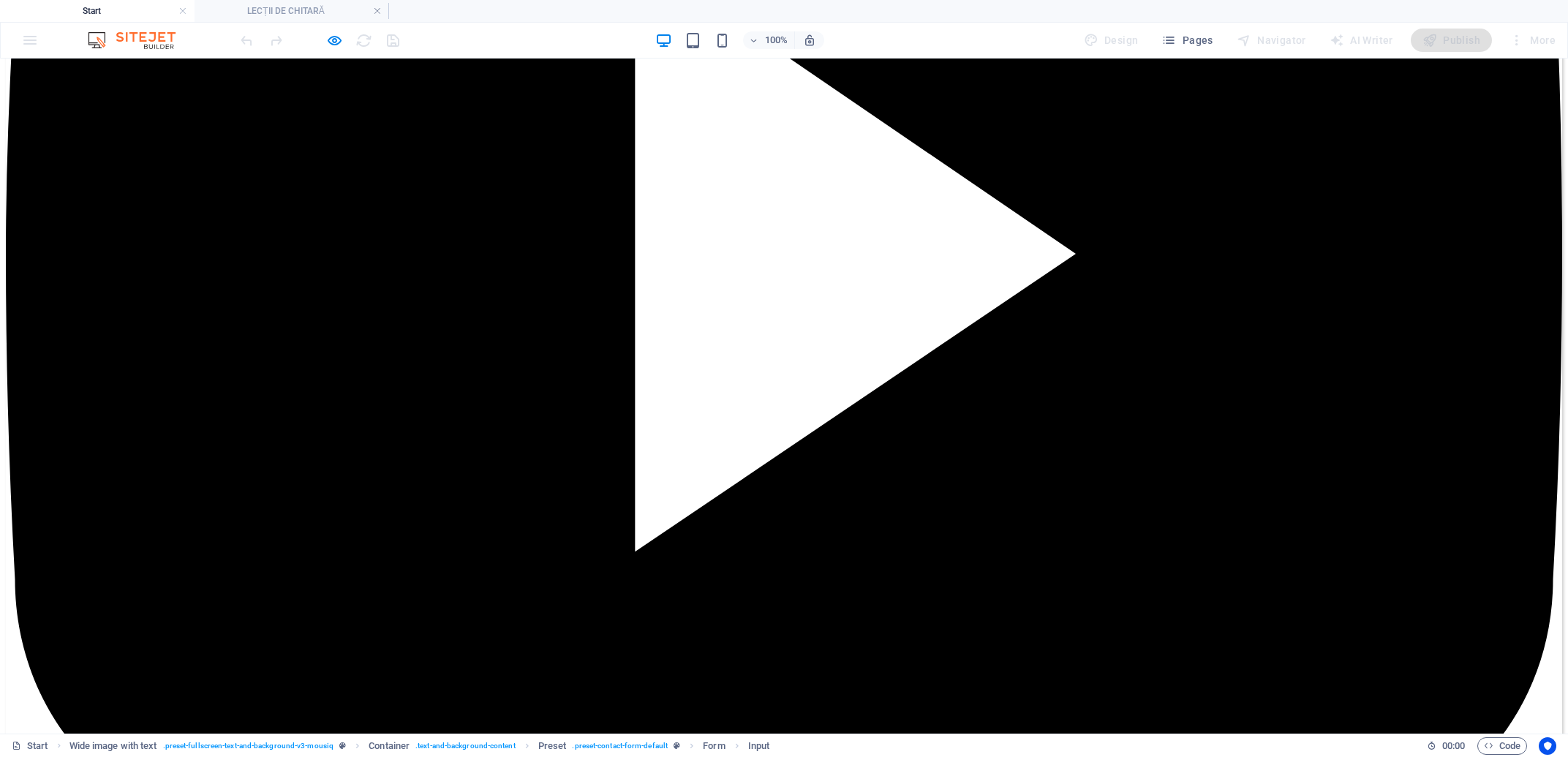
drag, startPoint x: 221, startPoint y: 336, endPoint x: 0, endPoint y: 302, distance: 223.6
drag, startPoint x: 123, startPoint y: 392, endPoint x: 0, endPoint y: 350, distance: 130.0
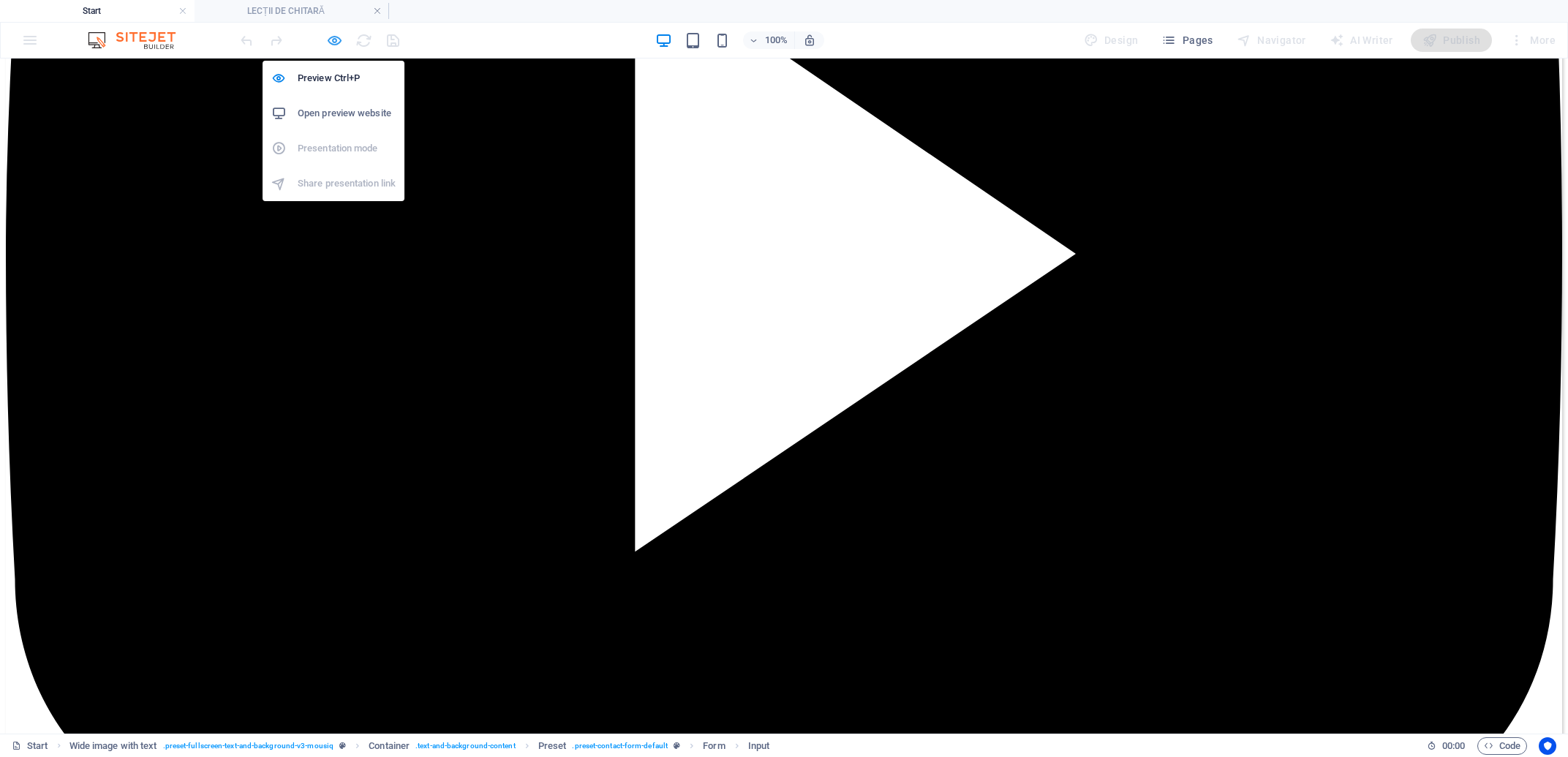
click at [337, 45] on icon "button" at bounding box center [334, 41] width 17 height 17
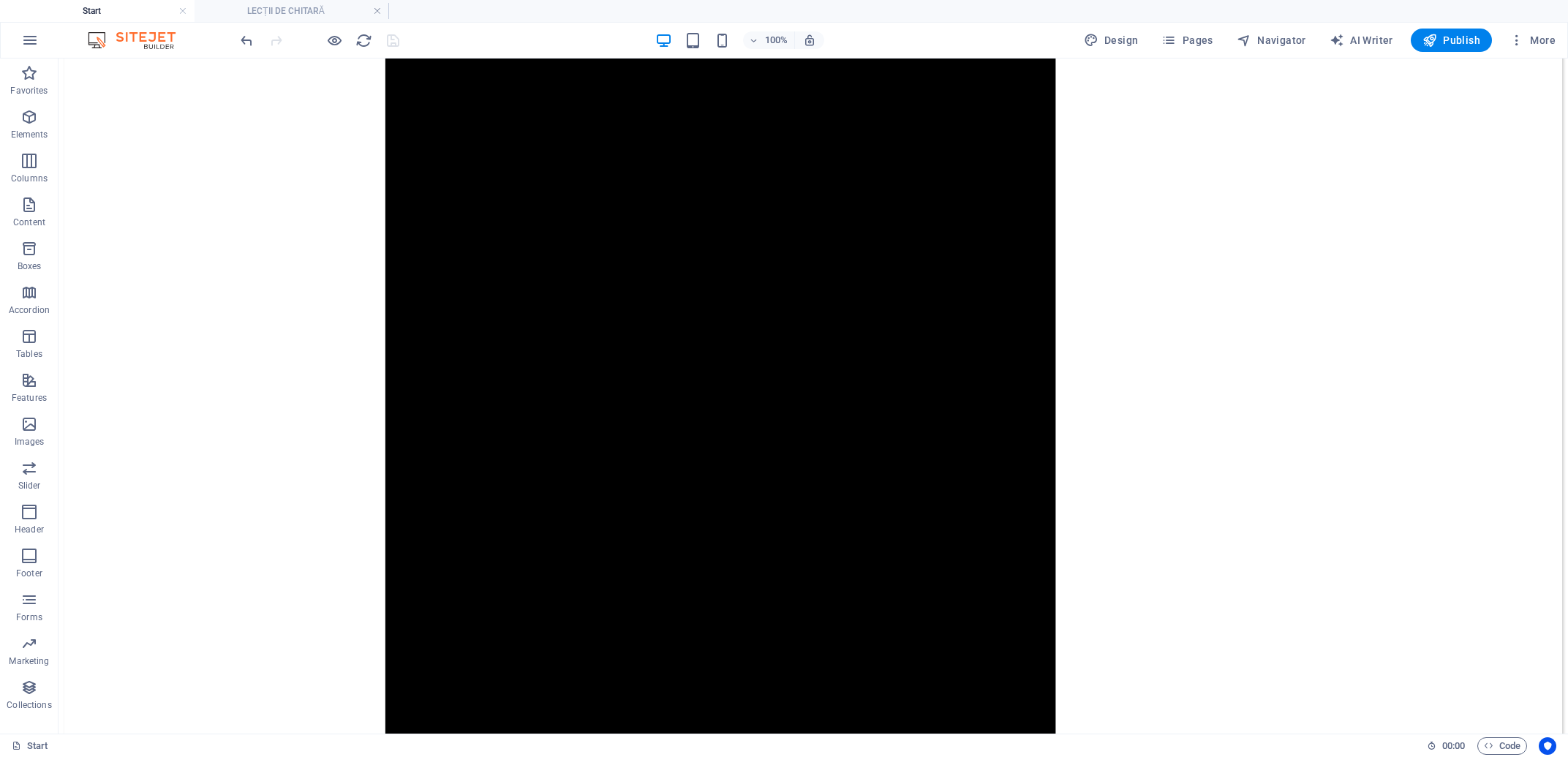
scroll to position [0, 0]
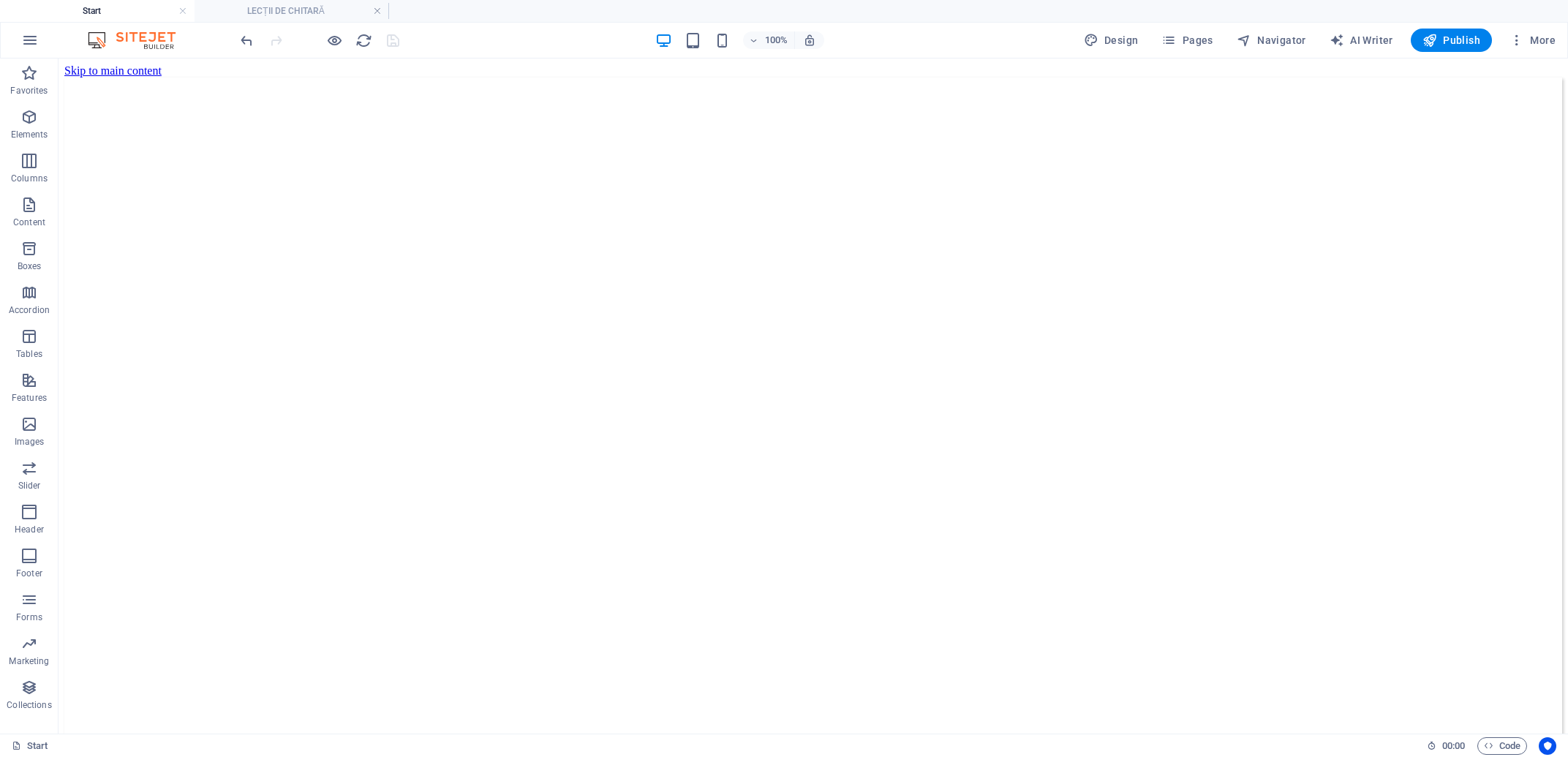
drag, startPoint x: 1565, startPoint y: 576, endPoint x: 1529, endPoint y: 115, distance: 462.4
click at [700, 33] on icon "button" at bounding box center [693, 41] width 17 height 17
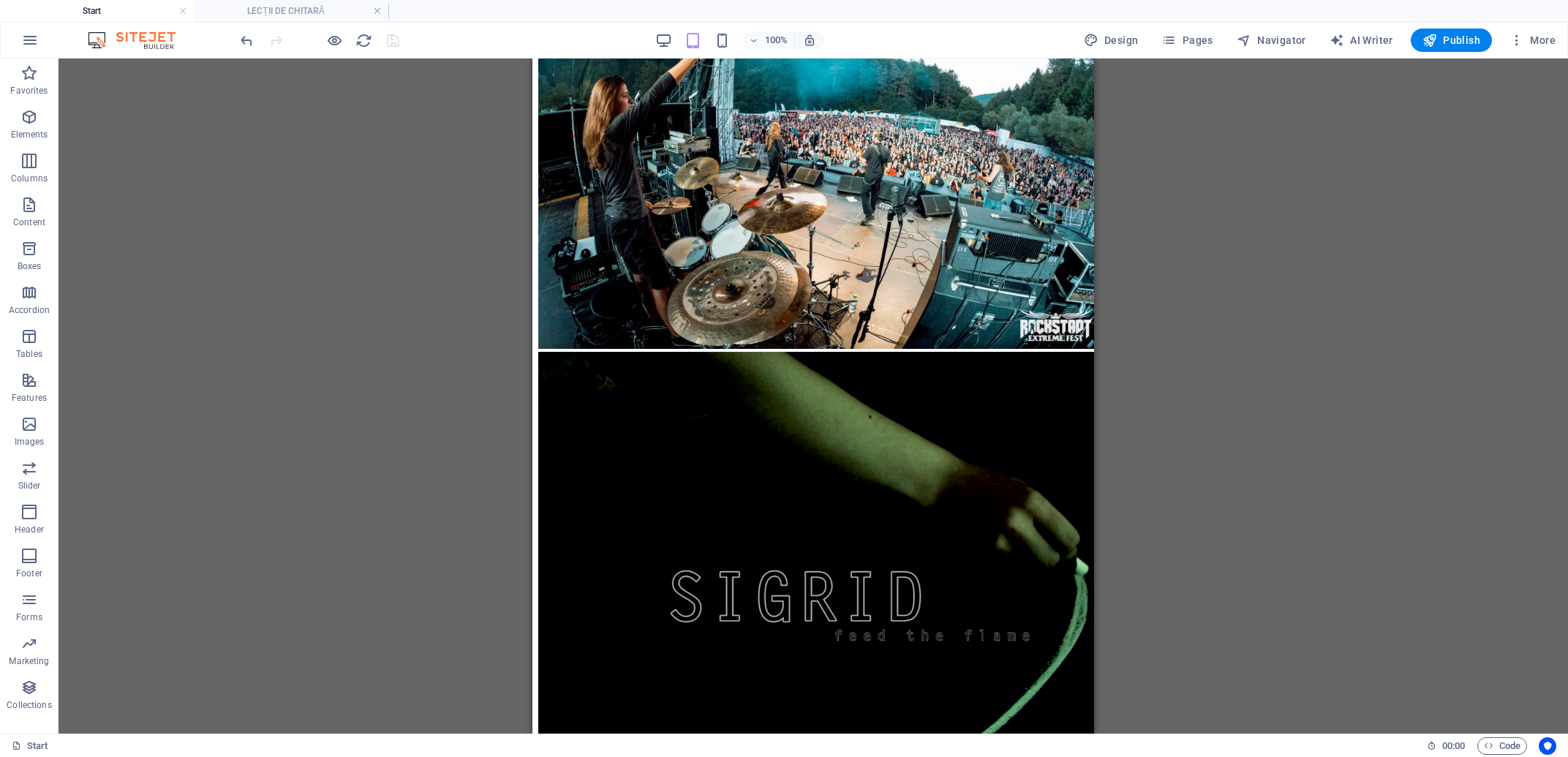
scroll to position [6762, 0]
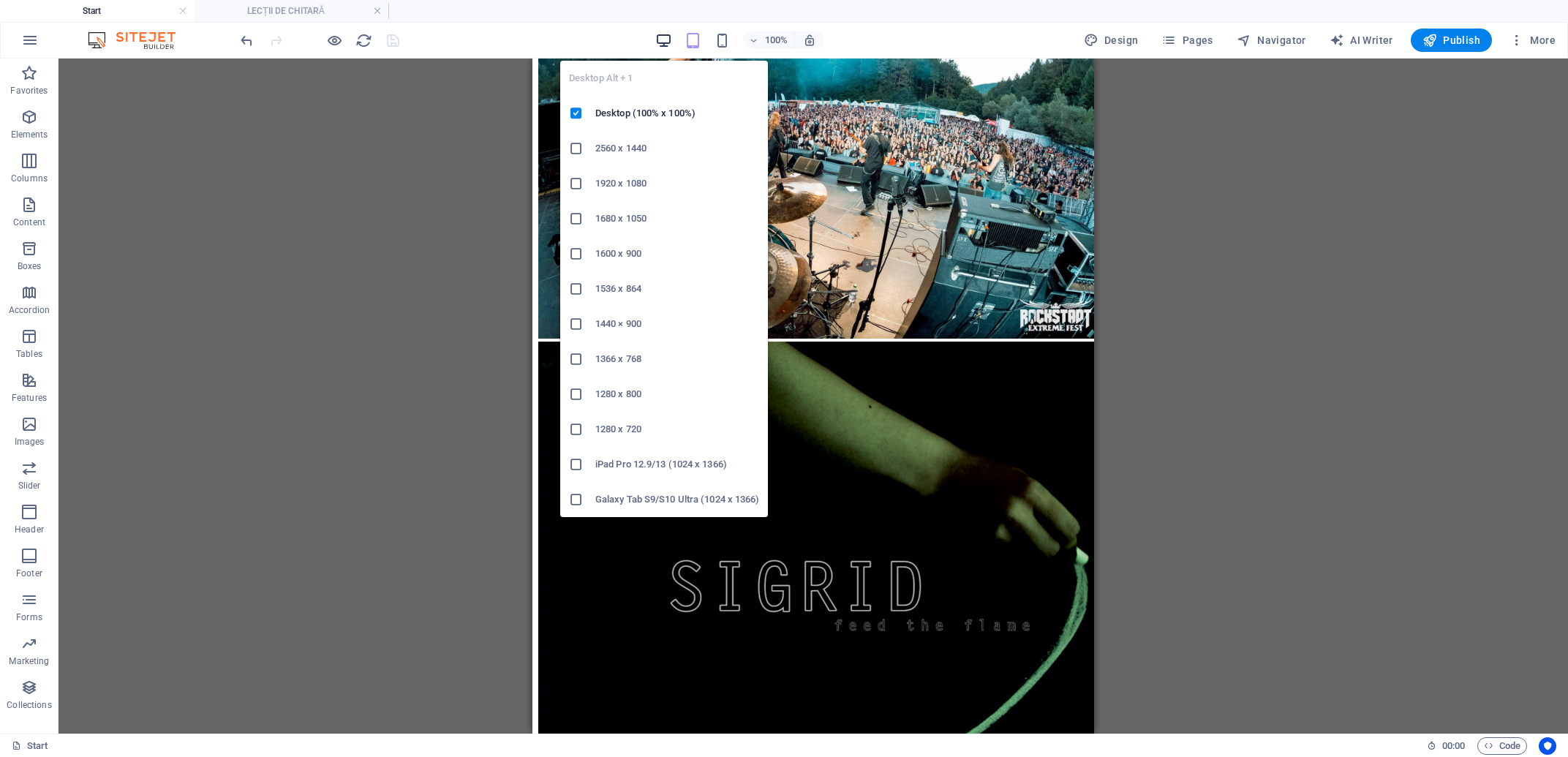
click at [662, 46] on icon "button" at bounding box center [664, 41] width 17 height 17
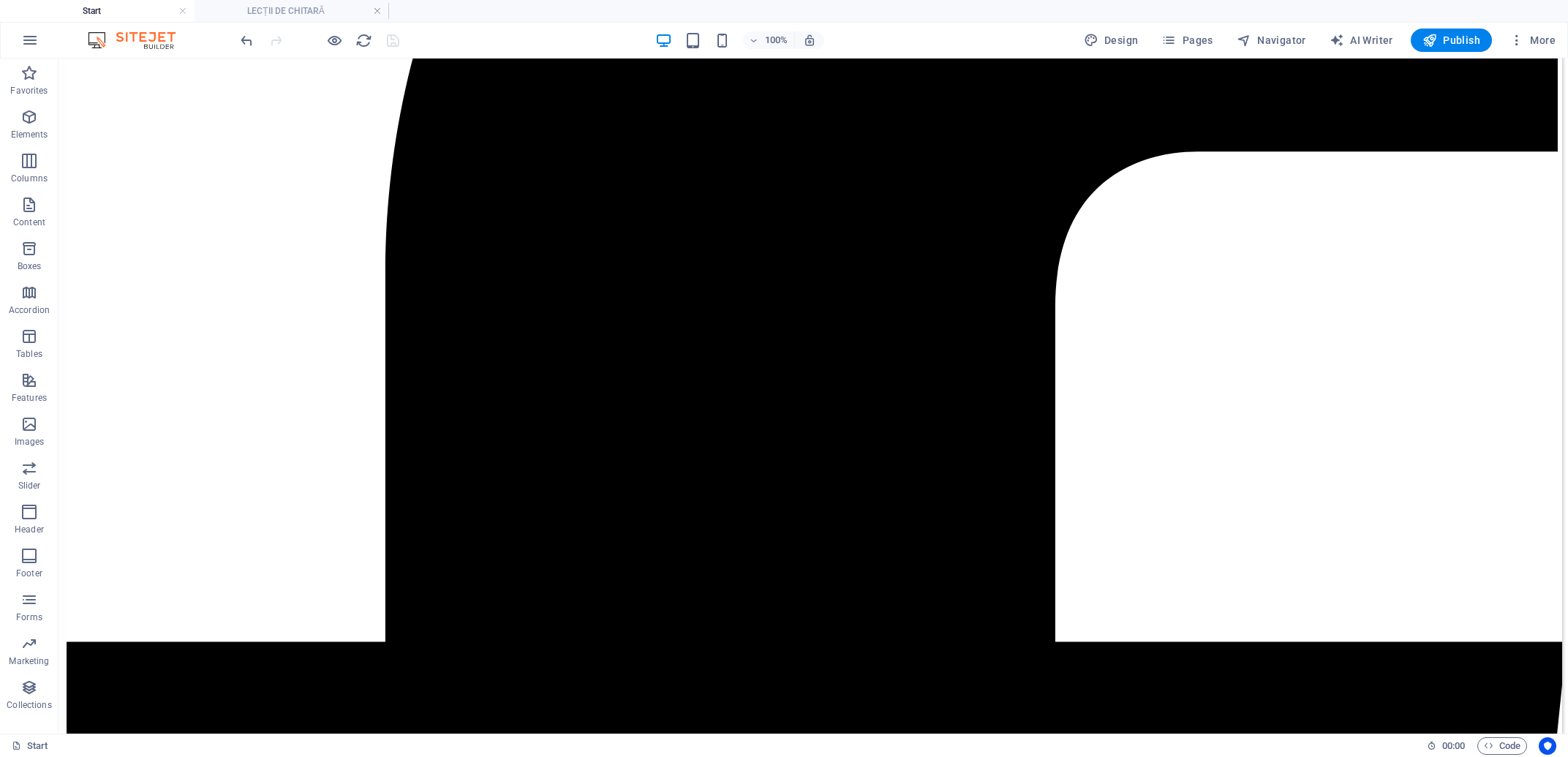
scroll to position [1877, 0]
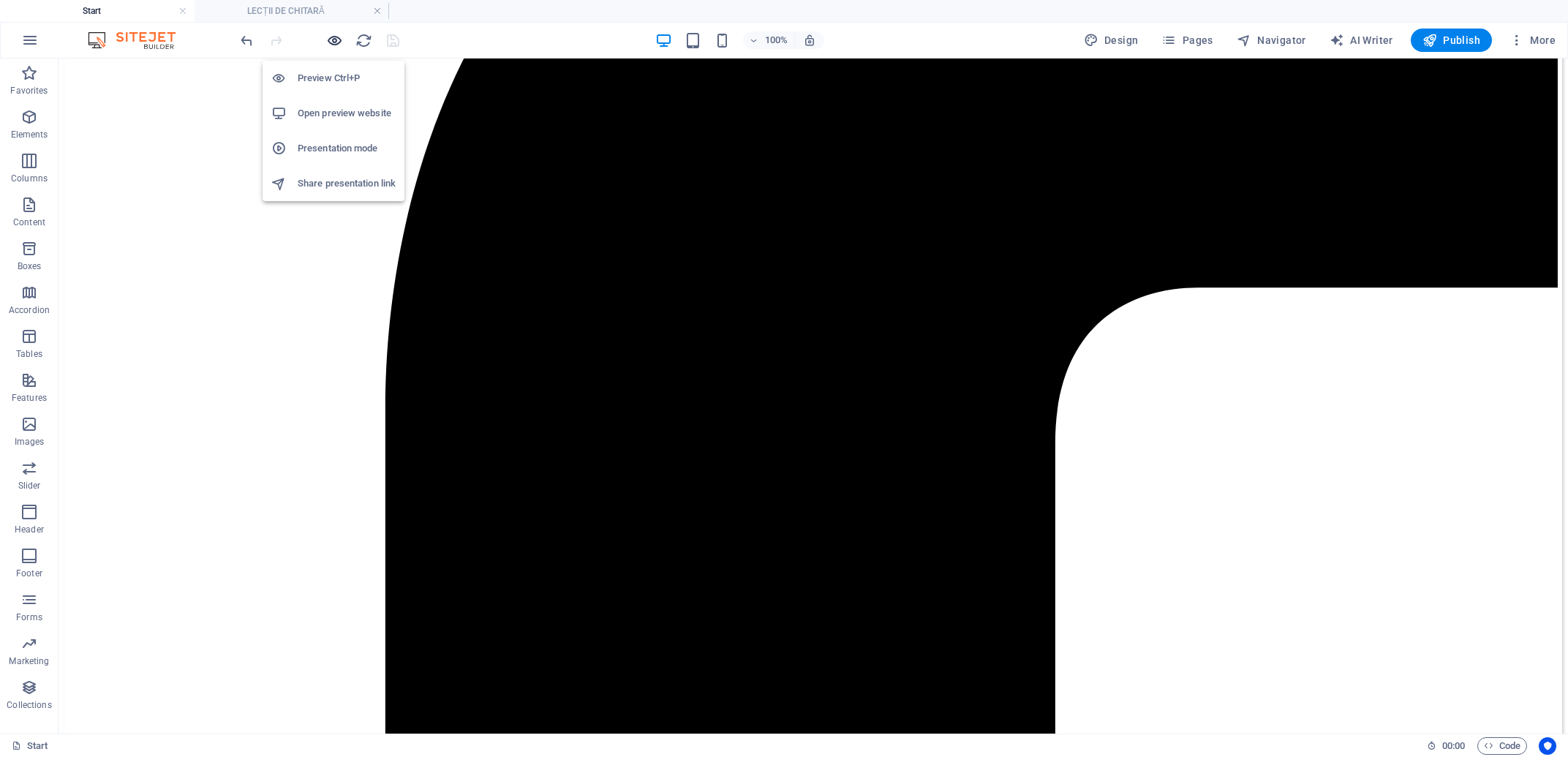
click at [330, 39] on icon "button" at bounding box center [334, 41] width 17 height 17
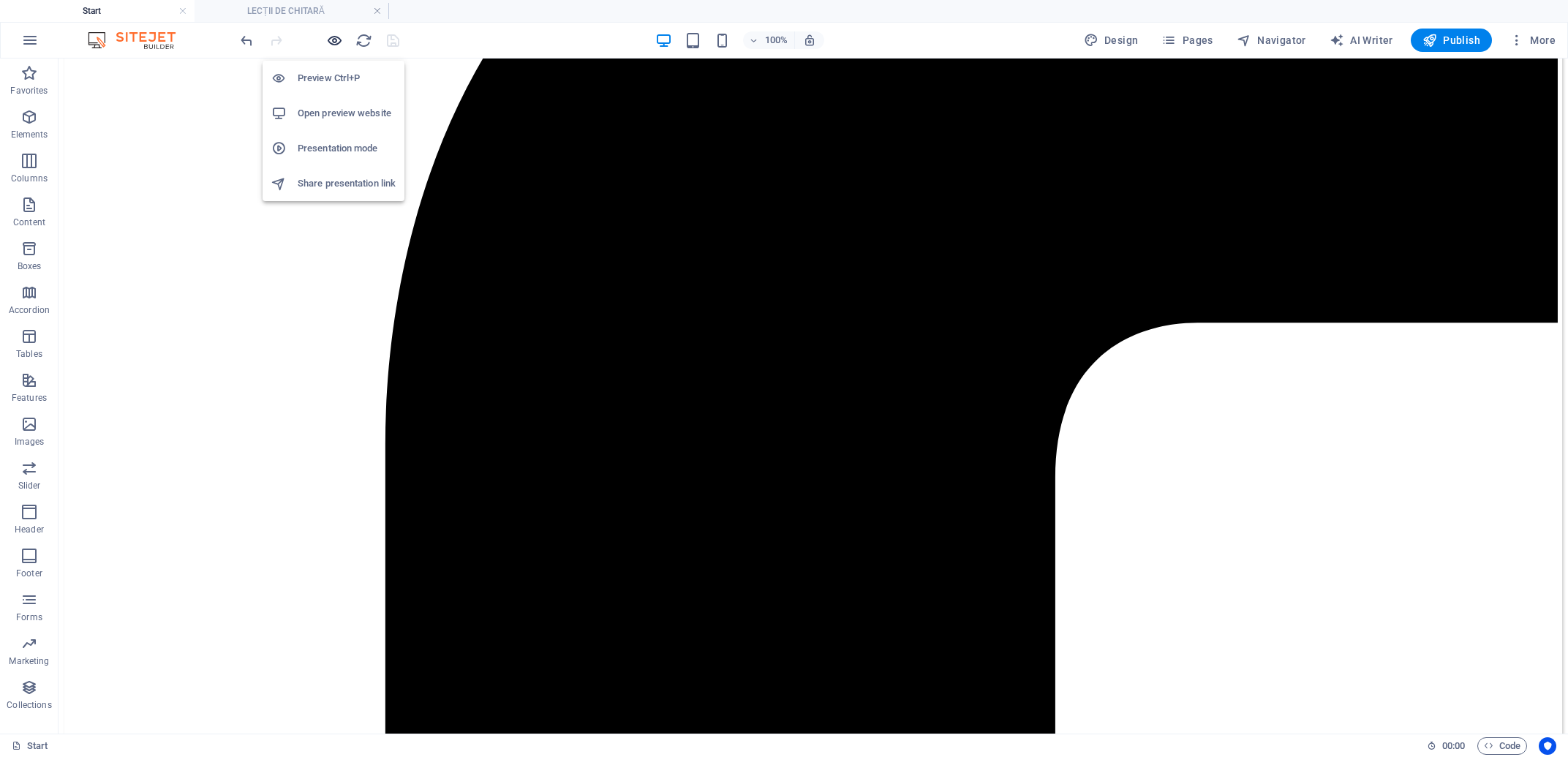
scroll to position [1875, 0]
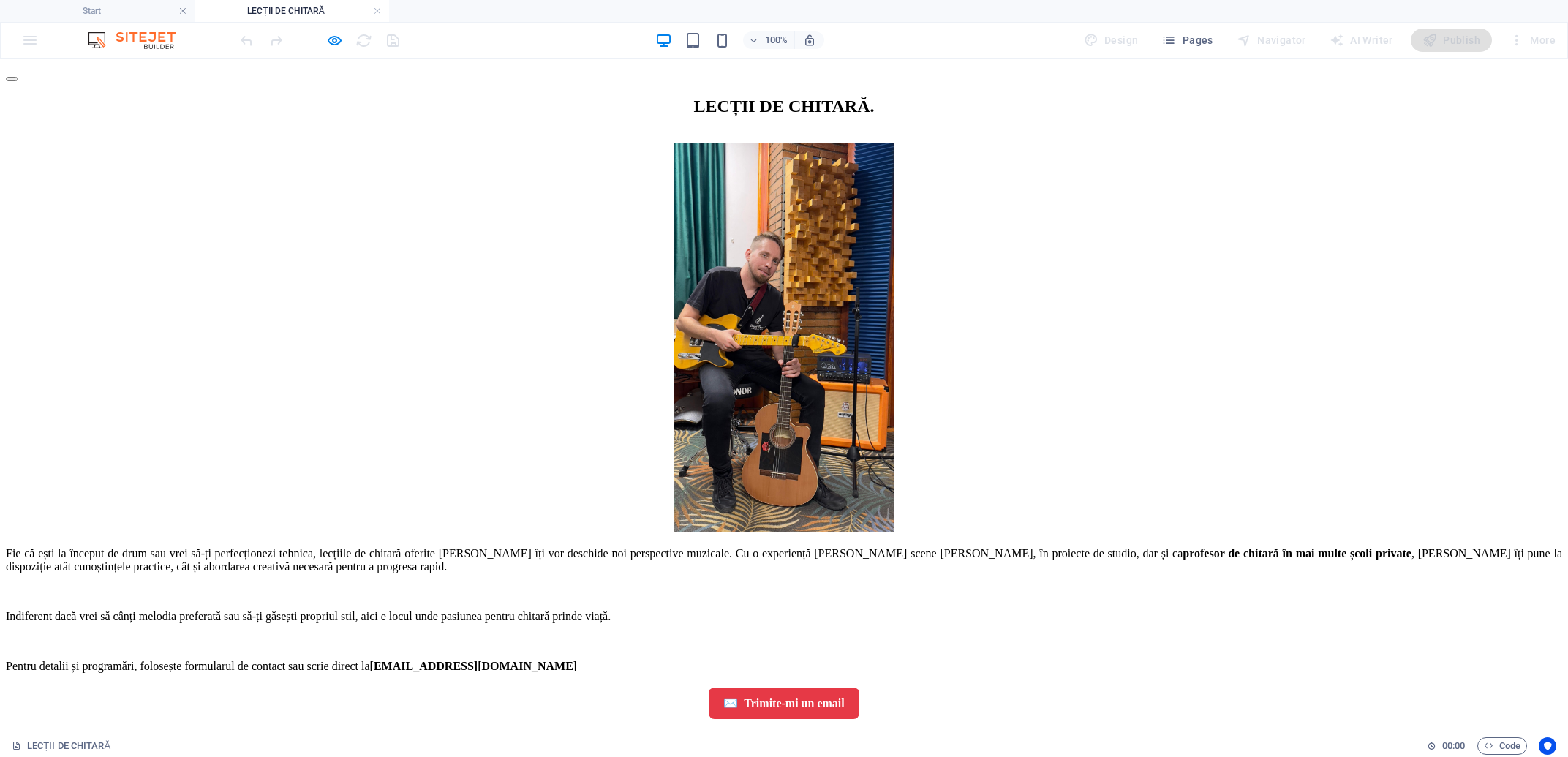
scroll to position [190, 0]
drag, startPoint x: 621, startPoint y: 553, endPoint x: 1009, endPoint y: 552, distance: 388.0
click at [1009, 552] on div "Fie că ești la început de drum sau vrei să-ți perfecționezi tehnica, lecțiile d…" at bounding box center [784, 610] width 1556 height 126
click at [916, 547] on p "Fie că ești la început de drum sau vrei să-ți perfecționezi tehnica, lecțiile d…" at bounding box center [784, 560] width 1556 height 26
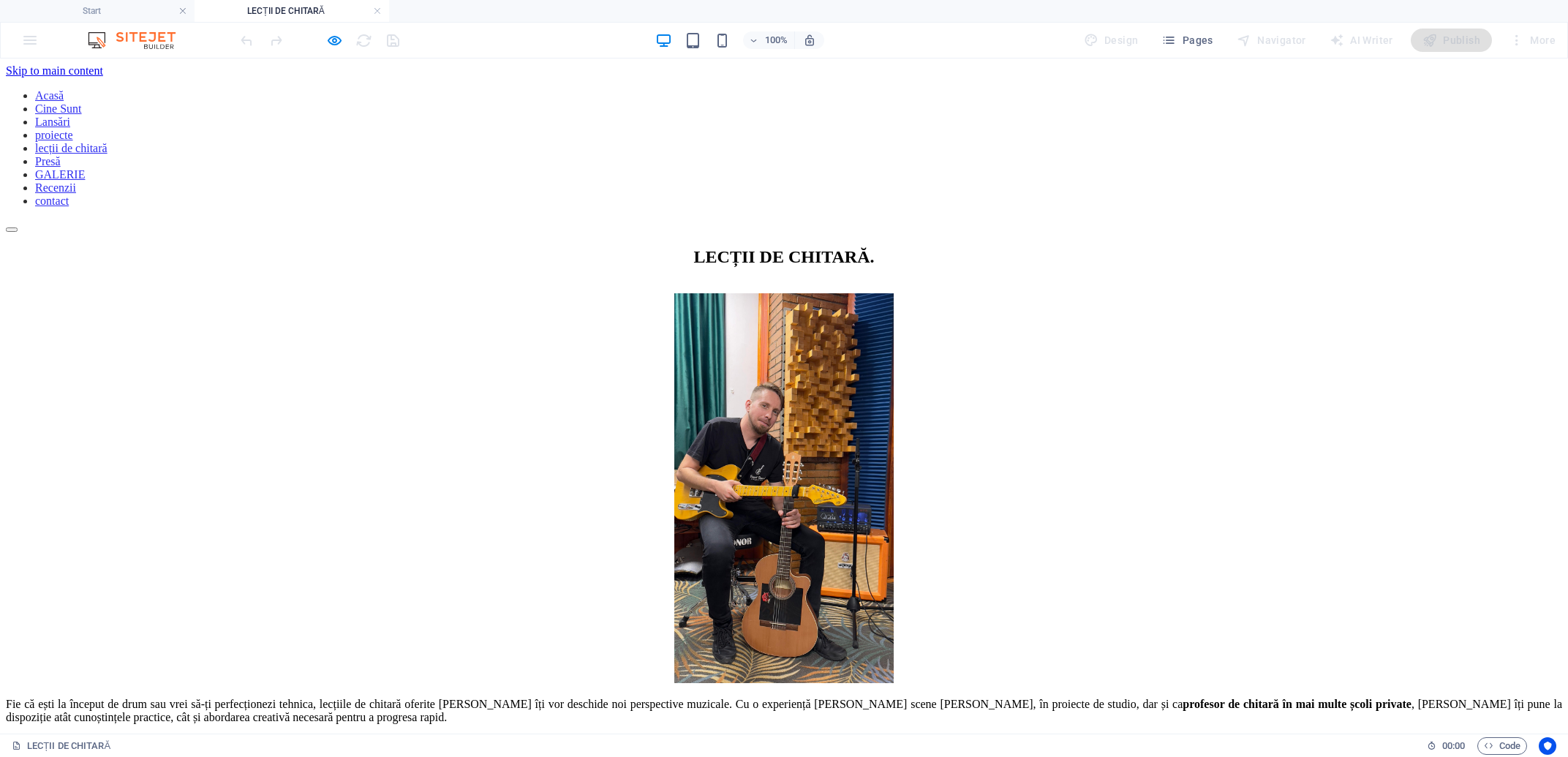
scroll to position [197, 0]
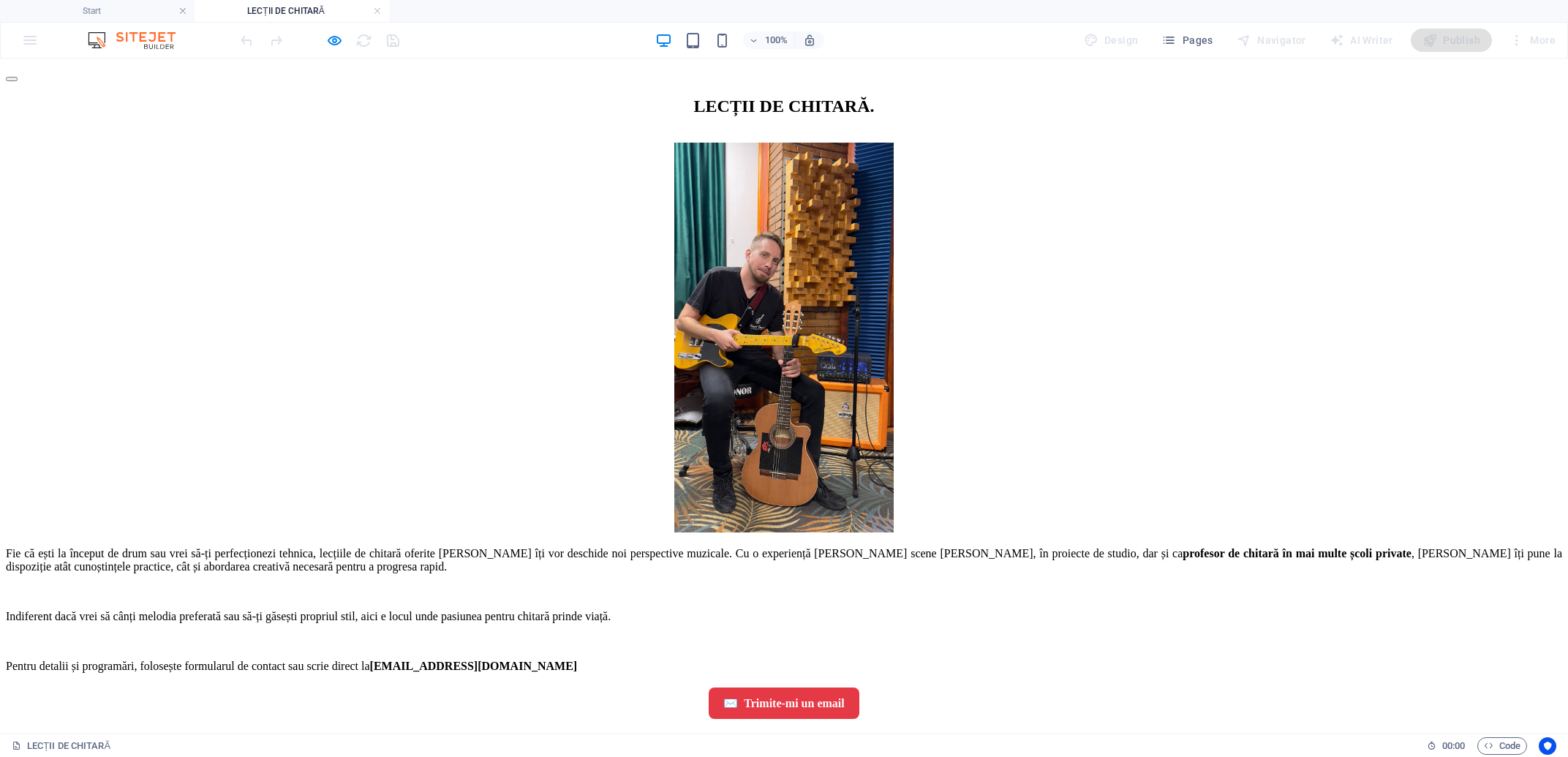
click at [805, 697] on span "Trimite-mi un email" at bounding box center [793, 703] width 100 height 13
